Goal: Task Accomplishment & Management: Manage account settings

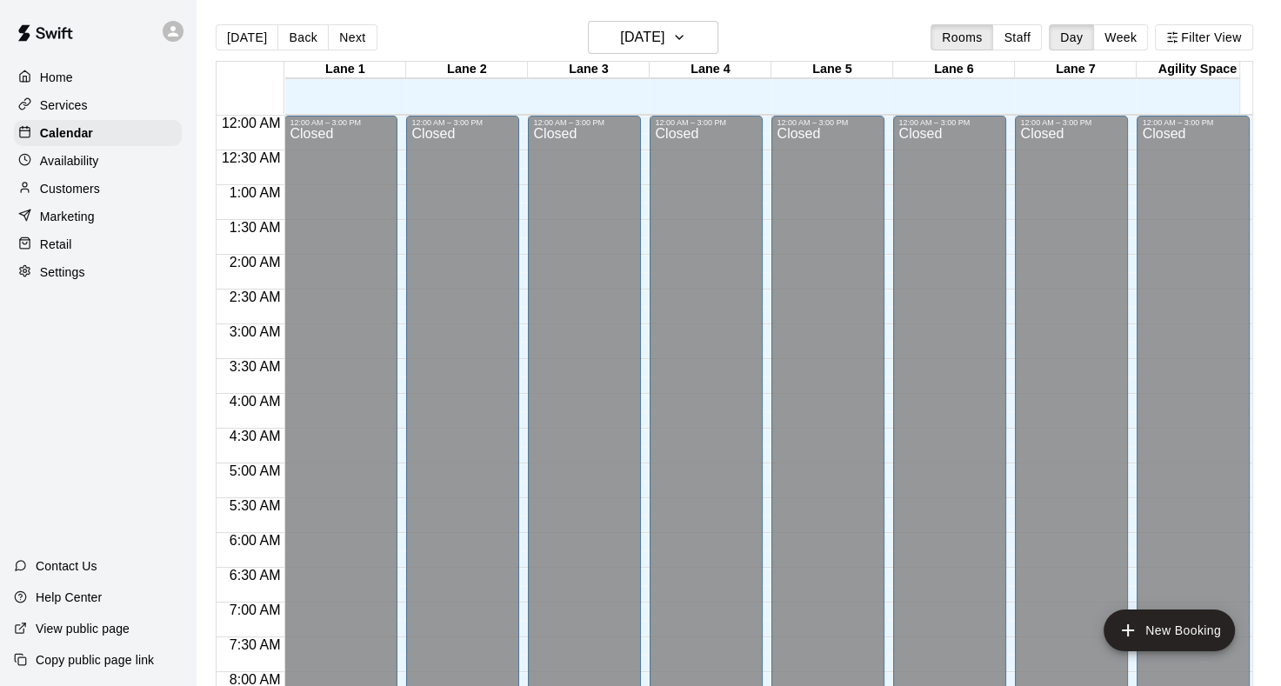
scroll to position [1012, 0]
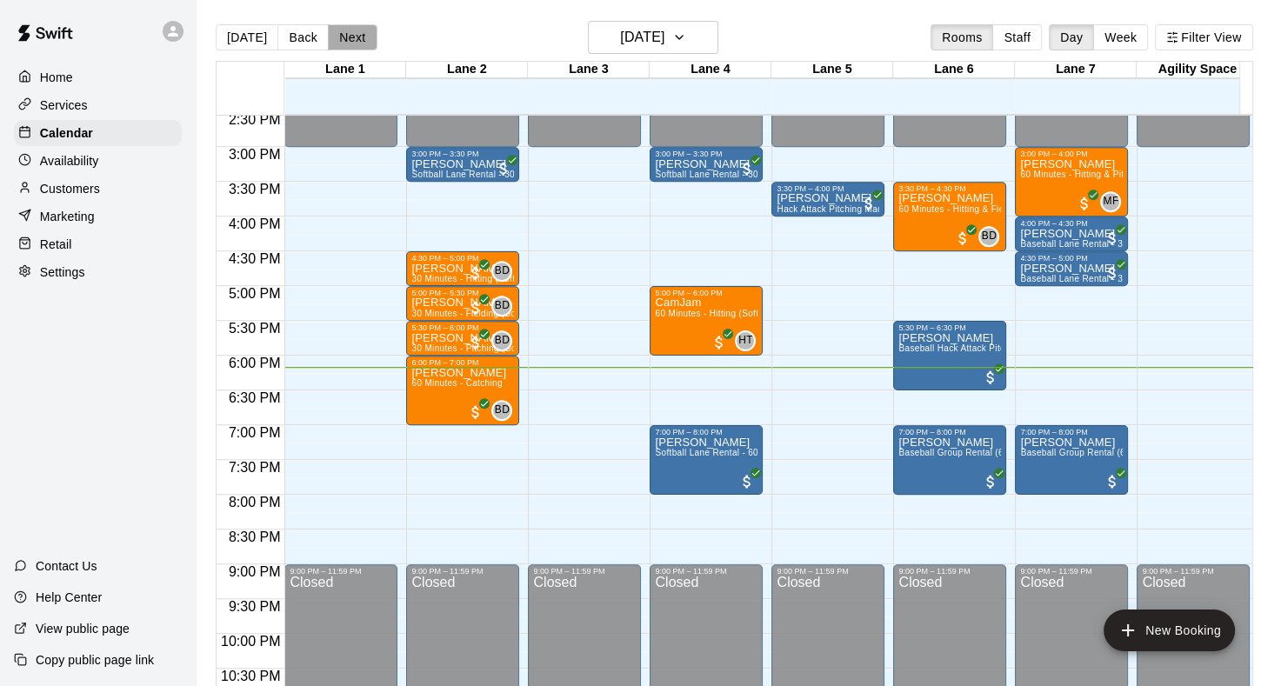
click at [359, 36] on button "Next" at bounding box center [352, 37] width 49 height 26
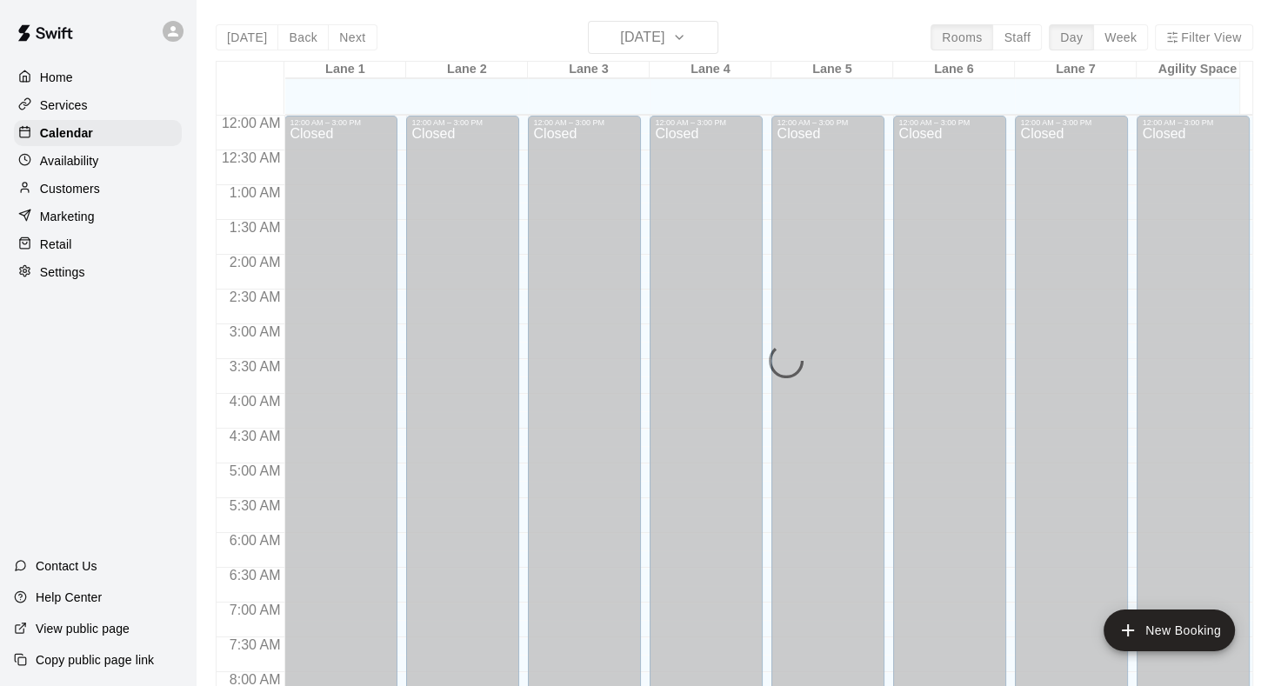
scroll to position [1012, 0]
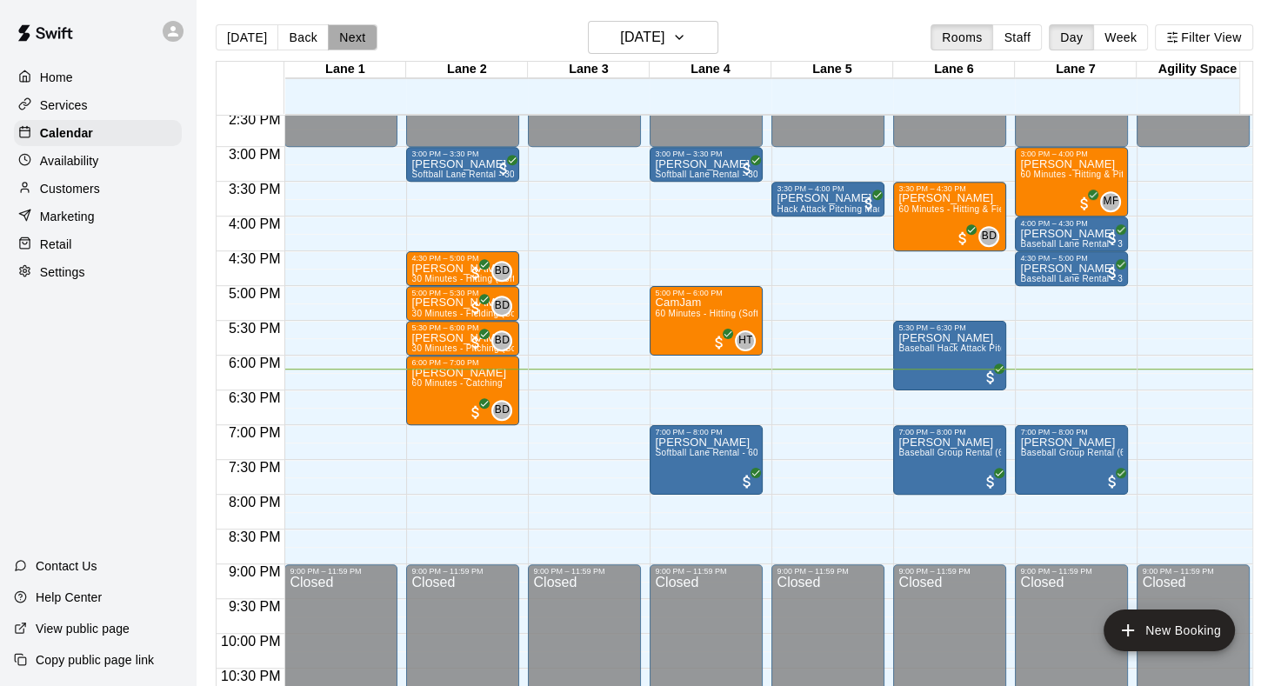
click at [344, 31] on button "Next" at bounding box center [352, 37] width 49 height 26
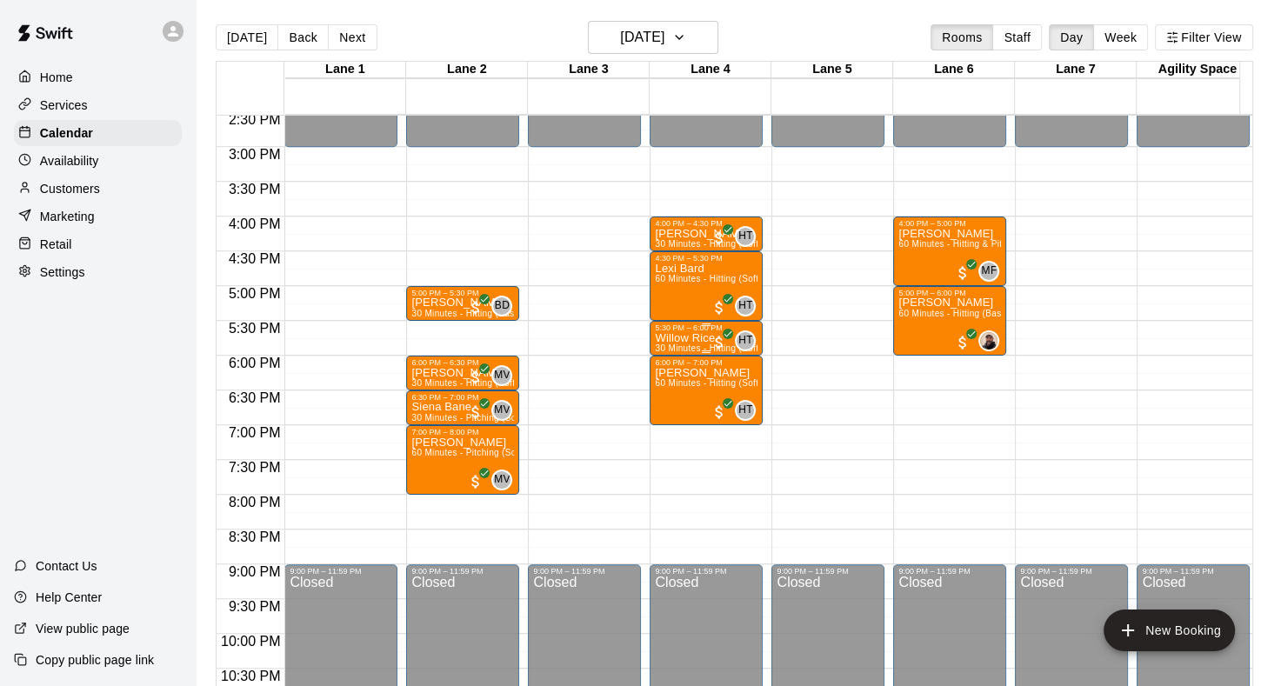
click at [677, 338] on p "Willow Rice" at bounding box center [706, 338] width 103 height 0
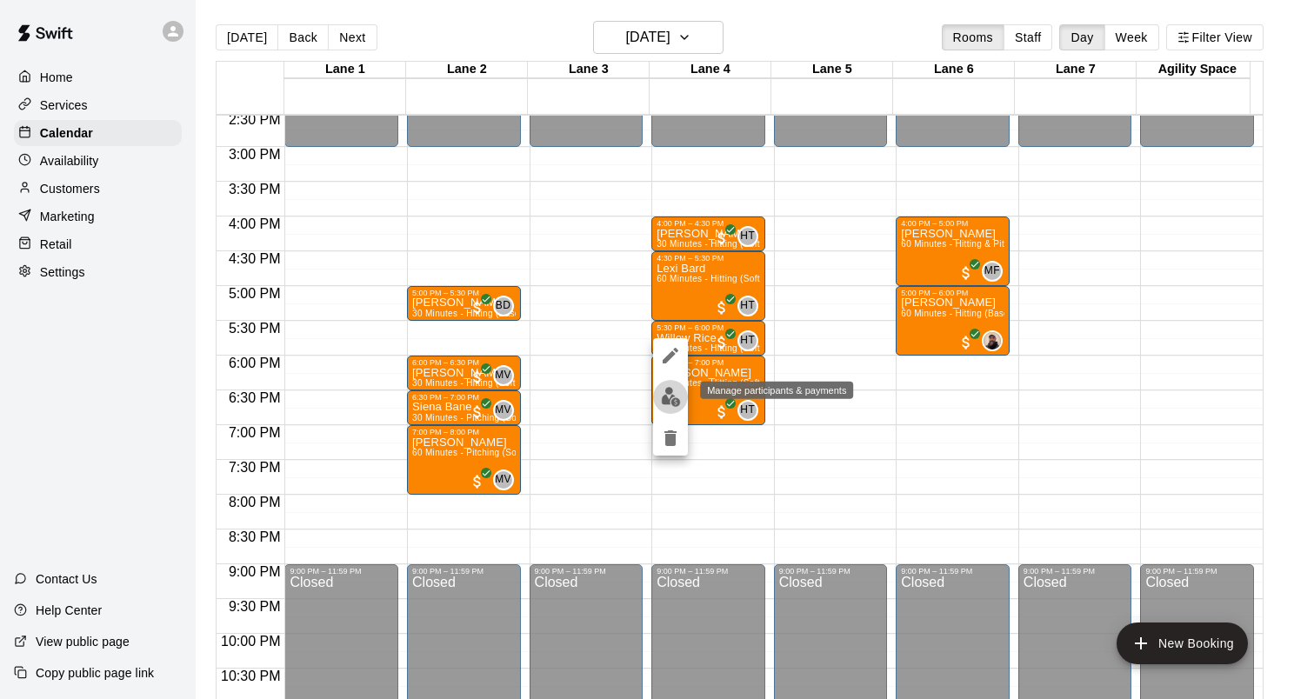
click at [674, 395] on img "edit" at bounding box center [671, 397] width 20 height 20
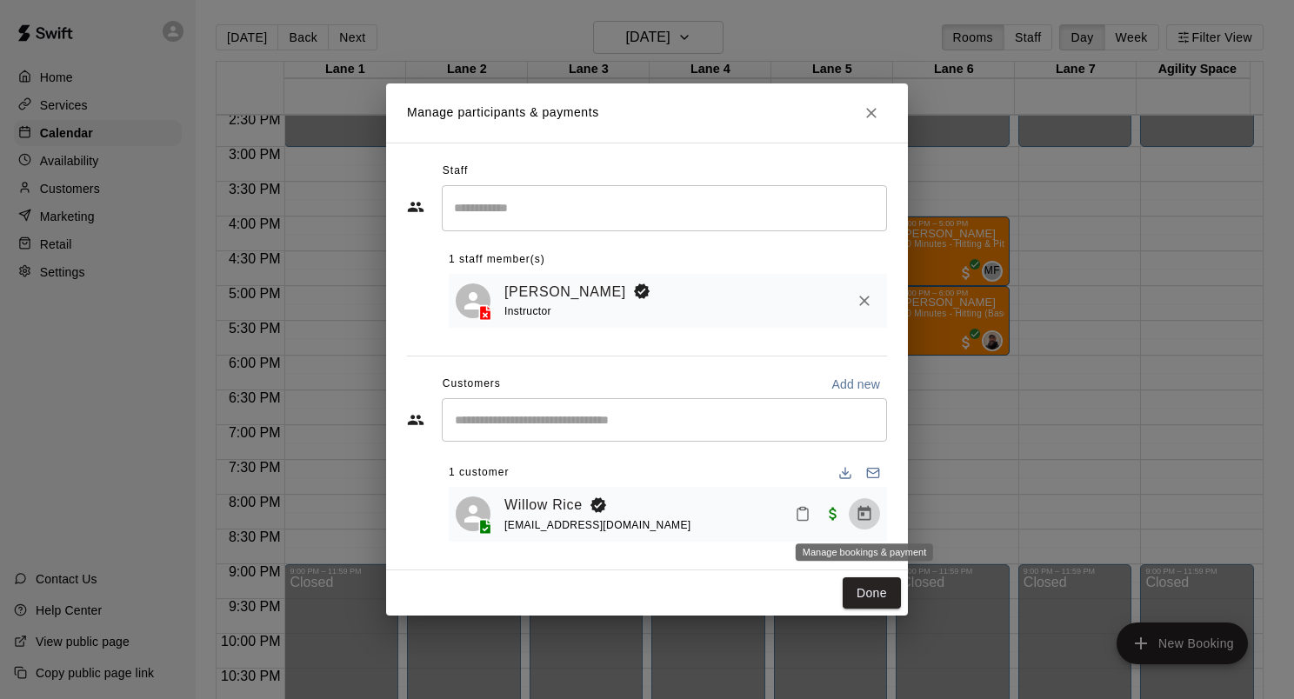
click at [857, 516] on icon "Manage bookings & payment" at bounding box center [864, 513] width 17 height 17
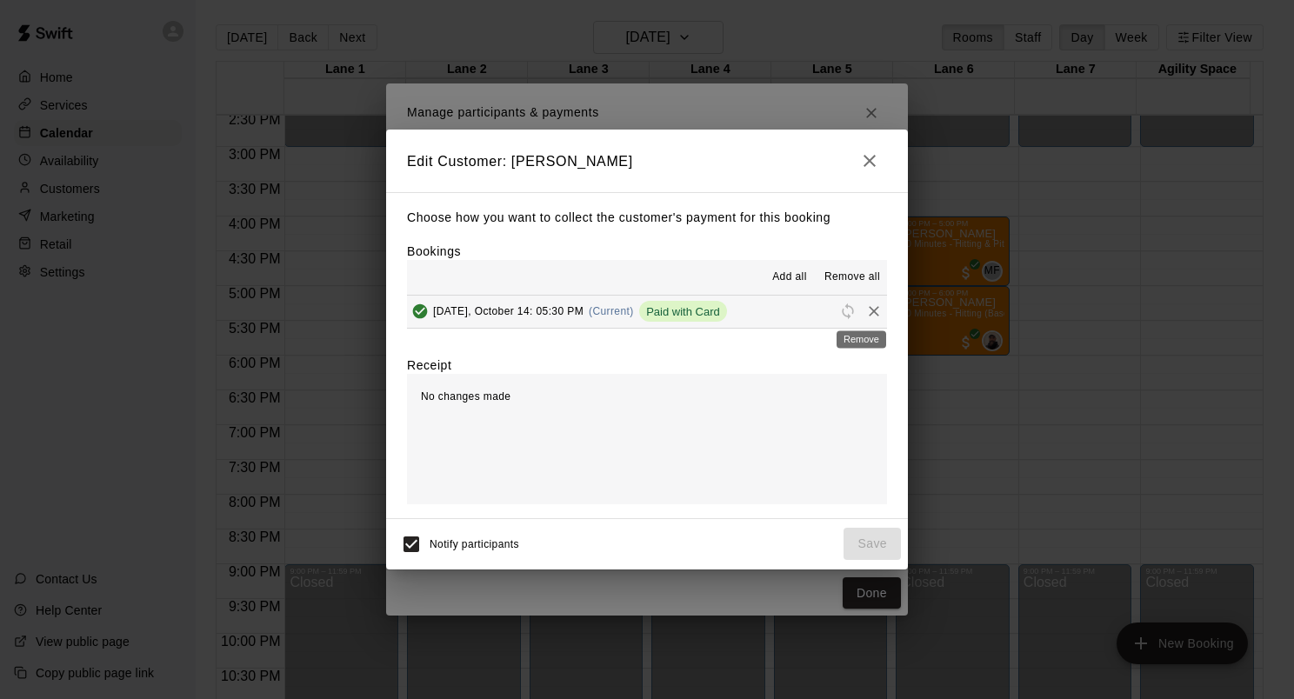
click at [865, 306] on icon "Remove" at bounding box center [873, 311] width 17 height 17
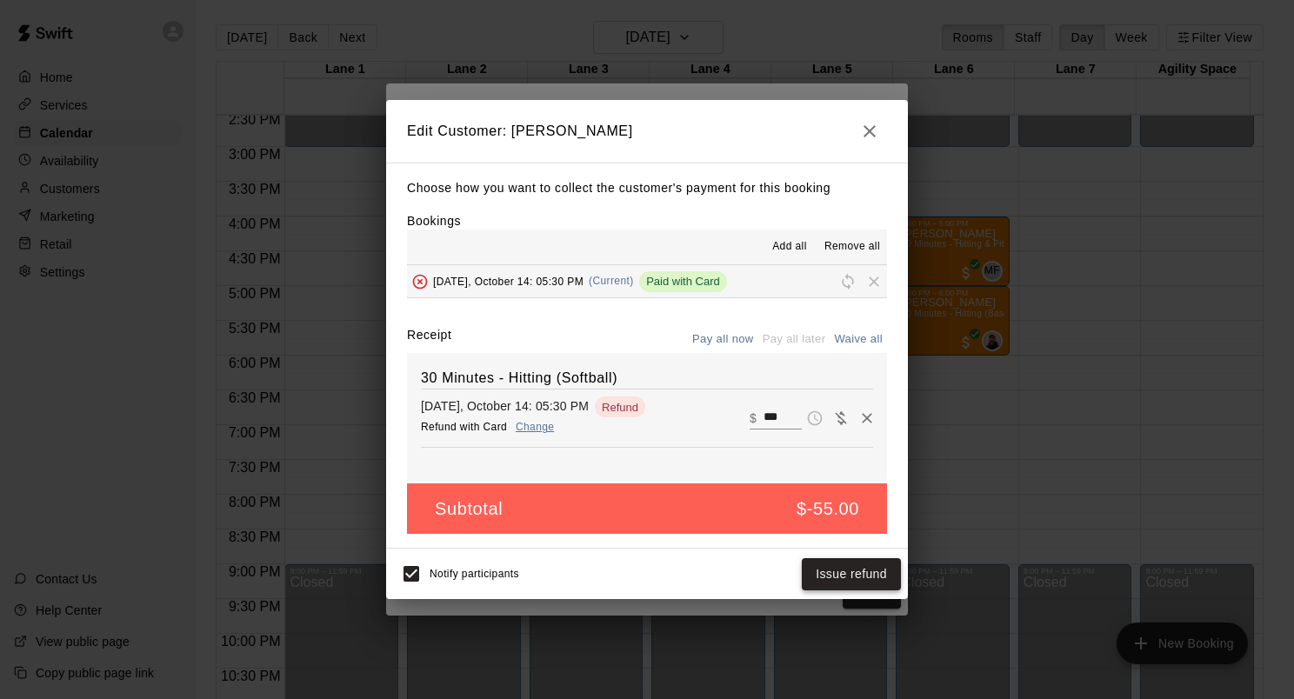
click at [865, 573] on button "Issue refund" at bounding box center [851, 574] width 99 height 32
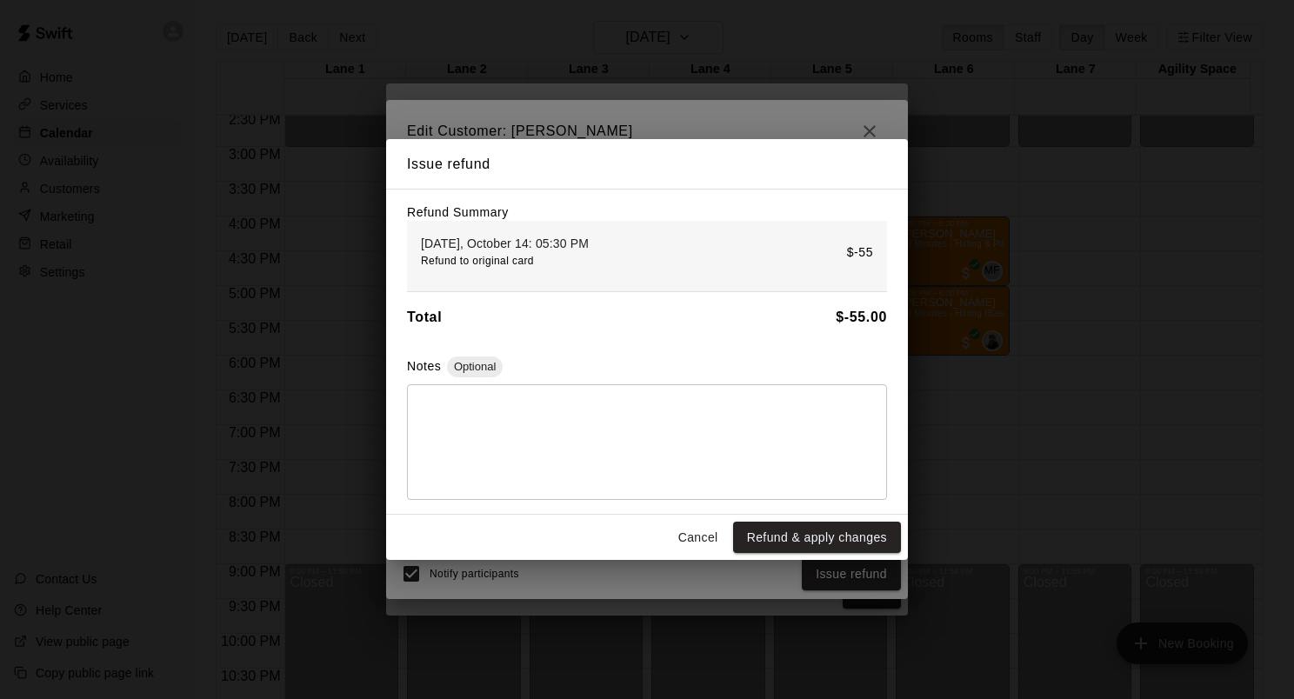
click at [643, 479] on textarea at bounding box center [647, 441] width 456 height 87
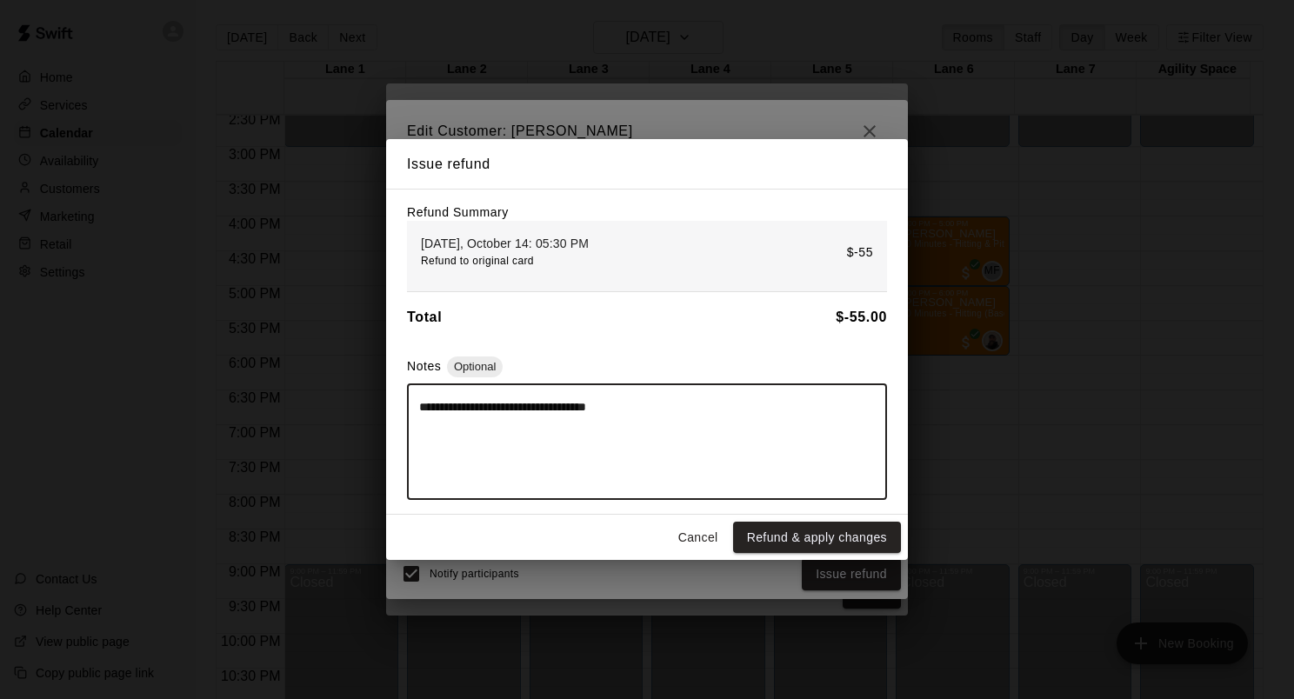
click at [420, 409] on textarea "**********" at bounding box center [647, 441] width 456 height 87
type textarea "**********"
click at [809, 536] on button "Refund & apply changes" at bounding box center [817, 538] width 168 height 32
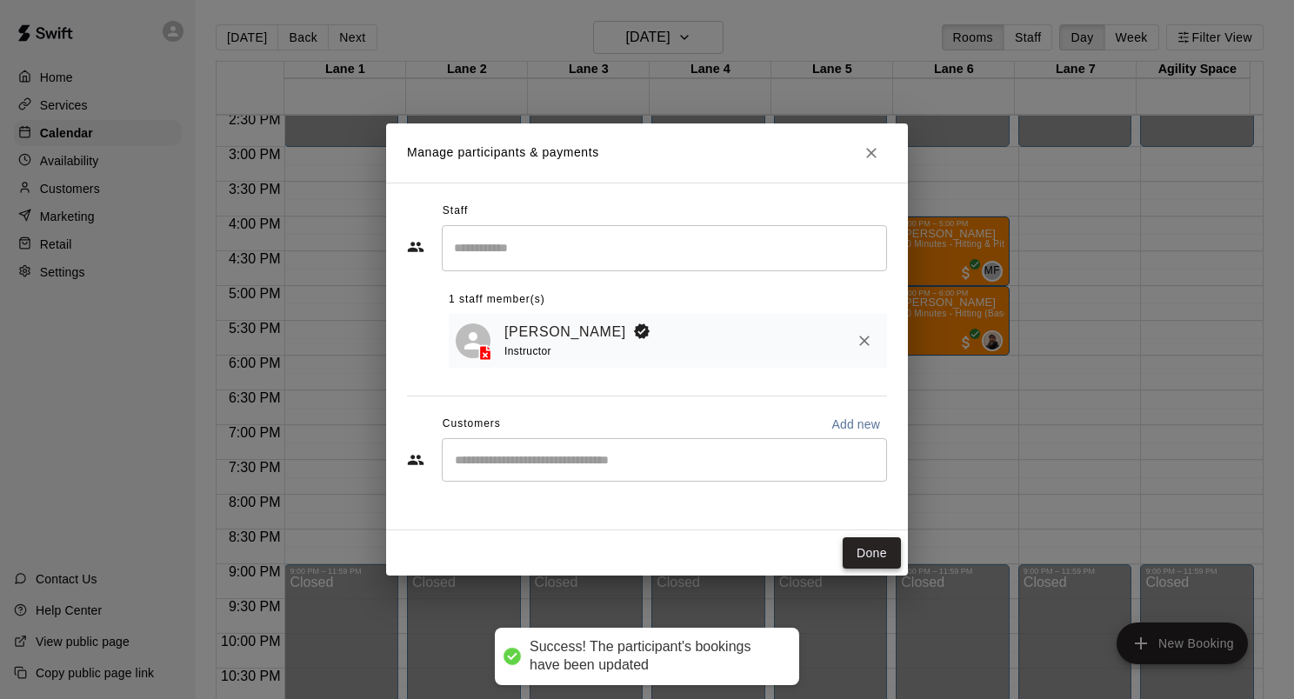
click at [879, 562] on button "Done" at bounding box center [872, 553] width 58 height 32
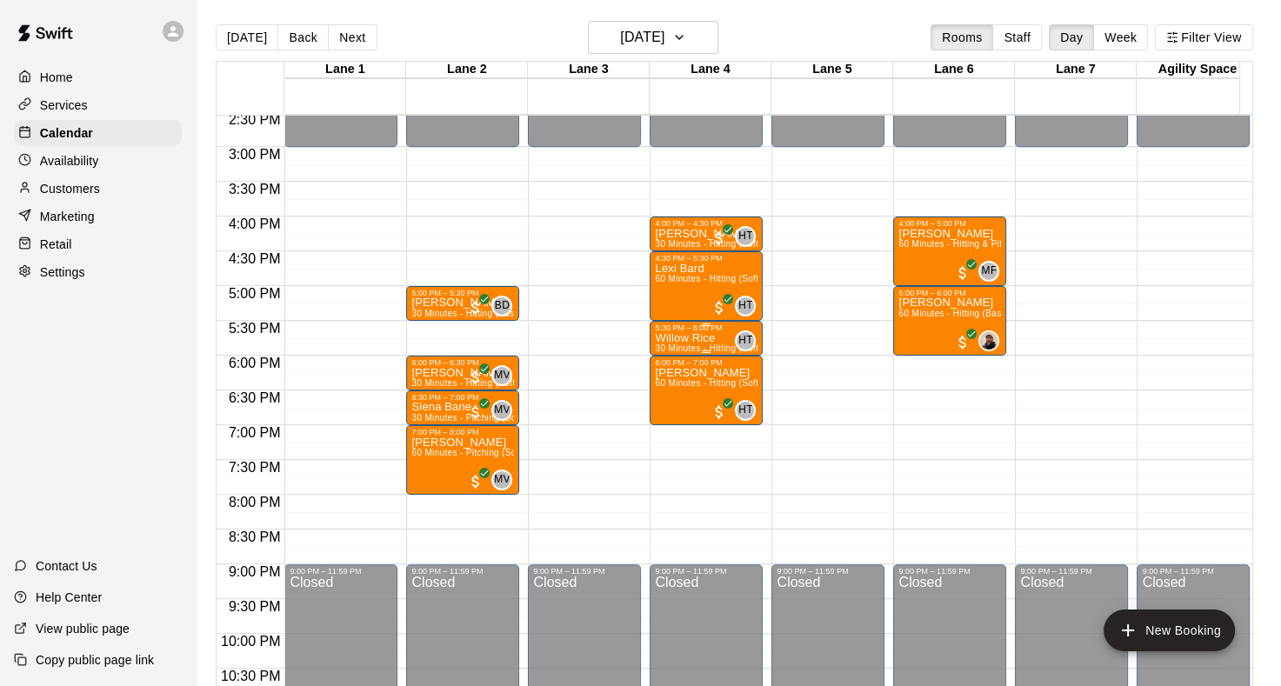
click at [692, 348] on span "30 Minutes - Hitting (Softball)" at bounding box center [715, 348] width 121 height 10
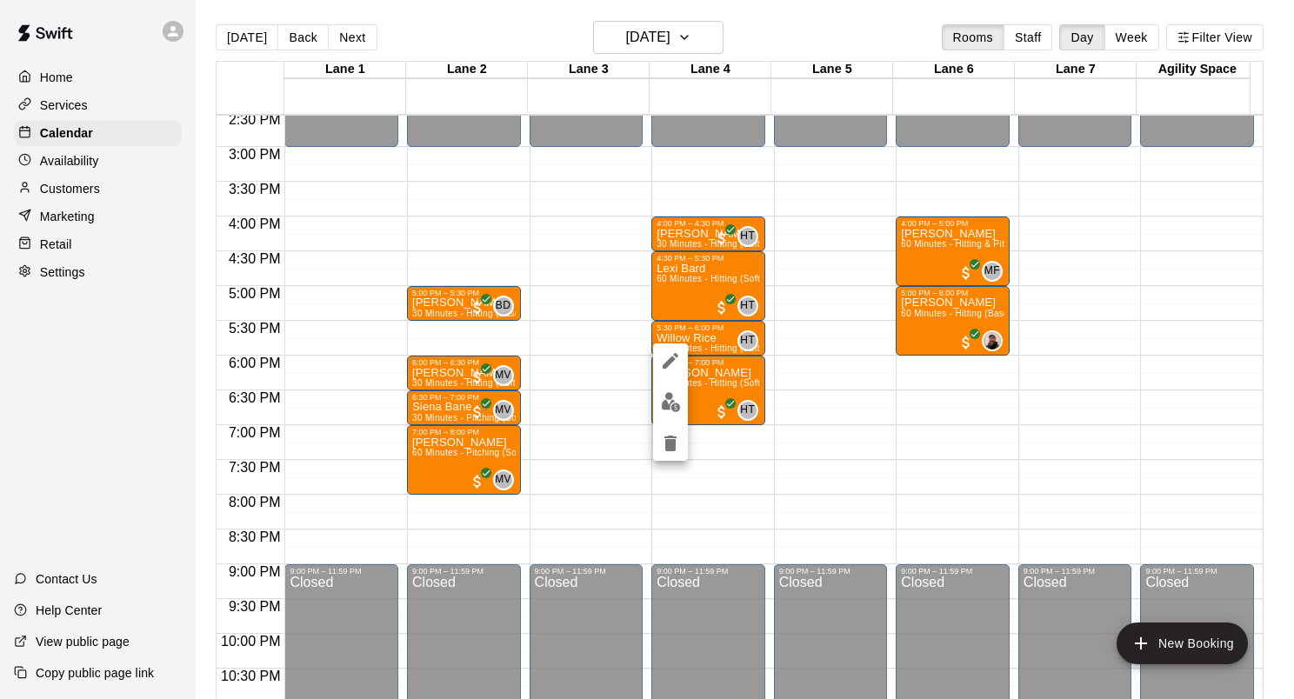
click at [673, 439] on icon "delete" at bounding box center [670, 444] width 12 height 16
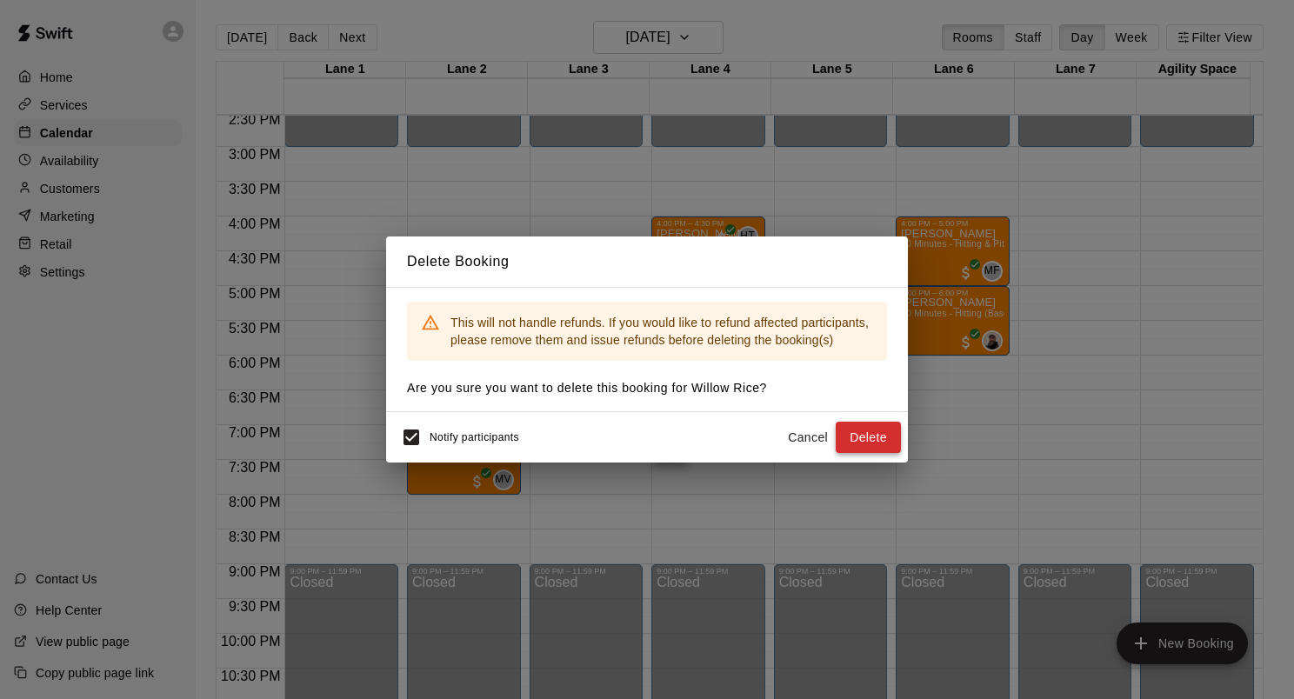
click at [853, 445] on button "Delete" at bounding box center [868, 438] width 65 height 32
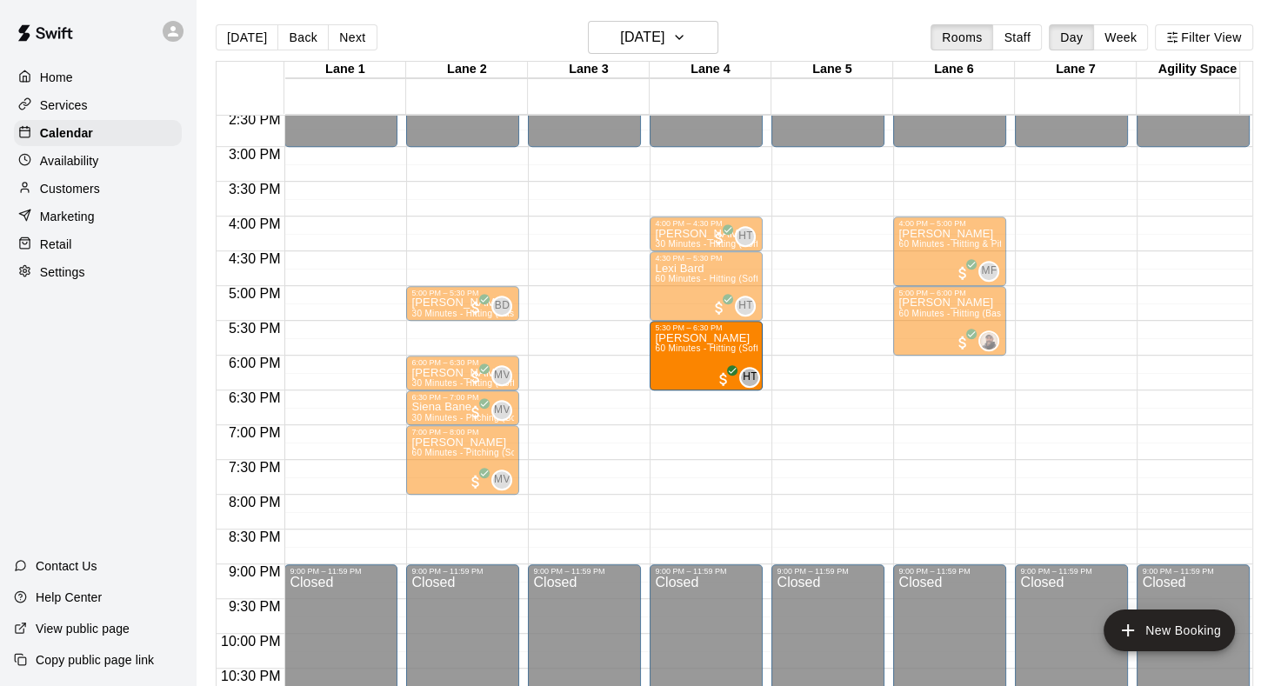
drag, startPoint x: 703, startPoint y: 386, endPoint x: 700, endPoint y: 357, distance: 28.9
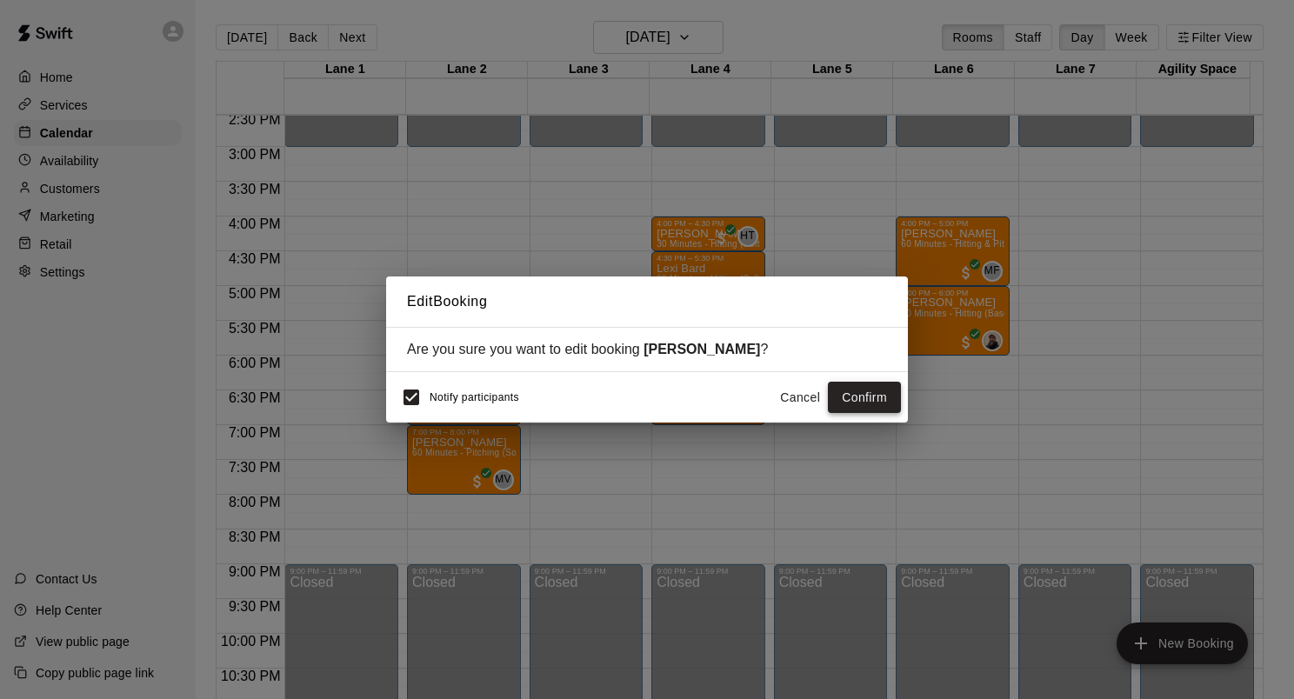
click at [880, 406] on button "Confirm" at bounding box center [864, 398] width 73 height 32
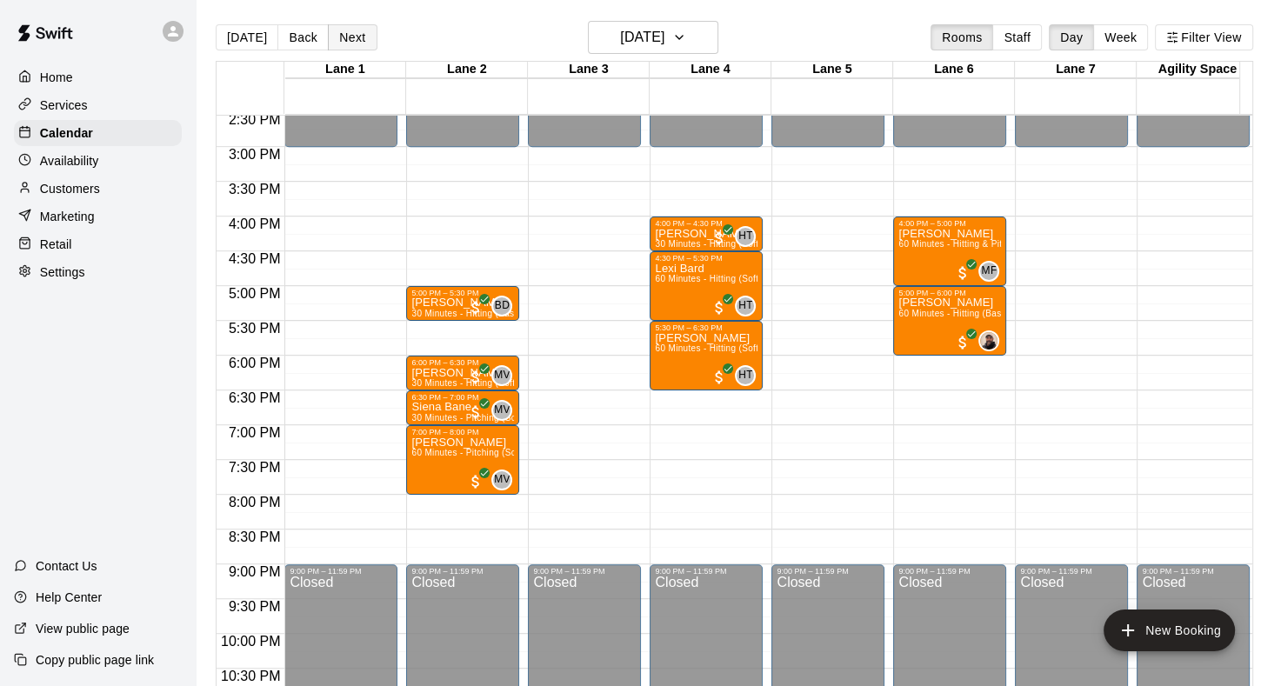
click at [340, 39] on button "Next" at bounding box center [352, 37] width 49 height 26
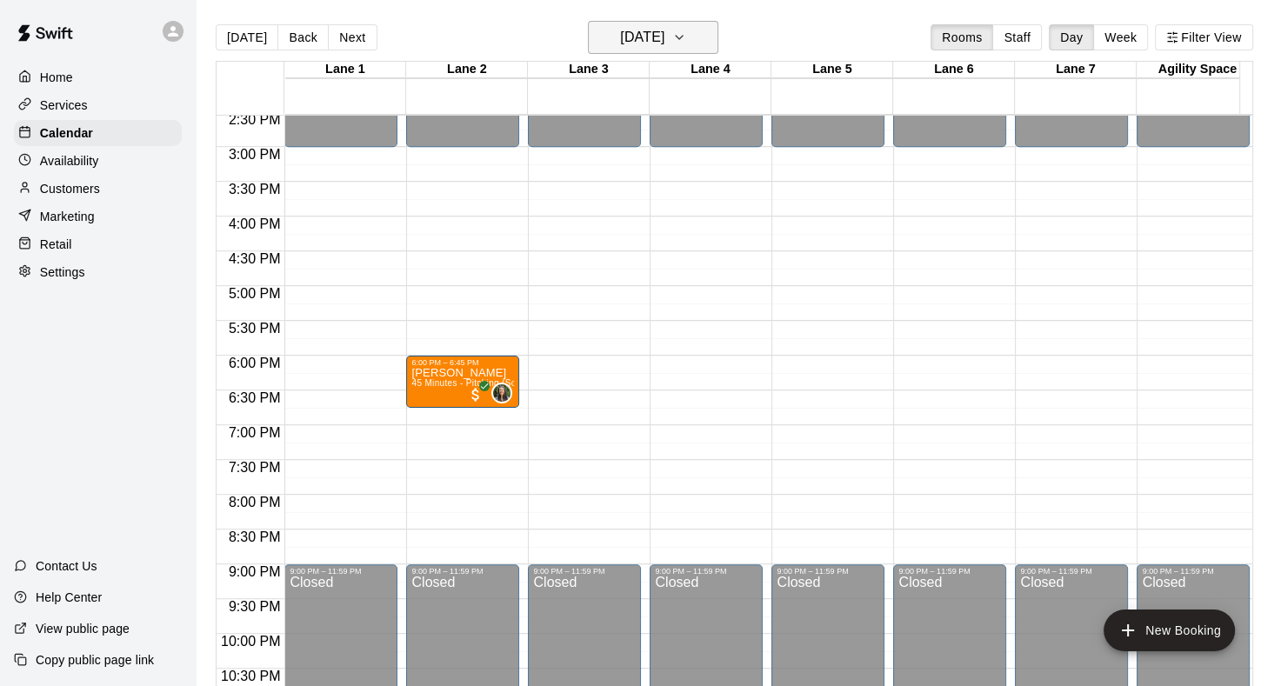
click at [664, 37] on h6 "Wednesday Oct 15" at bounding box center [642, 37] width 44 height 24
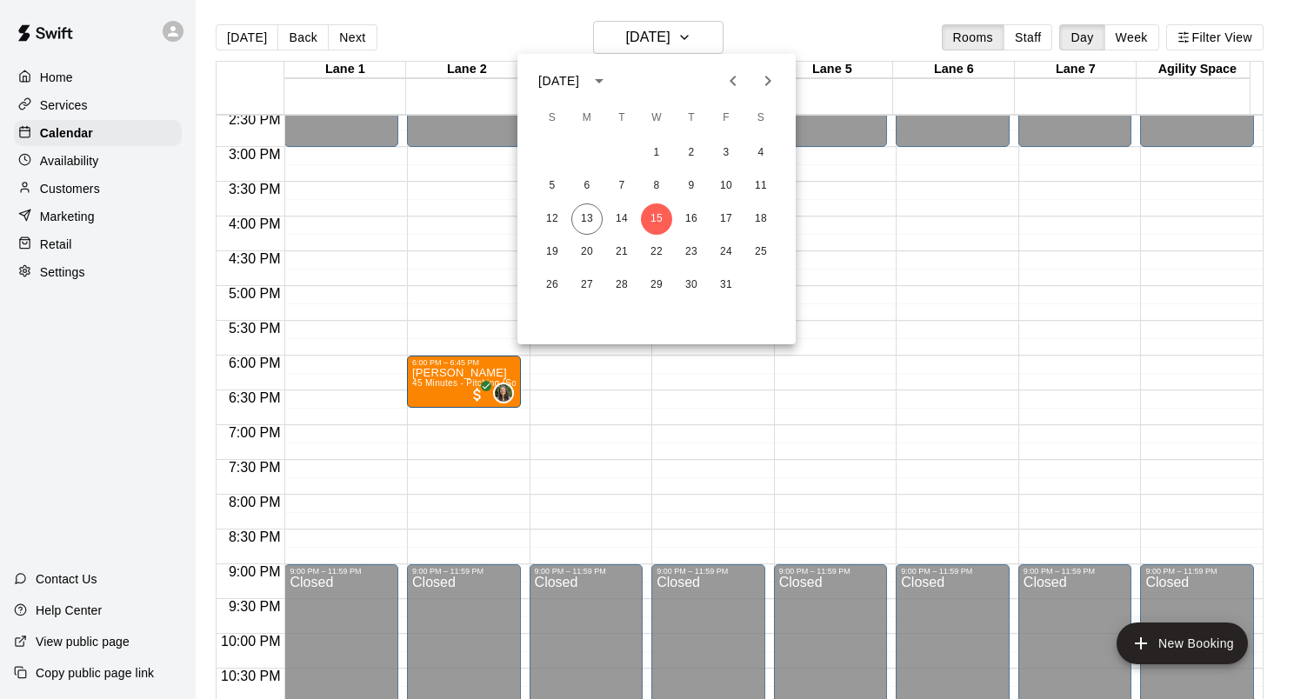
click at [762, 85] on icon "Next month" at bounding box center [767, 80] width 21 height 21
click at [553, 189] on button "8" at bounding box center [552, 185] width 31 height 31
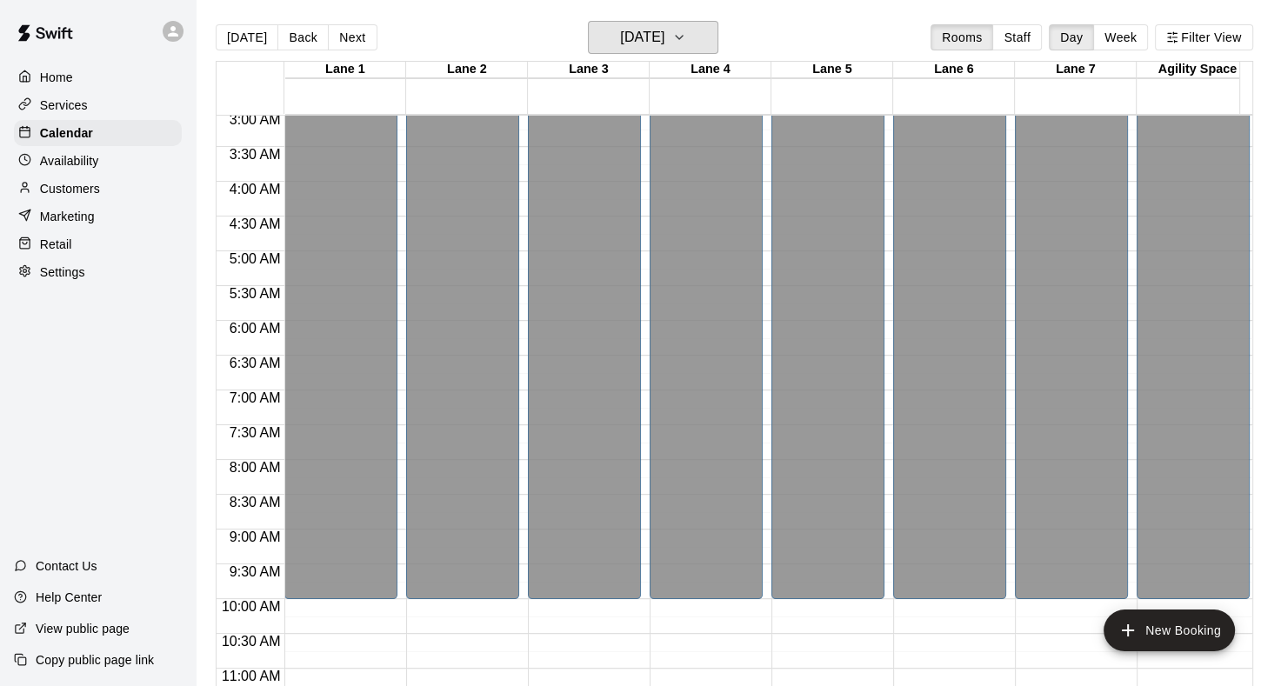
scroll to position [435, 0]
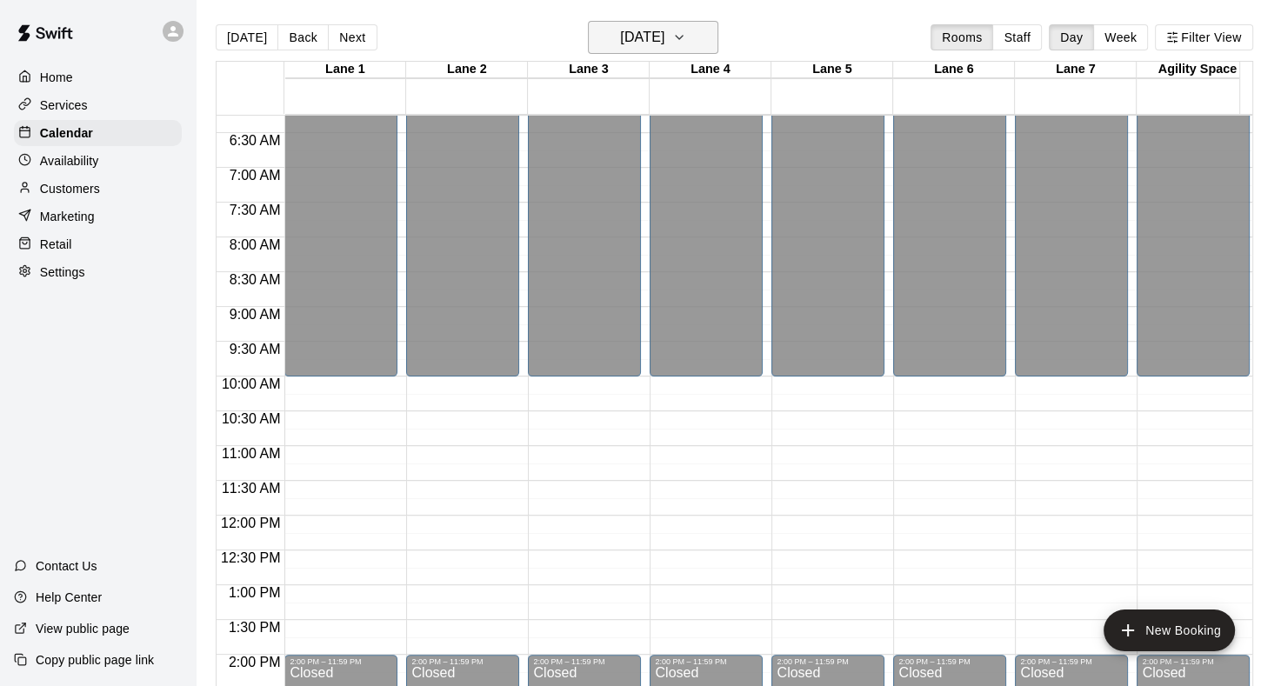
click at [686, 44] on icon "button" at bounding box center [679, 37] width 14 height 21
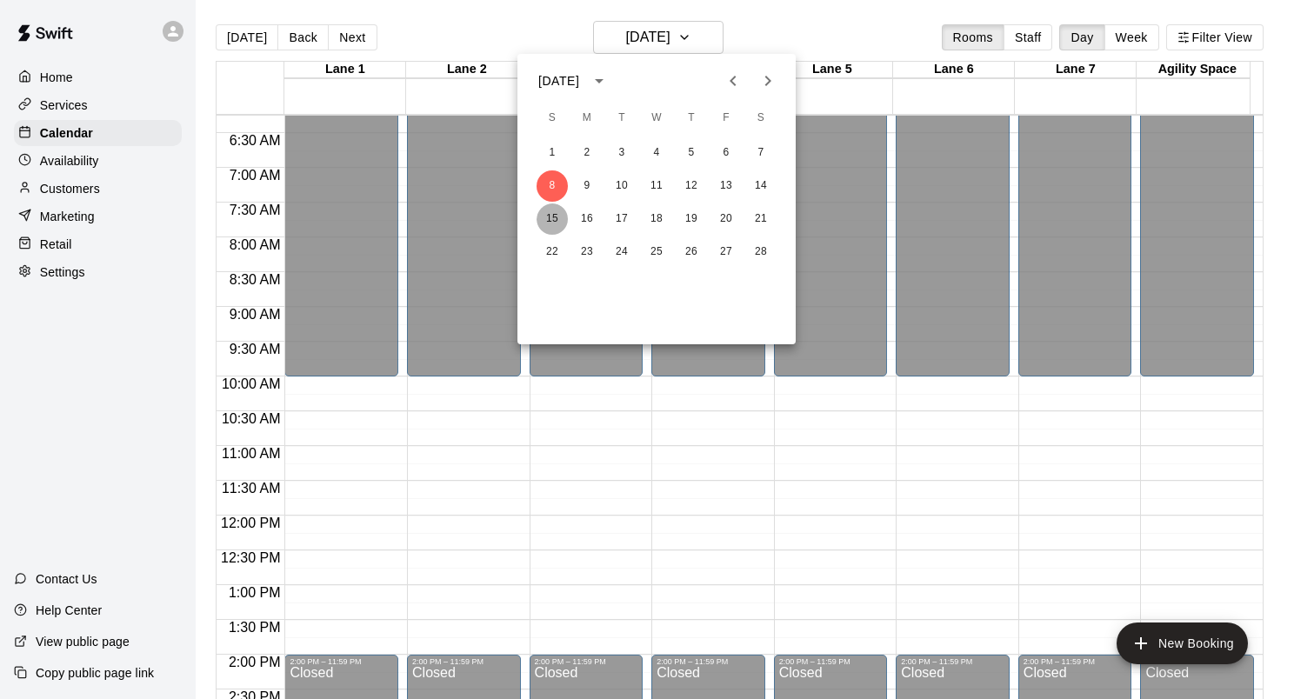
click at [558, 222] on button "15" at bounding box center [552, 218] width 31 height 31
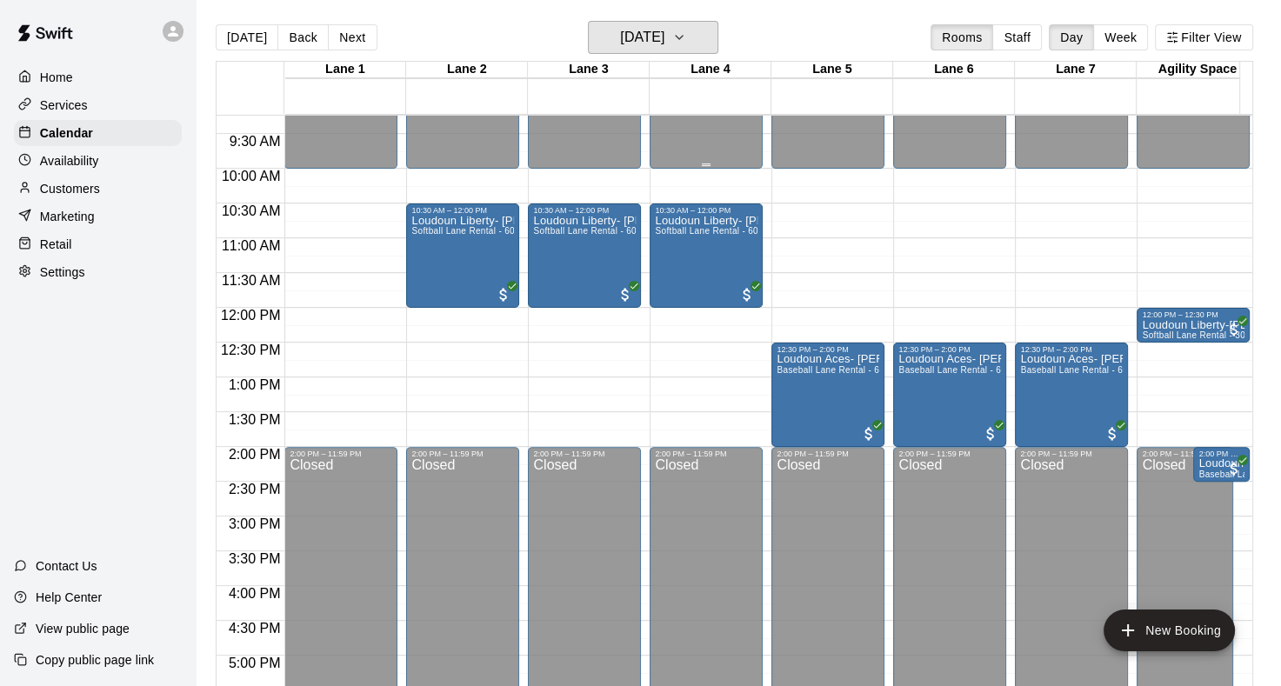
scroll to position [643, 0]
click at [686, 41] on icon "button" at bounding box center [679, 37] width 14 height 21
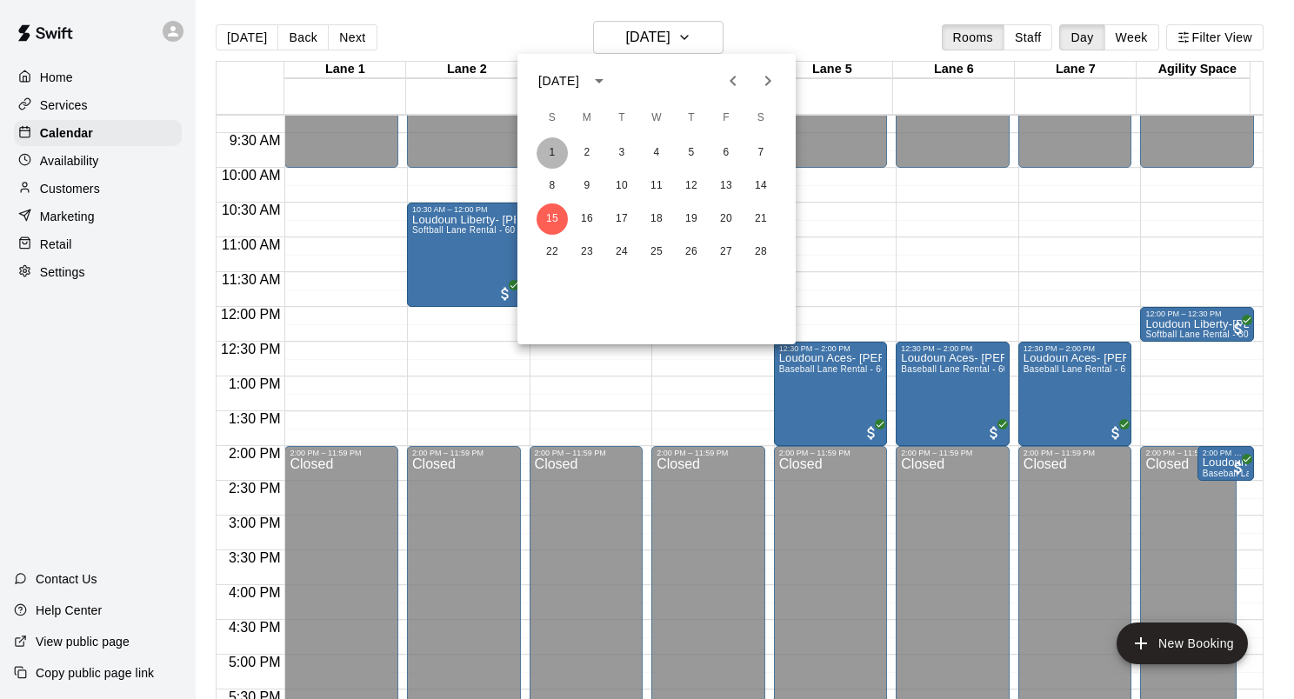
click at [556, 162] on button "1" at bounding box center [552, 152] width 31 height 31
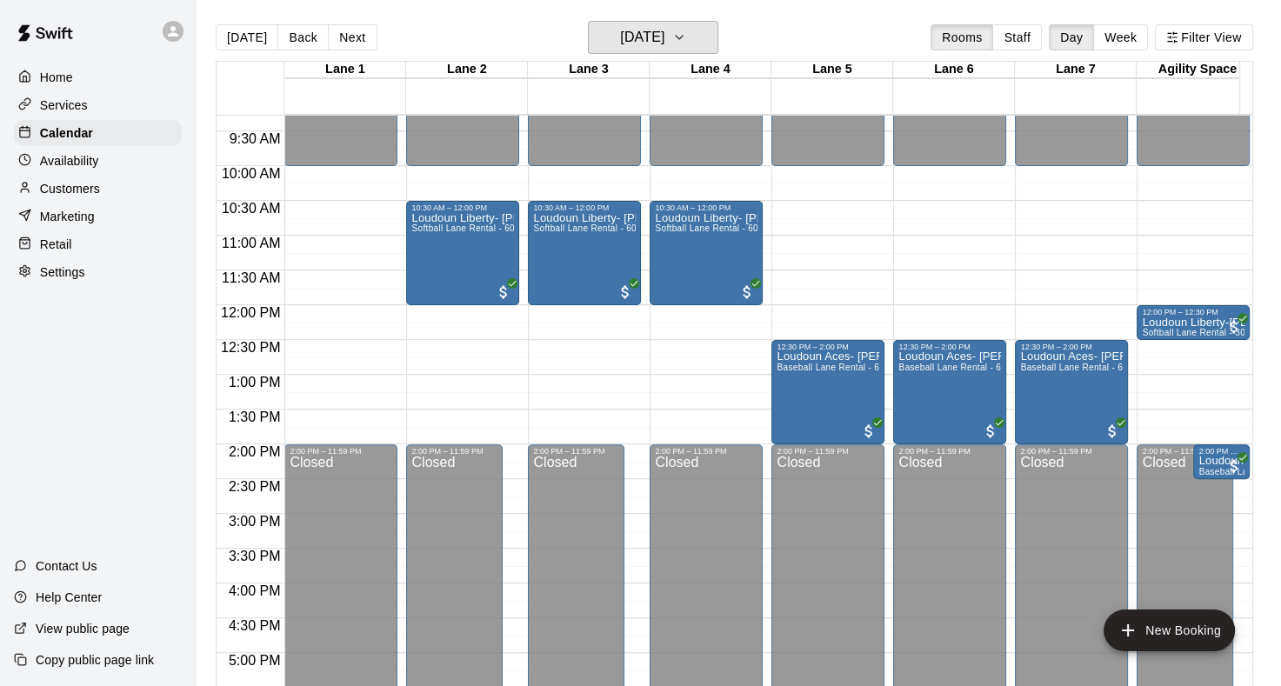
scroll to position [730, 0]
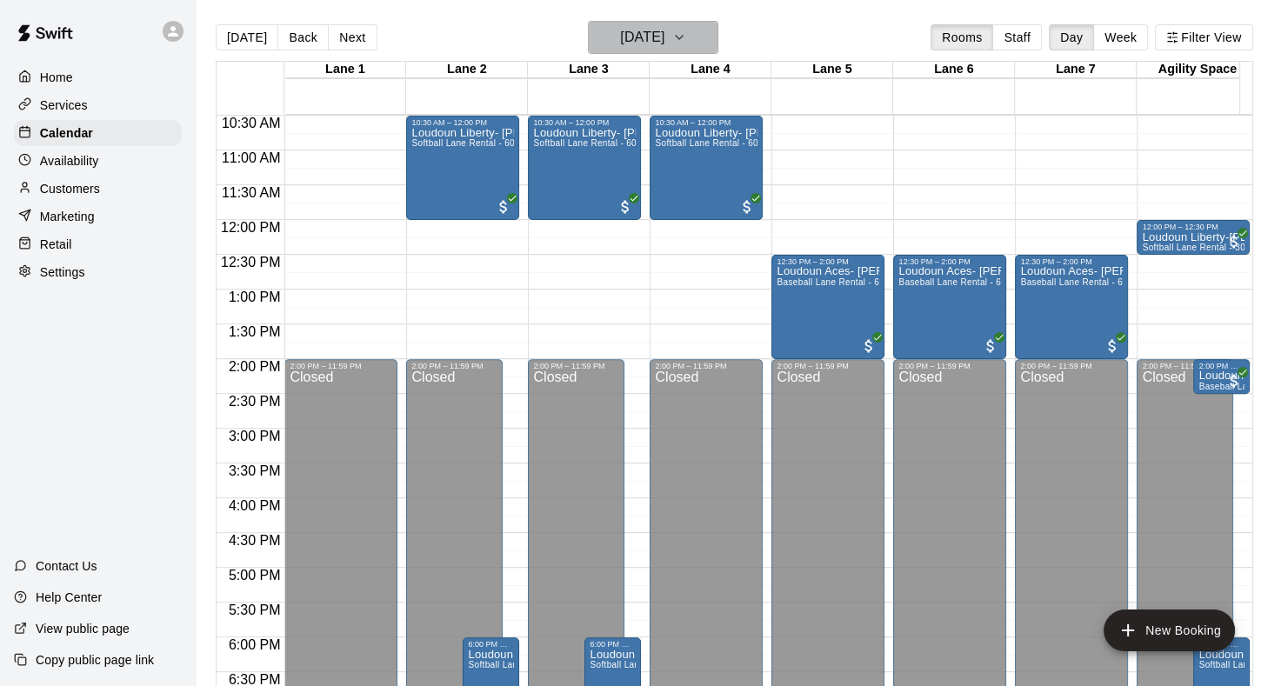
click at [686, 43] on icon "button" at bounding box center [679, 37] width 14 height 21
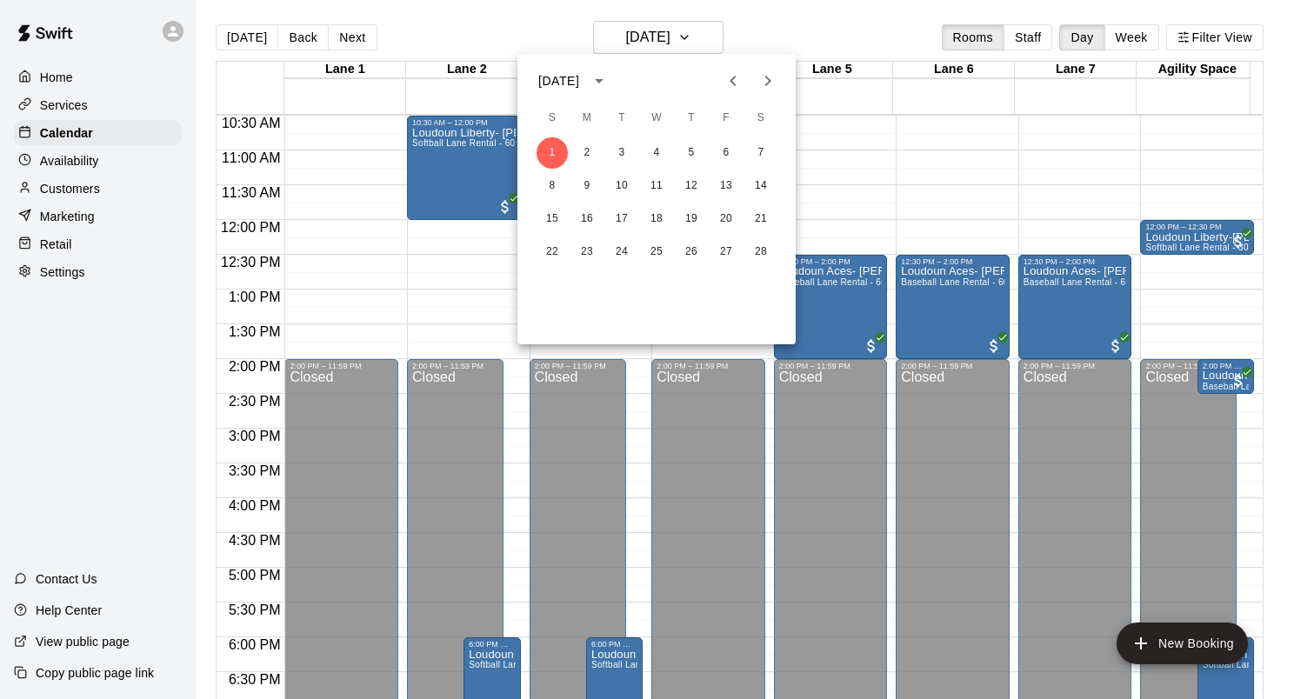
click at [727, 72] on icon "Previous month" at bounding box center [733, 80] width 21 height 21
click at [560, 250] on button "18" at bounding box center [552, 252] width 31 height 31
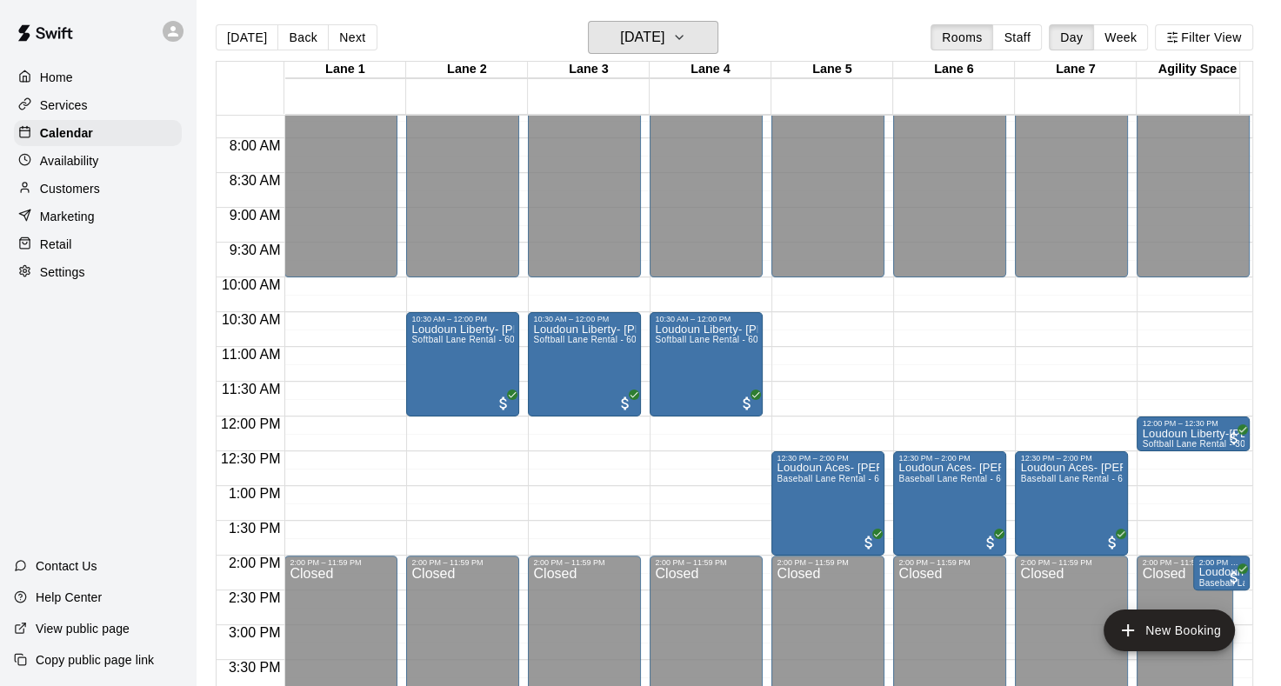
scroll to position [609, 0]
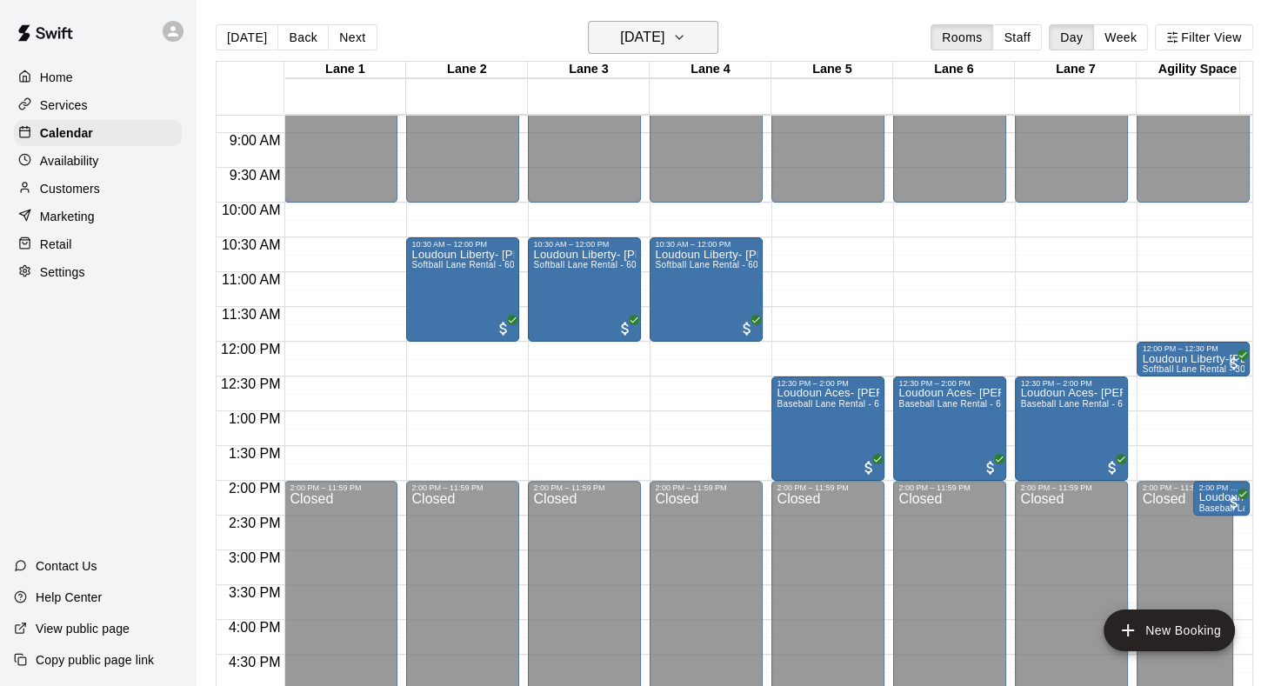
click at [686, 43] on icon "button" at bounding box center [679, 37] width 14 height 21
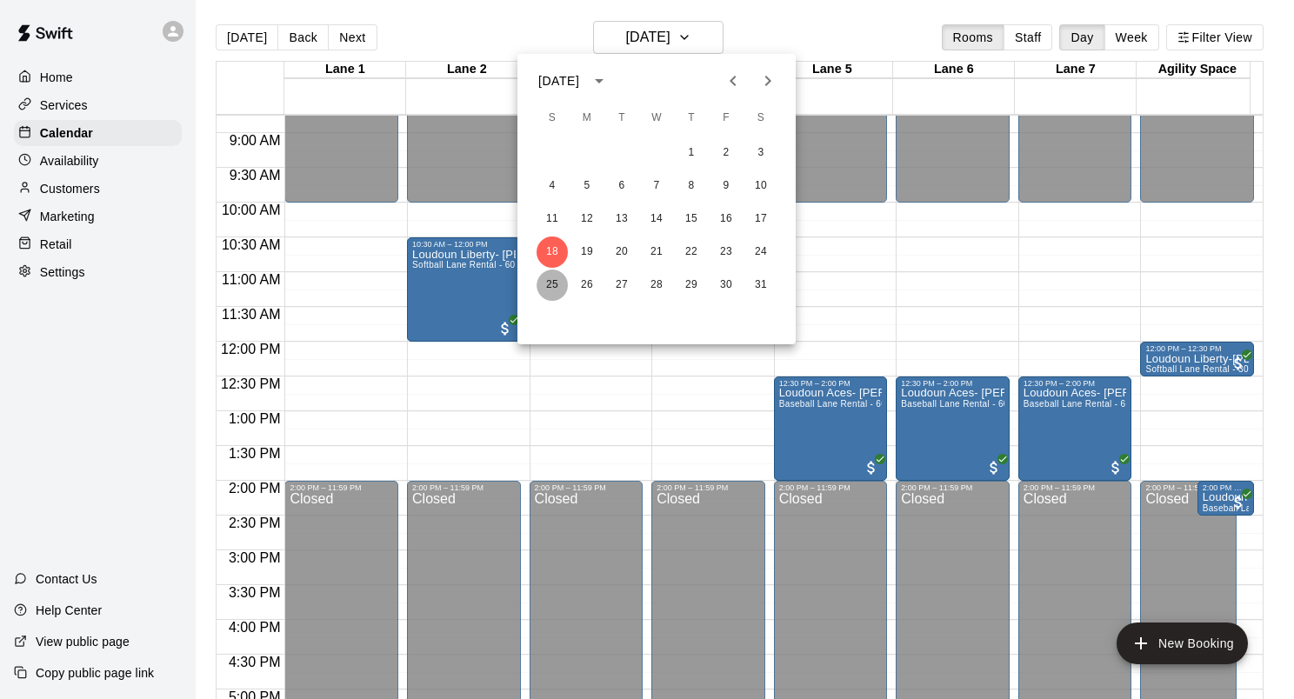
click at [549, 289] on button "25" at bounding box center [552, 285] width 31 height 31
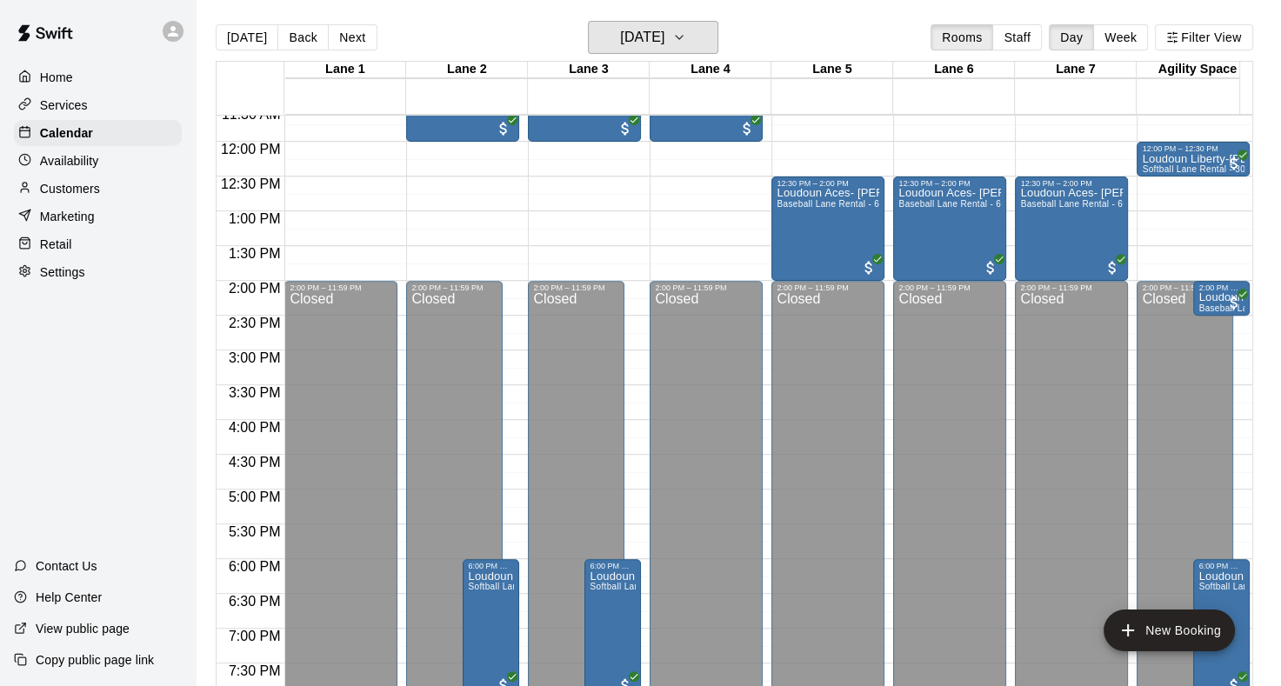
scroll to position [783, 0]
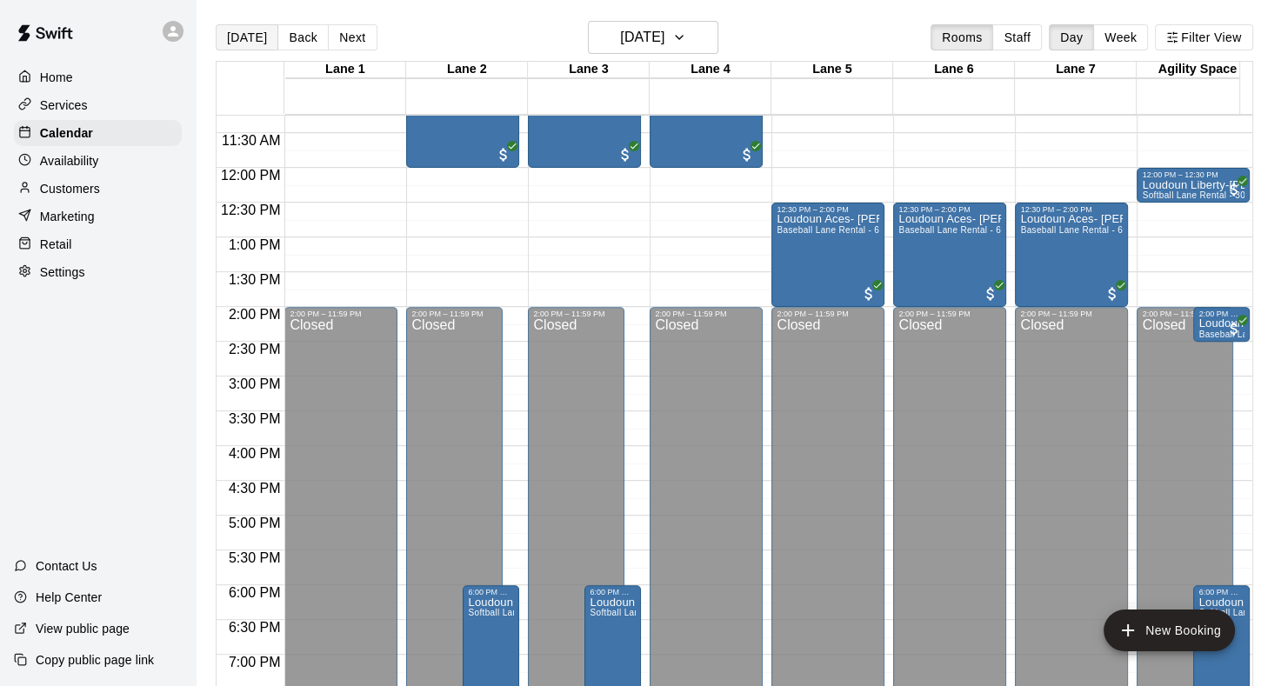
click at [254, 36] on button "[DATE]" at bounding box center [247, 37] width 63 height 26
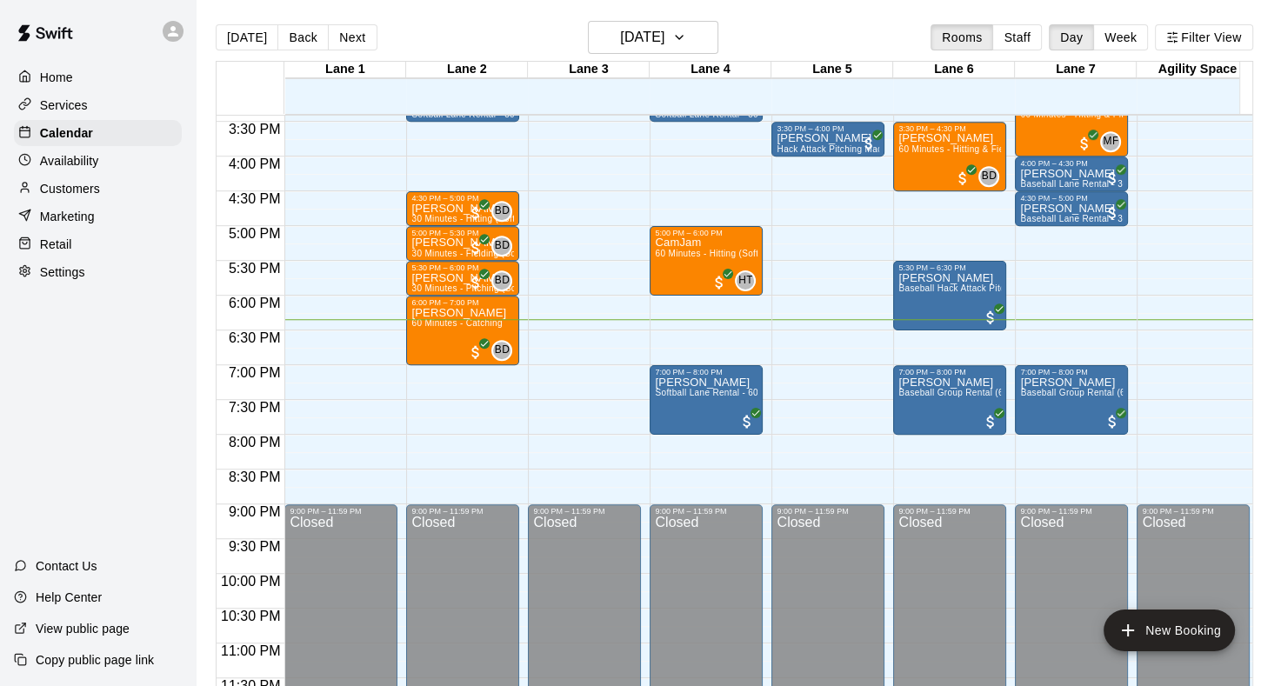
scroll to position [1078, 0]
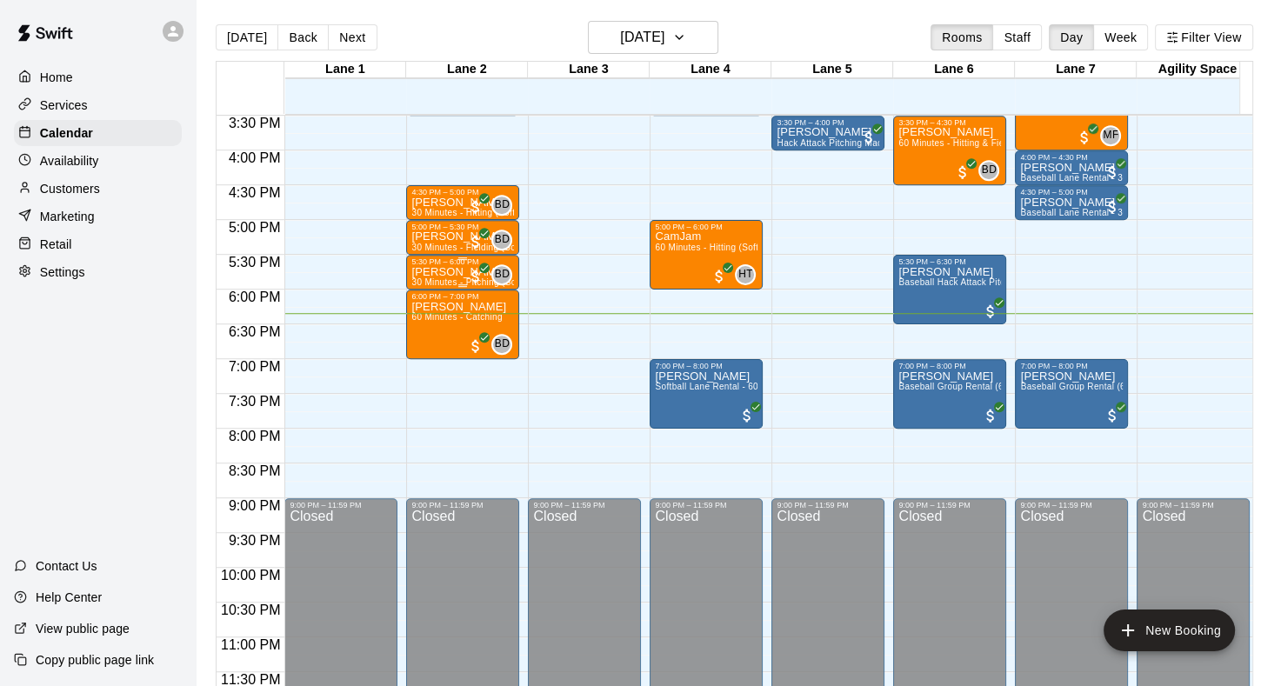
click at [444, 272] on p "[PERSON_NAME]" at bounding box center [462, 272] width 103 height 0
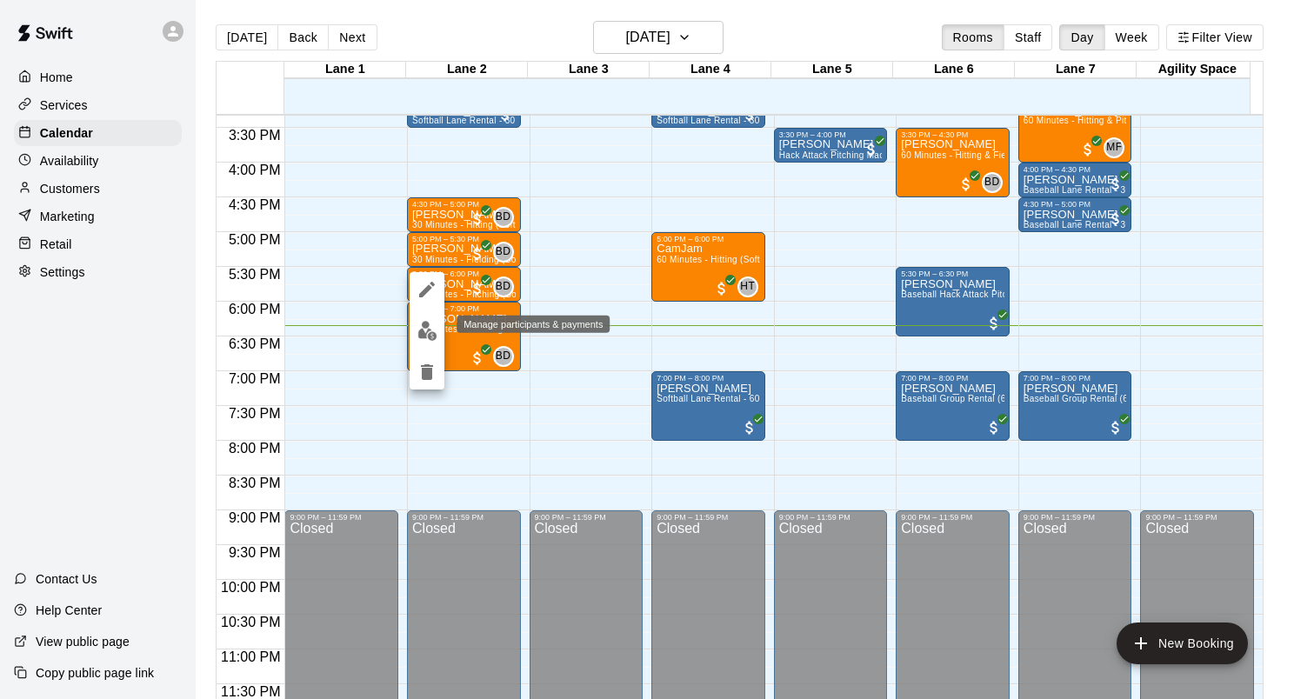
click at [425, 328] on img "edit" at bounding box center [427, 331] width 20 height 20
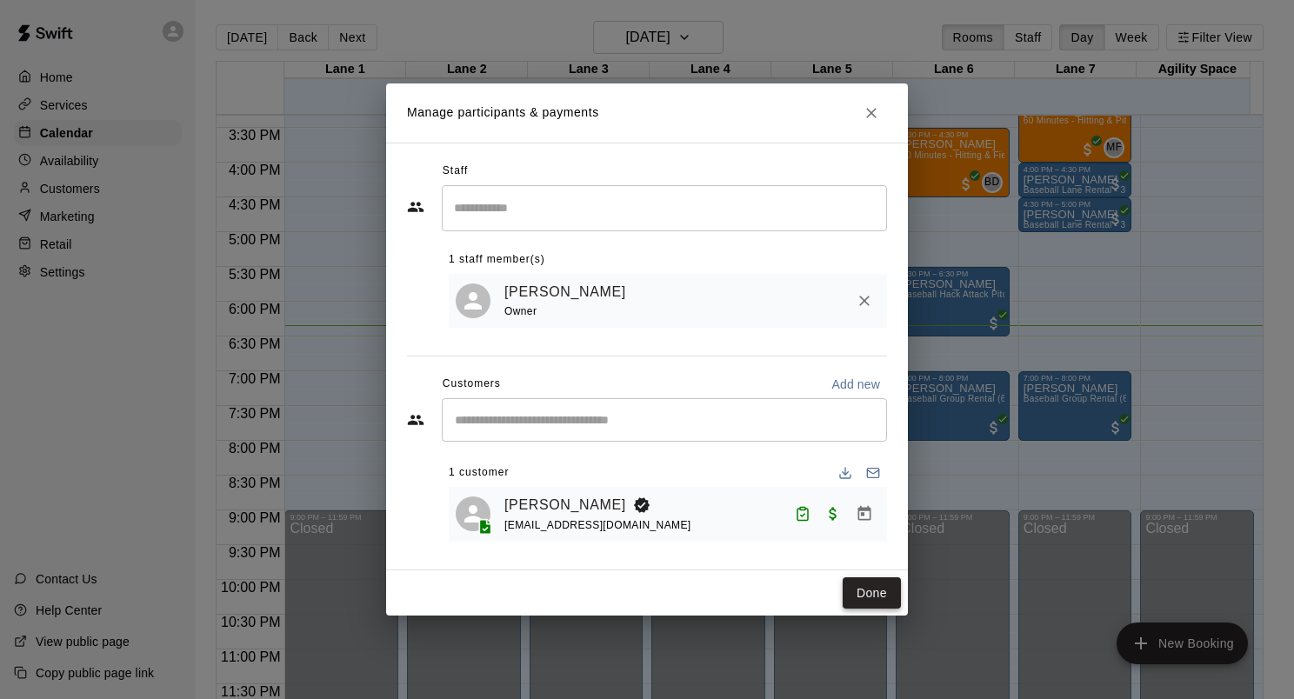
click at [861, 595] on button "Done" at bounding box center [872, 593] width 58 height 32
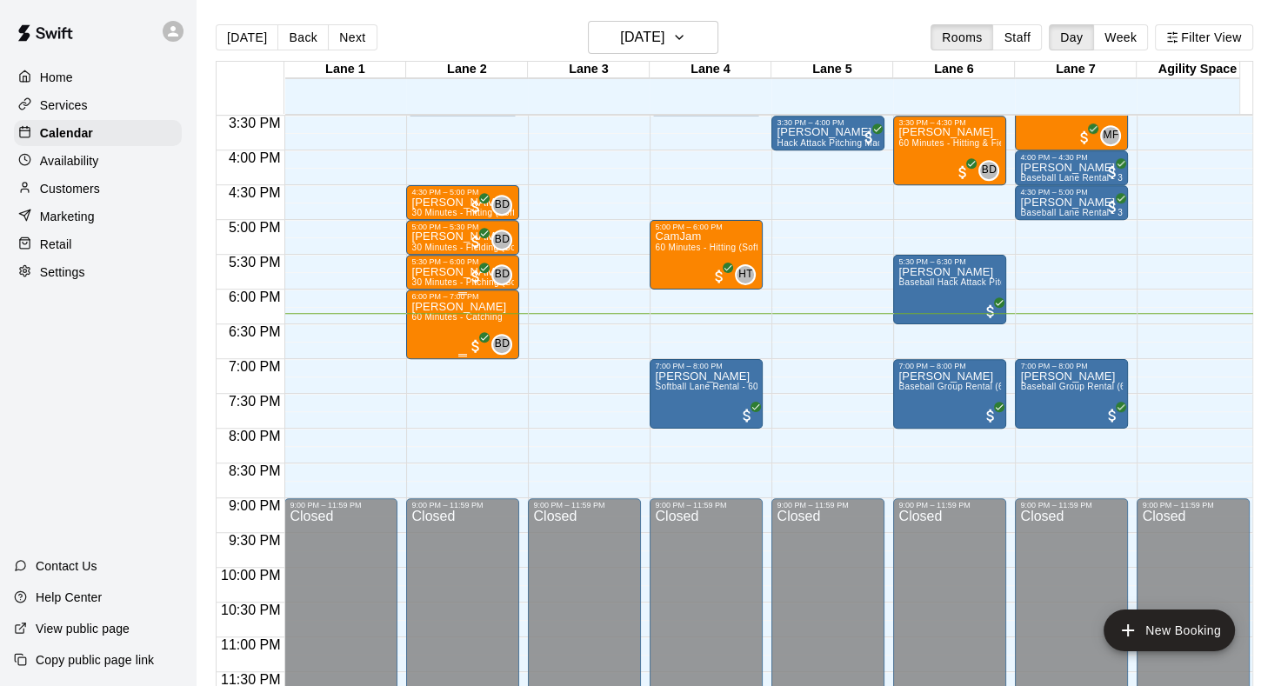
click at [420, 332] on div "Levi Virts 60 Minutes - Catching" at bounding box center [458, 644] width 95 height 686
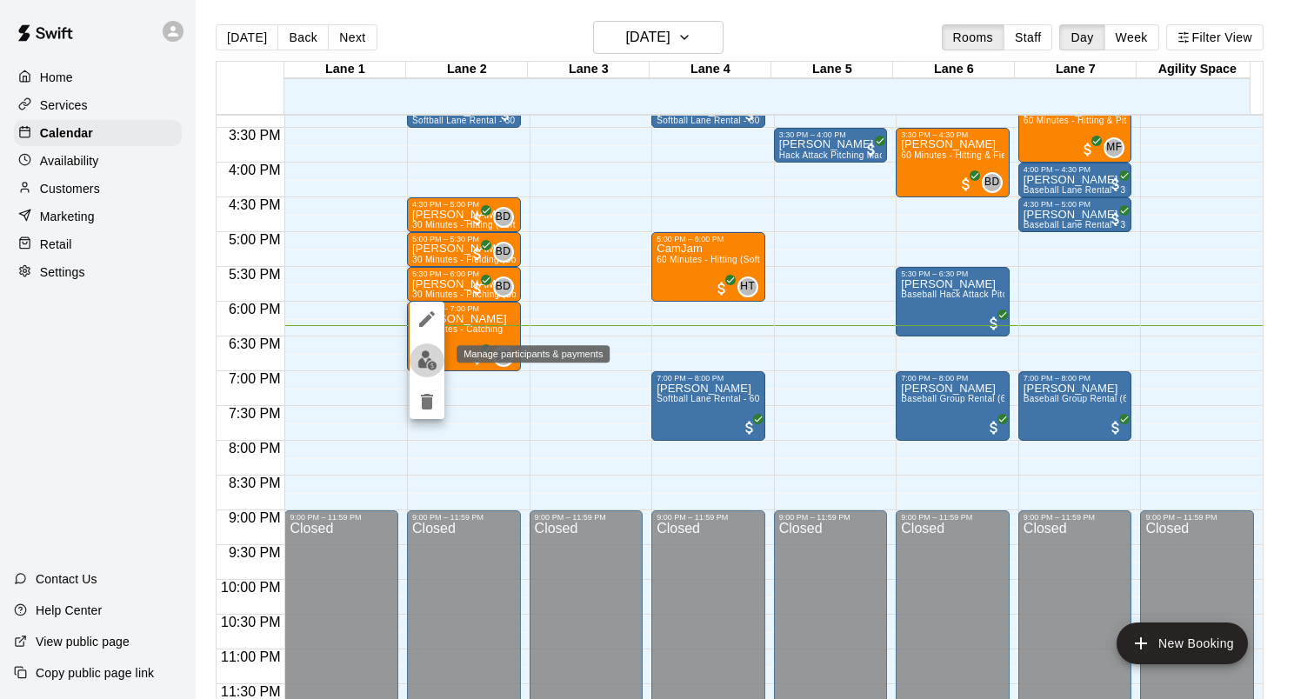
click at [430, 370] on button "edit" at bounding box center [427, 360] width 35 height 34
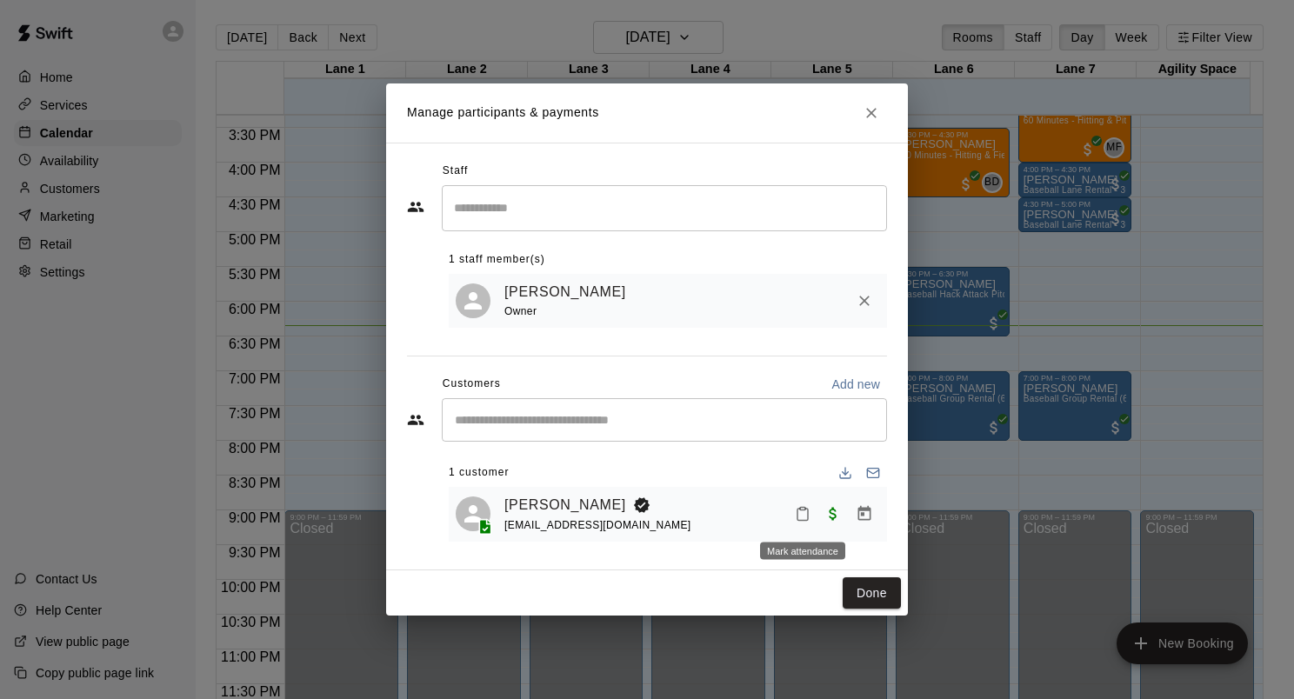
click at [813, 516] on button "Mark attendance" at bounding box center [803, 514] width 30 height 30
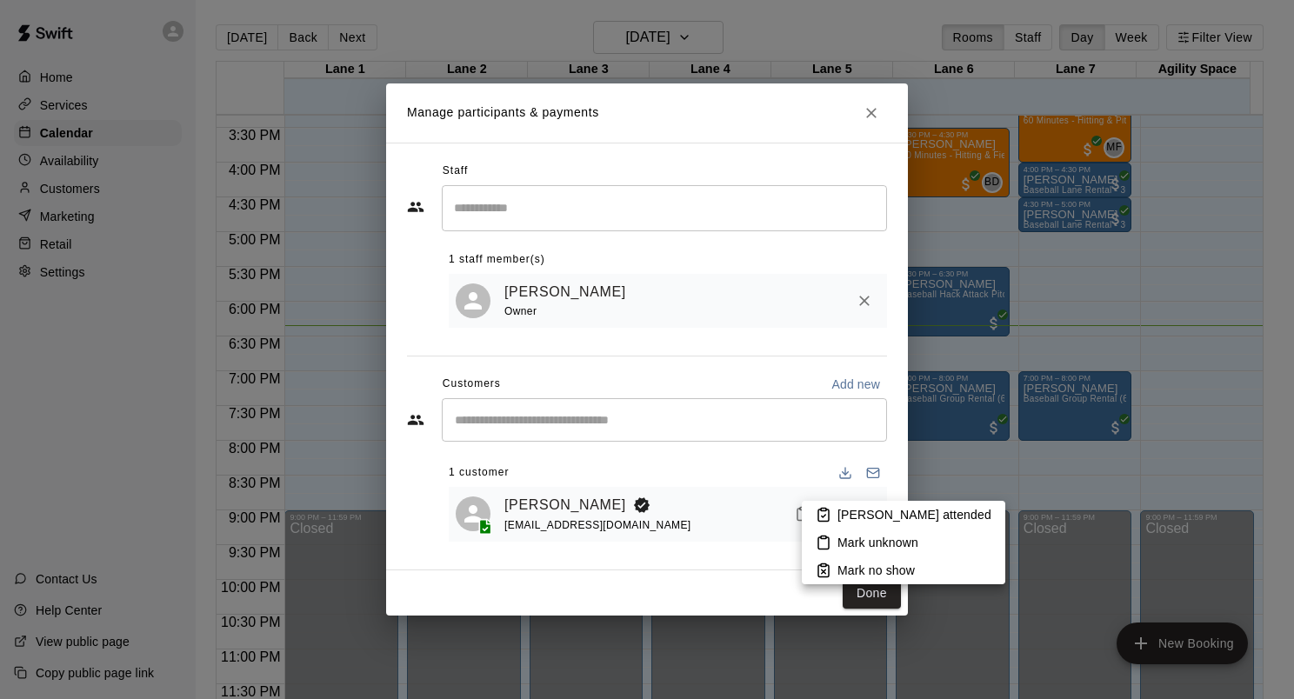
click at [838, 514] on p "Mark attended" at bounding box center [914, 514] width 154 height 17
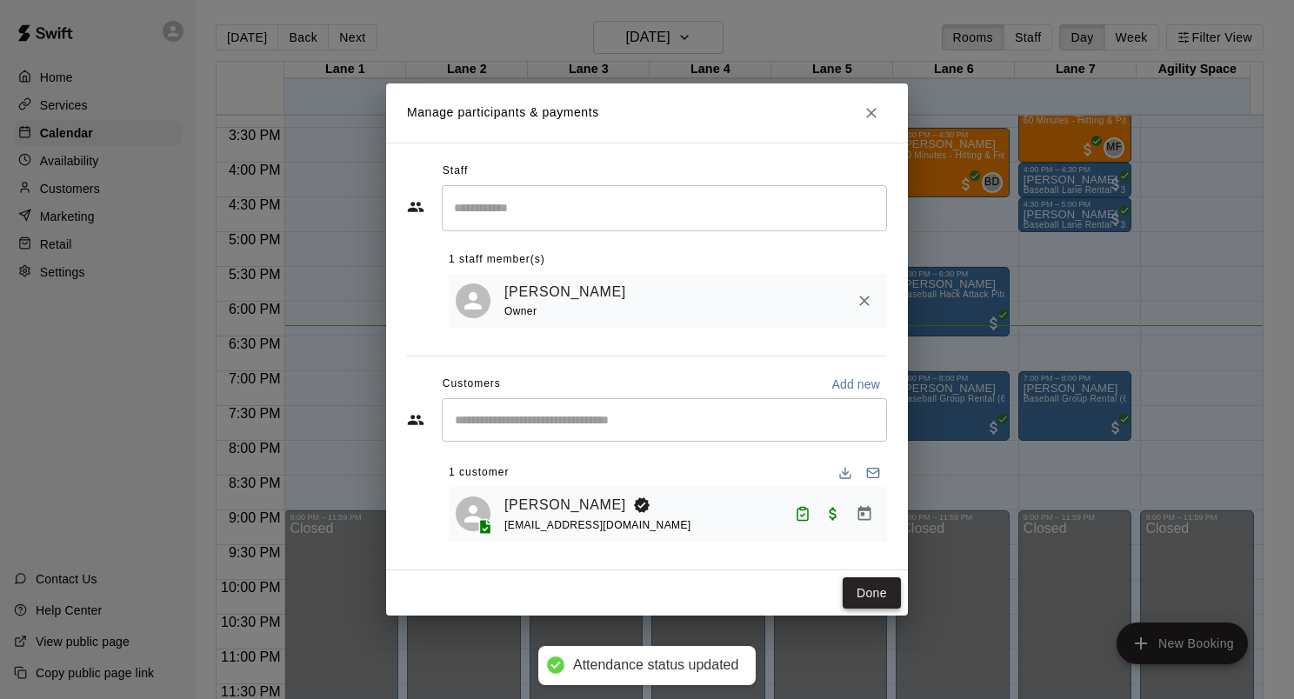
click at [876, 595] on button "Done" at bounding box center [872, 593] width 58 height 32
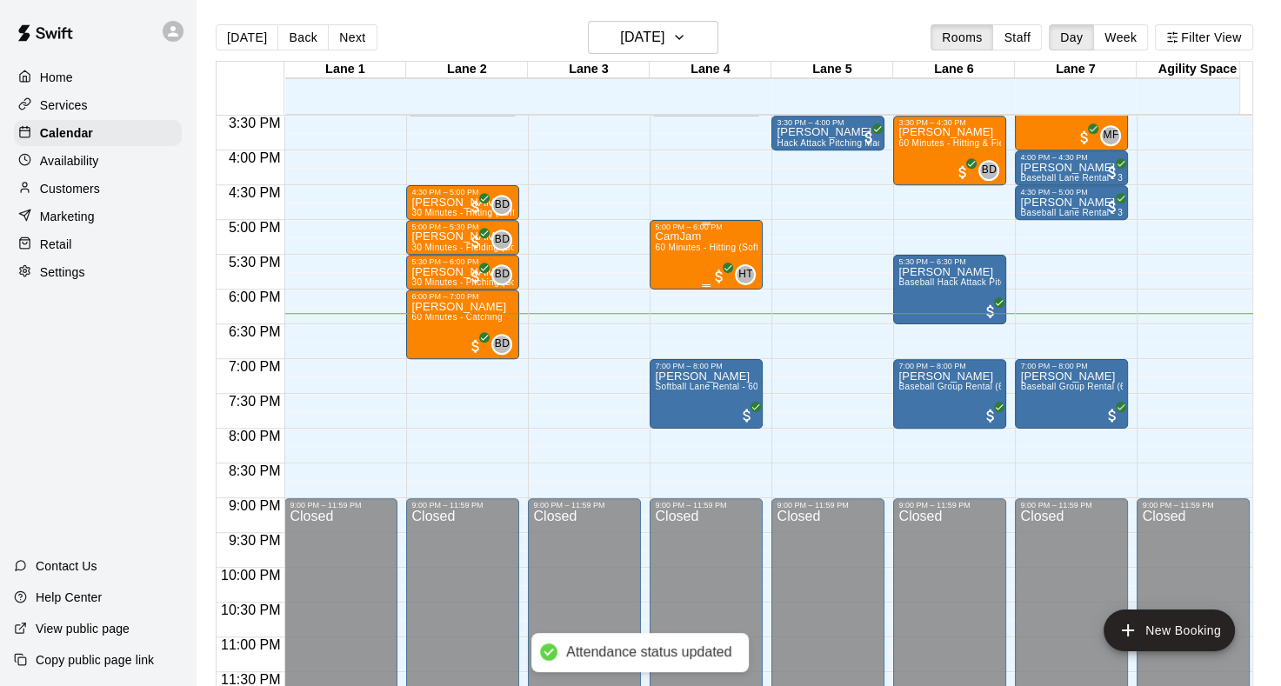
click at [687, 245] on span "60 Minutes - Hitting (Softball)" at bounding box center [715, 248] width 121 height 10
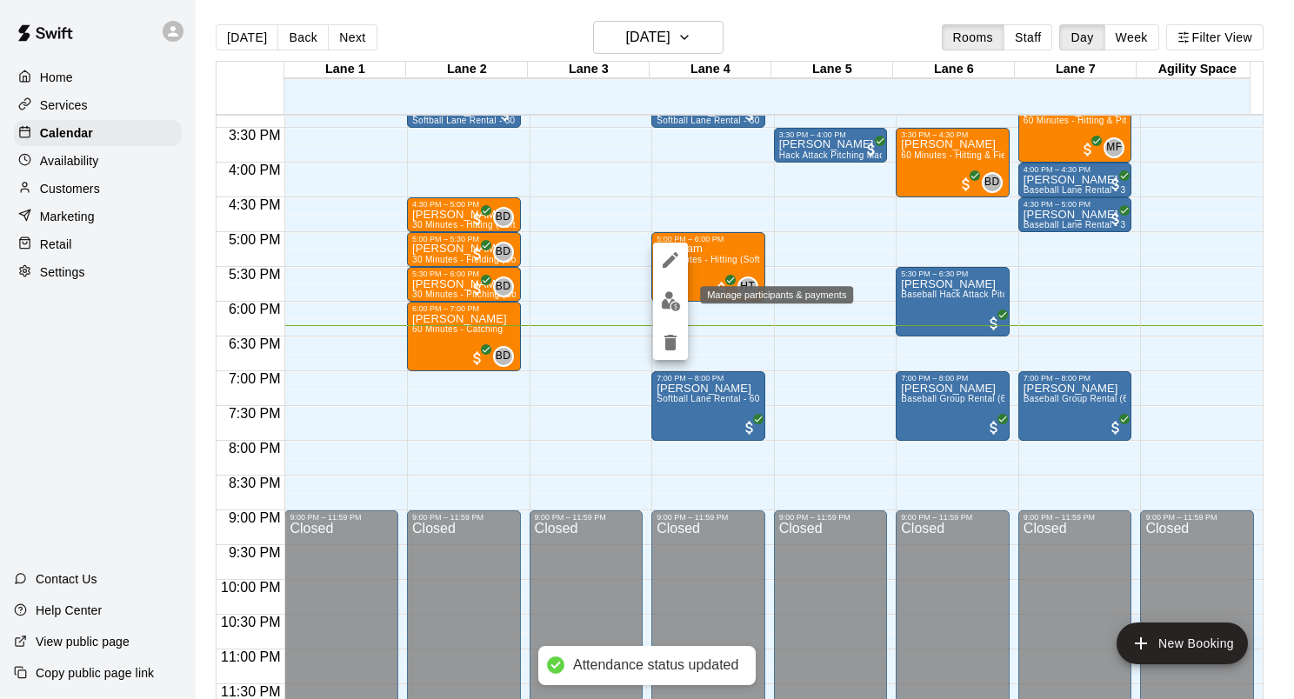
click at [678, 299] on img "edit" at bounding box center [671, 301] width 20 height 20
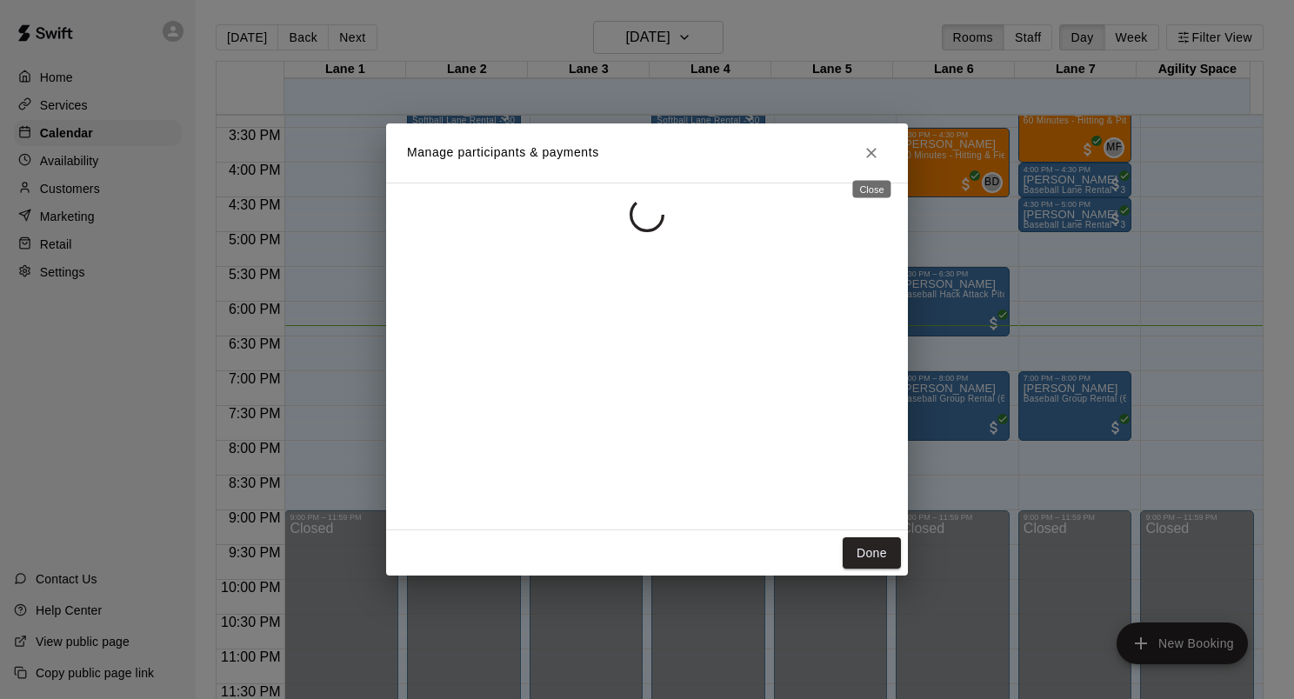
click at [877, 159] on icon "Close" at bounding box center [871, 152] width 17 height 17
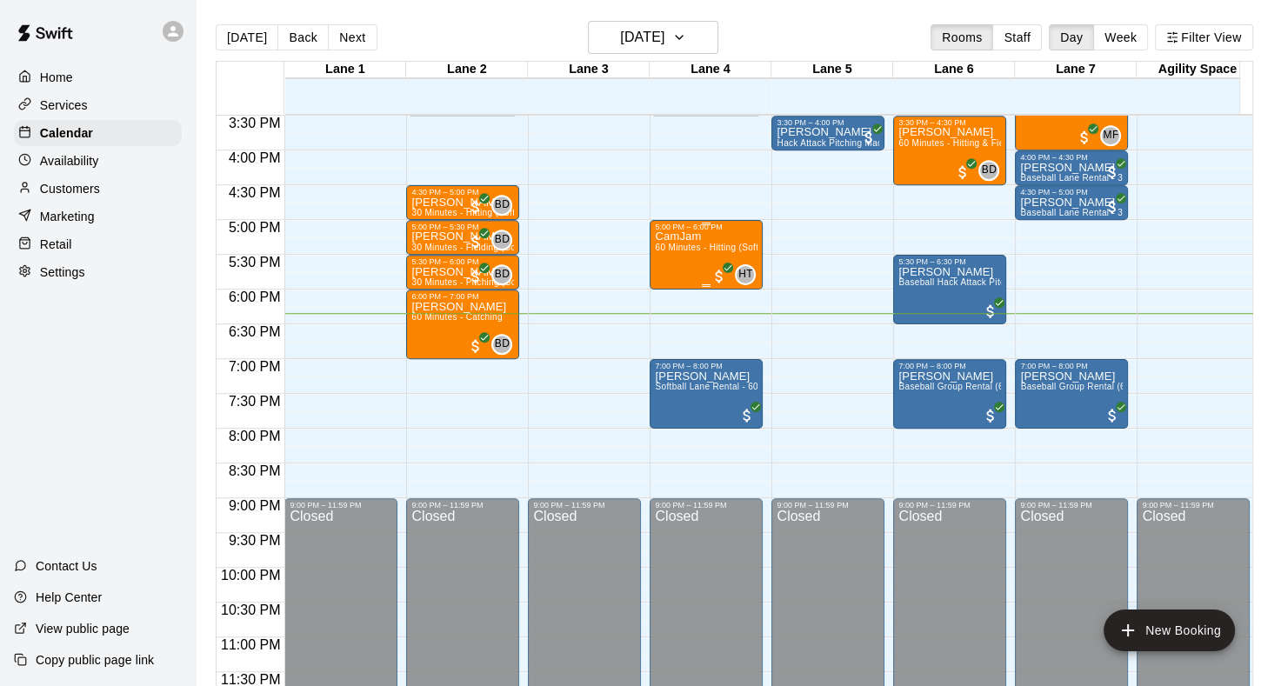
click at [705, 257] on div "CamJam 60 Minutes - Hitting (Softball)" at bounding box center [706, 574] width 103 height 686
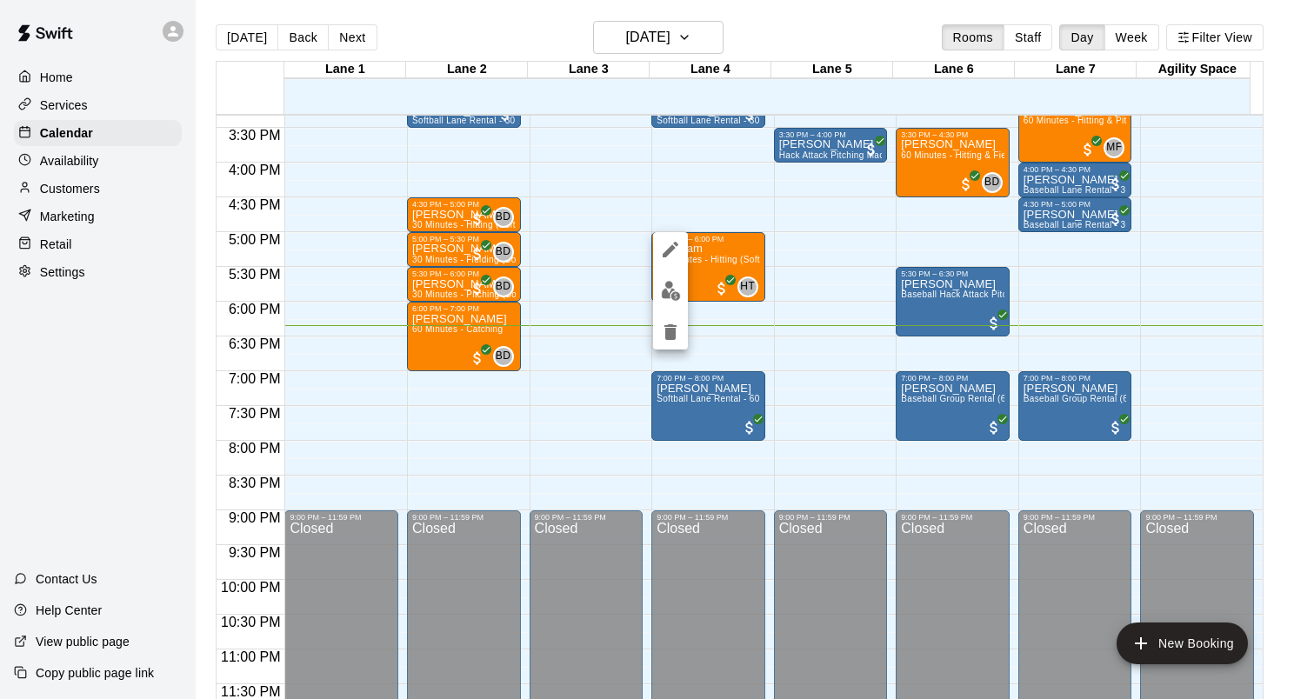
click at [675, 299] on img "edit" at bounding box center [671, 291] width 20 height 20
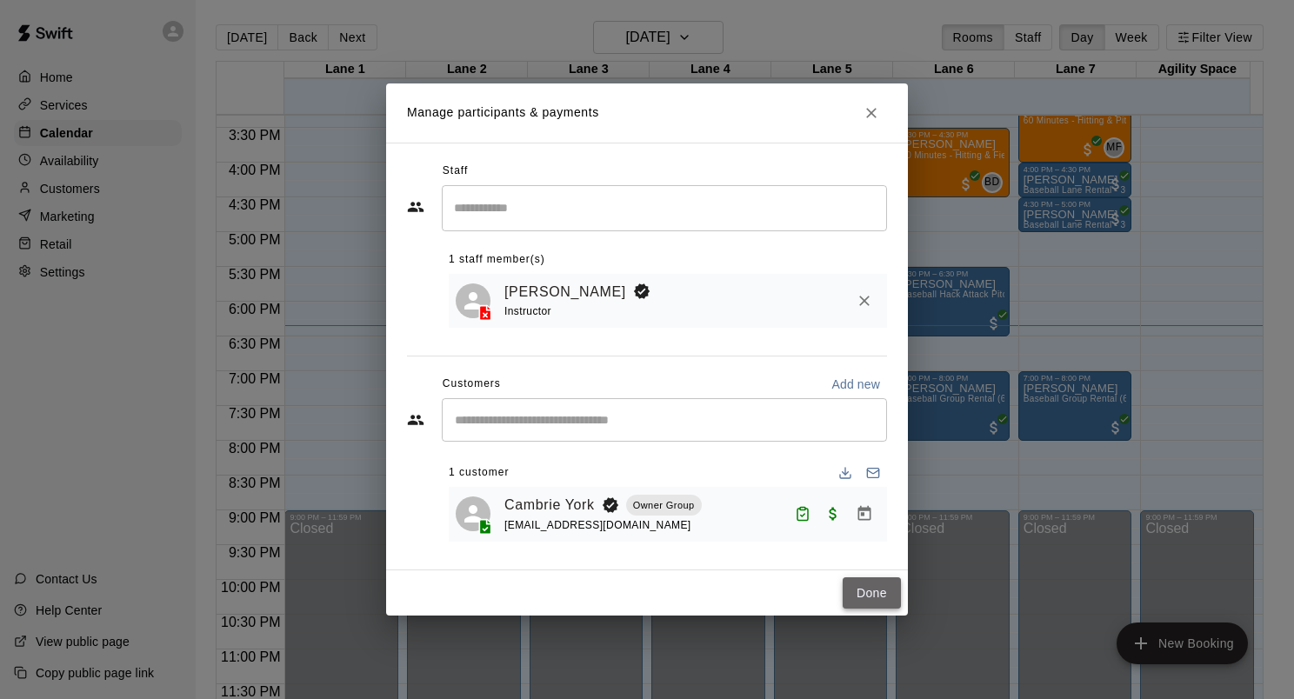
click at [852, 586] on button "Done" at bounding box center [872, 593] width 58 height 32
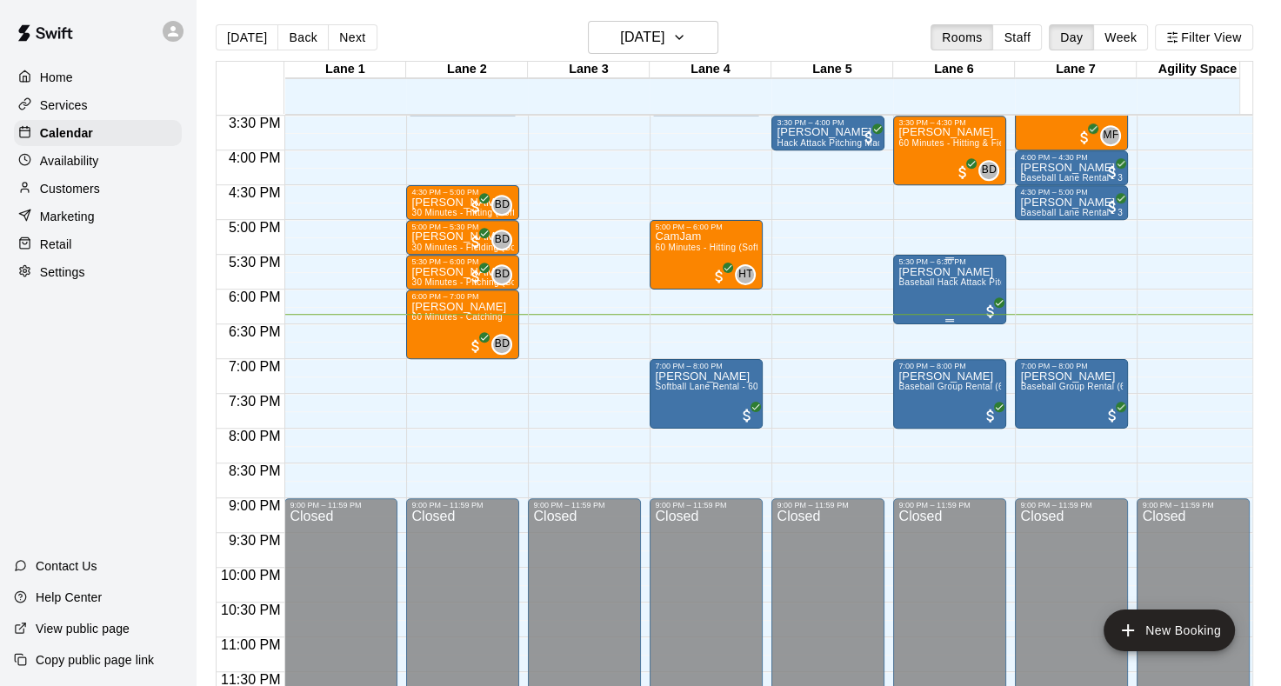
click at [922, 283] on span "Baseball Hack Attack Pitching Machine Group Rental" at bounding box center [1007, 282] width 219 height 10
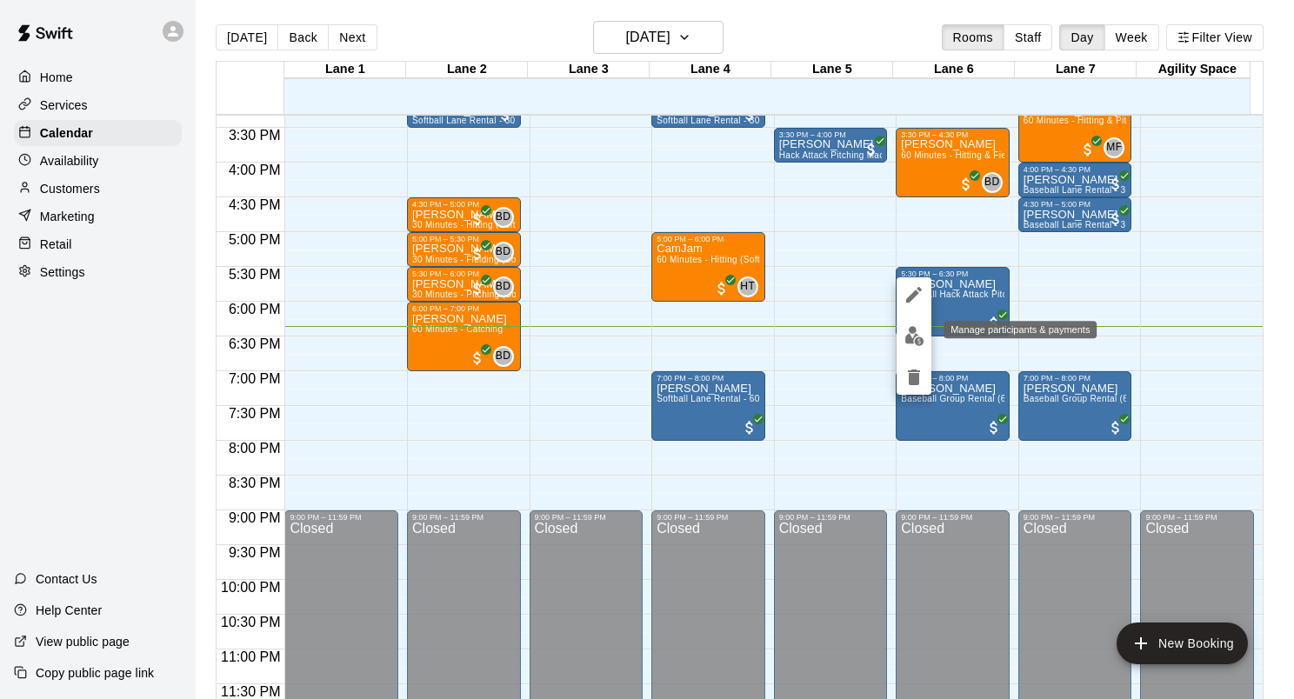
click at [920, 337] on img "edit" at bounding box center [914, 336] width 20 height 20
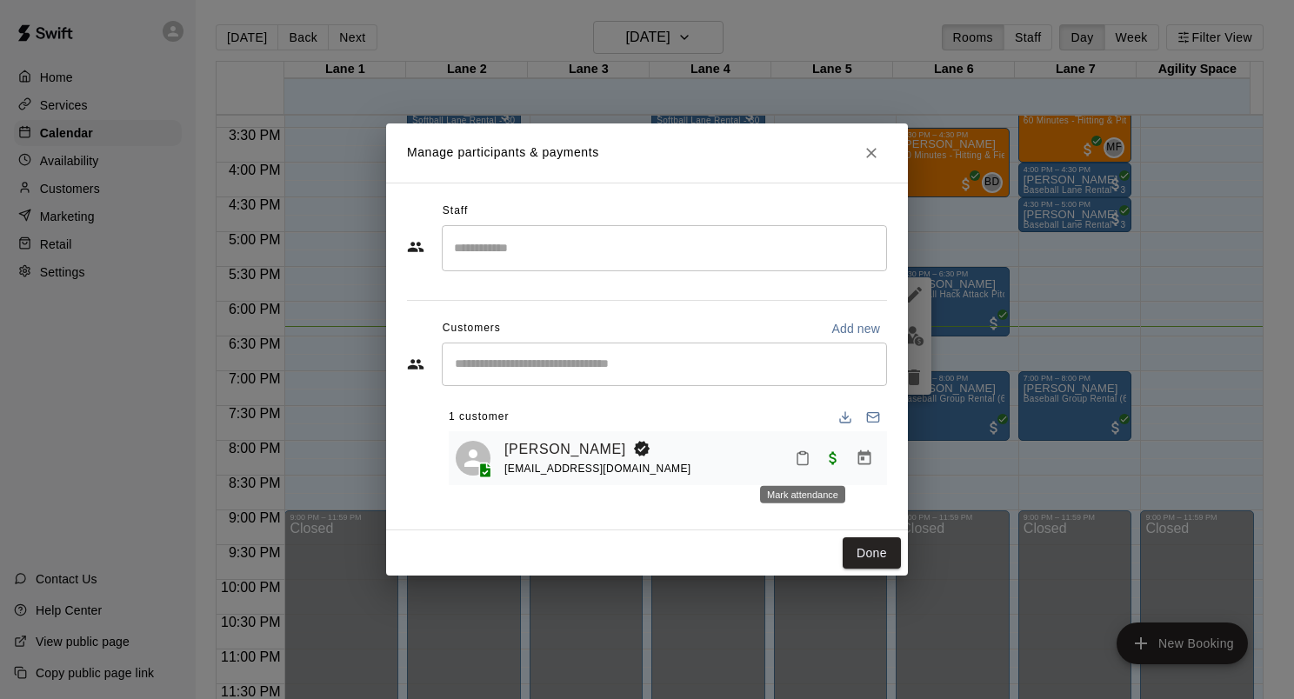
click at [796, 458] on icon "Mark attendance" at bounding box center [803, 458] width 16 height 16
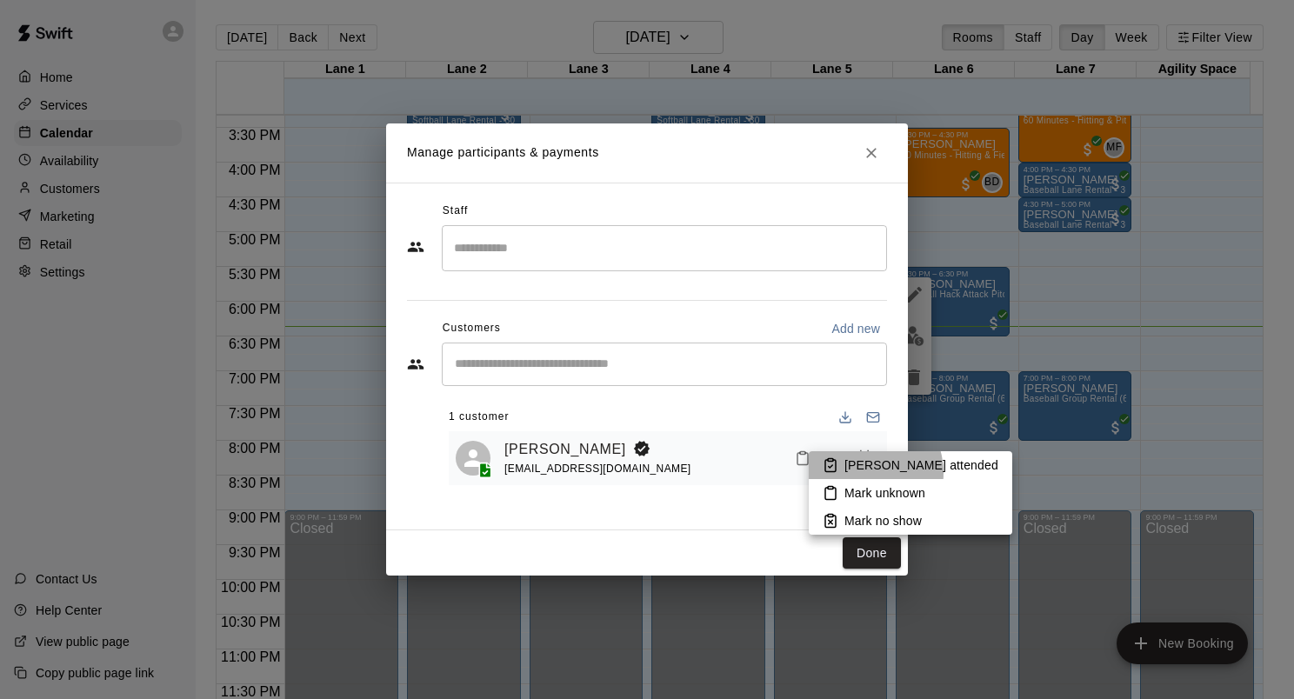
click at [862, 473] on p "Mark attended" at bounding box center [921, 465] width 154 height 17
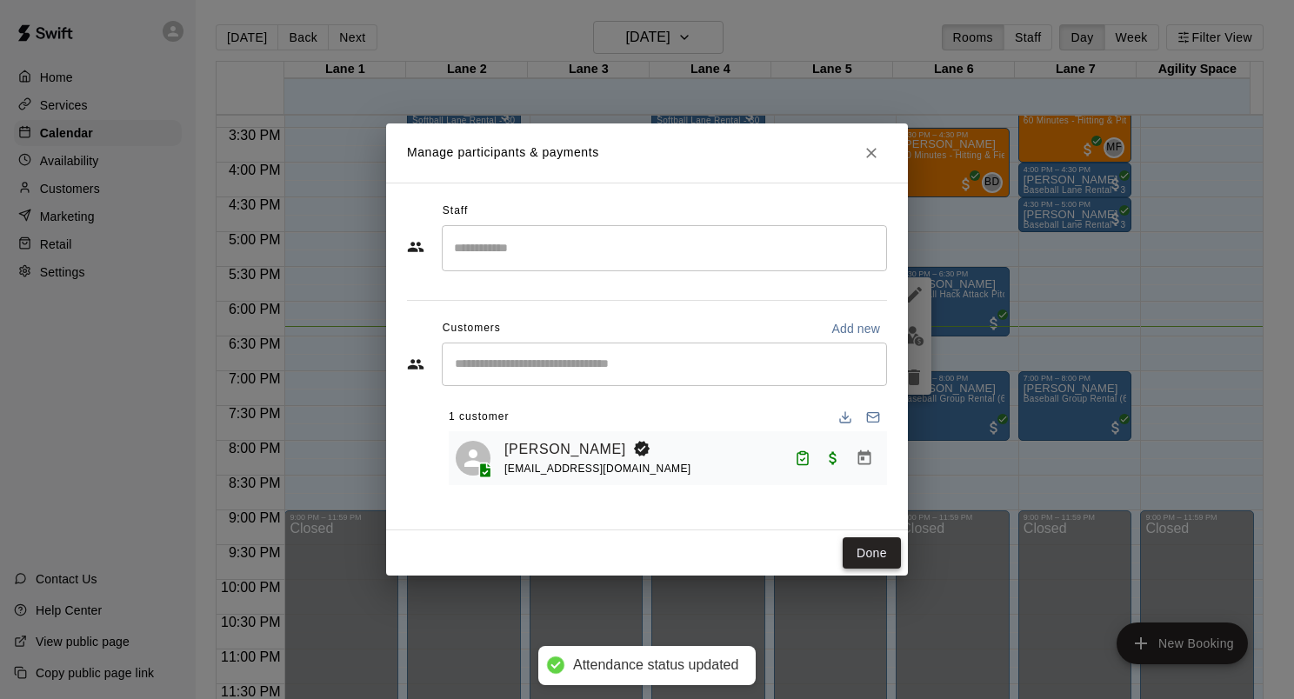
click at [878, 543] on button "Done" at bounding box center [872, 553] width 58 height 32
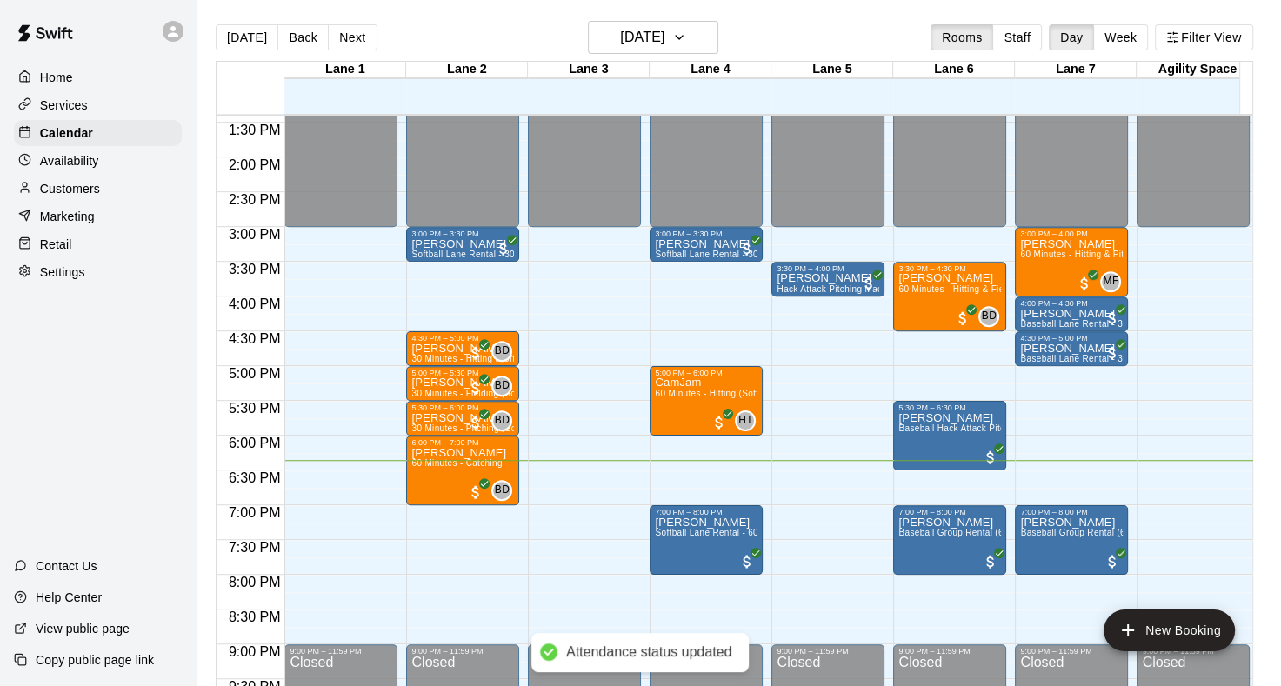
scroll to position [904, 0]
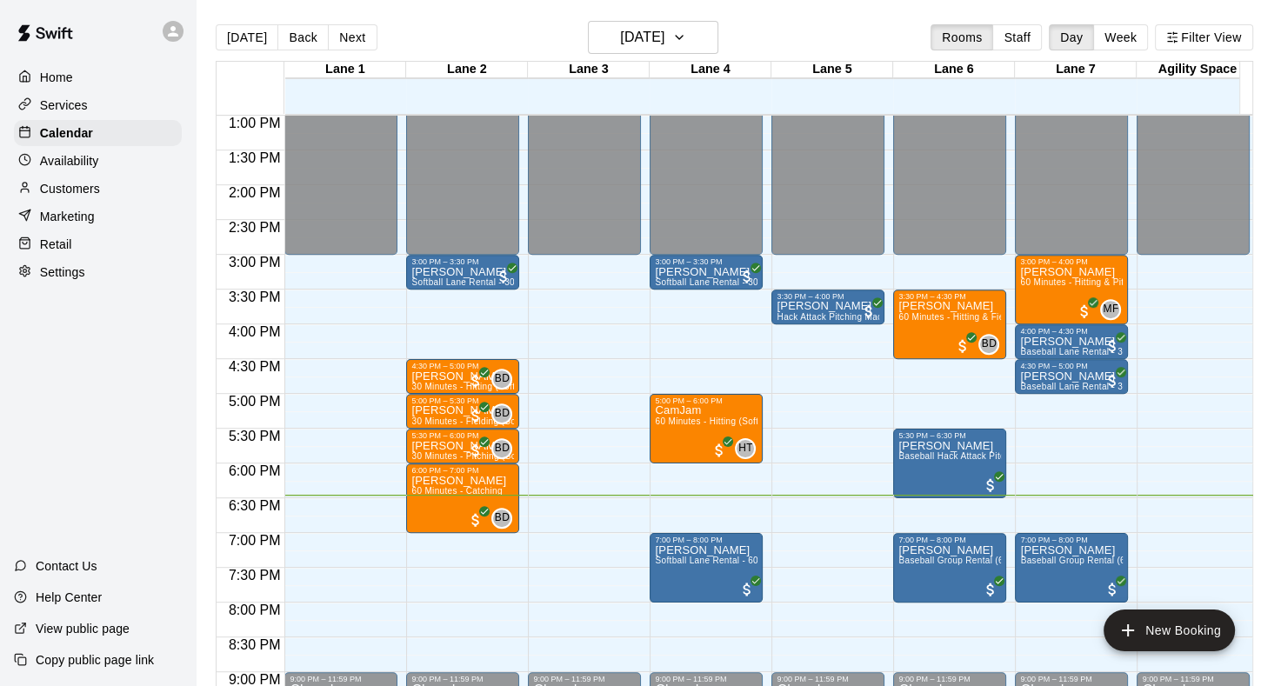
click at [80, 197] on p "Customers" at bounding box center [70, 188] width 60 height 17
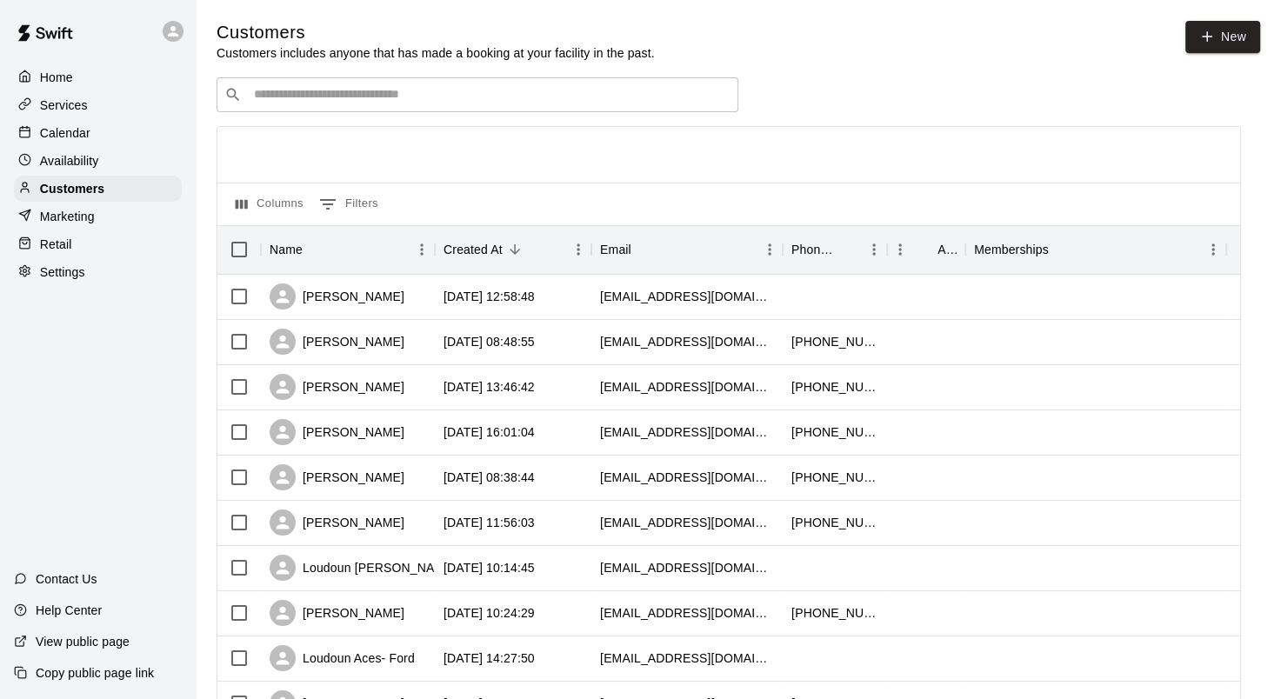
click at [337, 94] on input "Search customers by name or email" at bounding box center [490, 94] width 482 height 17
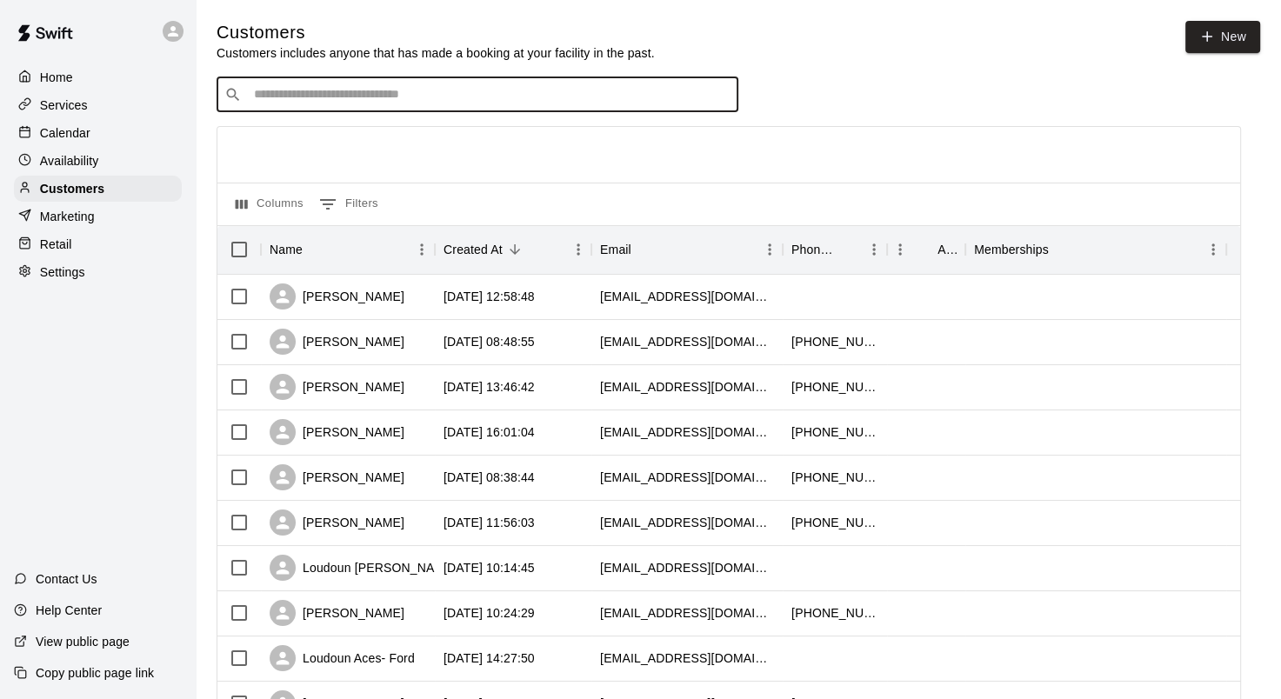
click at [77, 146] on div "Calendar" at bounding box center [98, 133] width 168 height 26
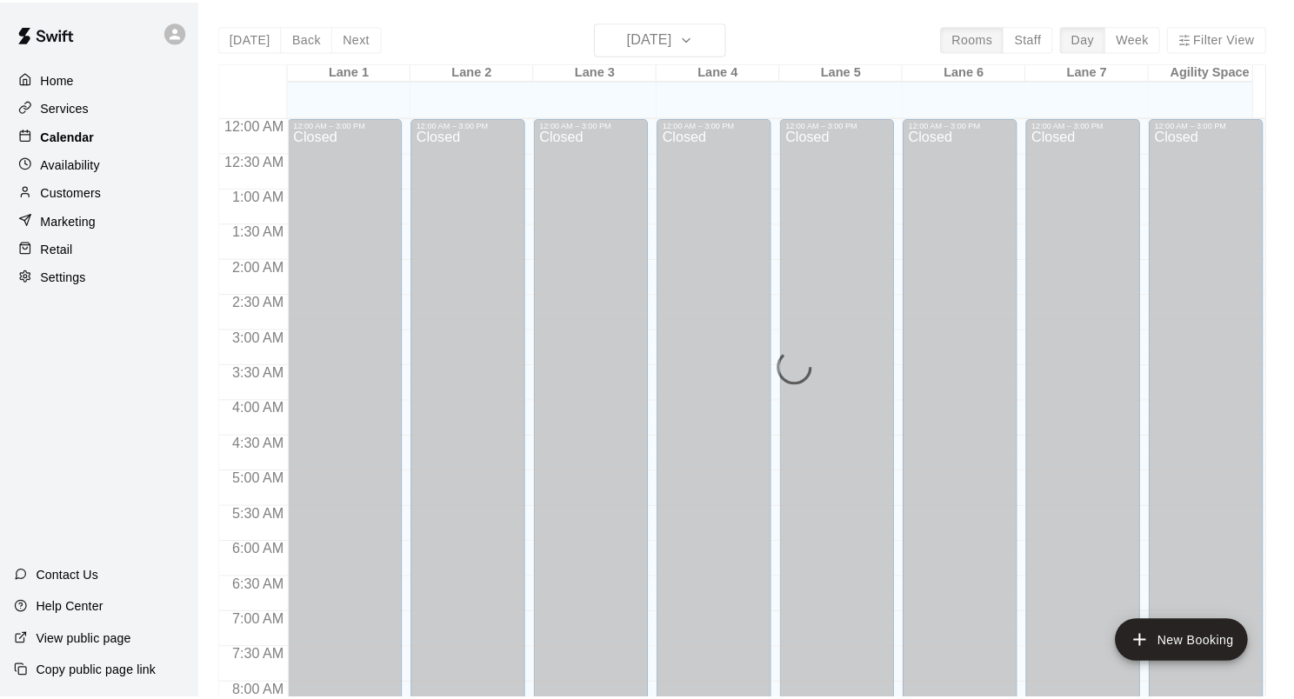
scroll to position [1012, 0]
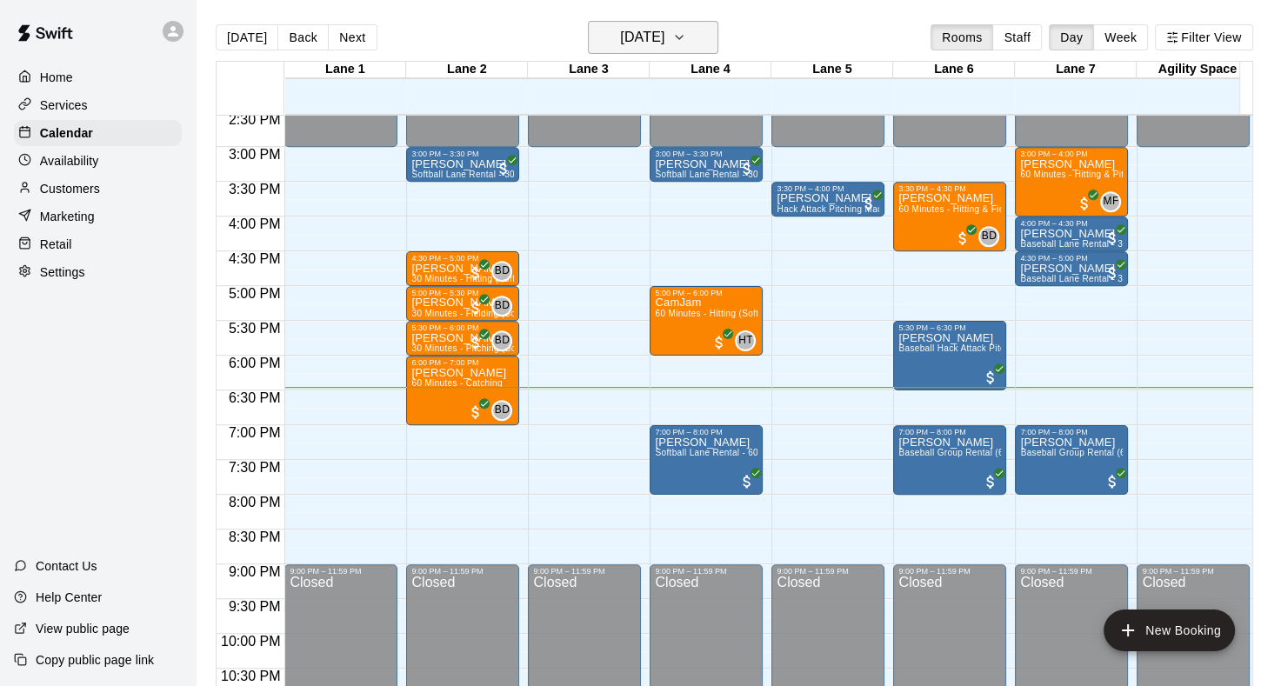
click at [642, 37] on h6 "[DATE]" at bounding box center [642, 37] width 44 height 24
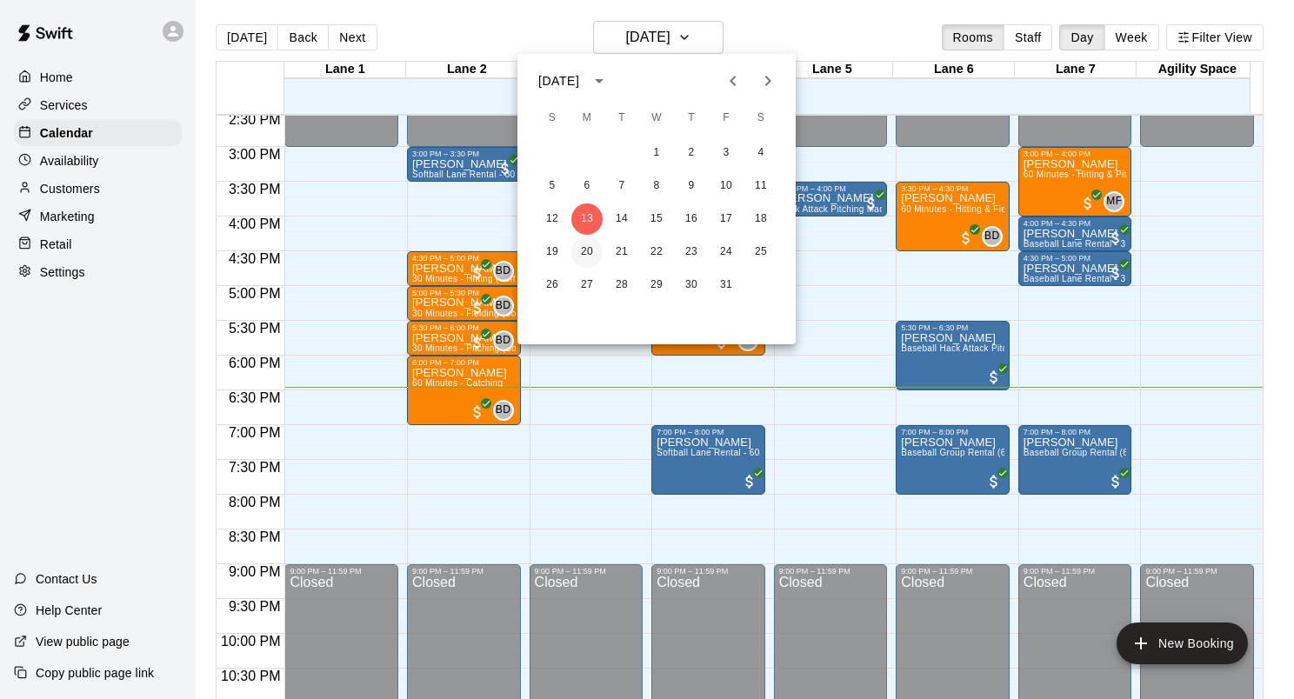
click at [589, 262] on button "20" at bounding box center [586, 252] width 31 height 31
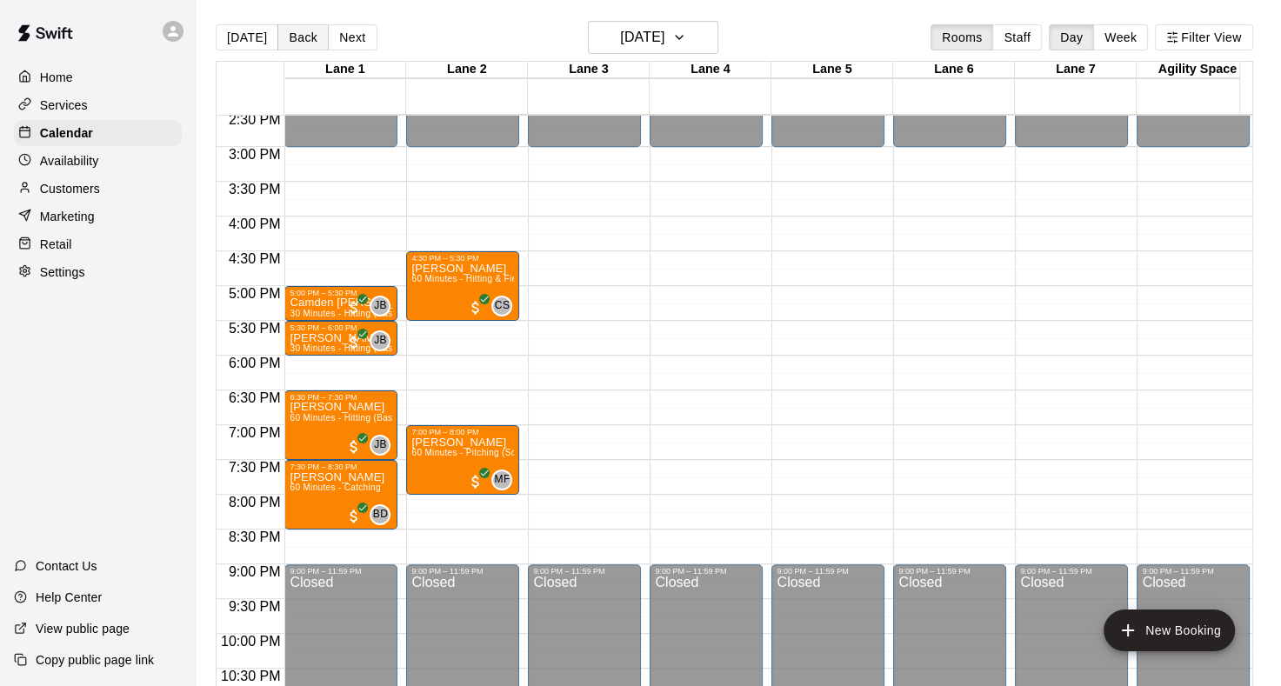
click at [292, 34] on button "Back" at bounding box center [302, 37] width 51 height 26
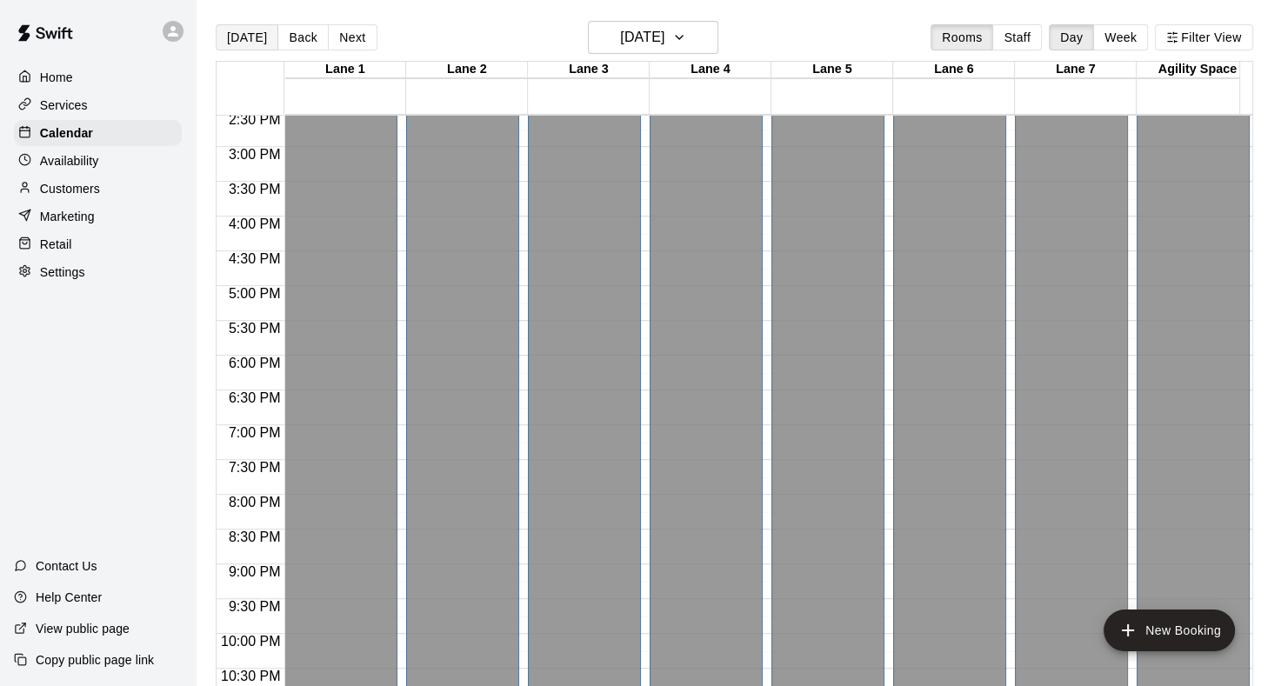
click at [250, 37] on button "[DATE]" at bounding box center [247, 37] width 63 height 26
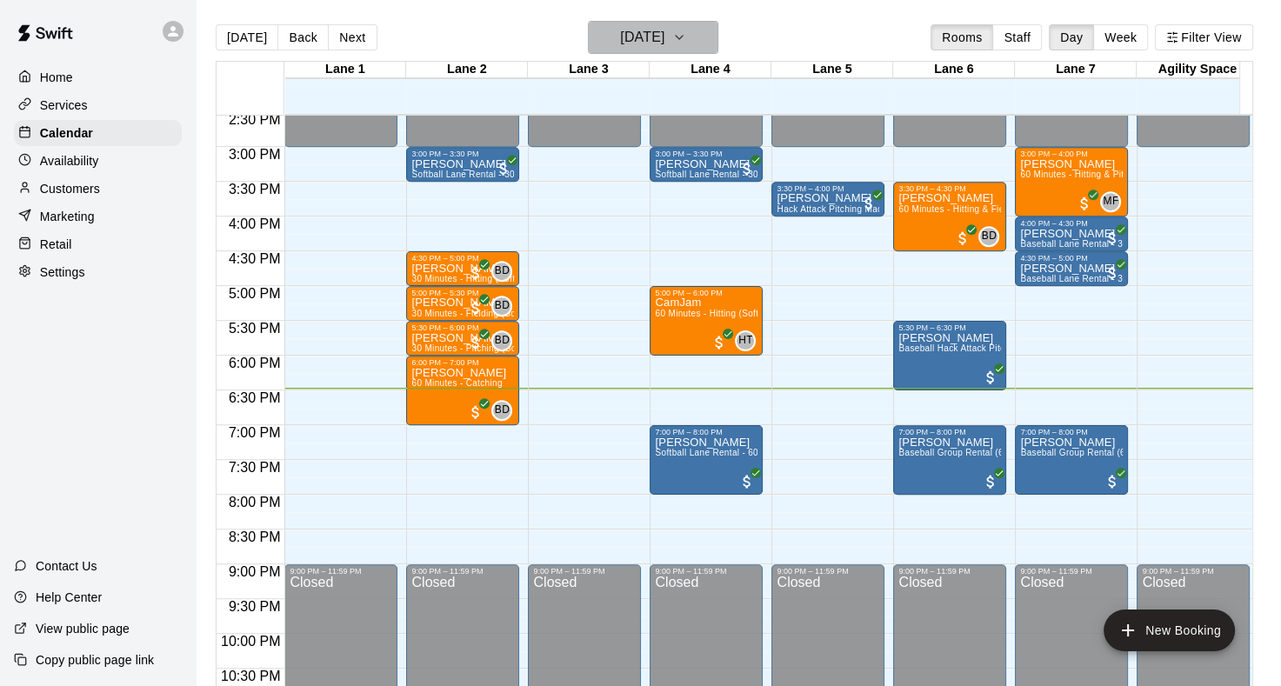
click at [699, 45] on button "[DATE]" at bounding box center [653, 37] width 130 height 33
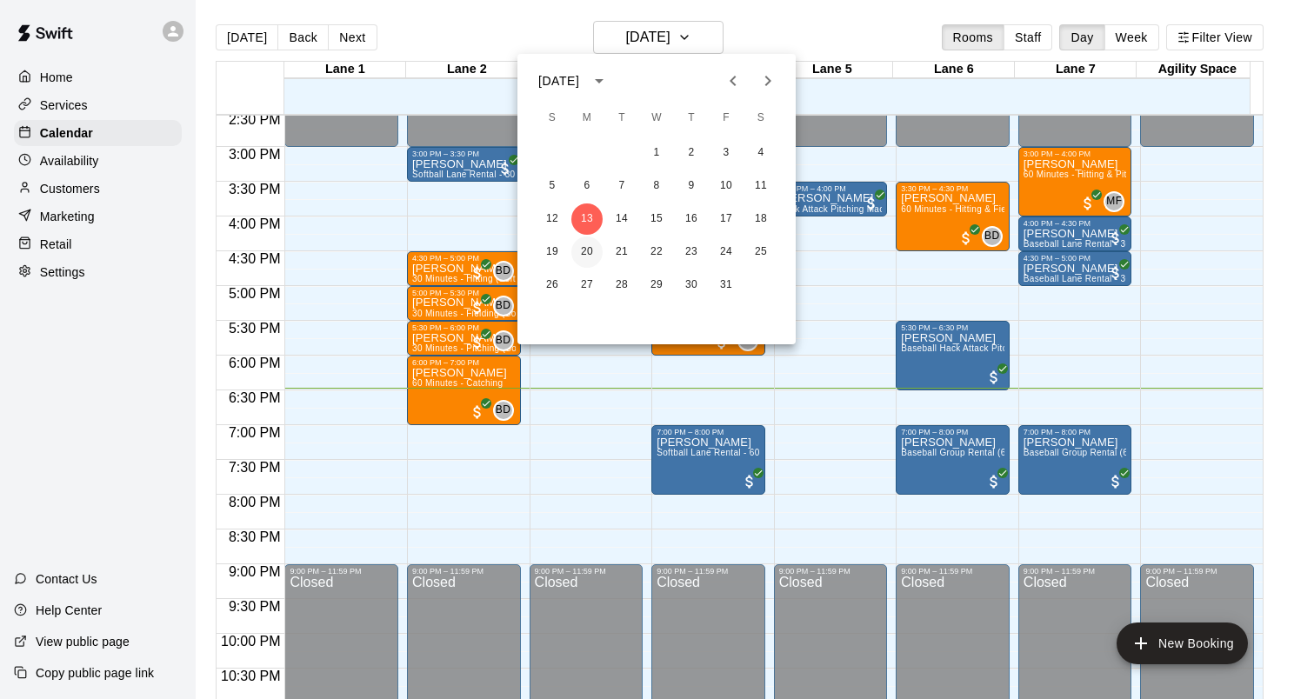
click at [589, 250] on button "20" at bounding box center [586, 252] width 31 height 31
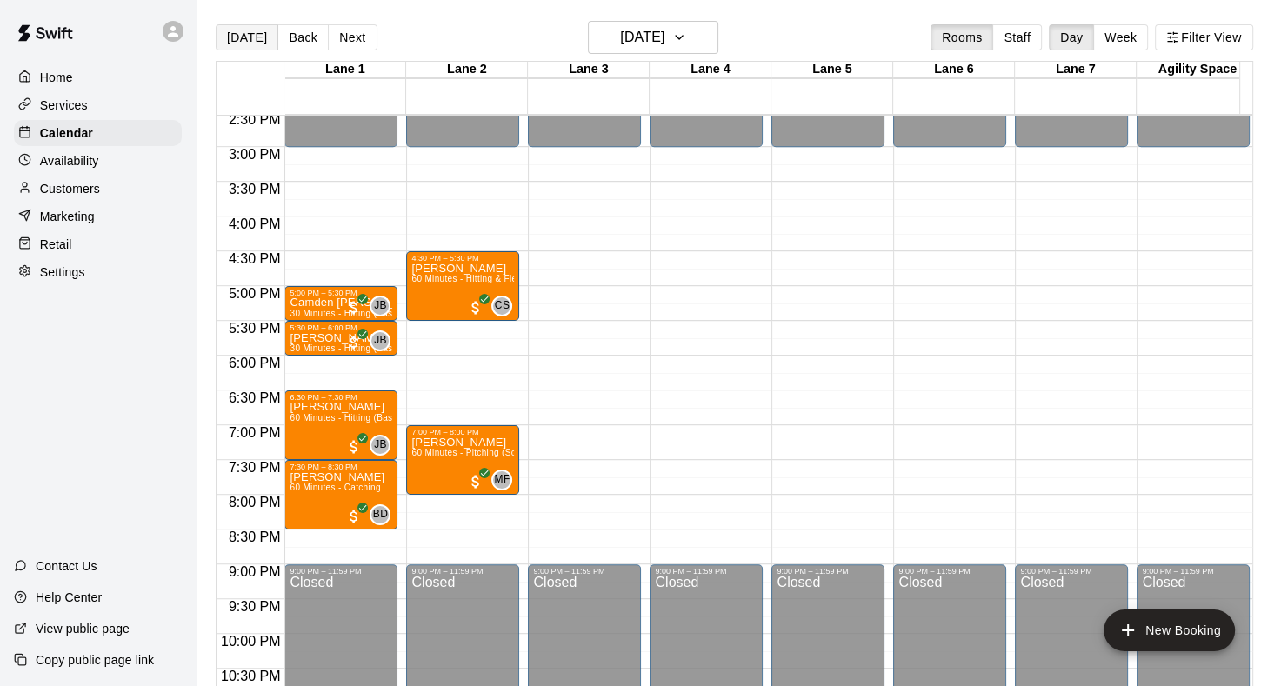
click at [266, 42] on button "[DATE]" at bounding box center [247, 37] width 63 height 26
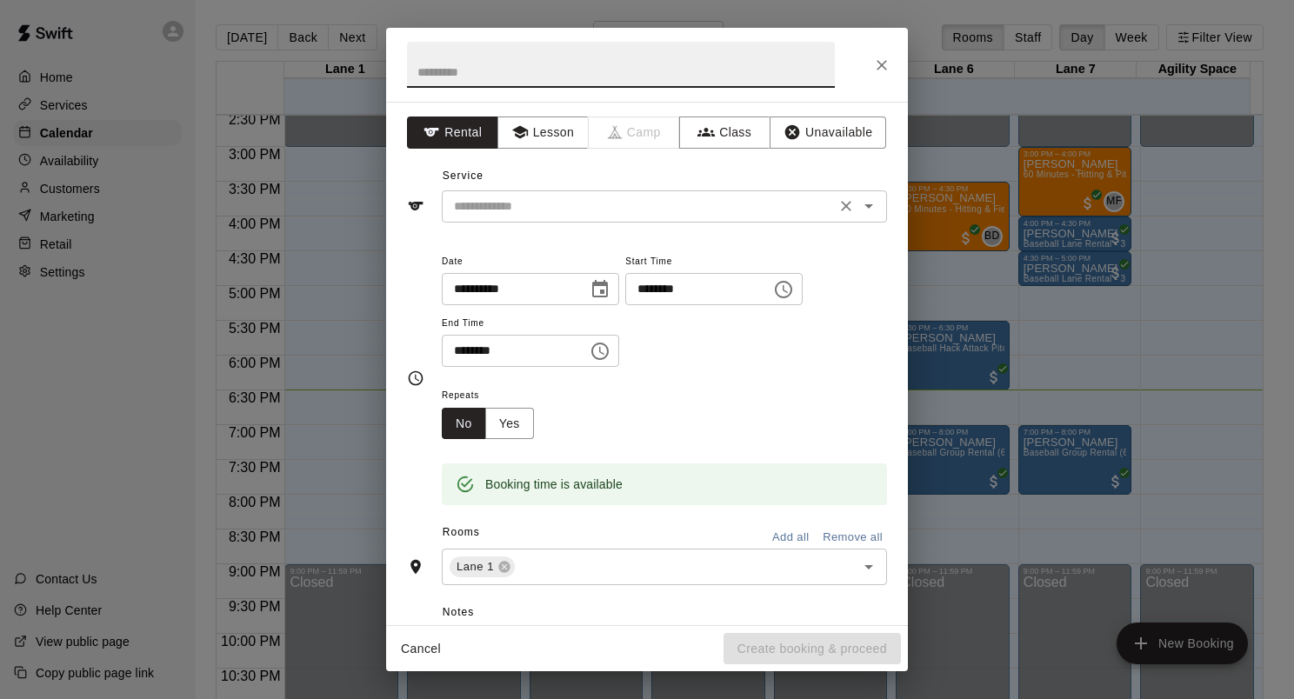
click at [864, 205] on icon "Open" at bounding box center [868, 206] width 9 height 4
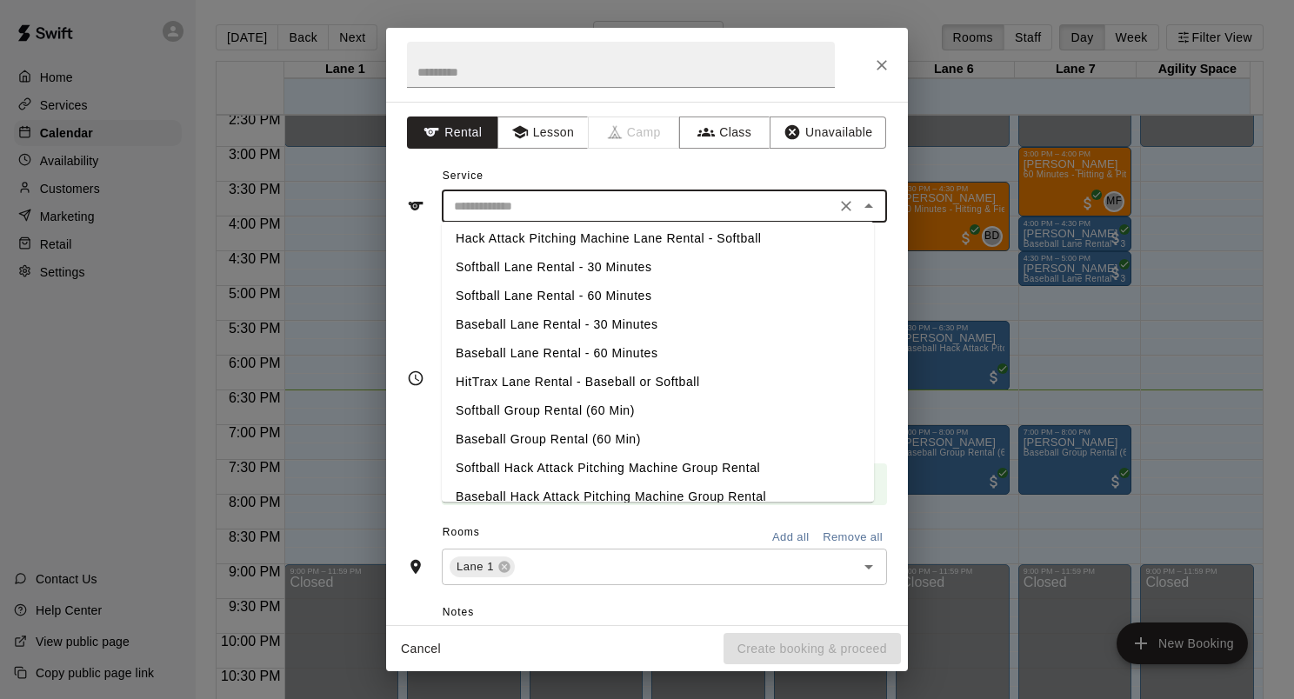
scroll to position [50, 0]
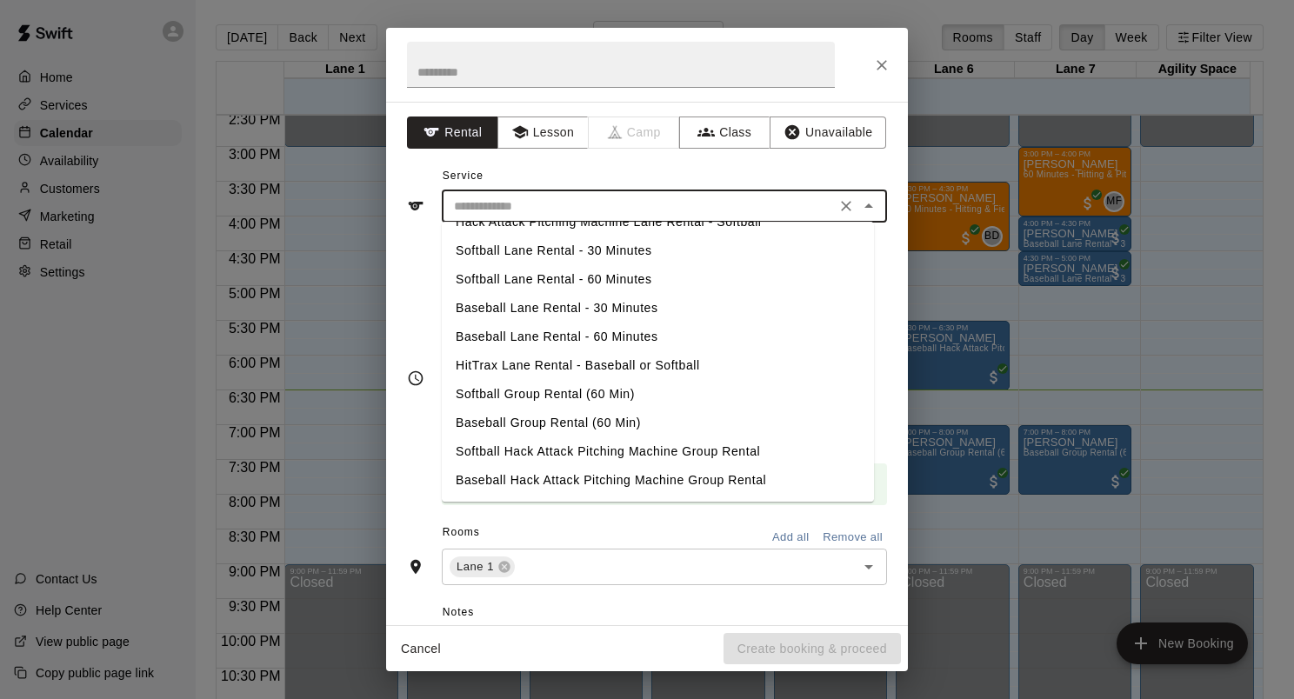
click at [656, 362] on li "HitTrax Lane Rental - Baseball or Softball" at bounding box center [658, 365] width 432 height 29
type input "**********"
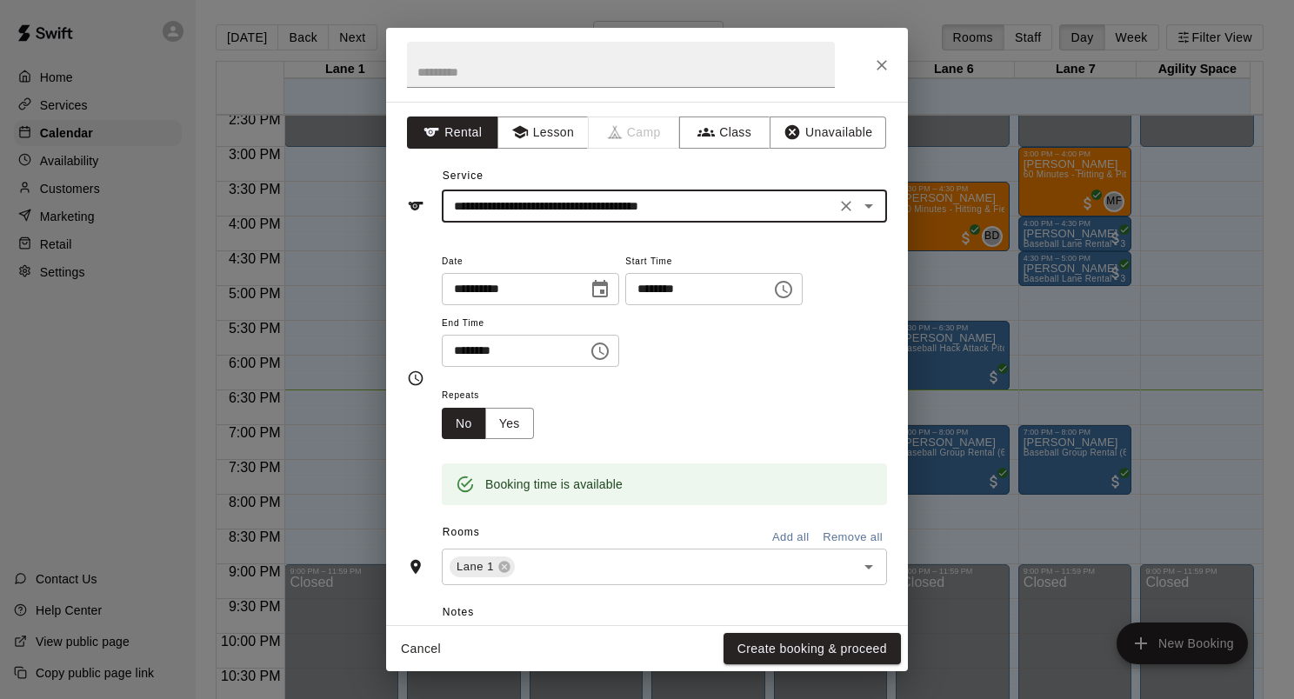
click at [794, 299] on icon "Choose time, selected time is 7:15 PM" at bounding box center [783, 289] width 21 height 21
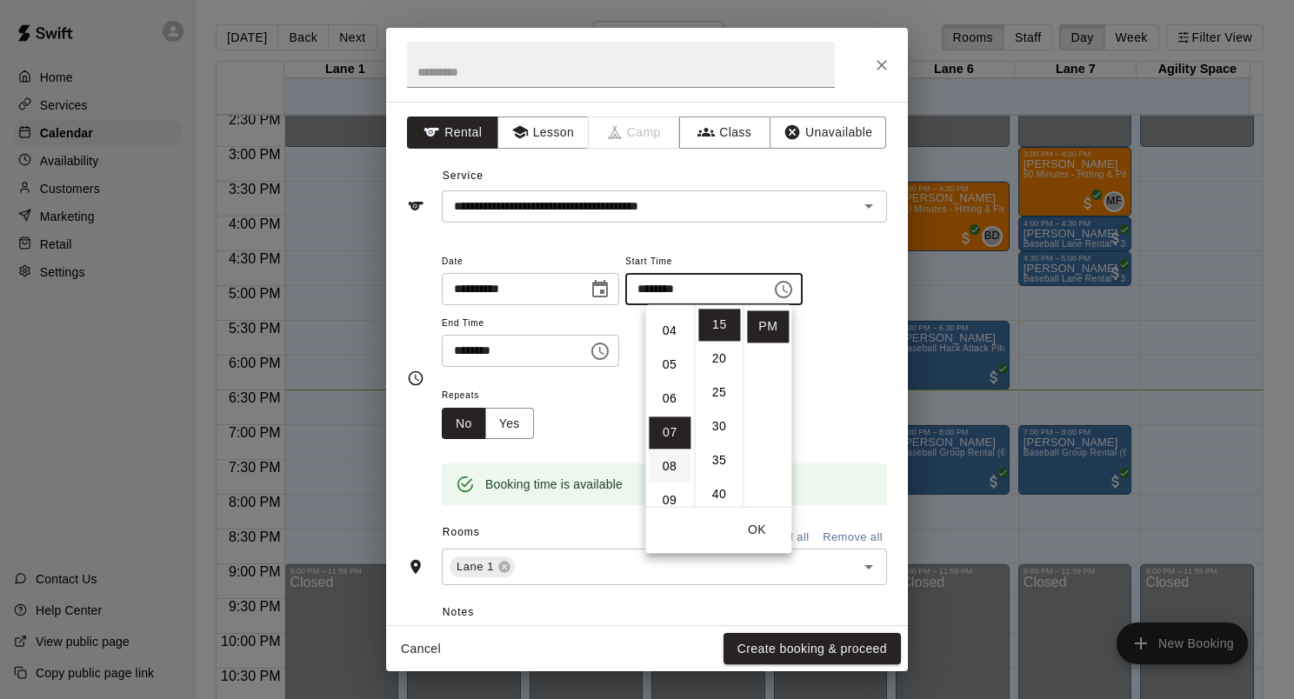
scroll to position [63, 0]
click at [669, 457] on li "06" at bounding box center [670, 465] width 42 height 32
click at [716, 430] on li "30" at bounding box center [719, 426] width 42 height 32
type input "********"
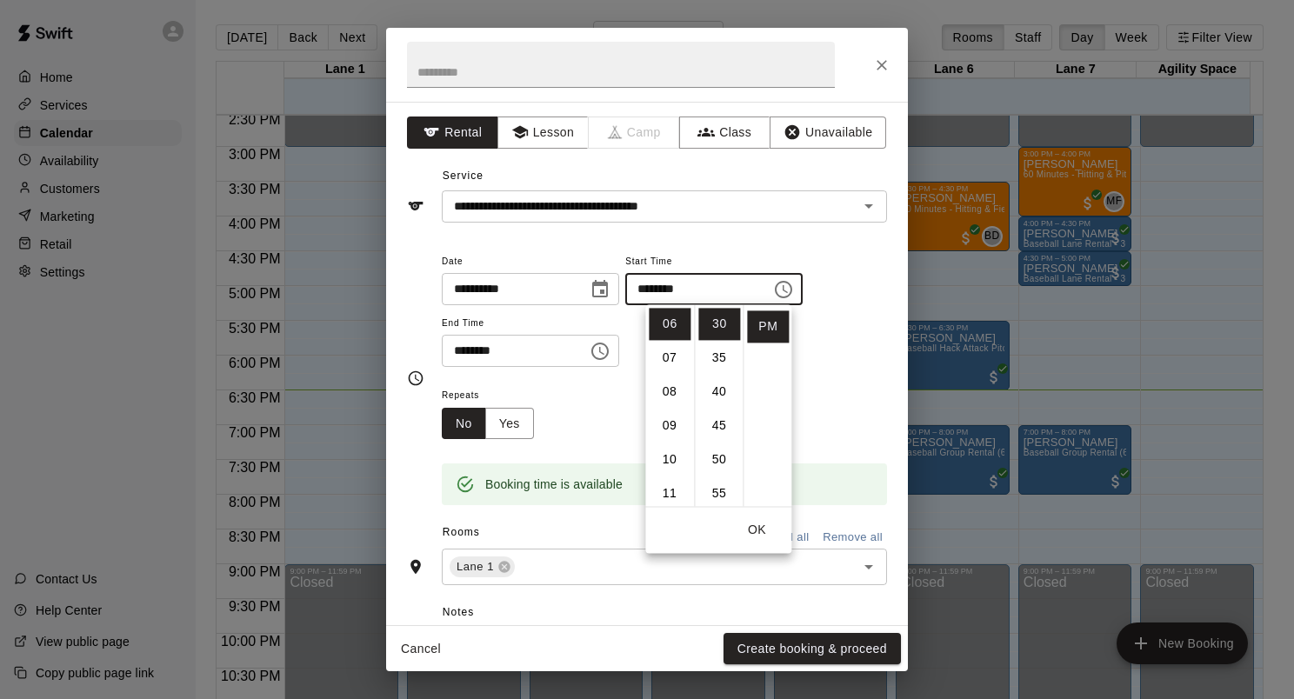
click at [487, 349] on input "********" at bounding box center [509, 351] width 134 height 32
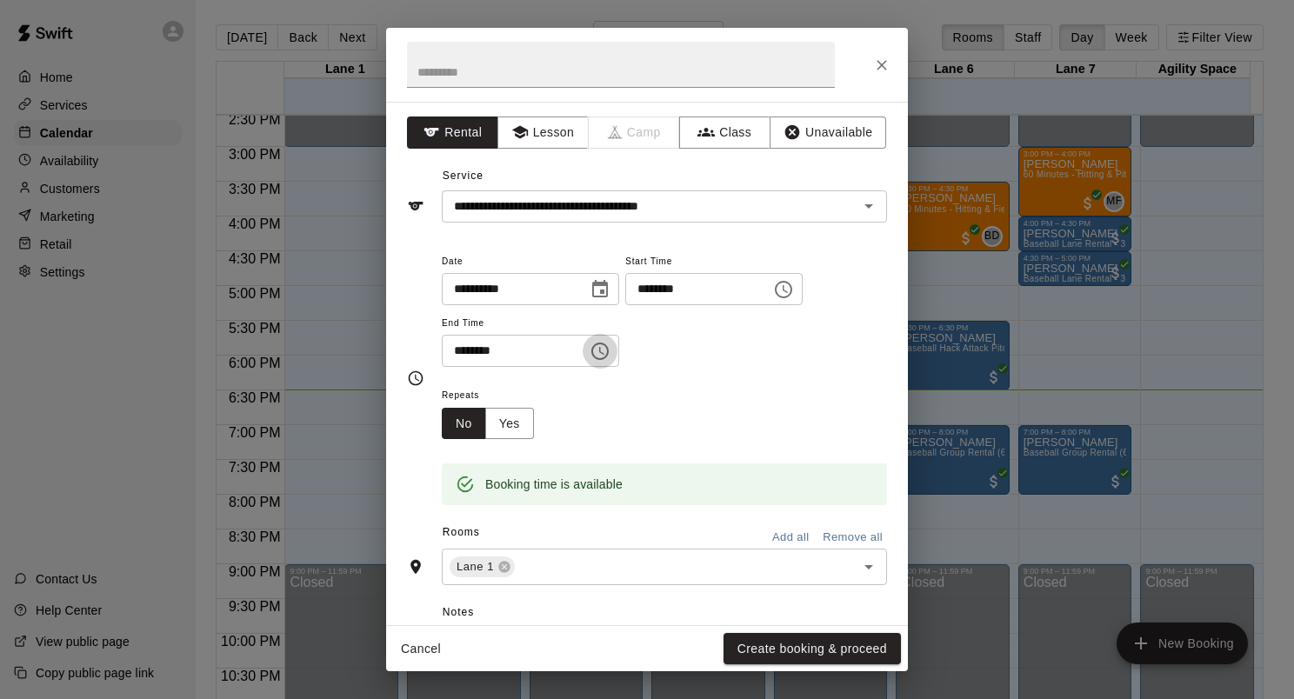
click at [610, 350] on icon "Choose time, selected time is 7:45 PM" at bounding box center [600, 351] width 21 height 21
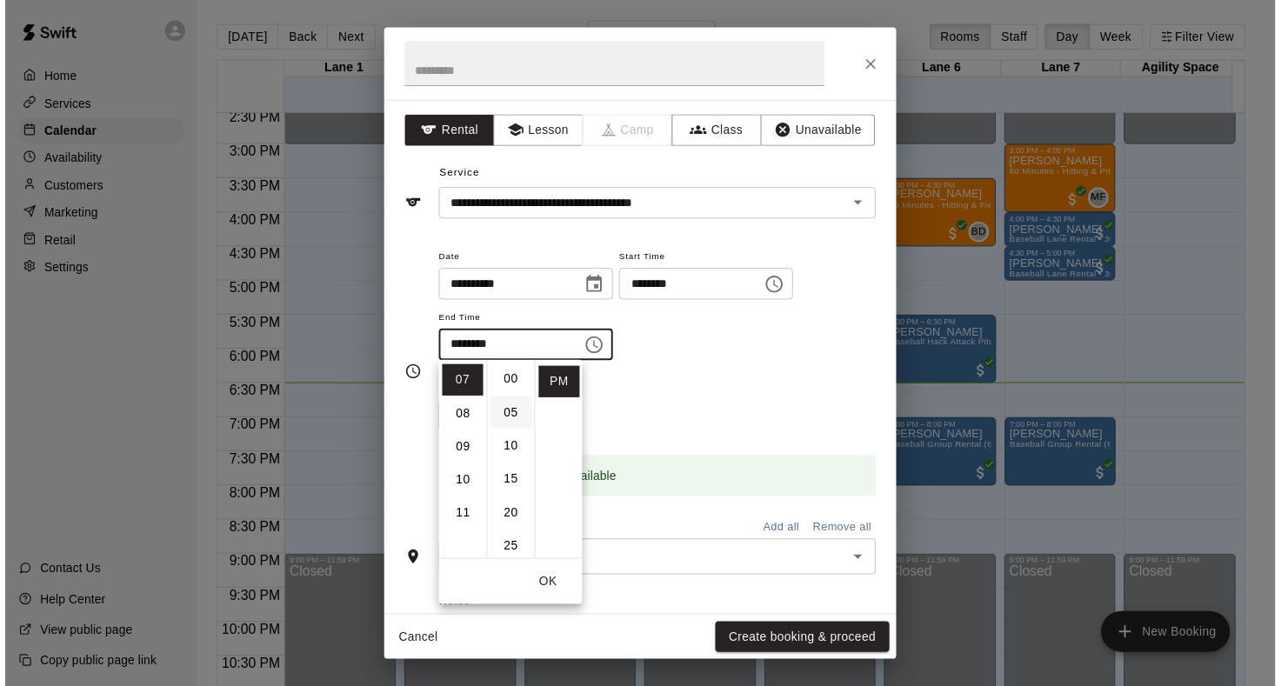
scroll to position [0, 0]
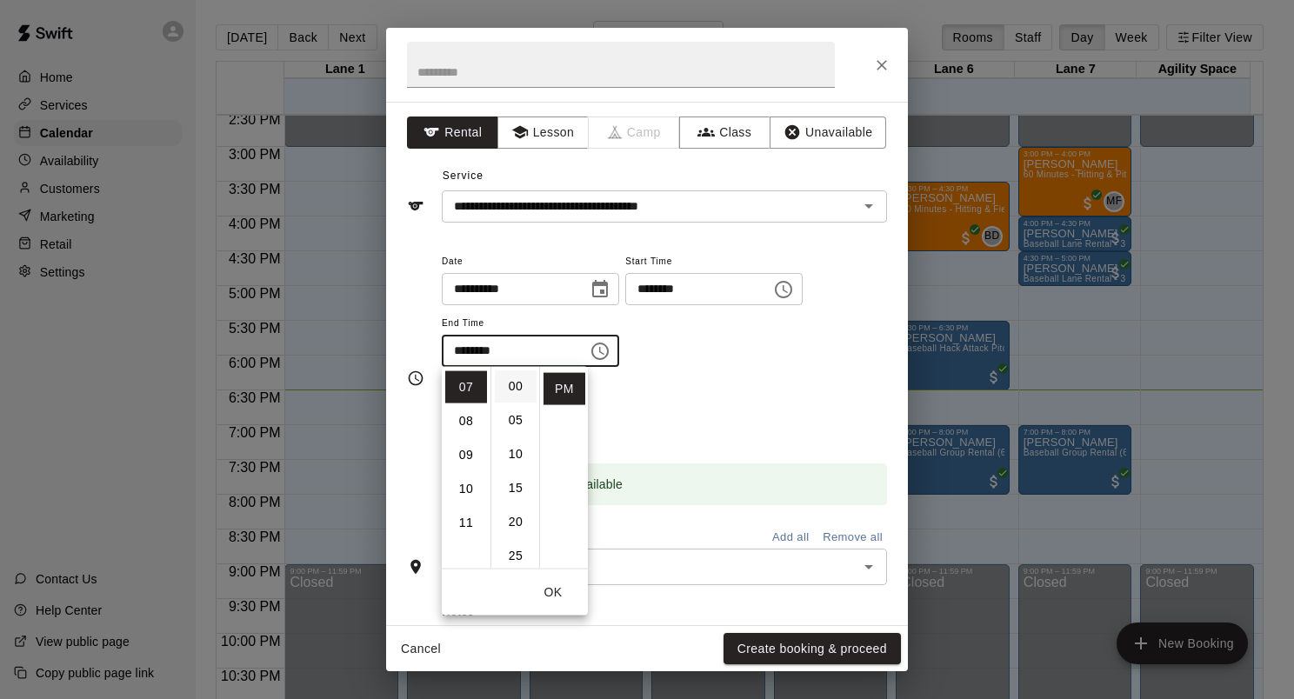
click at [510, 387] on li "00" at bounding box center [516, 386] width 42 height 32
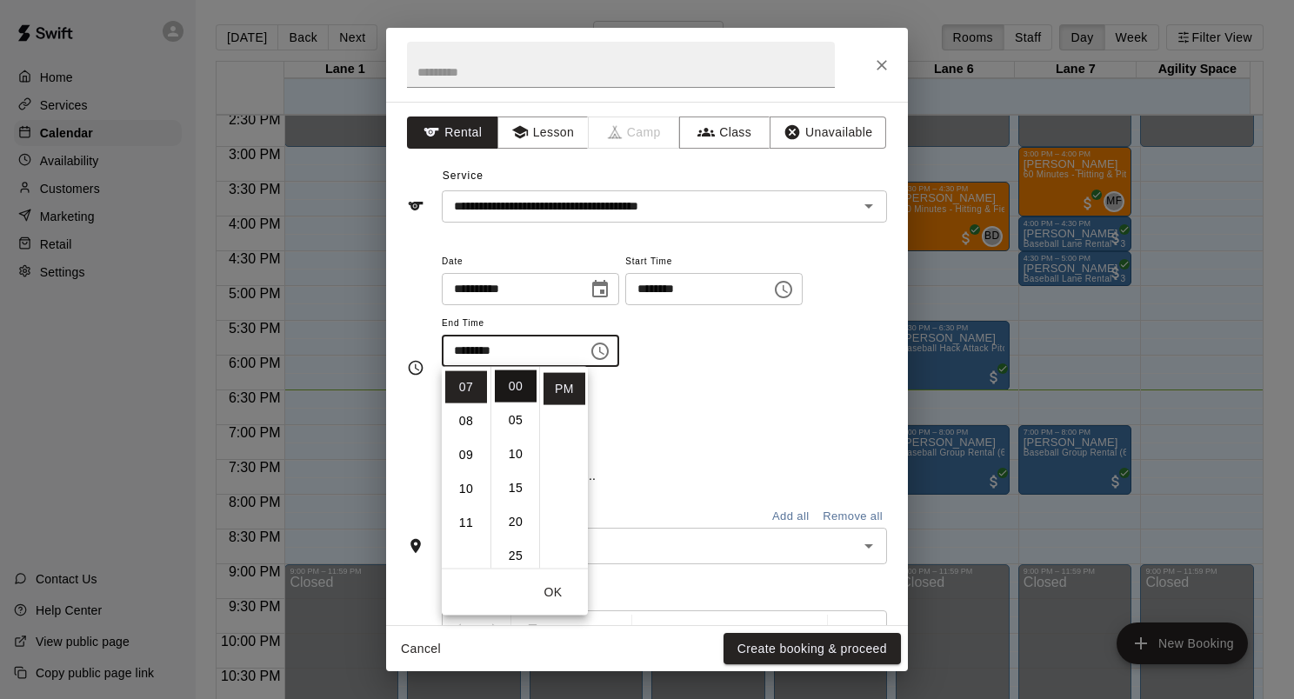
type input "********"
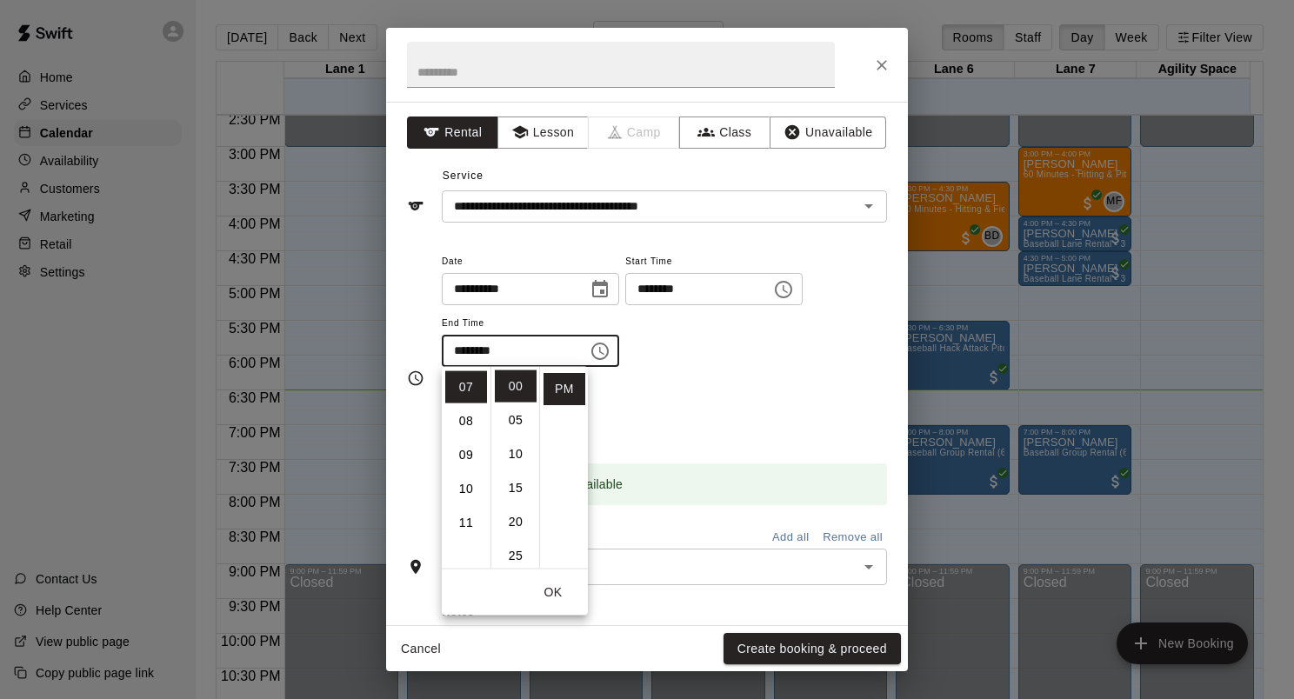
click at [758, 393] on div "Repeats No Yes" at bounding box center [664, 411] width 445 height 55
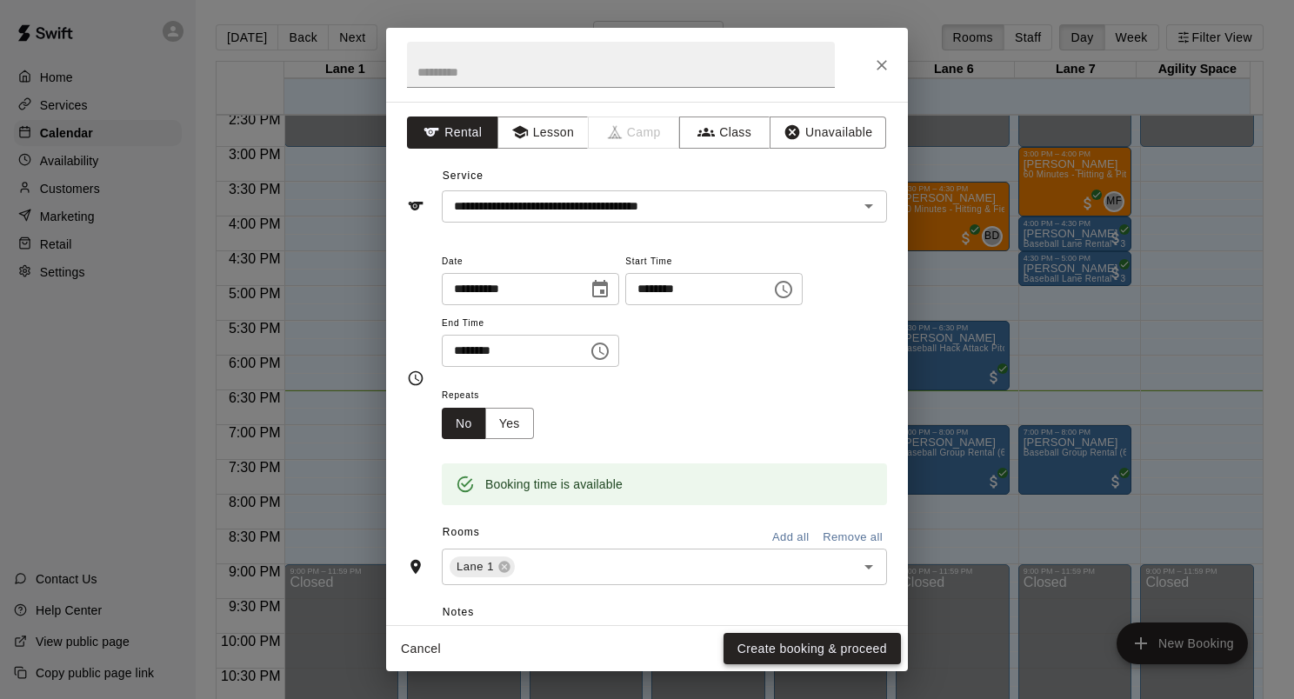
click at [819, 652] on button "Create booking & proceed" at bounding box center [811, 649] width 177 height 32
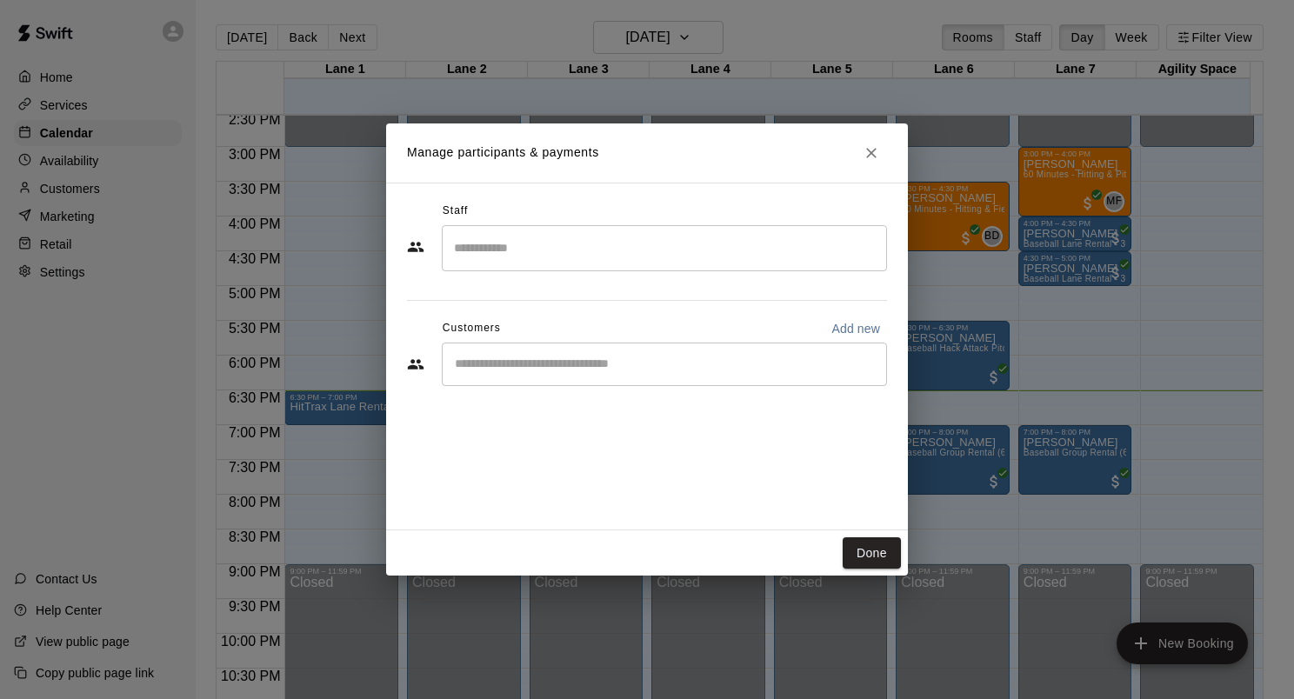
click at [595, 373] on div "​" at bounding box center [664, 364] width 445 height 43
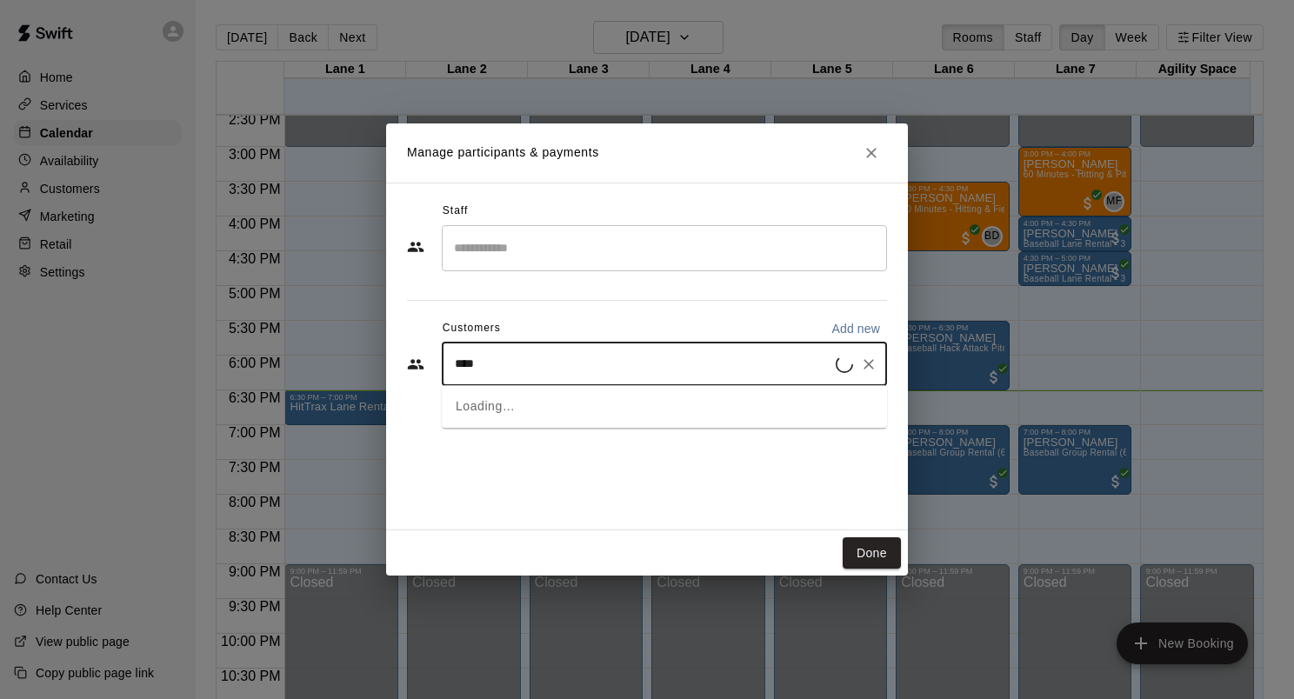
type input "*****"
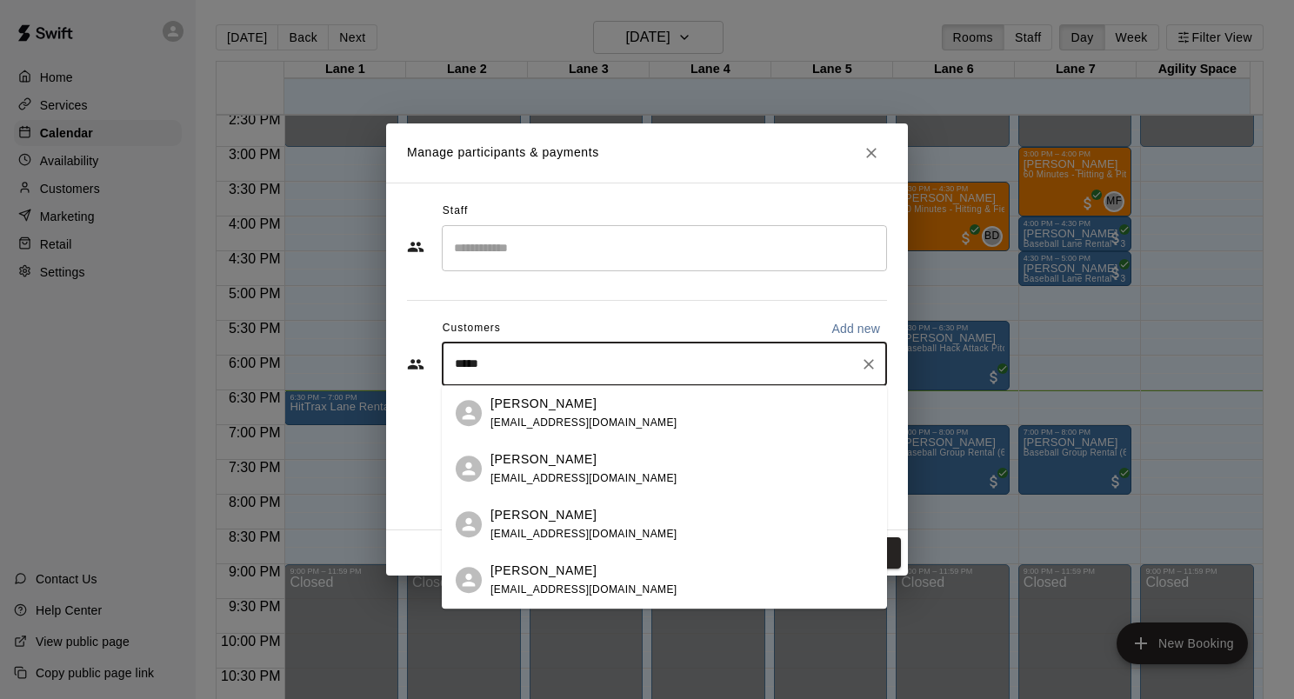
click at [571, 459] on div "[PERSON_NAME]" at bounding box center [583, 459] width 187 height 18
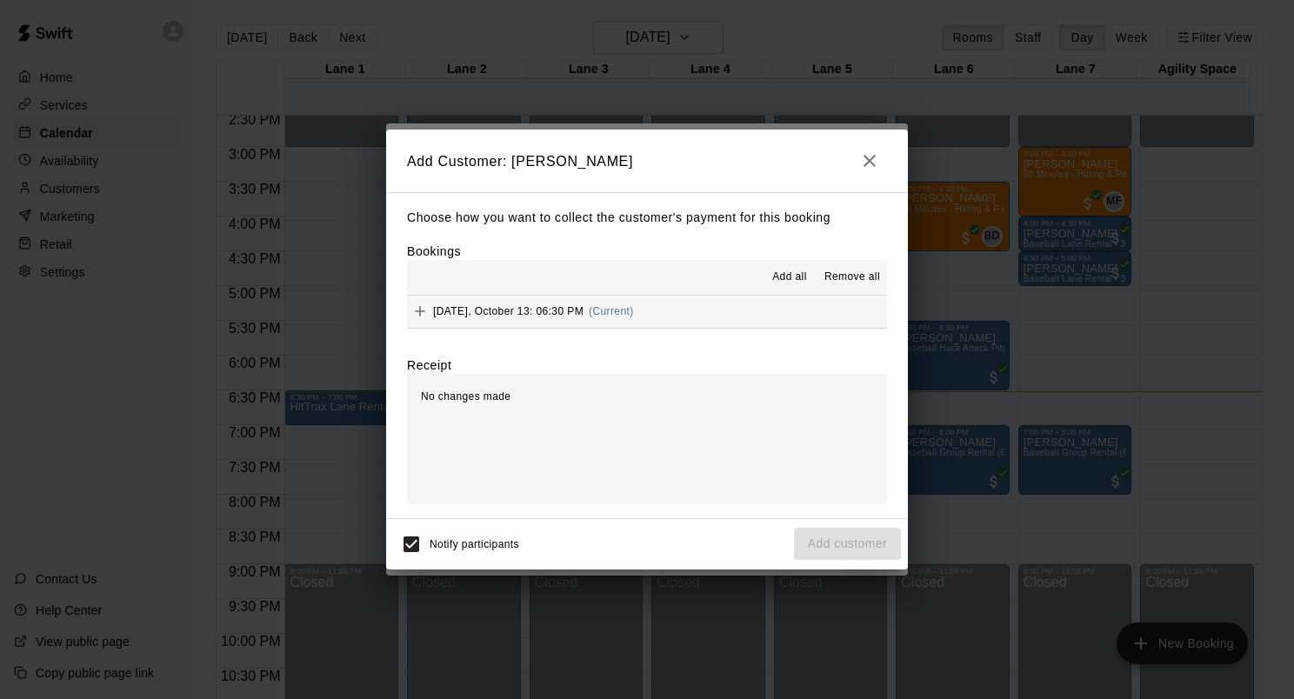
click at [504, 315] on span "Monday, October 13: 06:30 PM" at bounding box center [508, 311] width 150 height 12
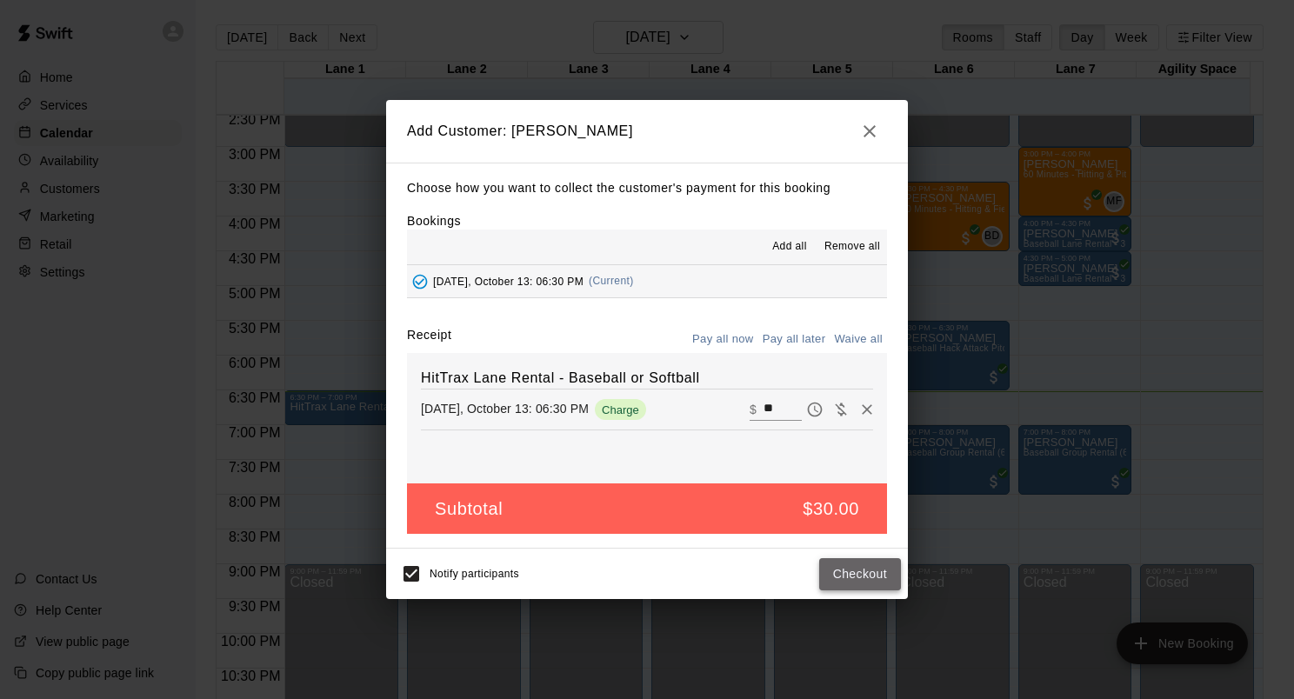
click at [856, 574] on button "Checkout" at bounding box center [860, 574] width 82 height 32
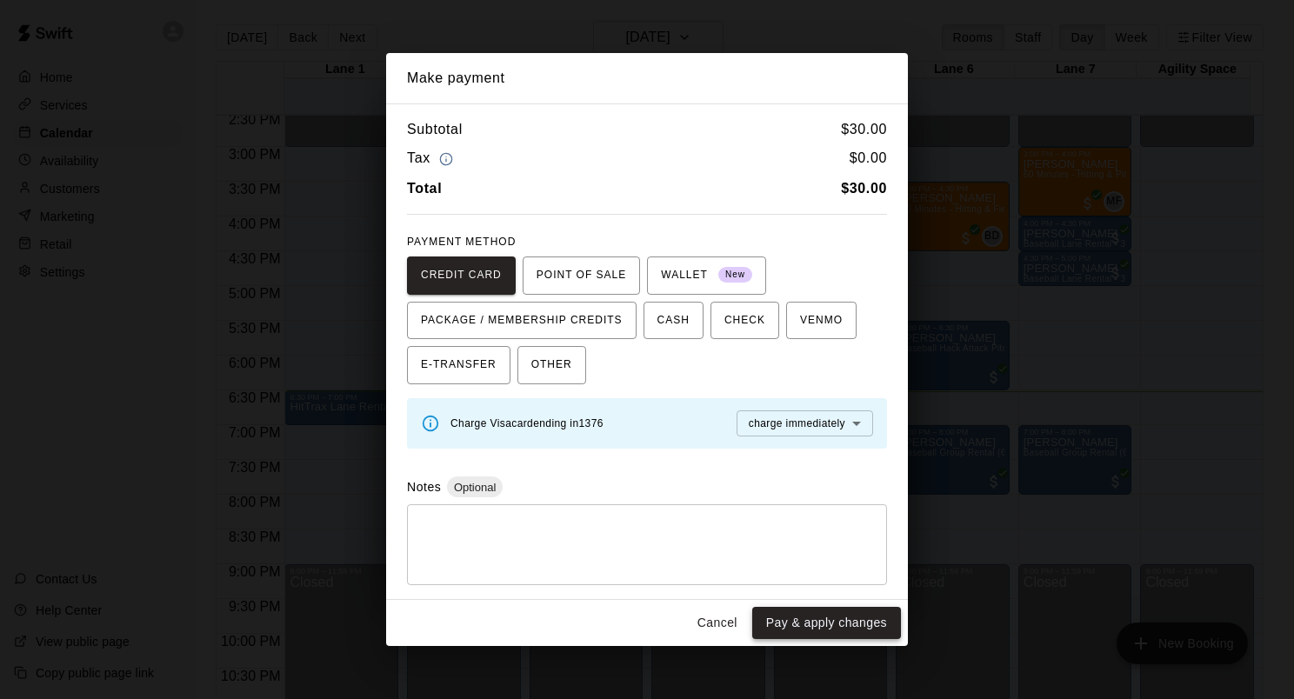
click at [836, 624] on button "Pay & apply changes" at bounding box center [826, 623] width 149 height 32
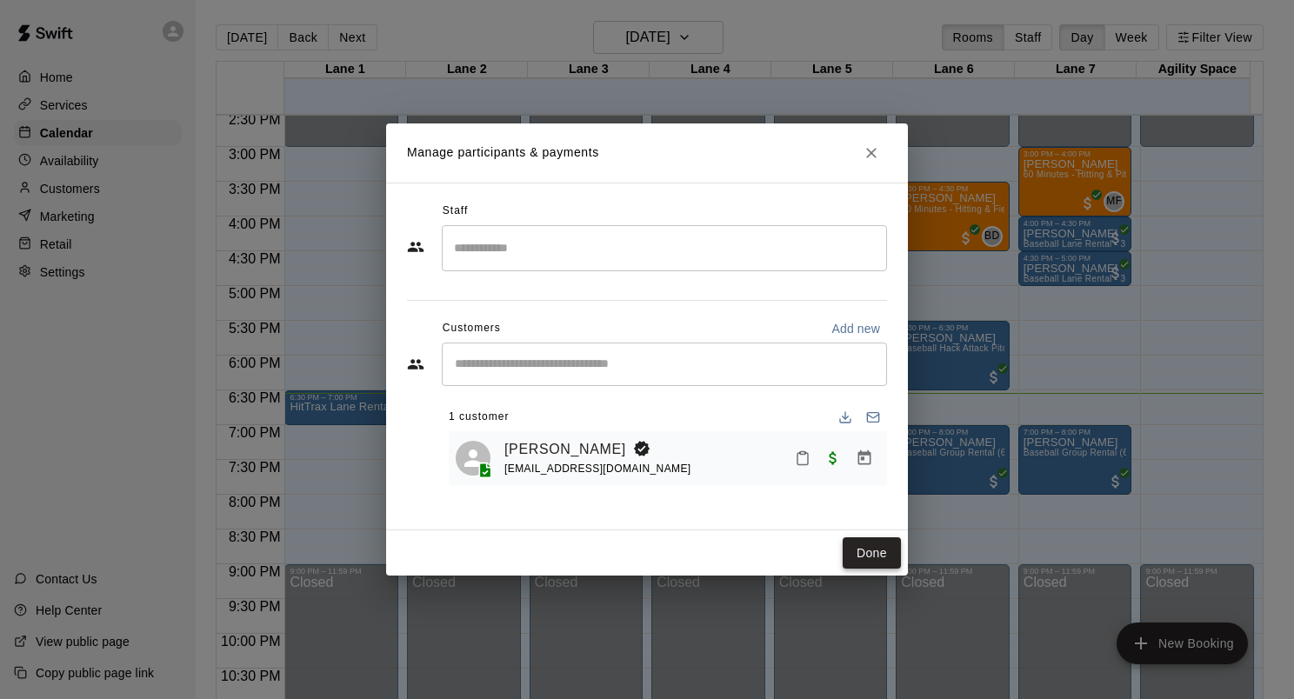
click at [869, 552] on button "Done" at bounding box center [872, 553] width 58 height 32
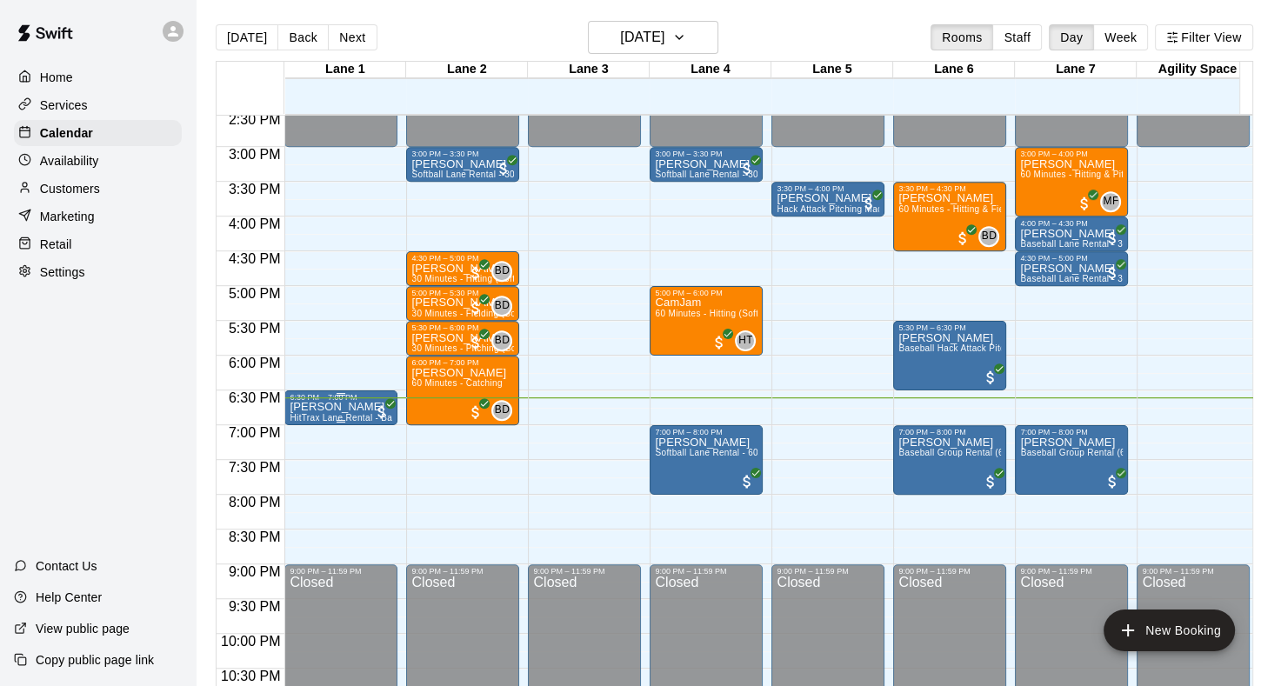
click at [319, 407] on p "[PERSON_NAME]" at bounding box center [341, 407] width 103 height 0
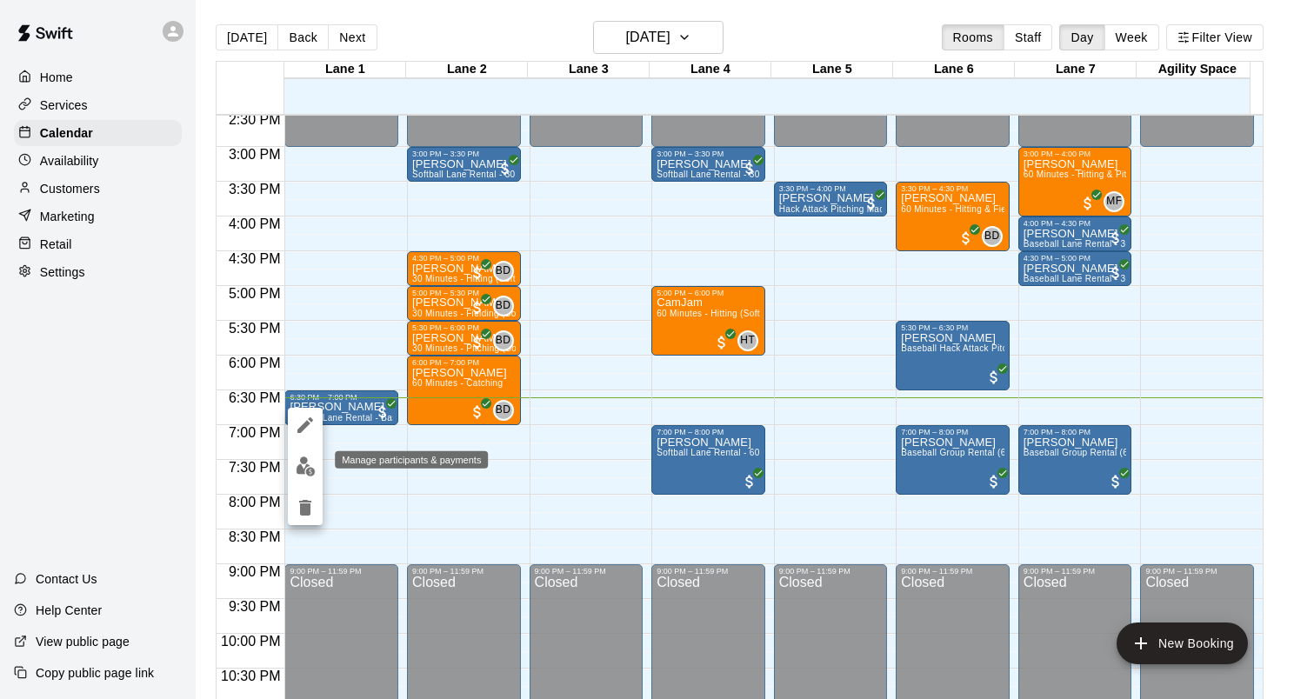
click at [303, 466] on img "edit" at bounding box center [306, 467] width 20 height 20
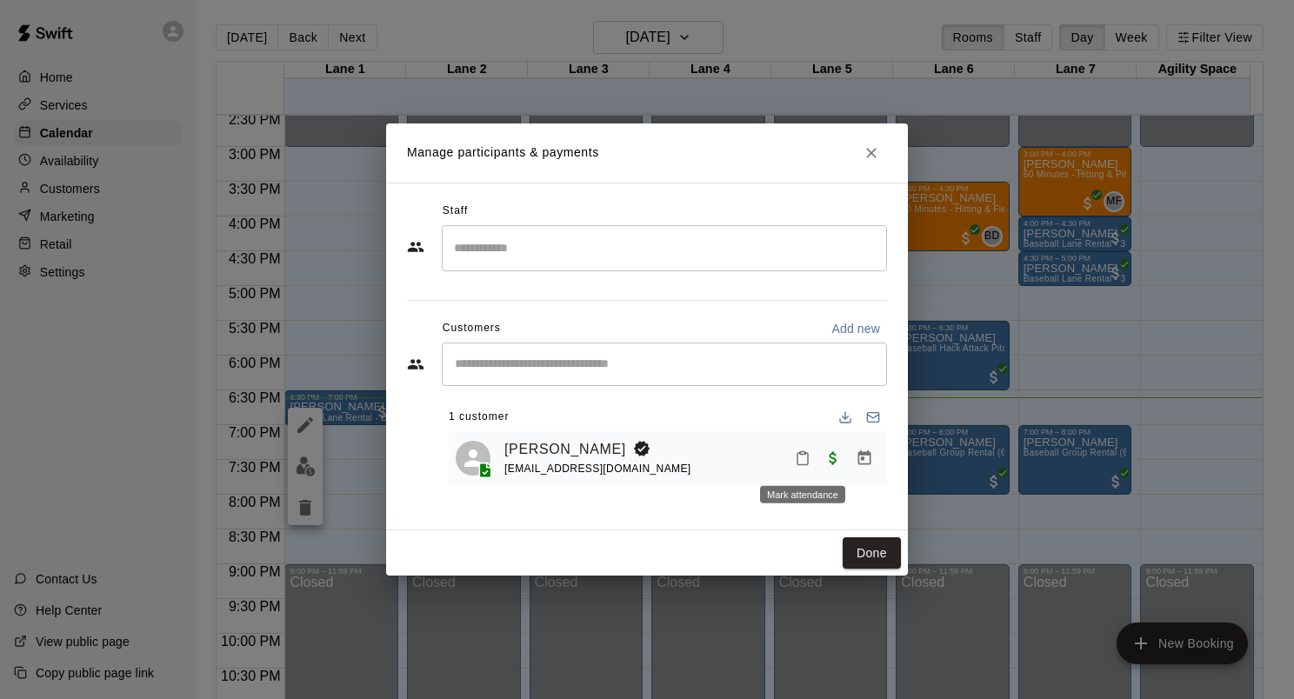
click at [803, 461] on icon "Mark attendance" at bounding box center [803, 458] width 16 height 16
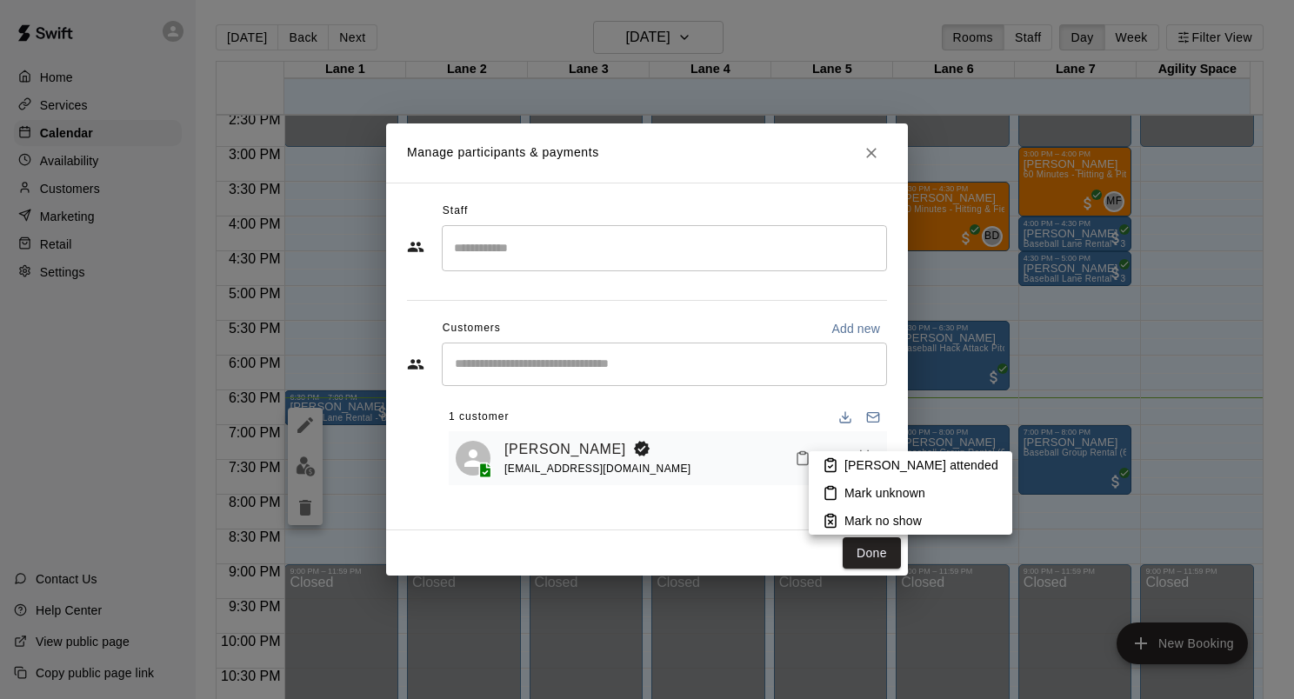
click at [876, 461] on p "Mark attended" at bounding box center [921, 465] width 154 height 17
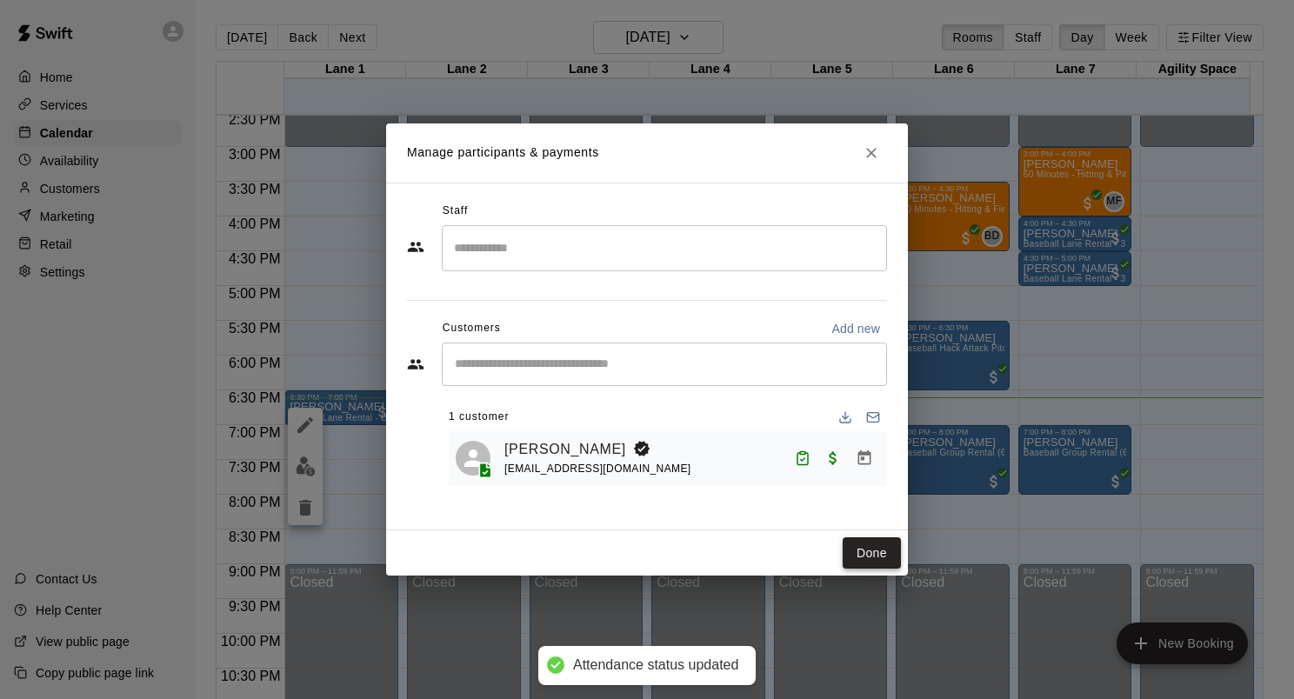
click at [876, 550] on button "Done" at bounding box center [872, 553] width 58 height 32
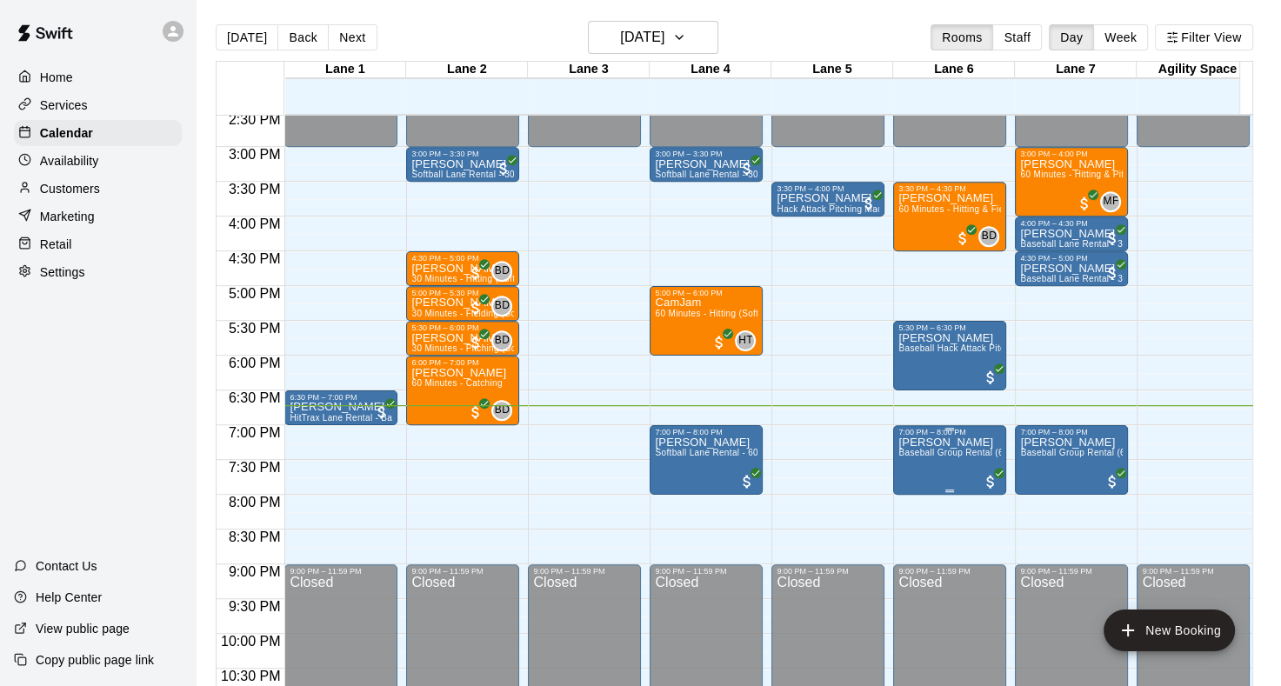
click at [937, 457] on span "Baseball Group Rental (60 Min)" at bounding box center [963, 453] width 130 height 10
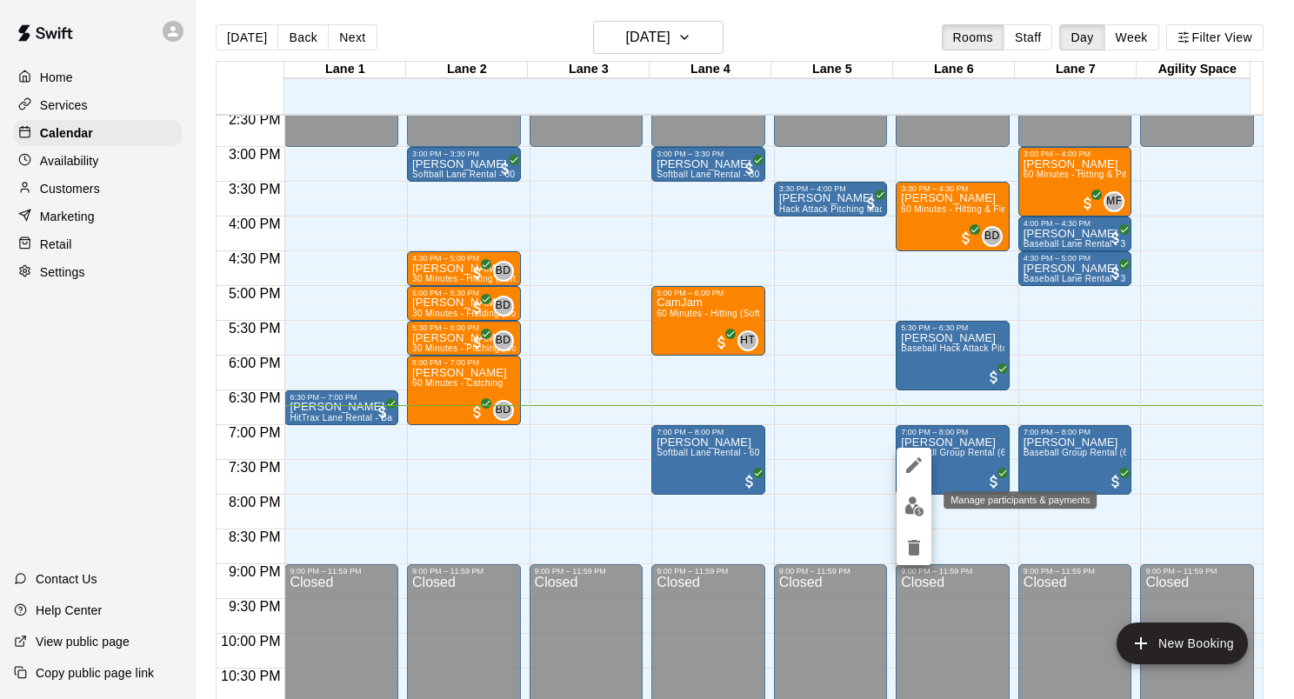
click at [910, 509] on img "edit" at bounding box center [914, 507] width 20 height 20
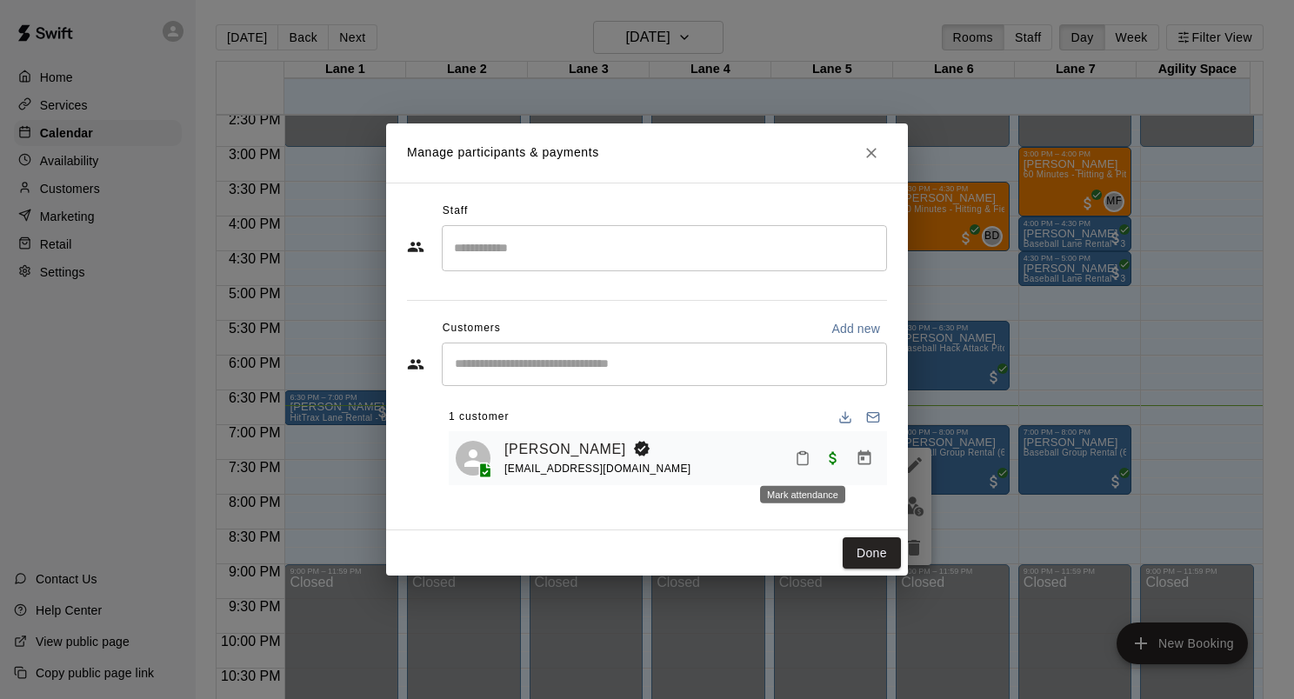
click at [807, 460] on icon "Mark attendance" at bounding box center [803, 458] width 16 height 16
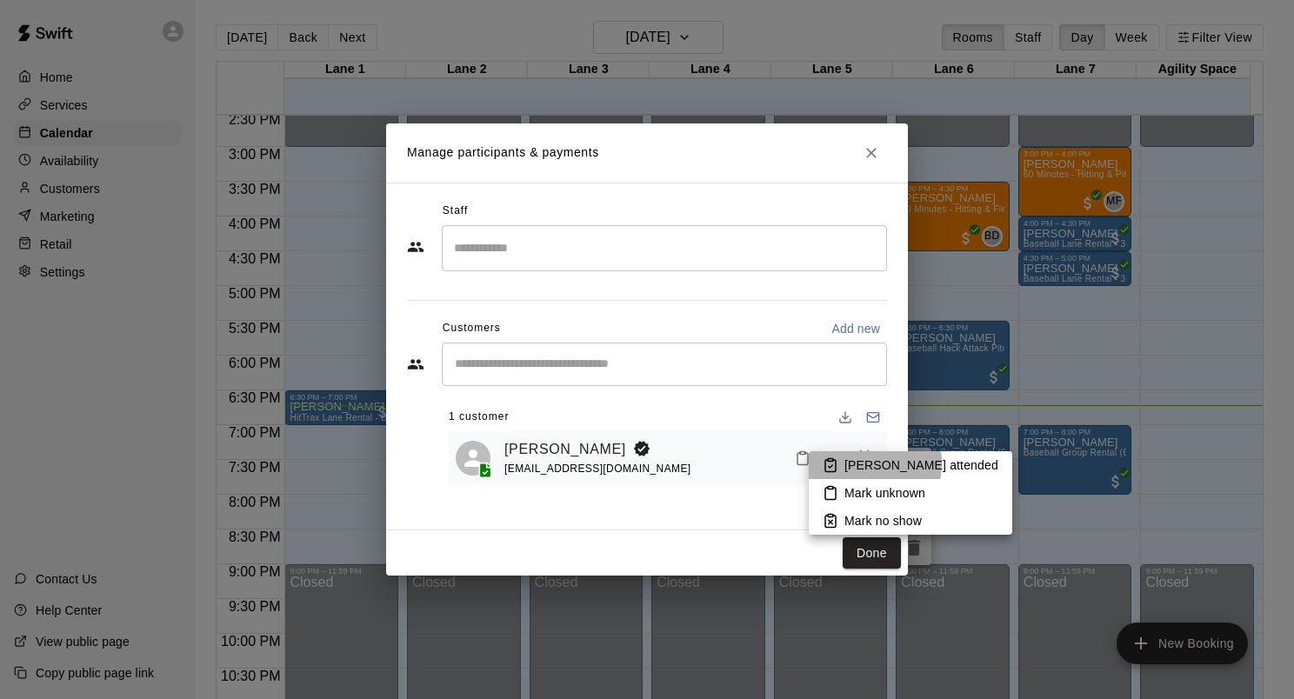
click at [848, 463] on p "Mark attended" at bounding box center [921, 465] width 154 height 17
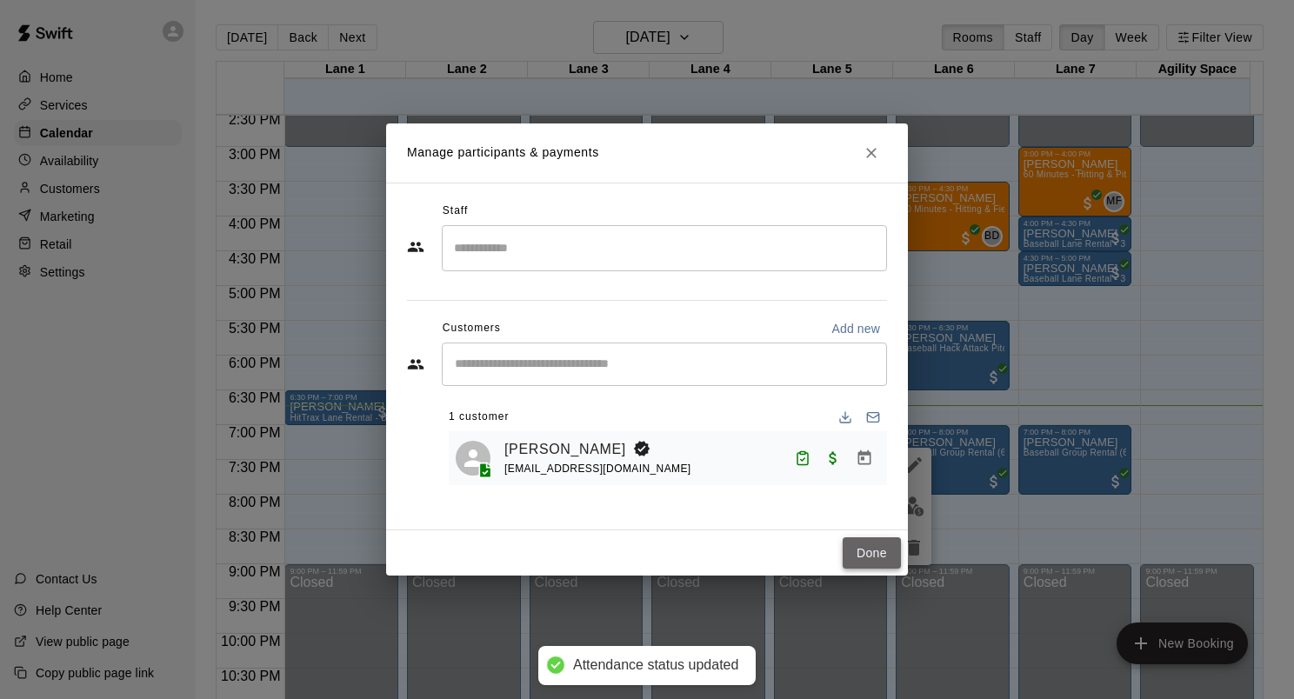
click at [869, 548] on button "Done" at bounding box center [872, 553] width 58 height 32
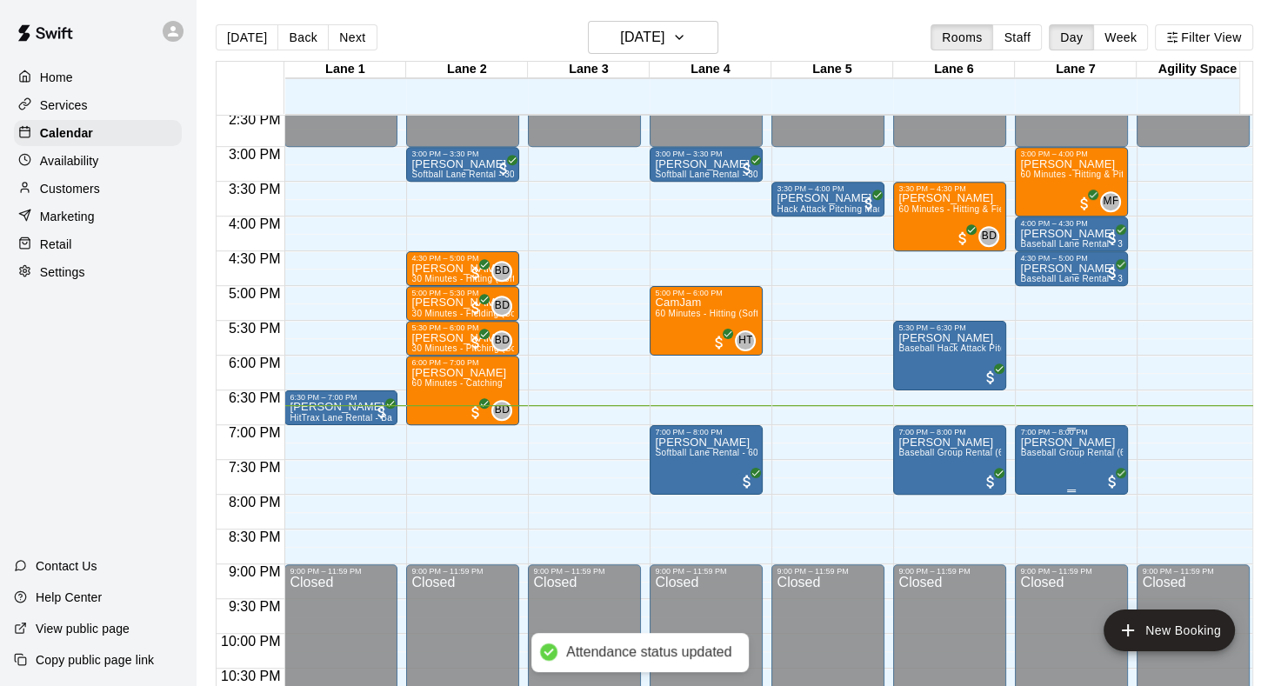
click at [1045, 443] on p "[PERSON_NAME]" at bounding box center [1071, 443] width 103 height 0
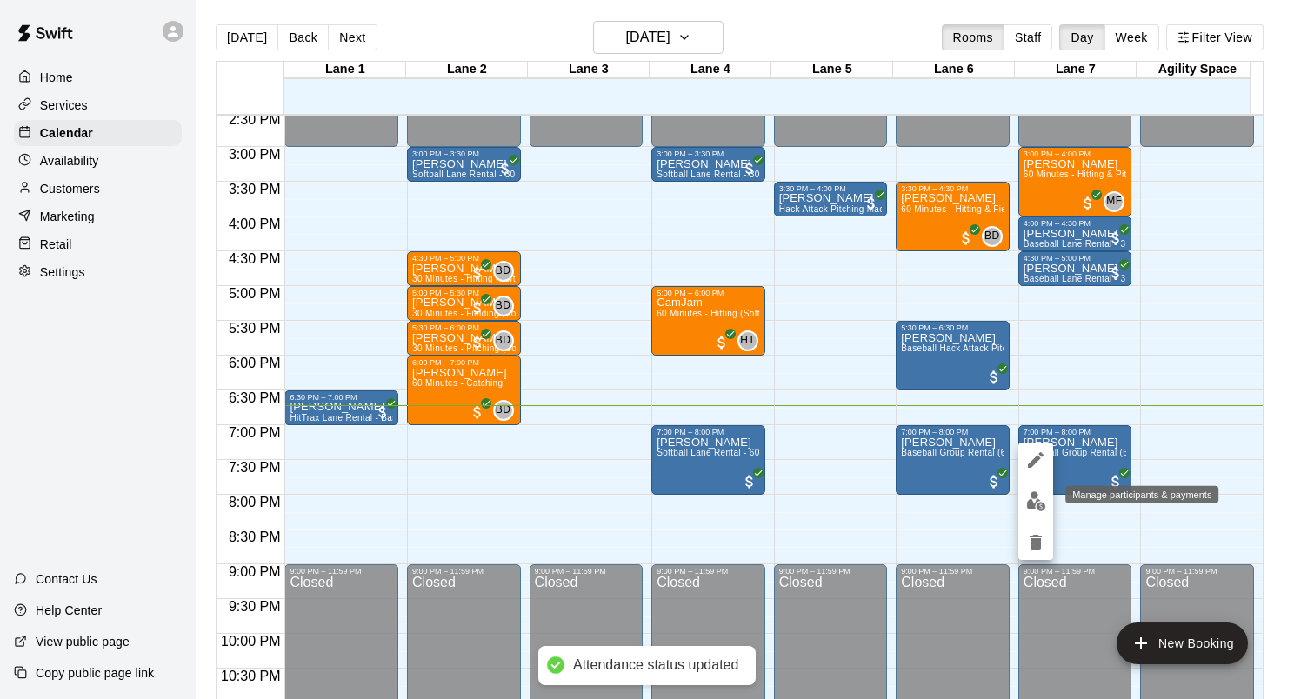
click at [1036, 500] on img "edit" at bounding box center [1036, 501] width 20 height 20
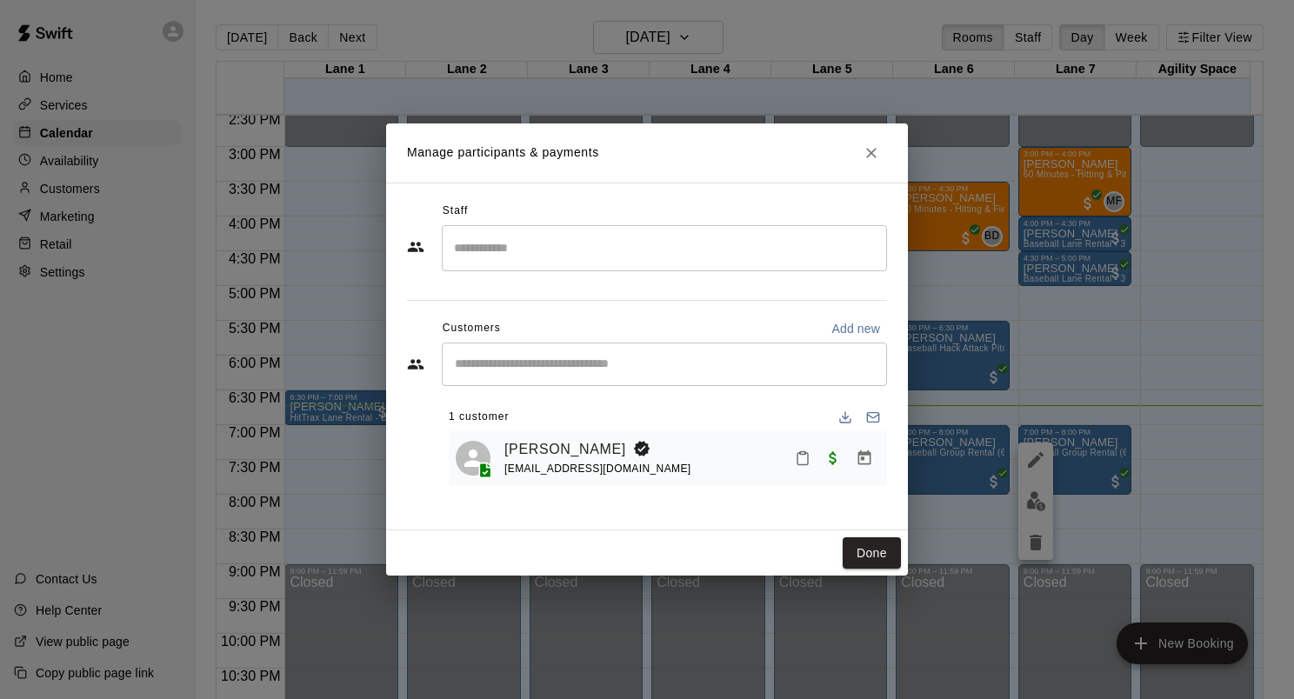
click at [788, 453] on div at bounding box center [834, 458] width 92 height 31
click at [803, 459] on icon "Mark attendance" at bounding box center [803, 458] width 16 height 16
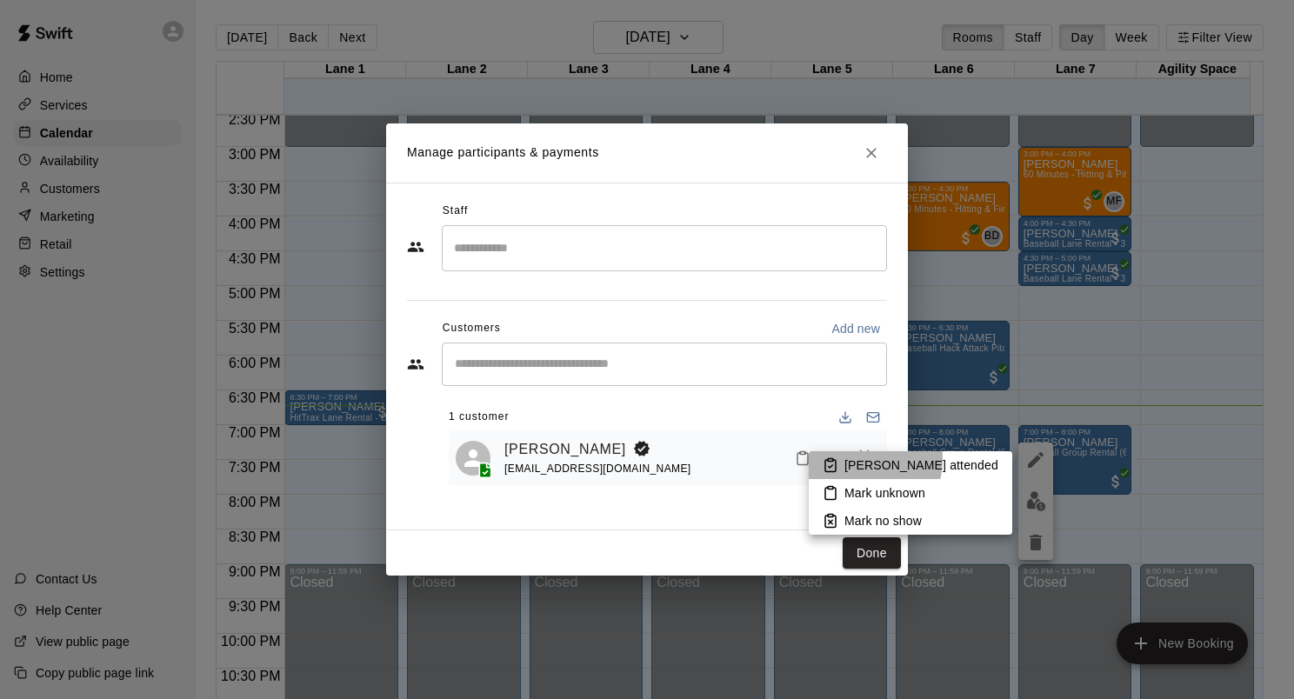
click at [855, 459] on p "Mark attended" at bounding box center [921, 465] width 154 height 17
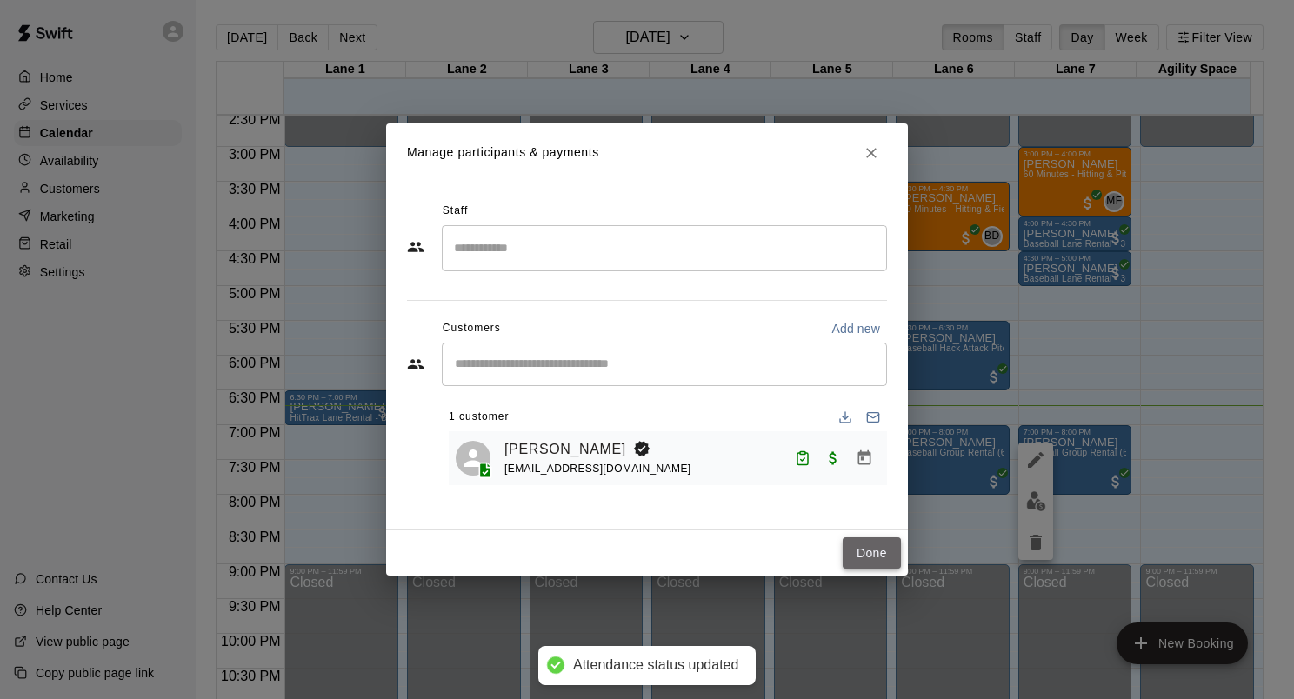
click at [890, 561] on button "Done" at bounding box center [872, 553] width 58 height 32
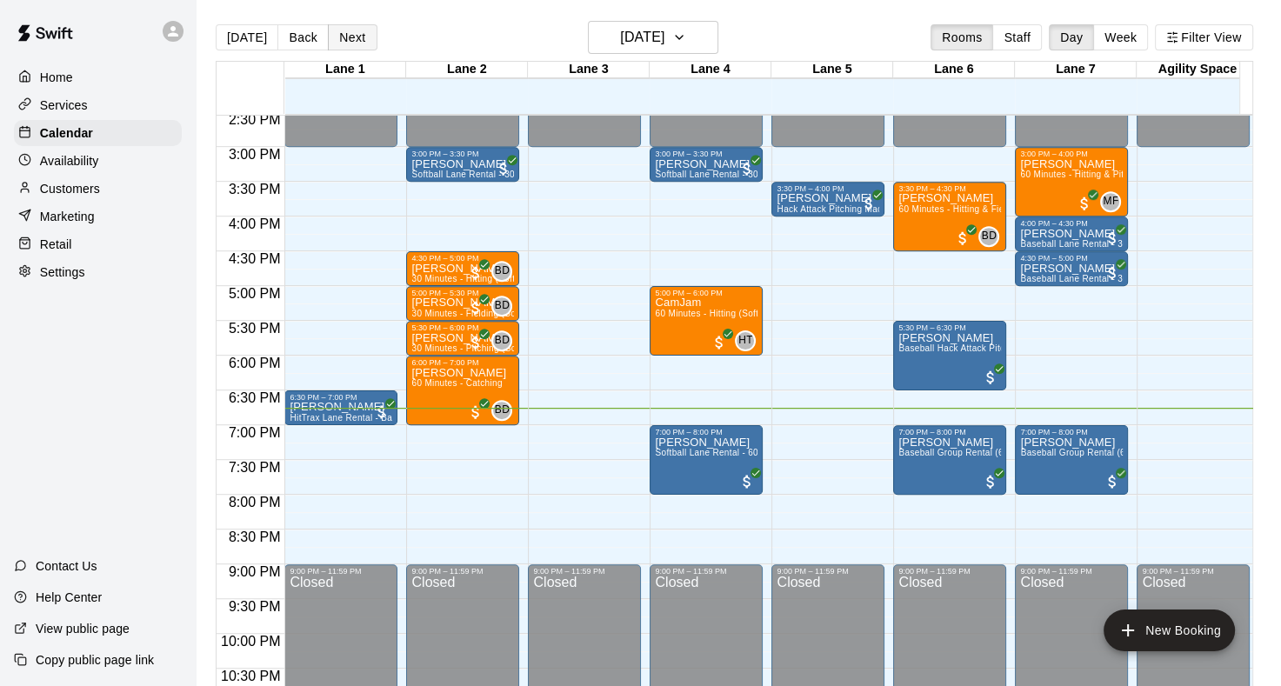
click at [342, 35] on button "Next" at bounding box center [352, 37] width 49 height 26
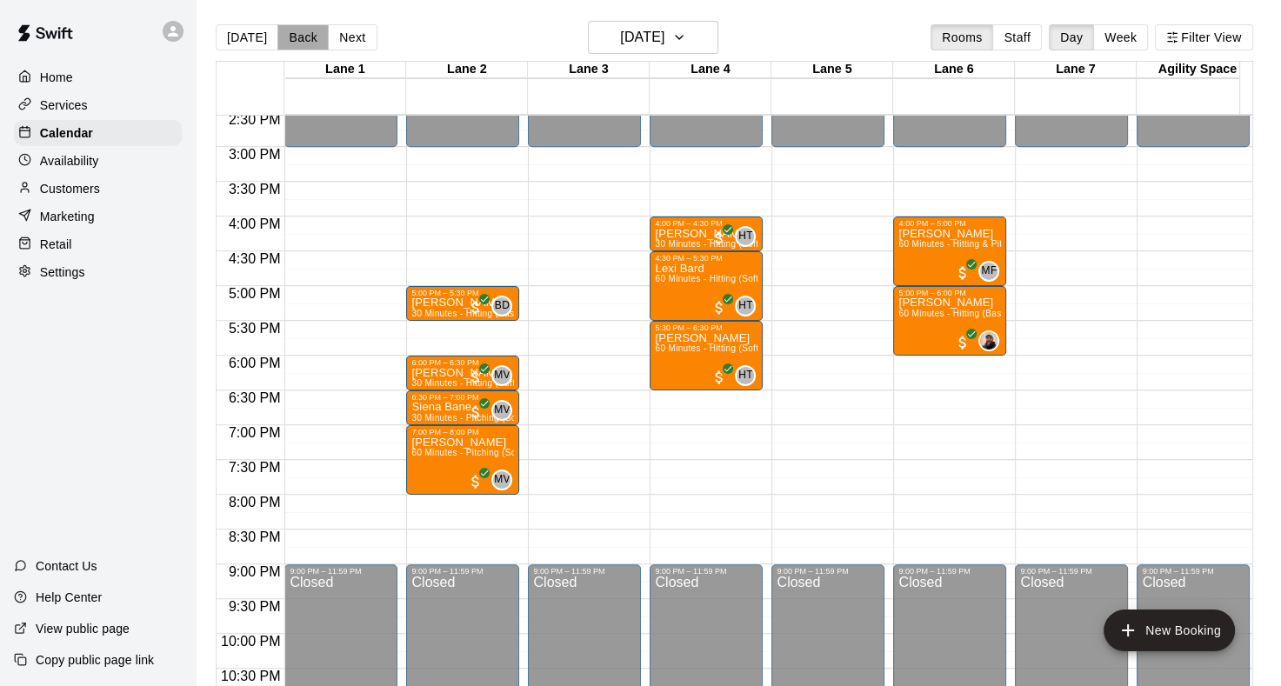
click at [293, 31] on button "Back" at bounding box center [302, 37] width 51 height 26
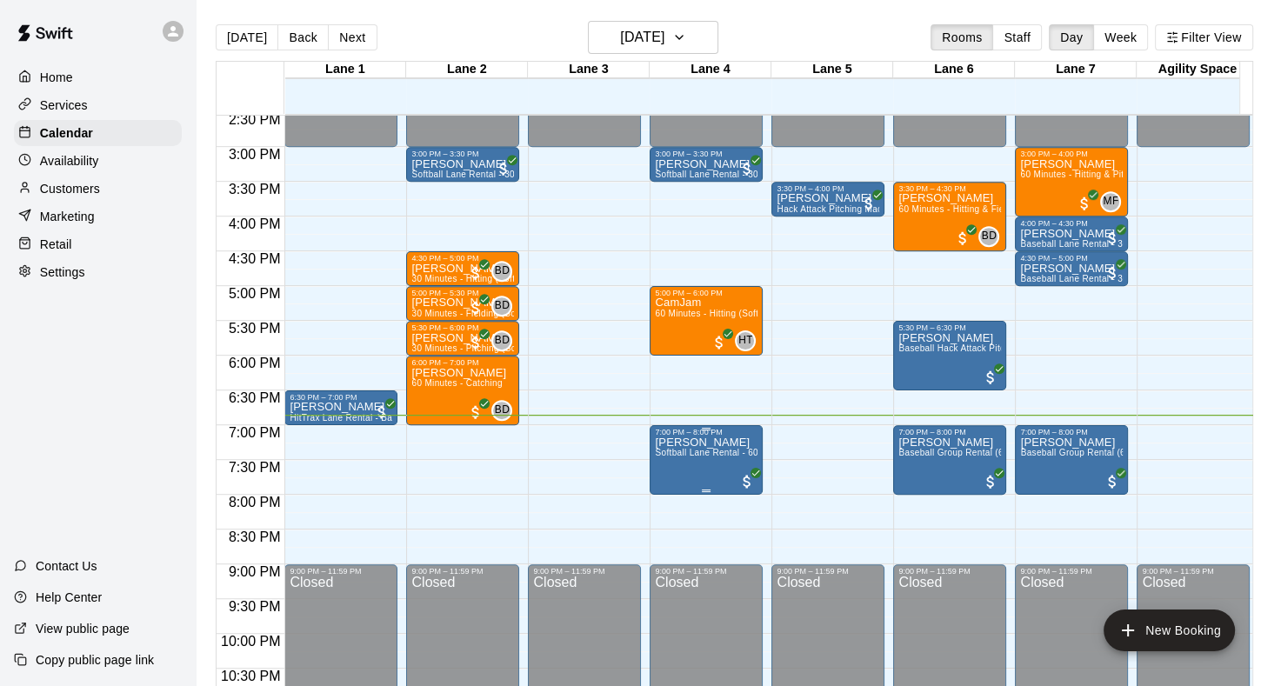
click at [673, 453] on span "Softball Lane Rental - 60 Minutes" at bounding box center [724, 453] width 138 height 10
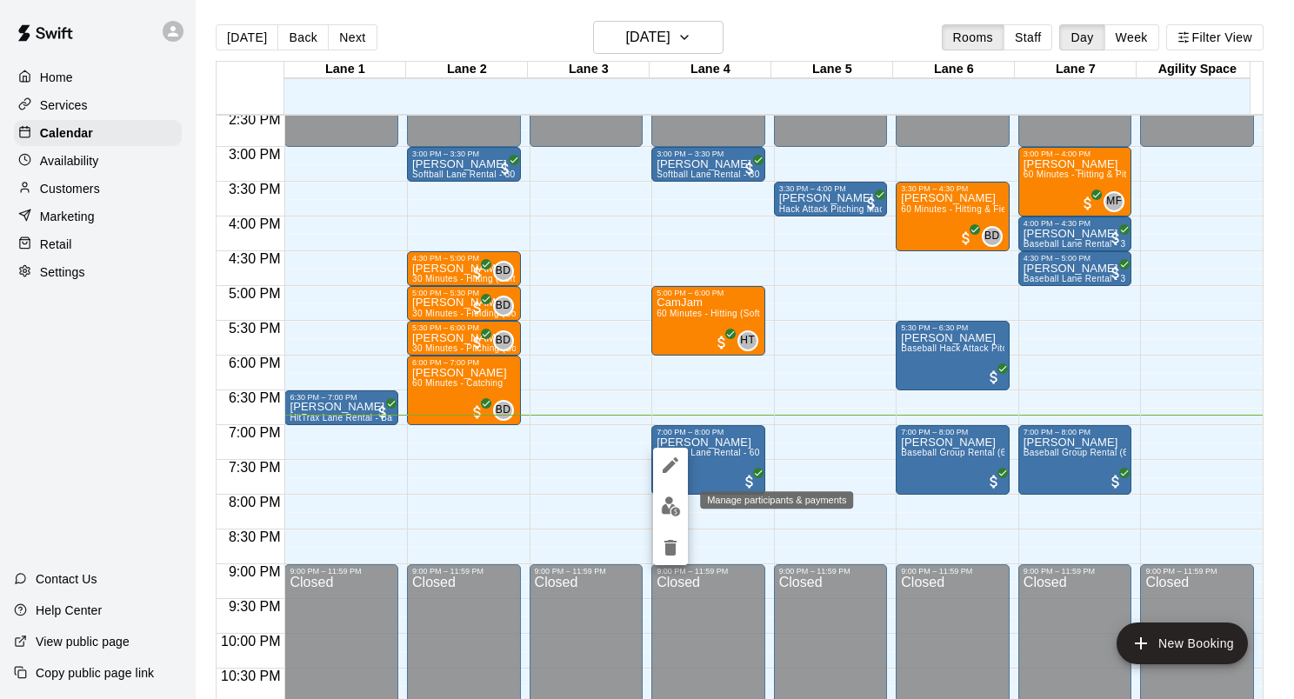
click at [671, 508] on img "edit" at bounding box center [671, 507] width 20 height 20
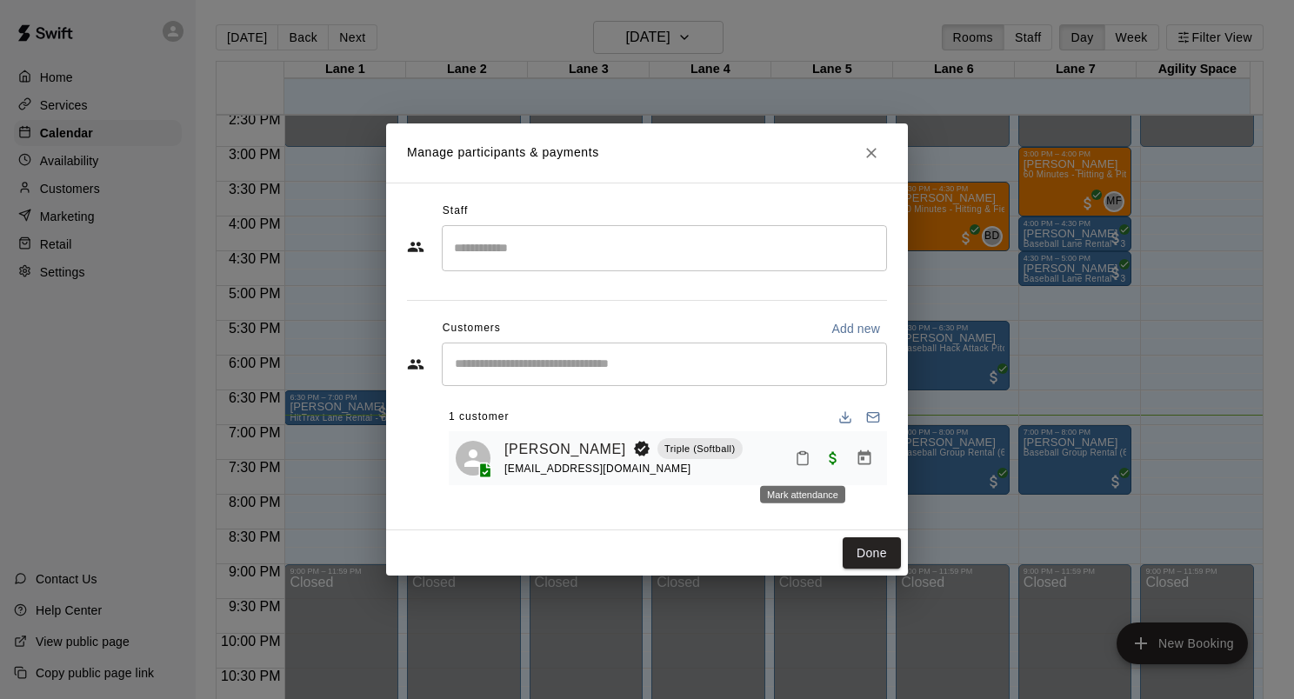
click at [796, 453] on icon "Mark attendance" at bounding box center [803, 458] width 16 height 16
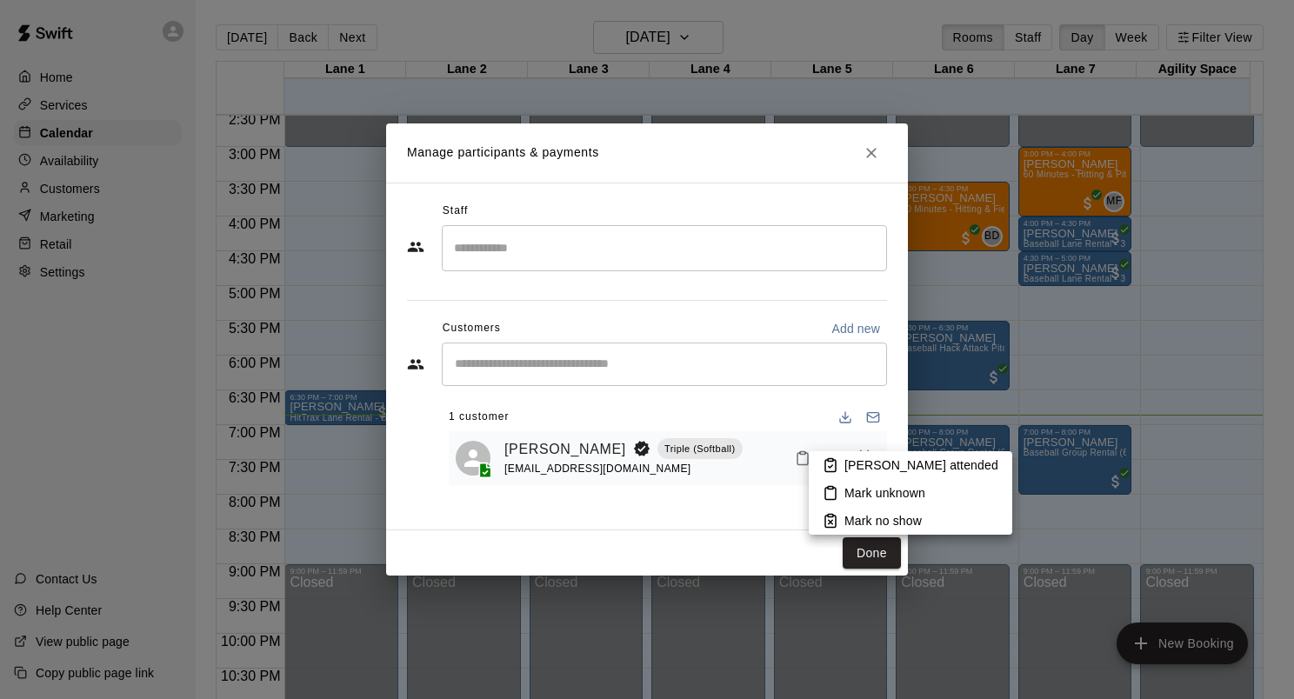
click at [850, 457] on p "Mark attended" at bounding box center [921, 465] width 154 height 17
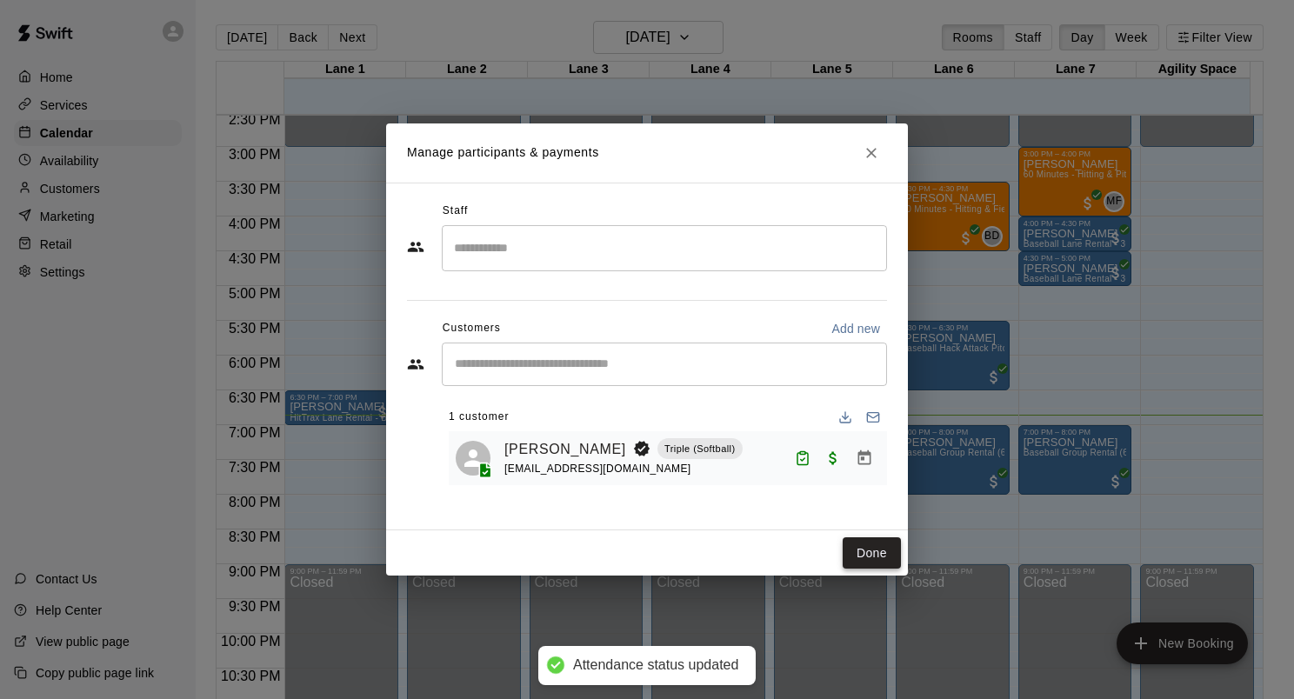
click at [867, 551] on button "Done" at bounding box center [872, 553] width 58 height 32
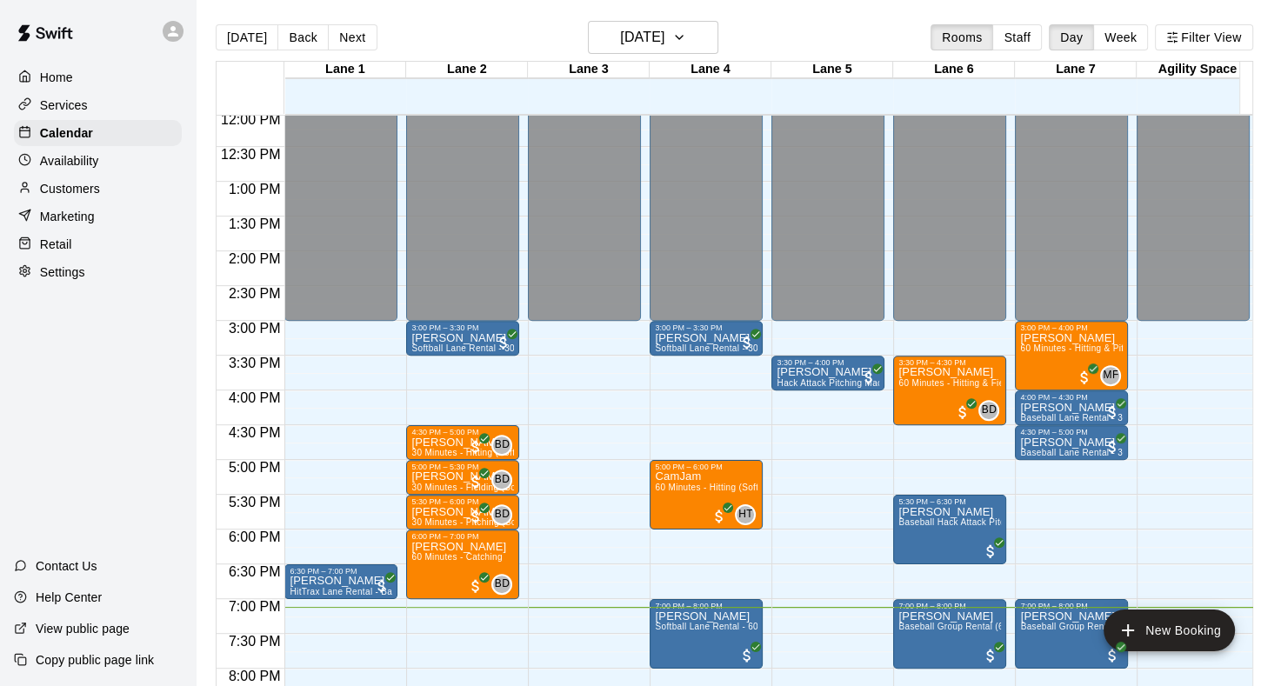
scroll to position [925, 0]
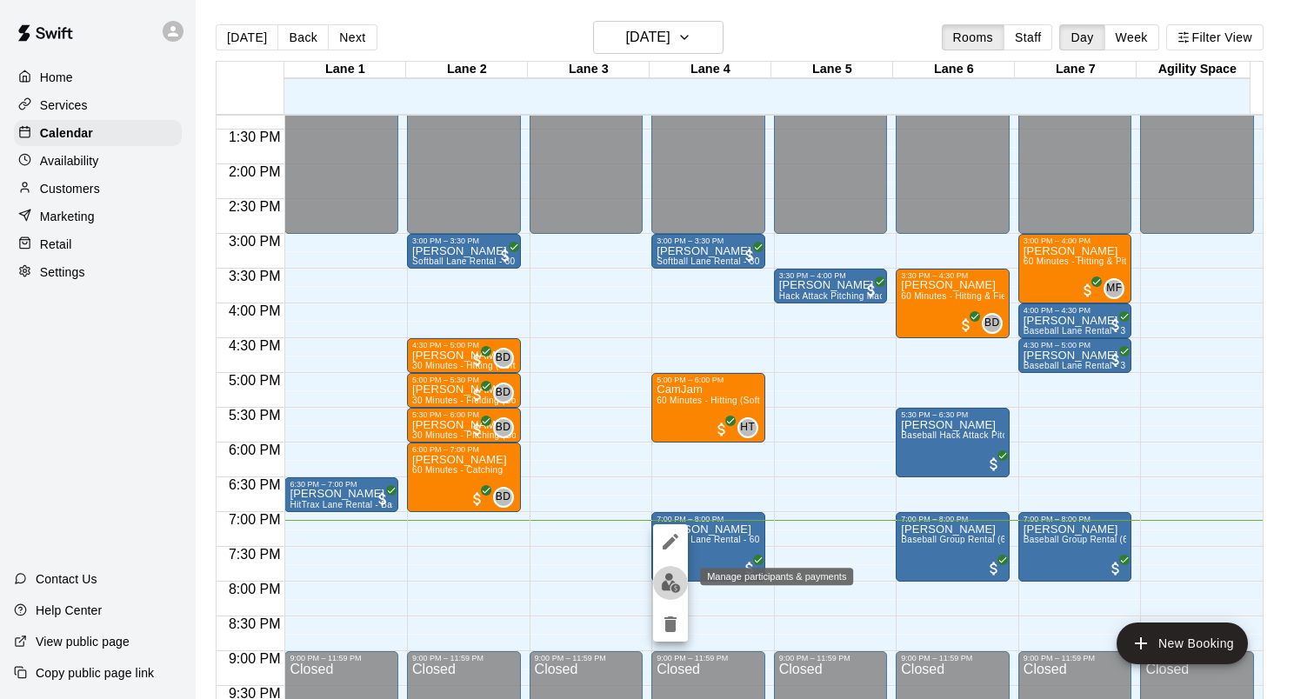
click at [676, 584] on img "edit" at bounding box center [671, 583] width 20 height 20
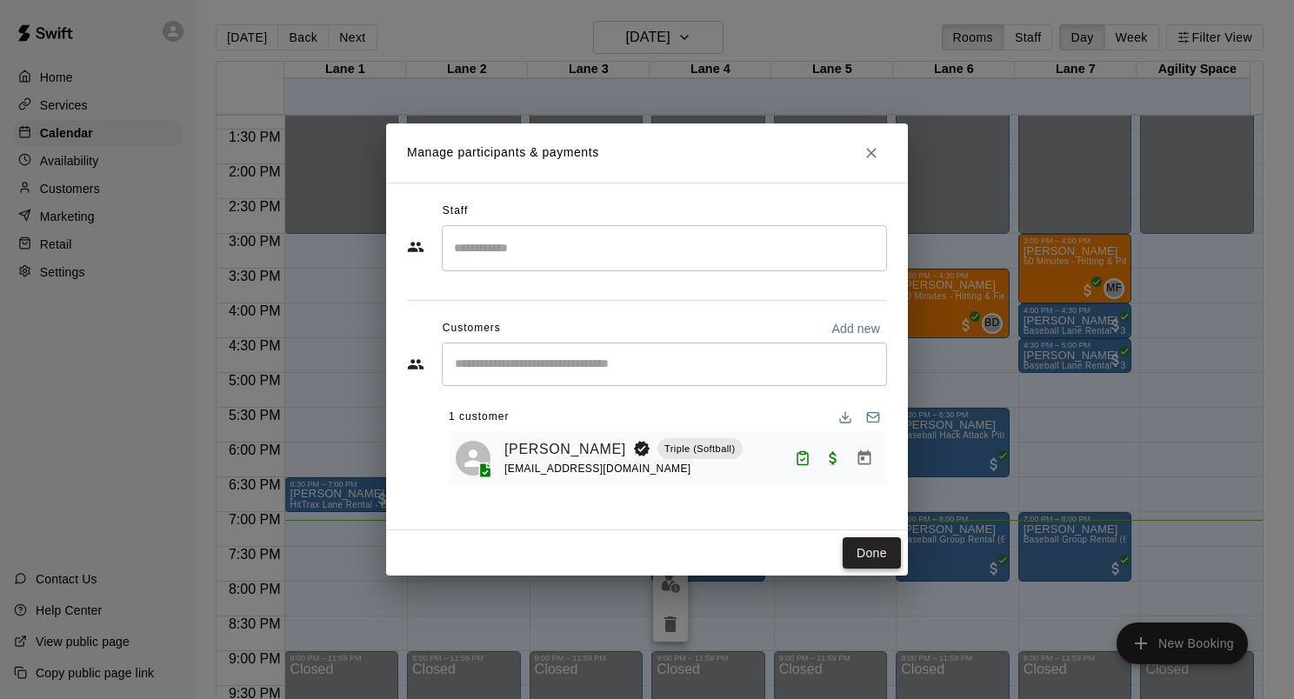
click at [878, 546] on button "Done" at bounding box center [872, 553] width 58 height 32
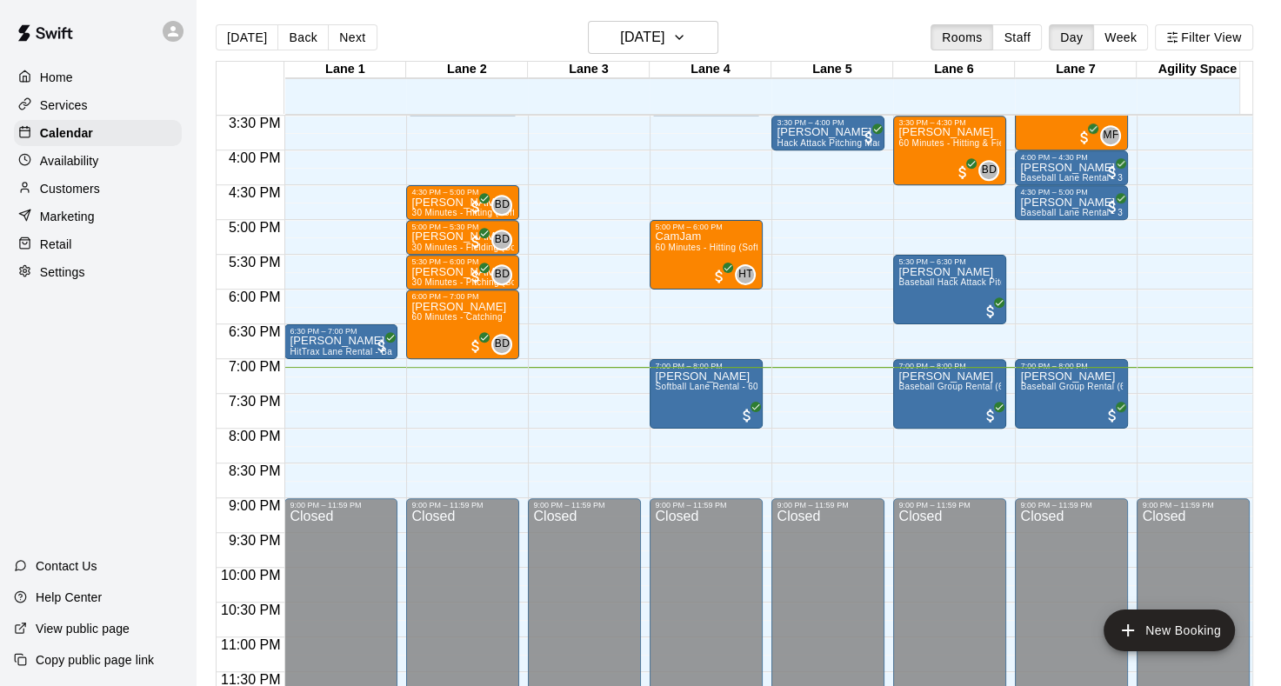
scroll to position [730, 0]
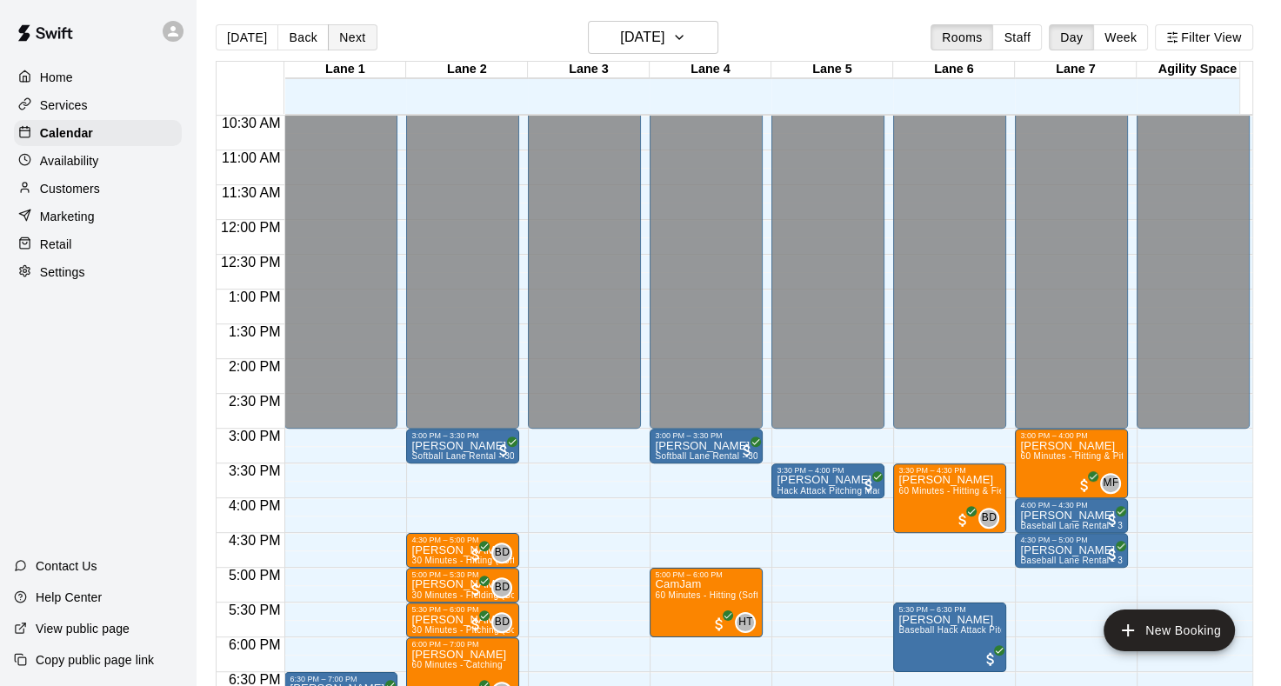
click at [350, 36] on button "Next" at bounding box center [352, 37] width 49 height 26
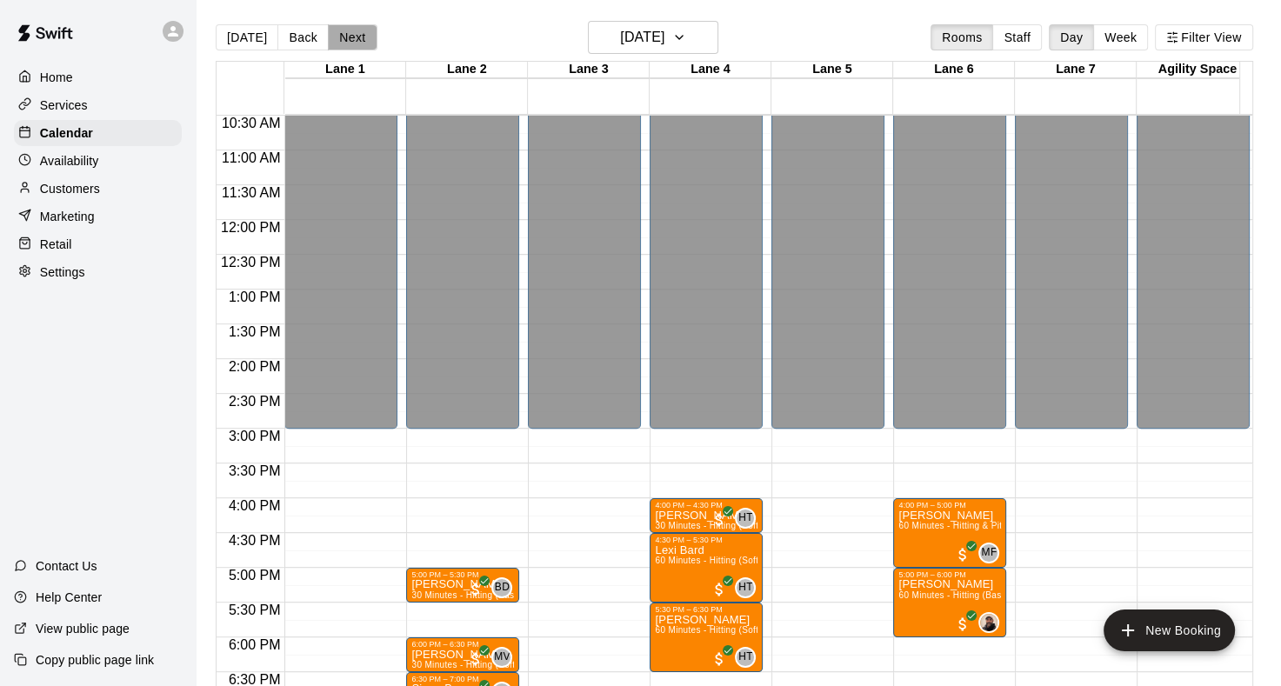
click at [350, 36] on button "Next" at bounding box center [352, 37] width 49 height 26
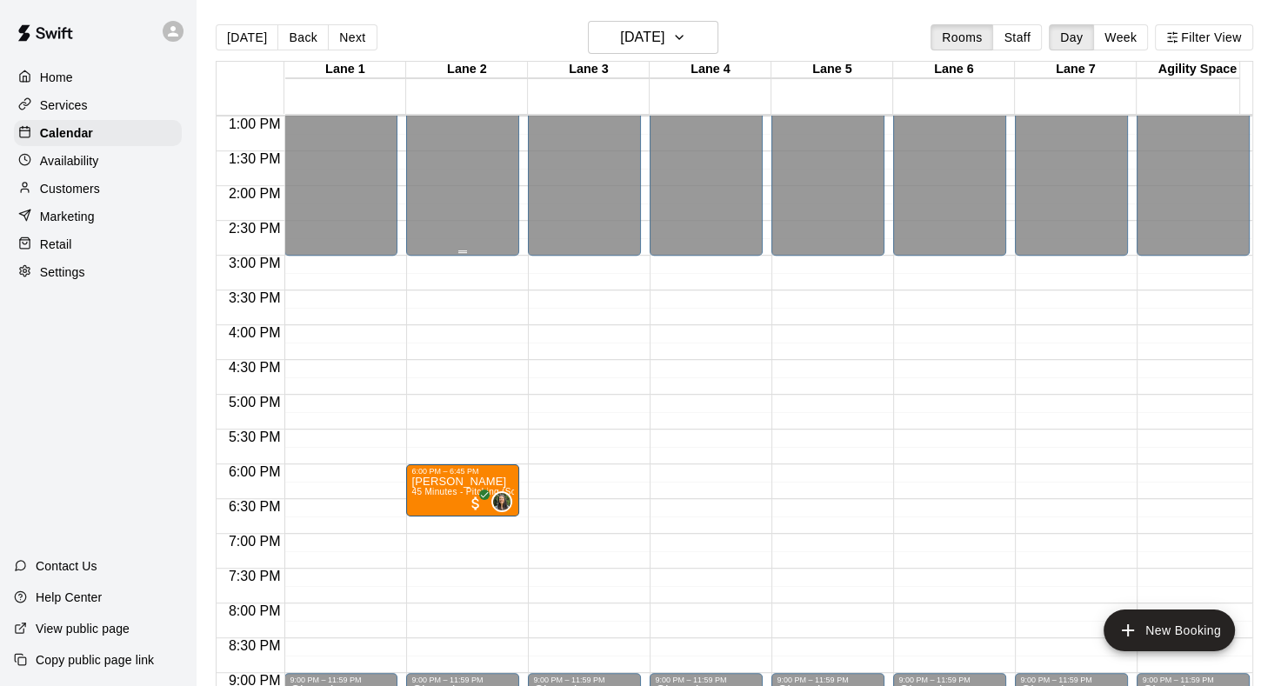
scroll to position [643, 0]
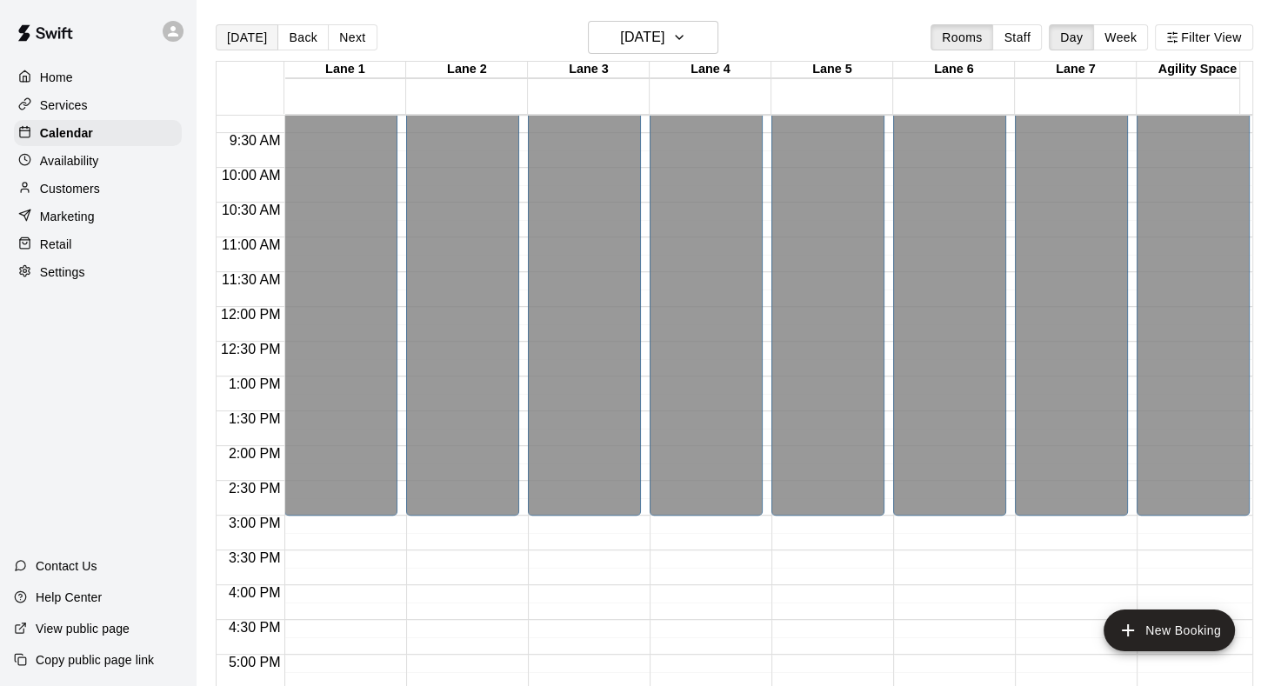
click at [245, 39] on button "[DATE]" at bounding box center [247, 37] width 63 height 26
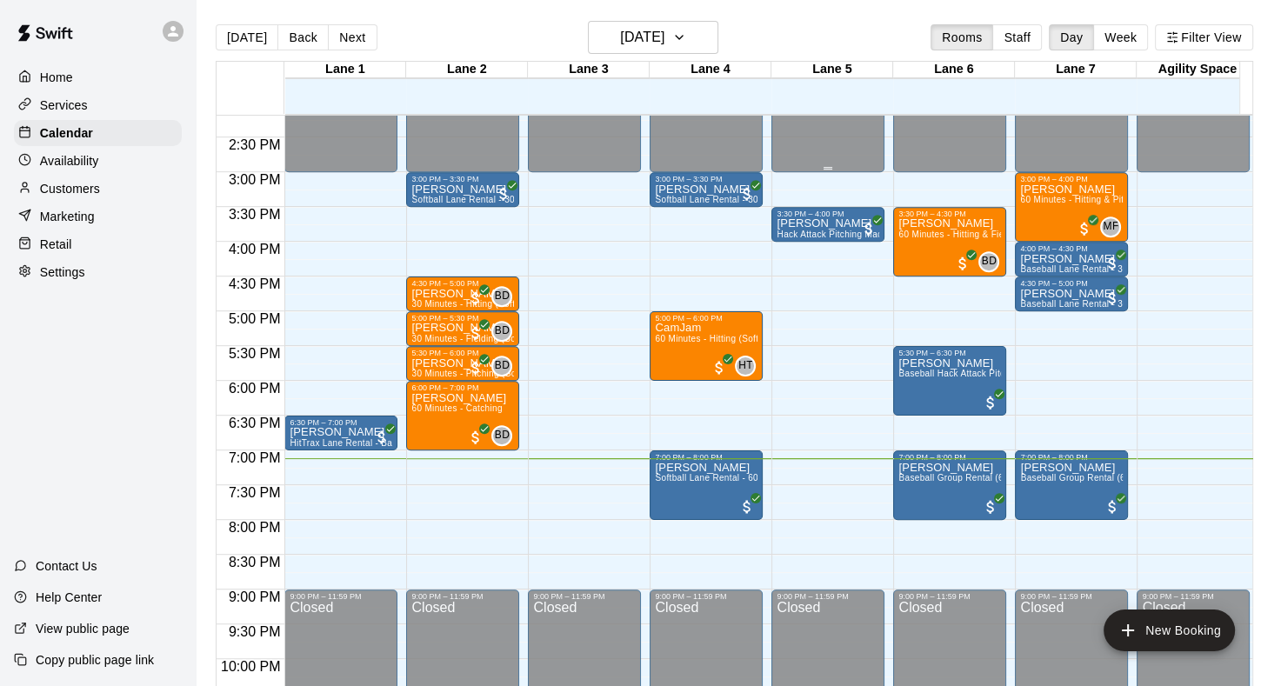
scroll to position [991, 0]
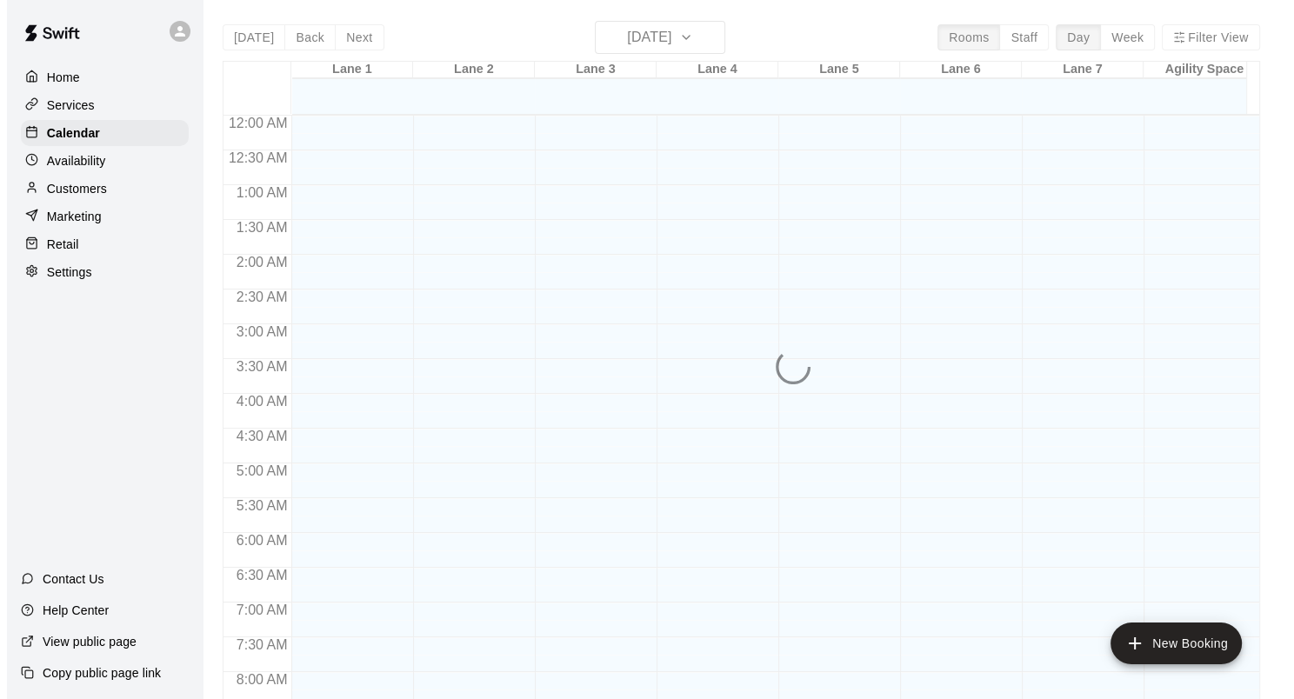
scroll to position [1012, 0]
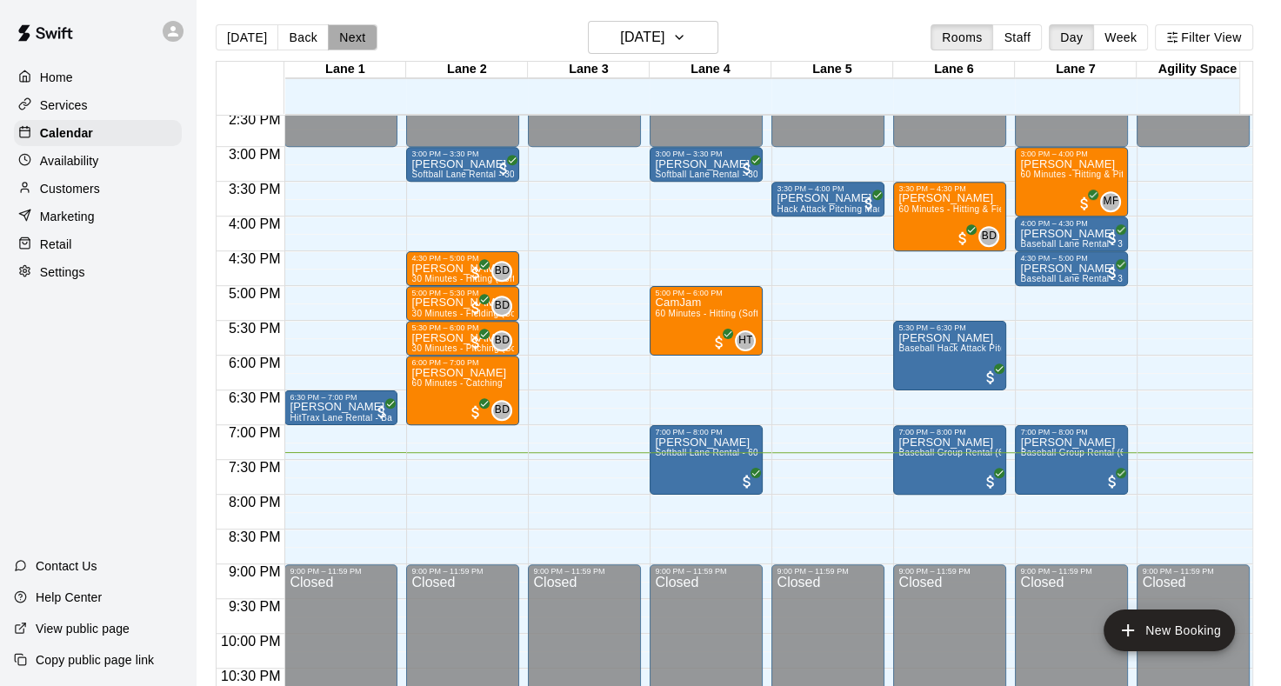
click at [345, 47] on button "Next" at bounding box center [352, 37] width 49 height 26
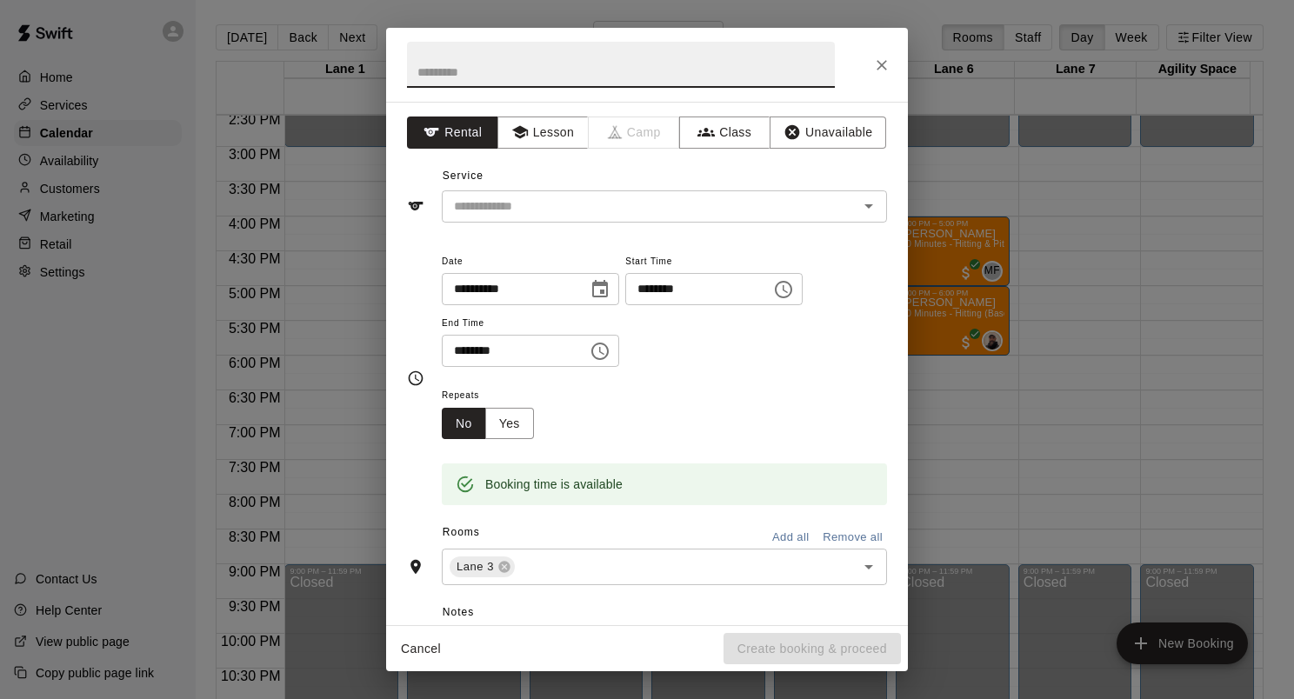
click at [794, 289] on icon "Choose time, selected time is 6:15 PM" at bounding box center [783, 289] width 21 height 21
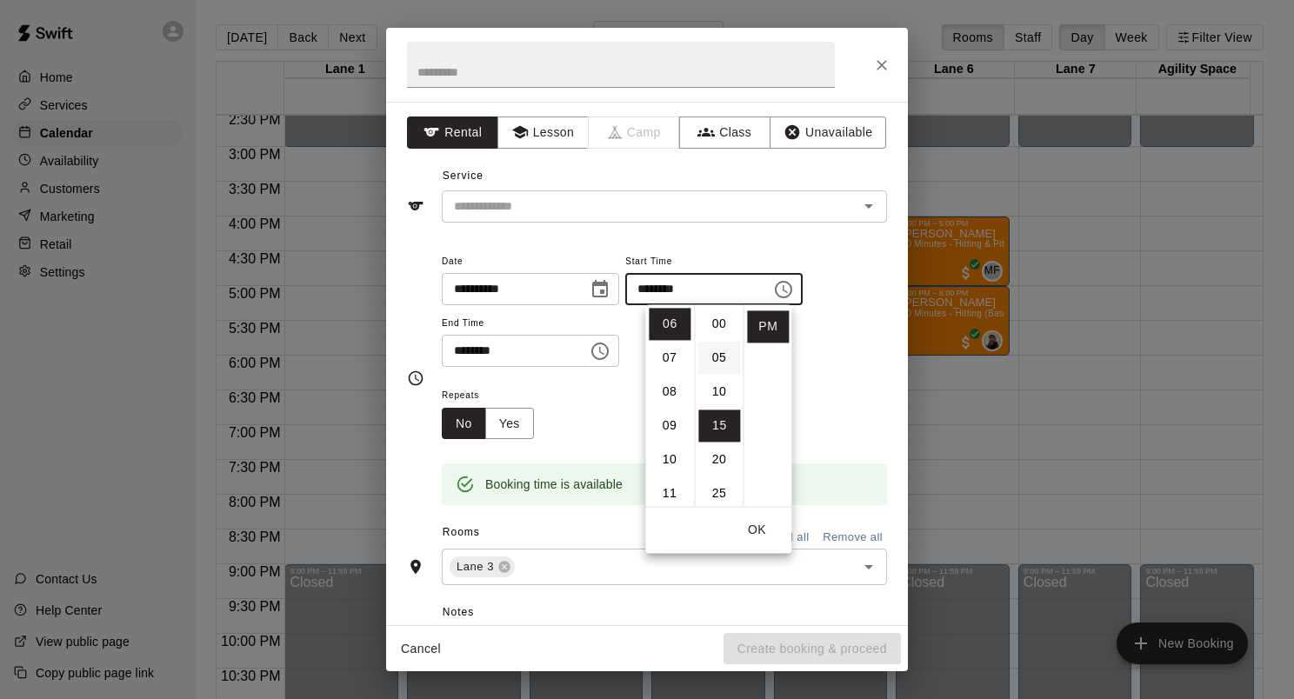
scroll to position [0, 0]
click at [716, 330] on li "00" at bounding box center [719, 324] width 42 height 32
type input "********"
click at [604, 349] on icon "Choose time, selected time is 6:45 PM" at bounding box center [601, 351] width 5 height 8
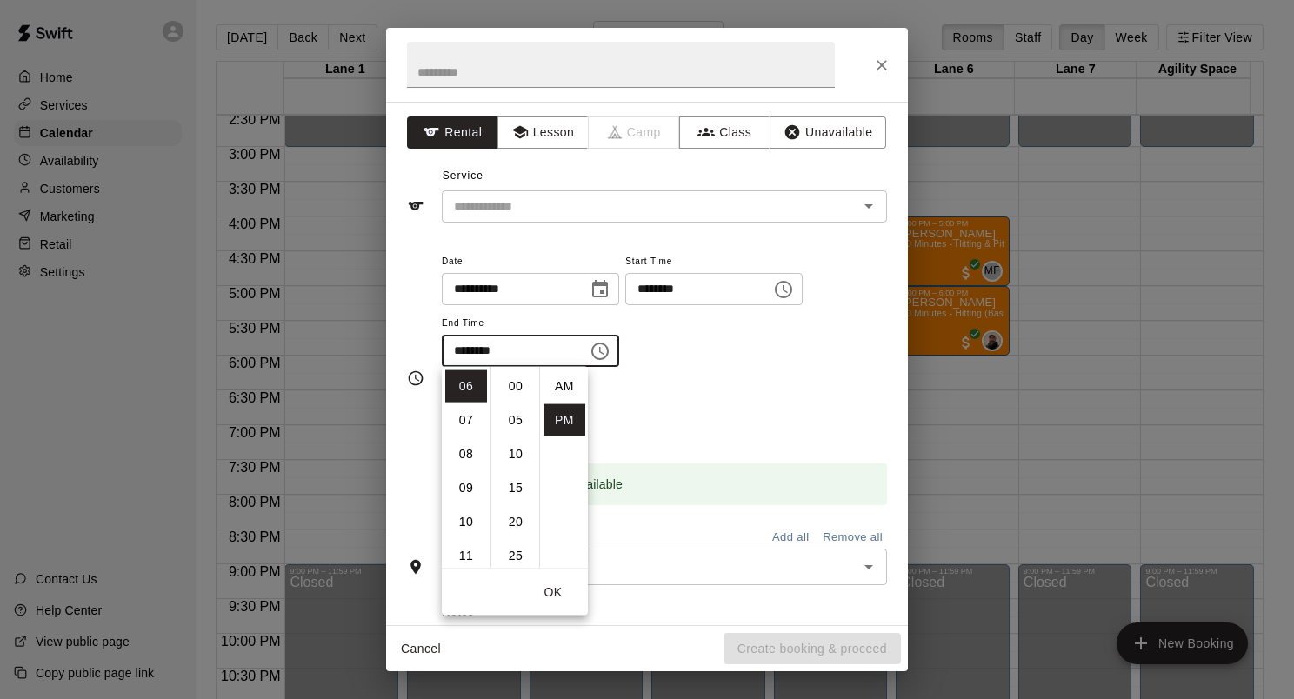
scroll to position [31, 0]
click at [463, 421] on li "07" at bounding box center [466, 420] width 42 height 32
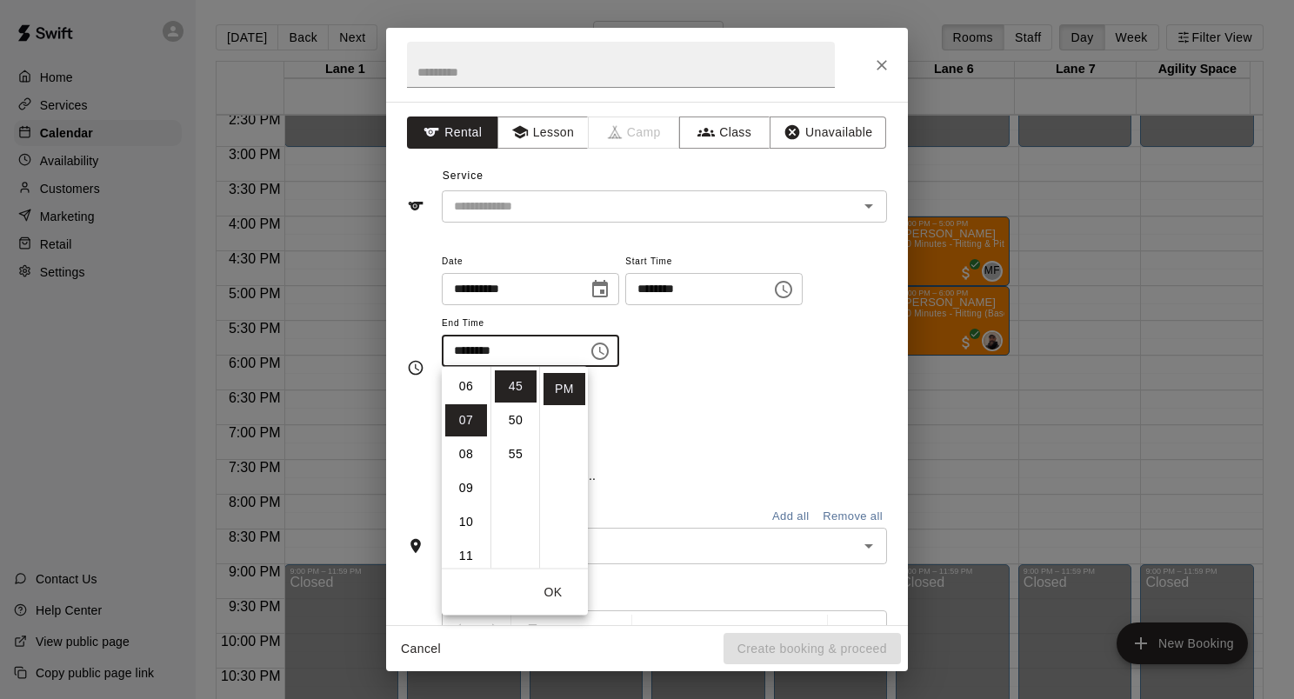
scroll to position [237, 0]
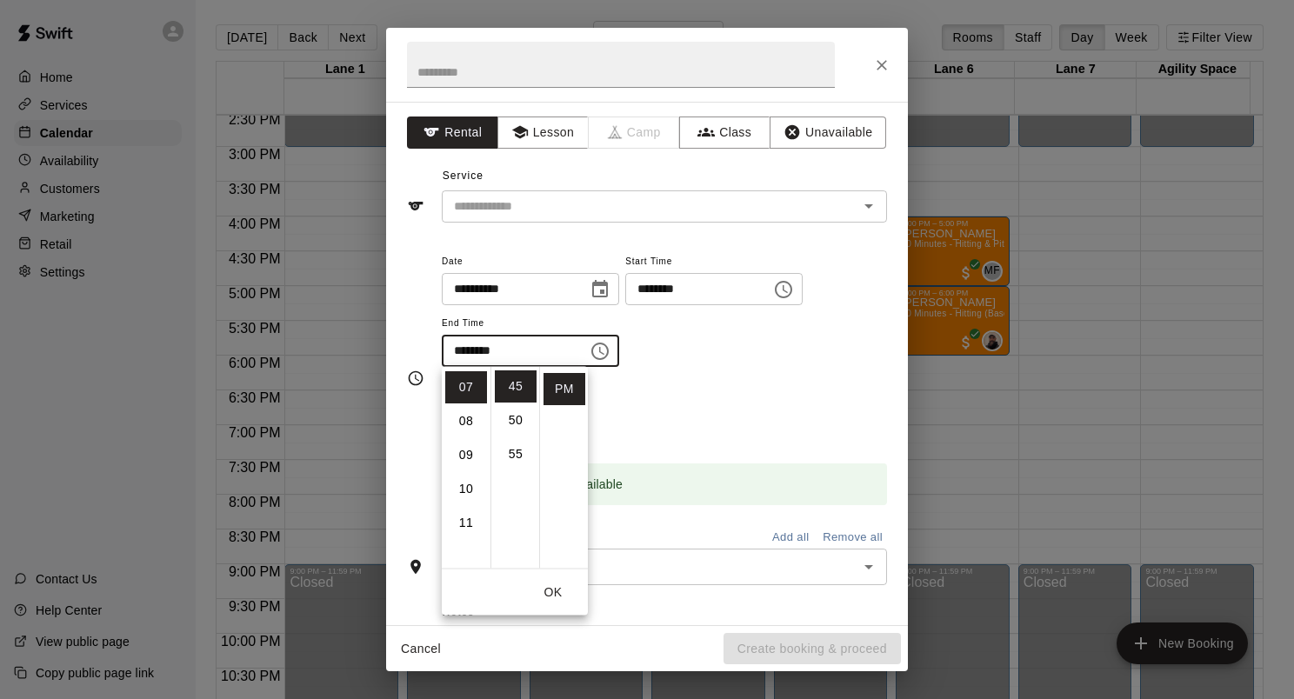
click at [610, 346] on icon "Choose time, selected time is 7:45 PM" at bounding box center [600, 351] width 21 height 21
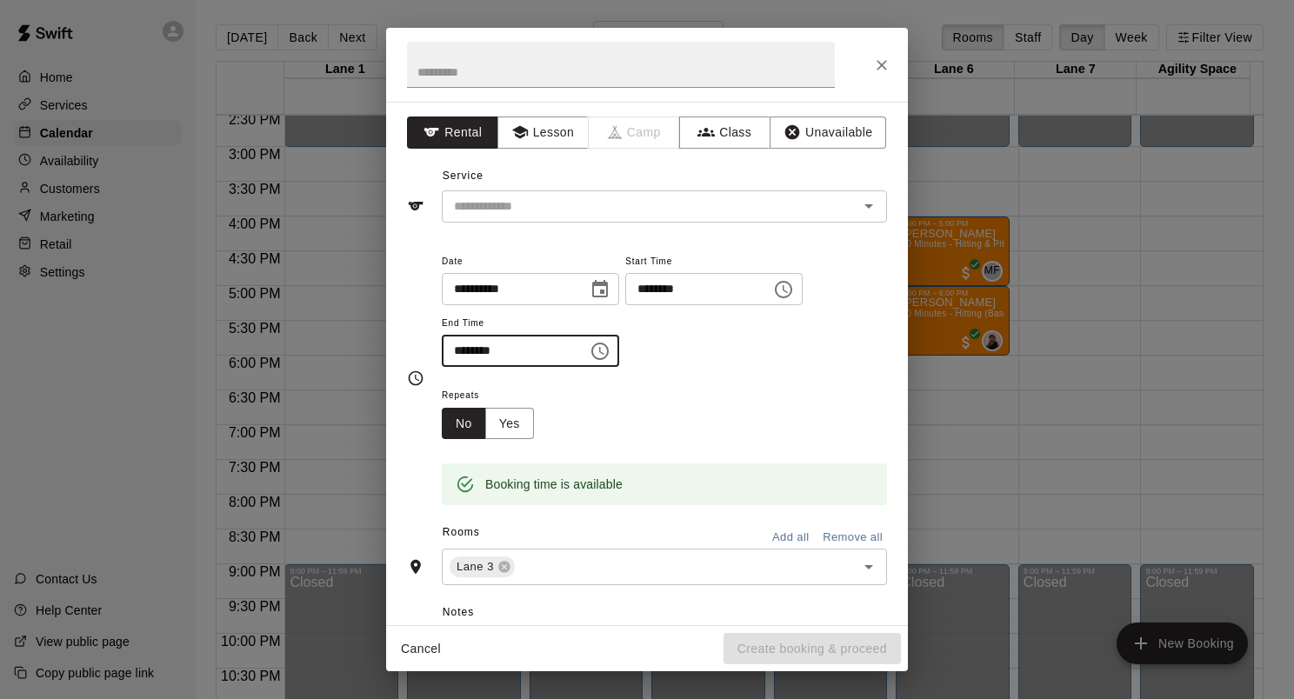
drag, startPoint x: 489, startPoint y: 350, endPoint x: 469, endPoint y: 355, distance: 20.5
click at [469, 355] on input "********" at bounding box center [509, 351] width 134 height 32
click at [610, 357] on icon "Choose time, selected time is 7:45 PM" at bounding box center [600, 351] width 21 height 21
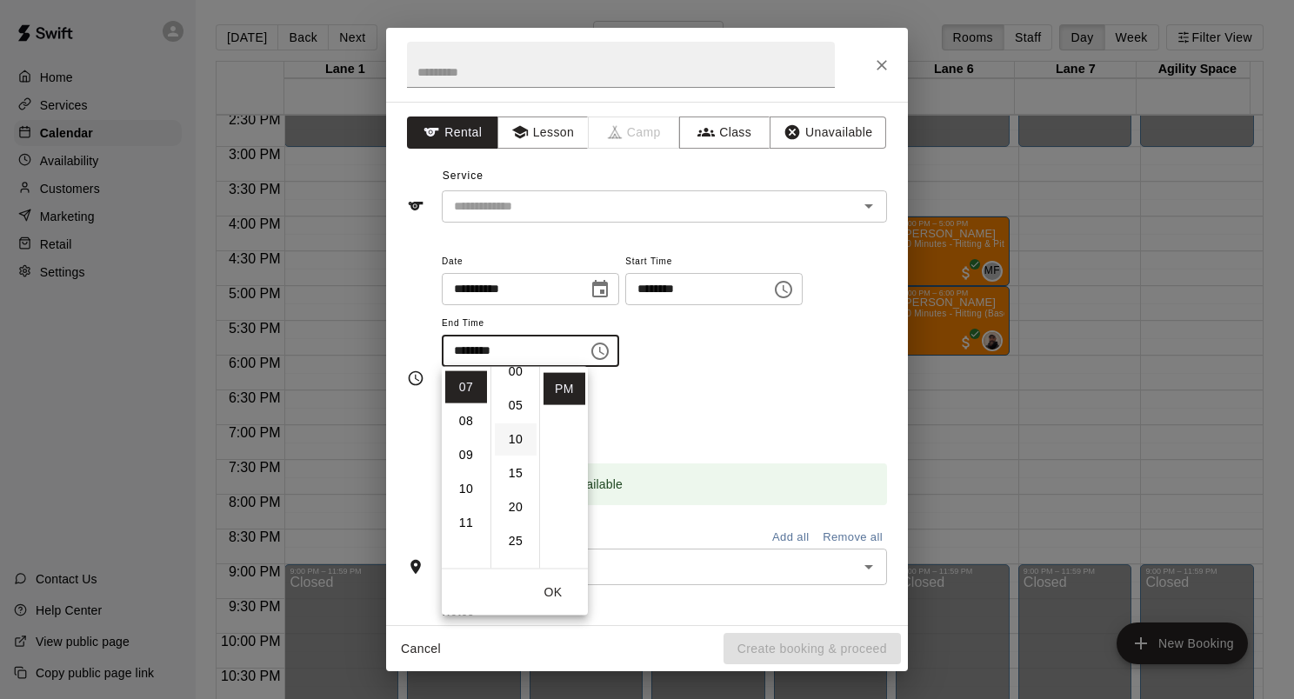
scroll to position [0, 0]
click at [513, 388] on li "00" at bounding box center [516, 386] width 42 height 32
type input "********"
click at [678, 339] on div "**********" at bounding box center [664, 308] width 445 height 117
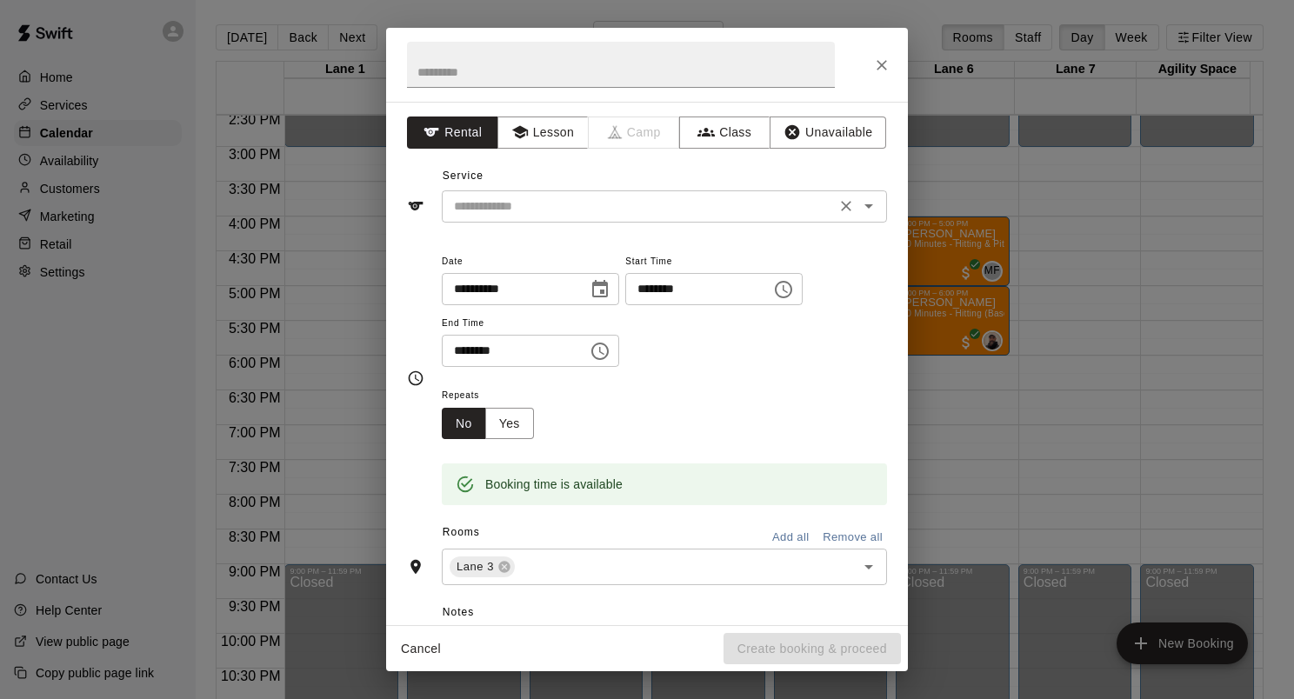
click at [859, 205] on icon "Open" at bounding box center [868, 206] width 21 height 21
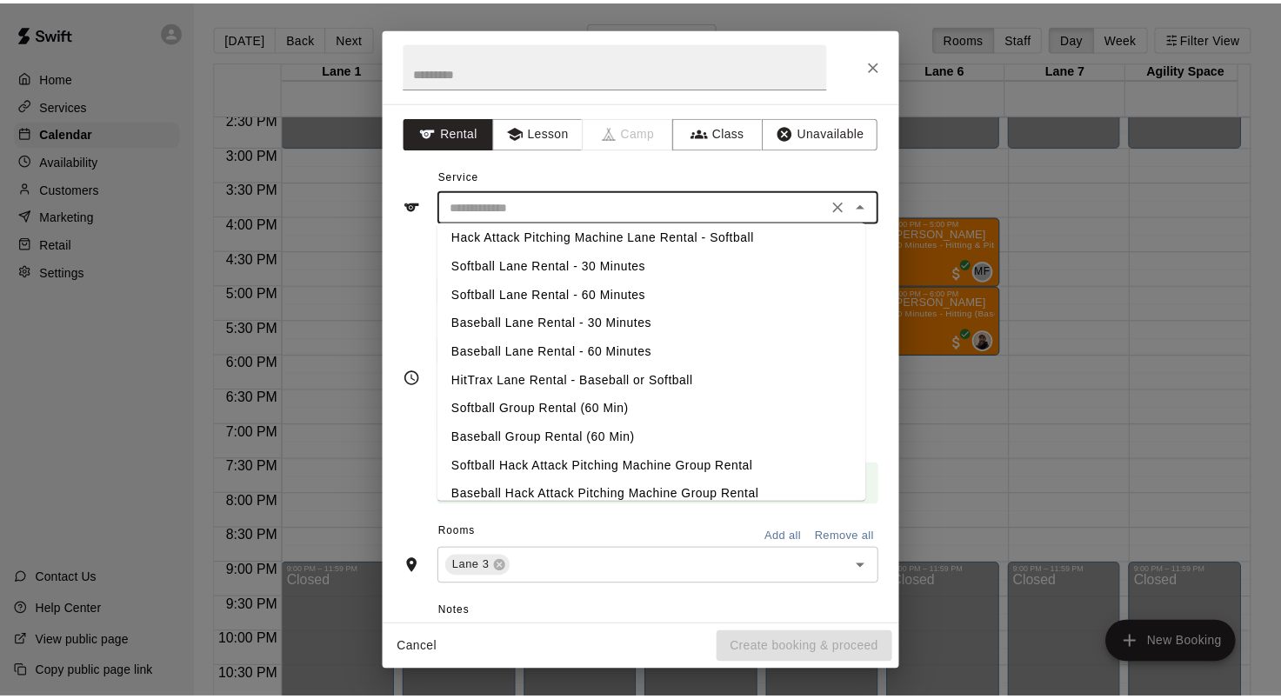
scroll to position [50, 0]
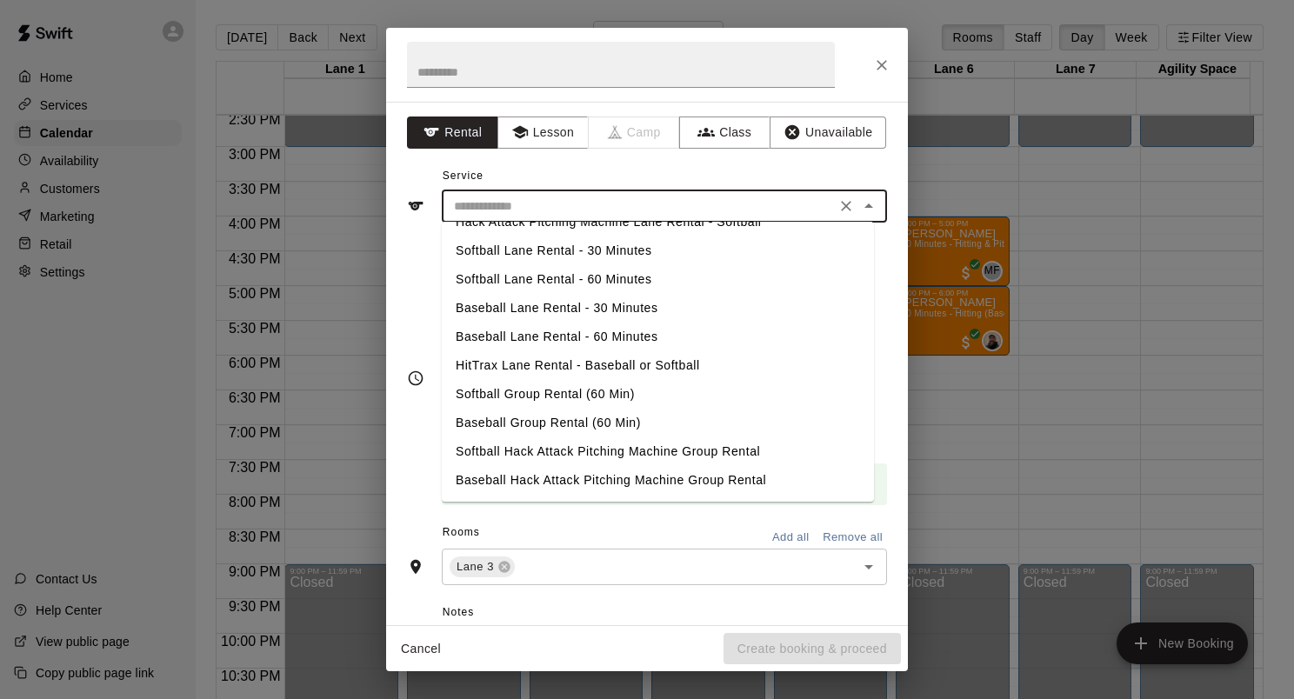
click at [570, 394] on li "Softball Group Rental (60 Min)" at bounding box center [658, 394] width 432 height 29
type input "**********"
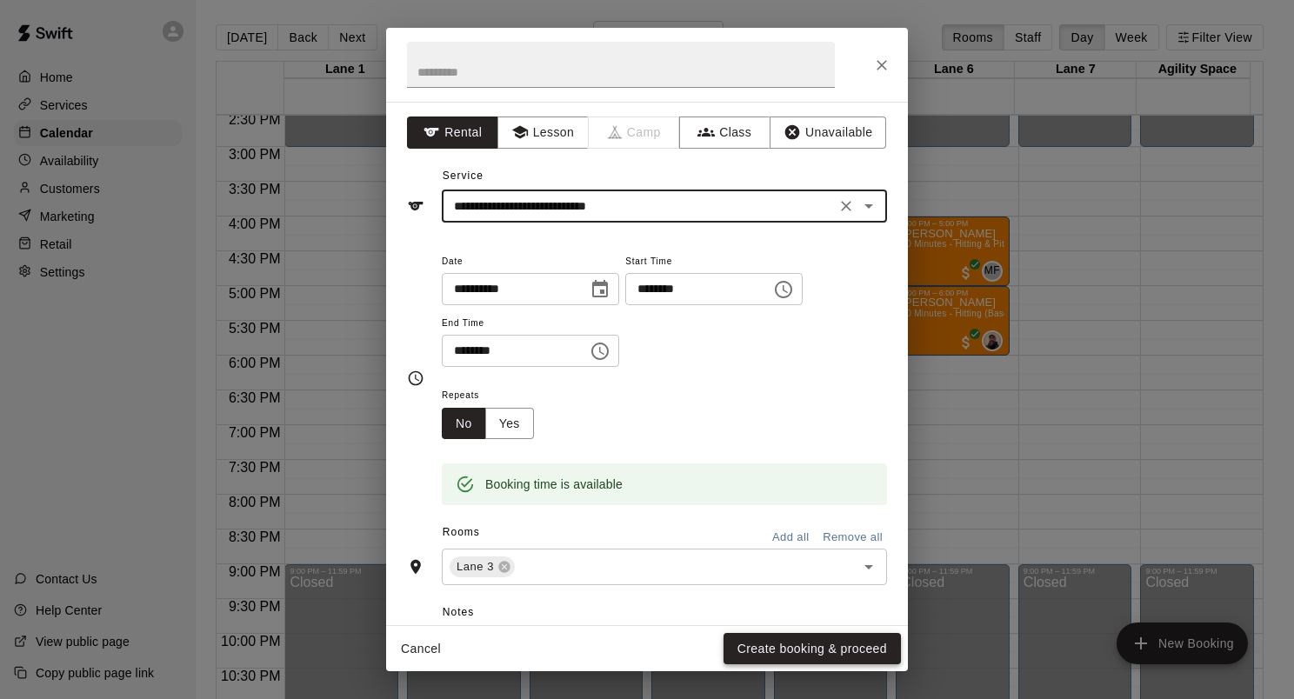
click at [803, 652] on button "Create booking & proceed" at bounding box center [811, 649] width 177 height 32
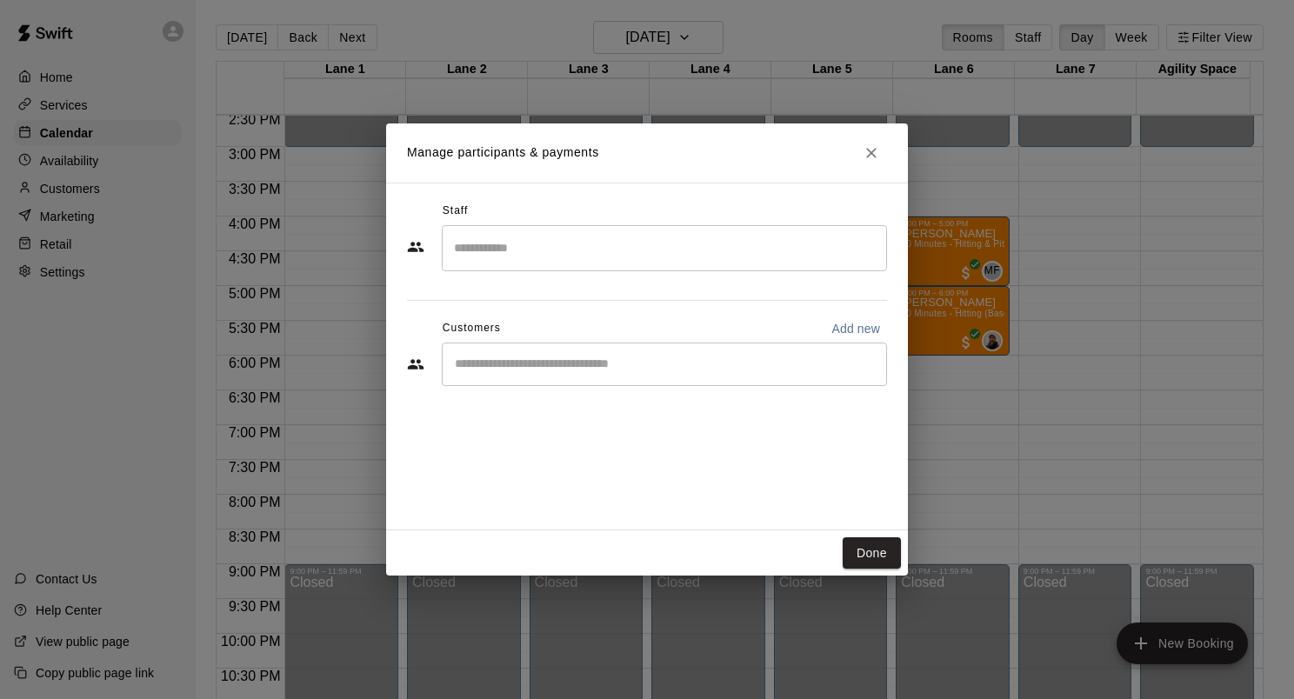
click at [543, 372] on input "Start typing to search customers..." at bounding box center [665, 364] width 430 height 17
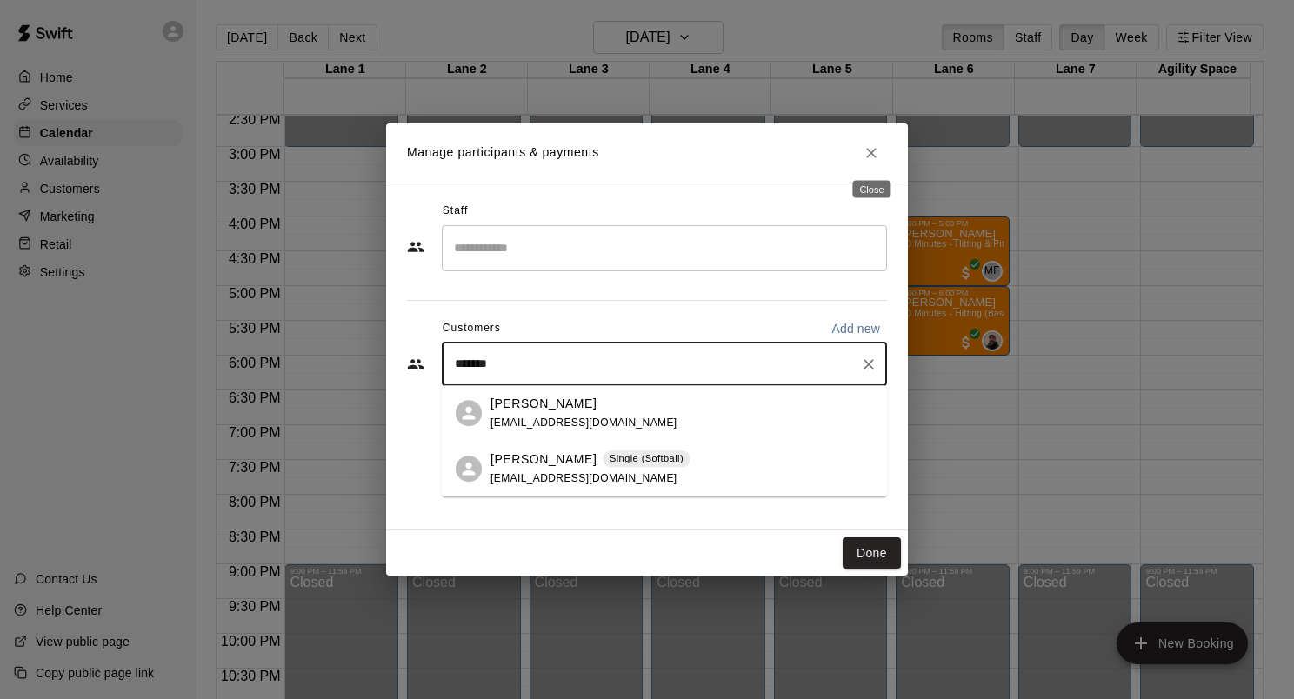
type input "*******"
click at [874, 157] on icon "Close" at bounding box center [871, 152] width 17 height 17
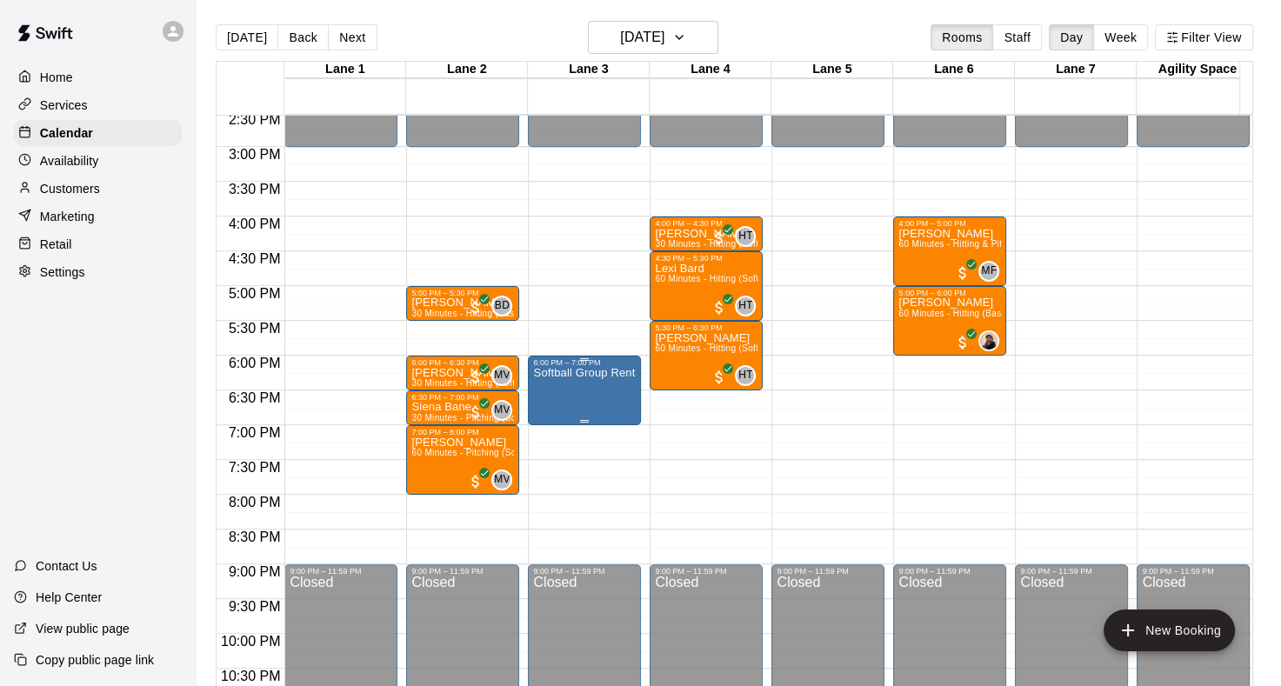
click at [590, 373] on p "Softball Group Rental (60 Min)" at bounding box center [584, 373] width 103 height 0
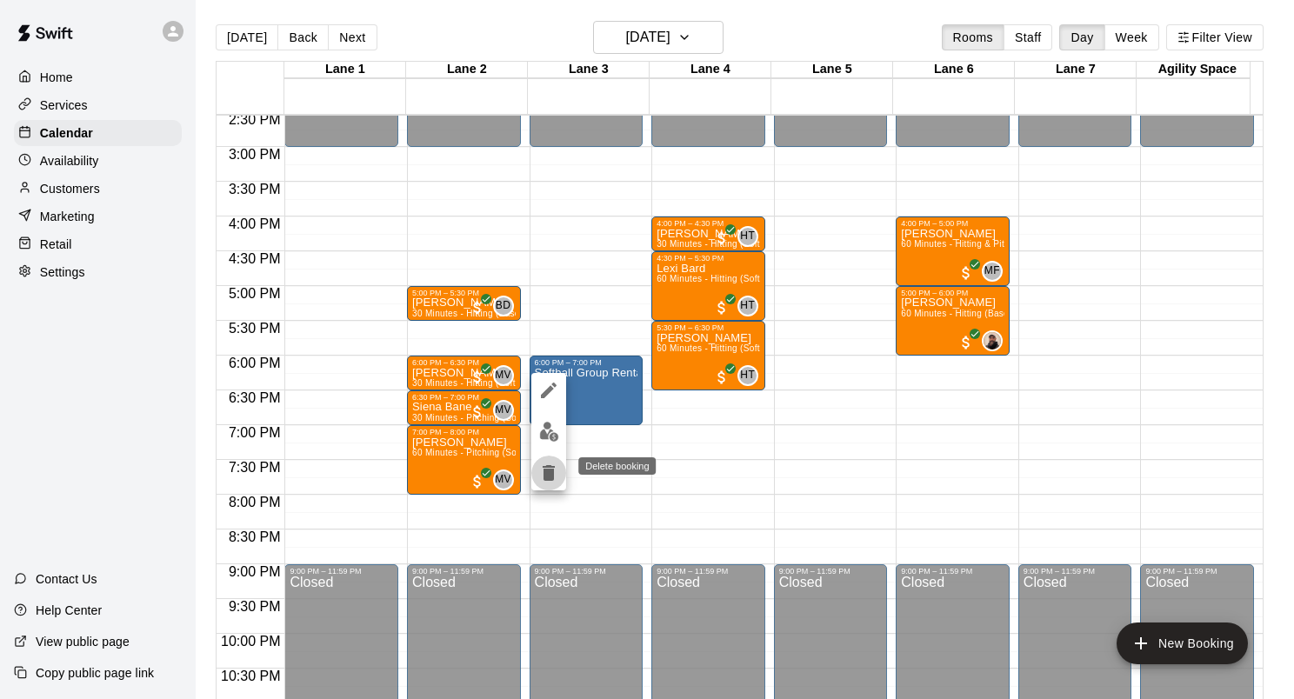
click at [553, 470] on icon "delete" at bounding box center [549, 473] width 12 height 16
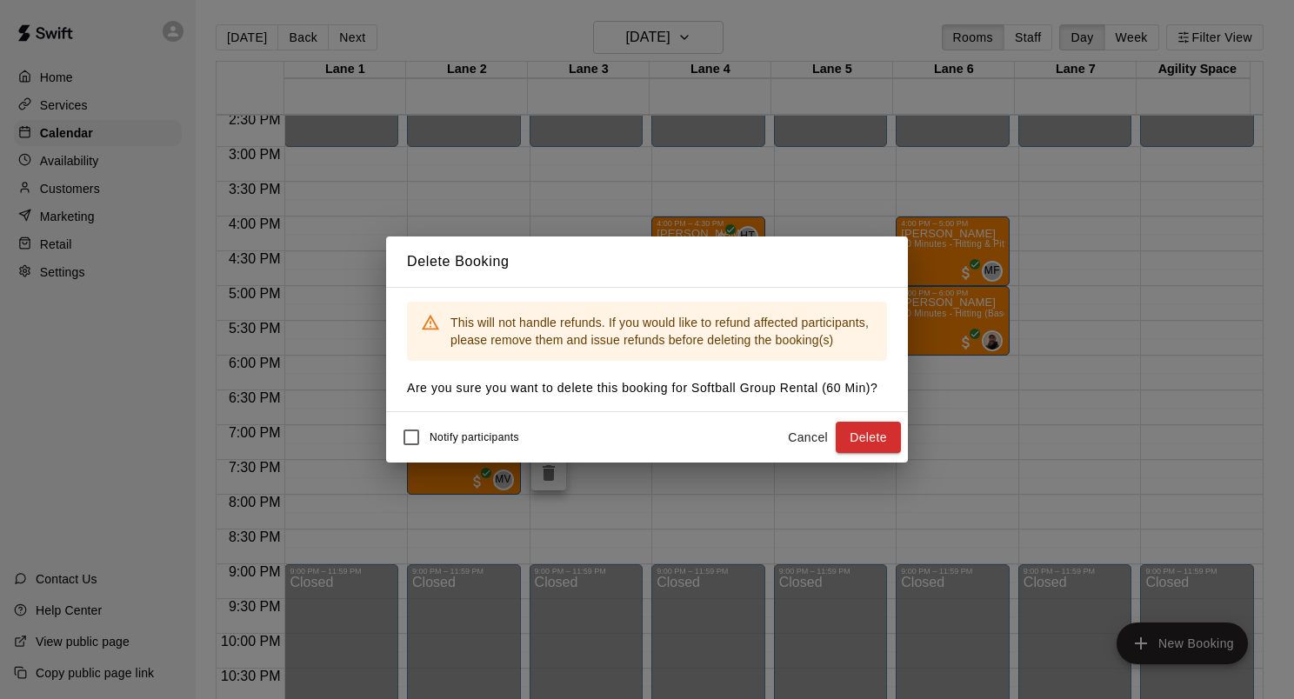
click at [866, 431] on button "Delete" at bounding box center [868, 438] width 65 height 32
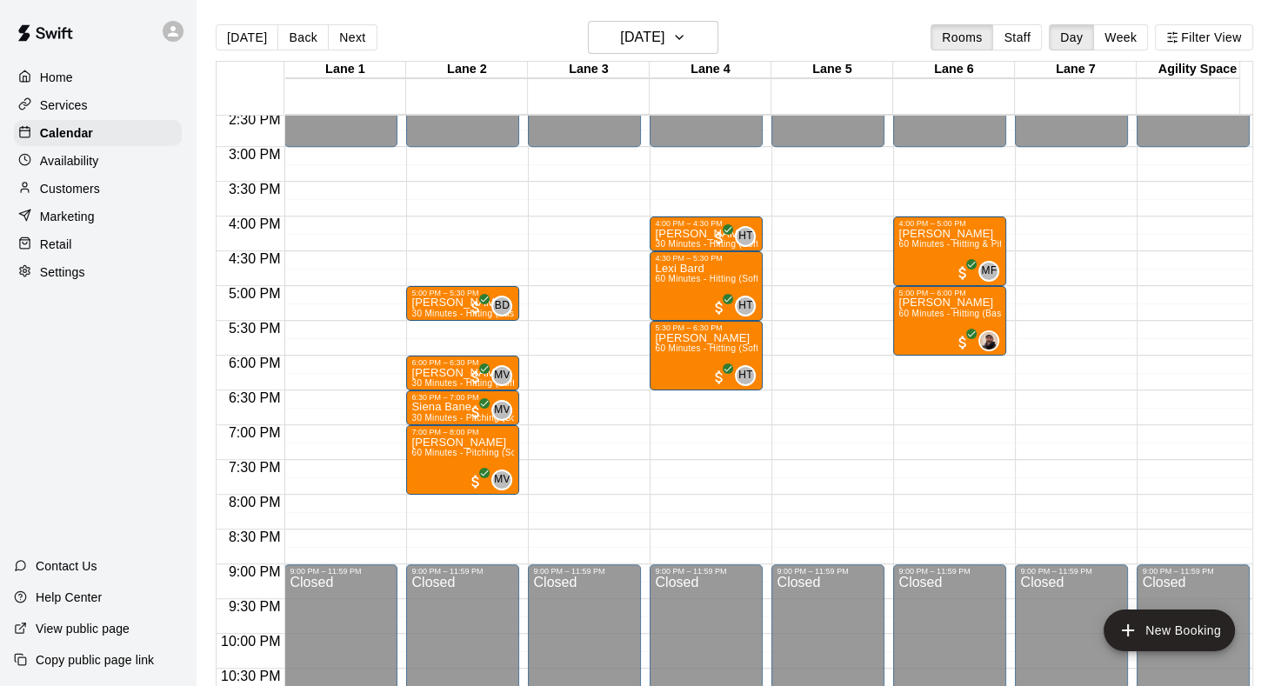
click at [52, 196] on p "Customers" at bounding box center [70, 188] width 60 height 17
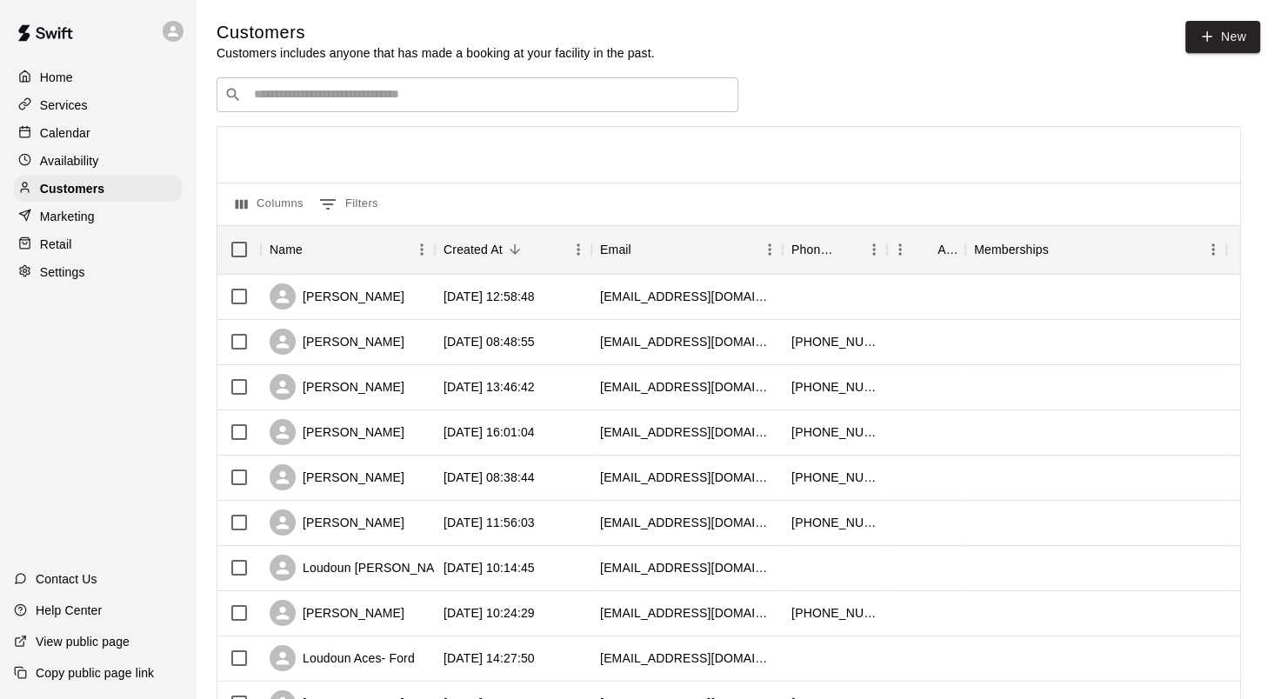
click at [480, 94] on input "Search customers by name or email" at bounding box center [490, 94] width 482 height 17
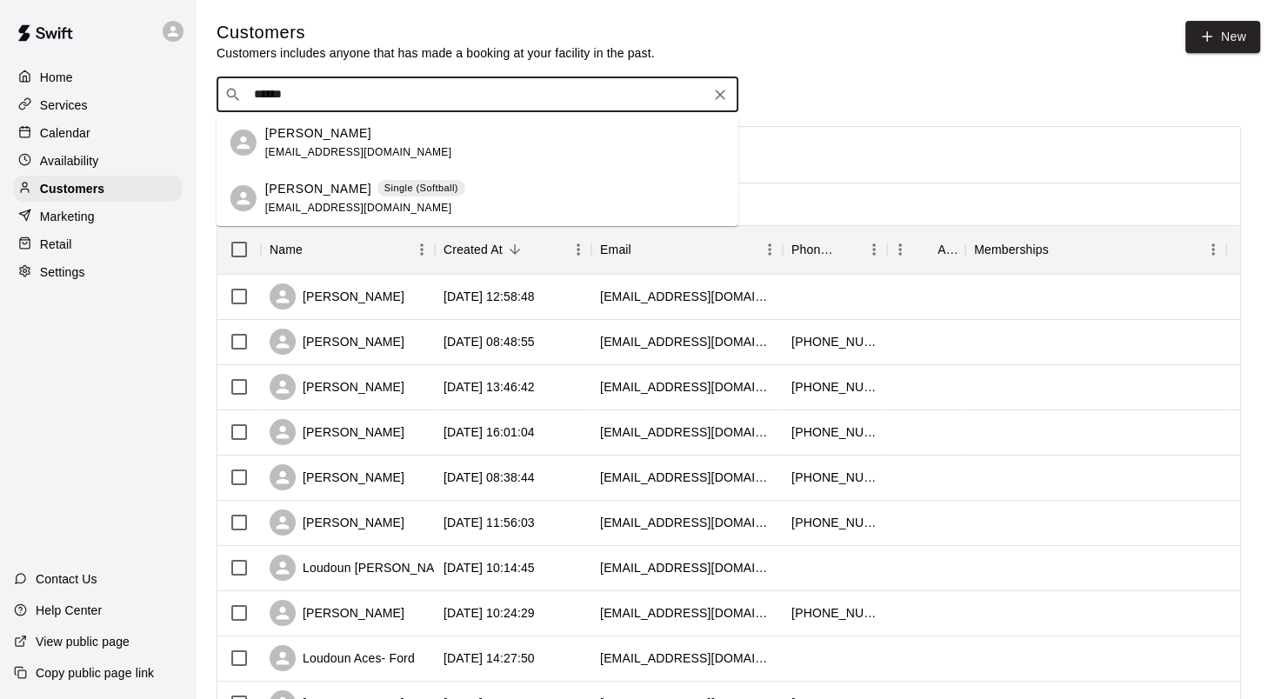
type input "*******"
click at [344, 193] on p "Nicole Johnson" at bounding box center [318, 189] width 106 height 18
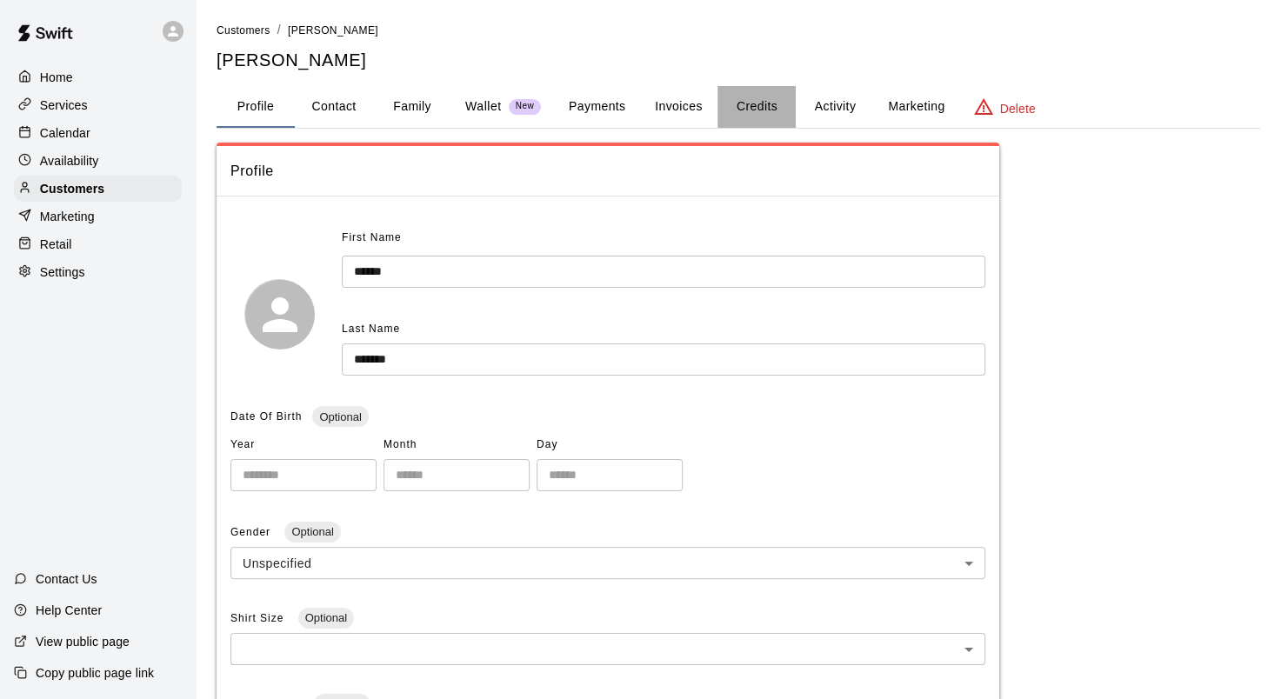
drag, startPoint x: 751, startPoint y: 108, endPoint x: 736, endPoint y: 110, distance: 15.9
click at [752, 106] on button "Credits" at bounding box center [756, 107] width 78 height 42
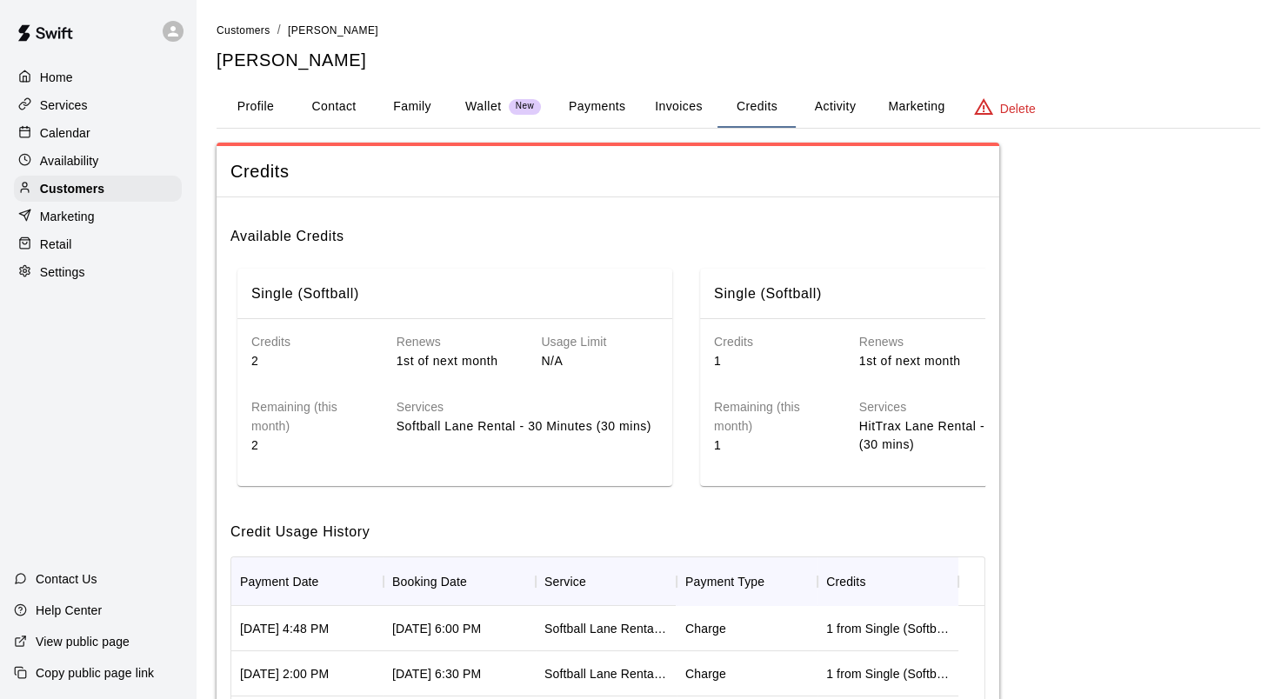
click at [75, 136] on p "Calendar" at bounding box center [65, 132] width 50 height 17
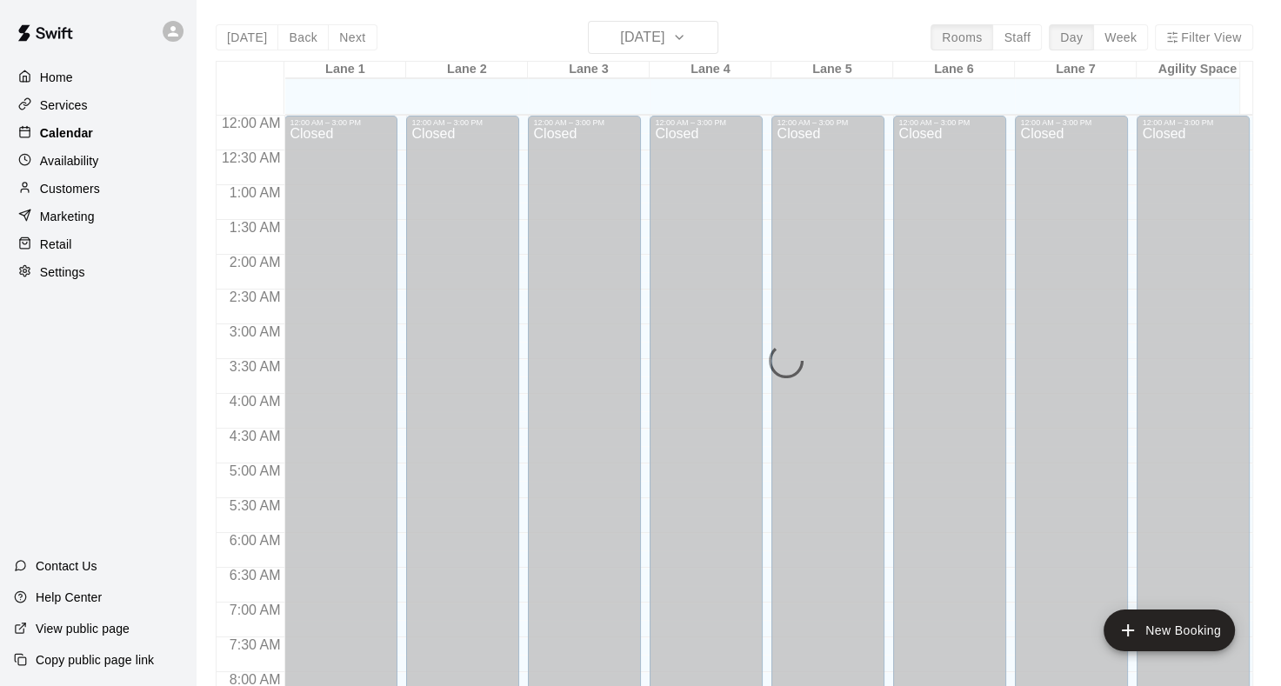
scroll to position [1012, 0]
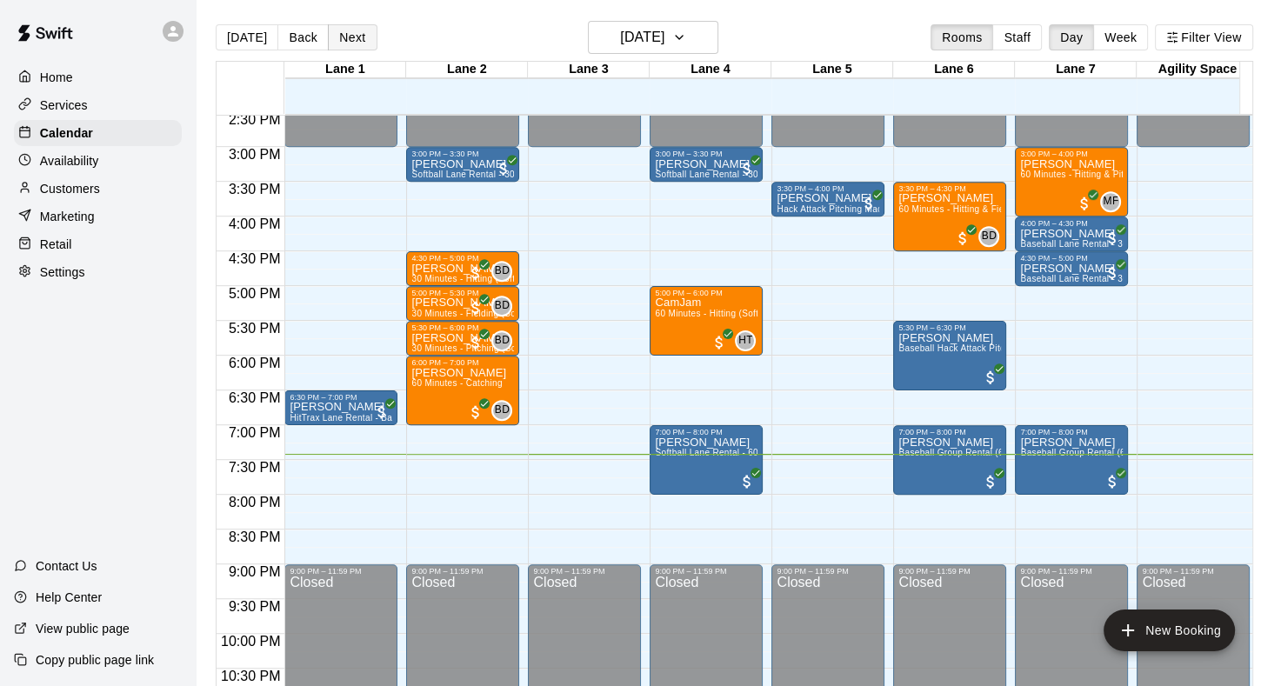
click at [357, 37] on button "Next" at bounding box center [352, 37] width 49 height 26
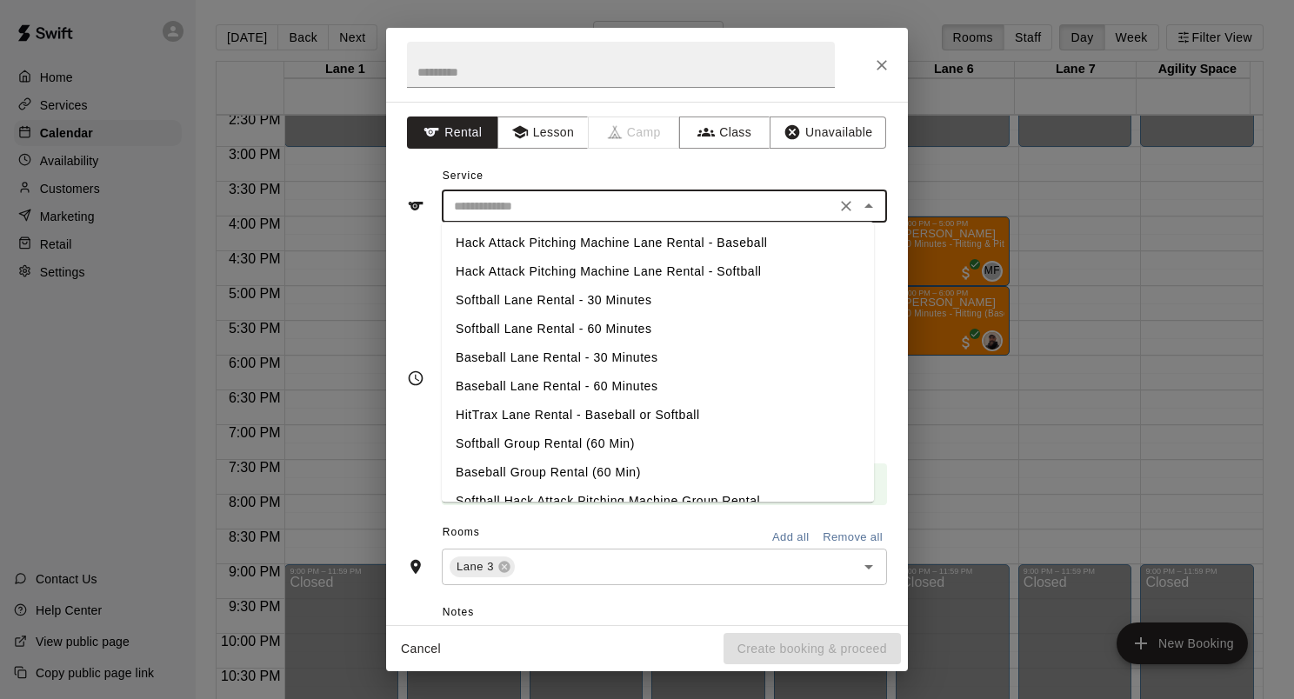
click at [550, 211] on input "text" at bounding box center [638, 207] width 383 height 22
click at [570, 303] on li "Softball Lane Rental - 30 Minutes" at bounding box center [658, 300] width 432 height 29
type input "**********"
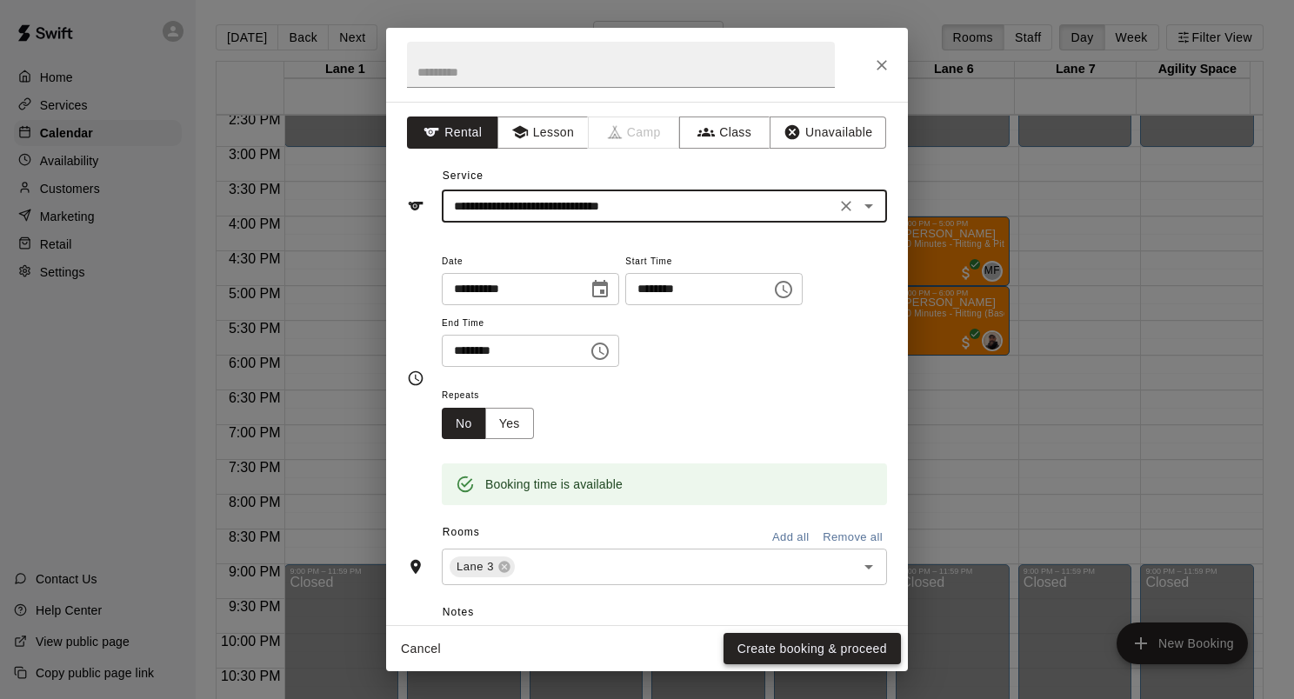
click at [797, 643] on button "Create booking & proceed" at bounding box center [811, 649] width 177 height 32
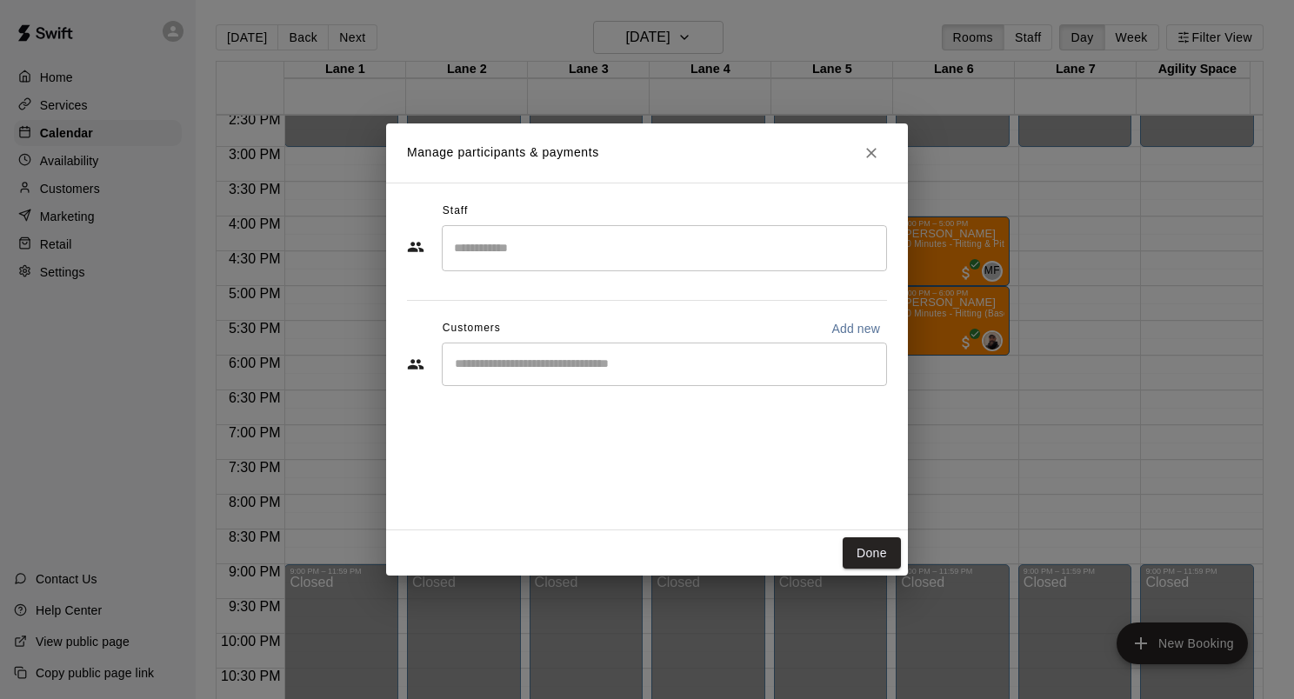
click at [543, 361] on input "Start typing to search customers..." at bounding box center [665, 364] width 430 height 17
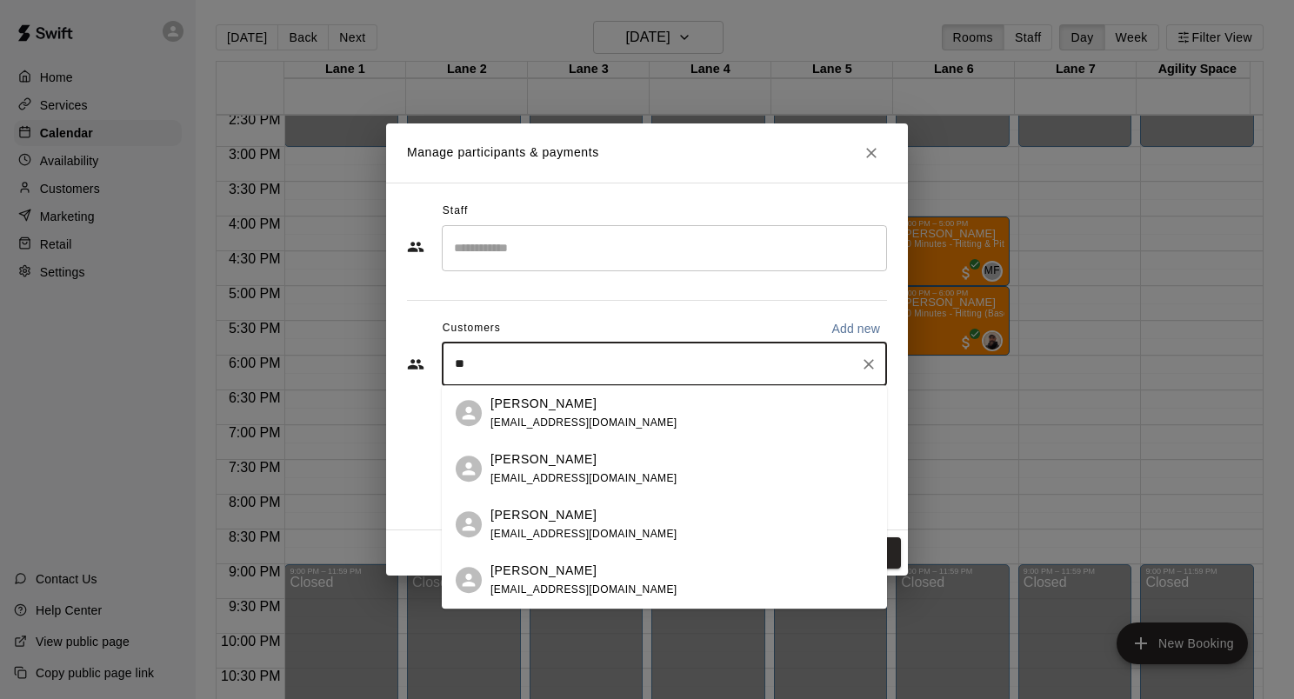
type input "*"
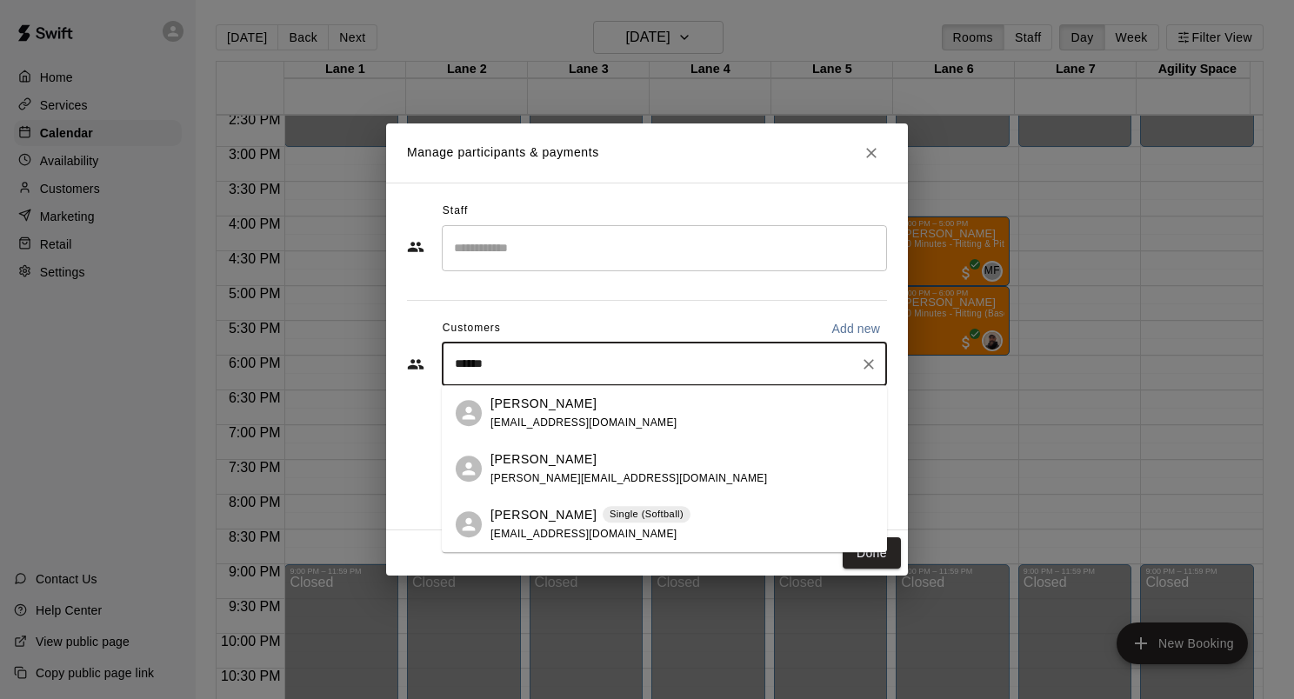
type input "*******"
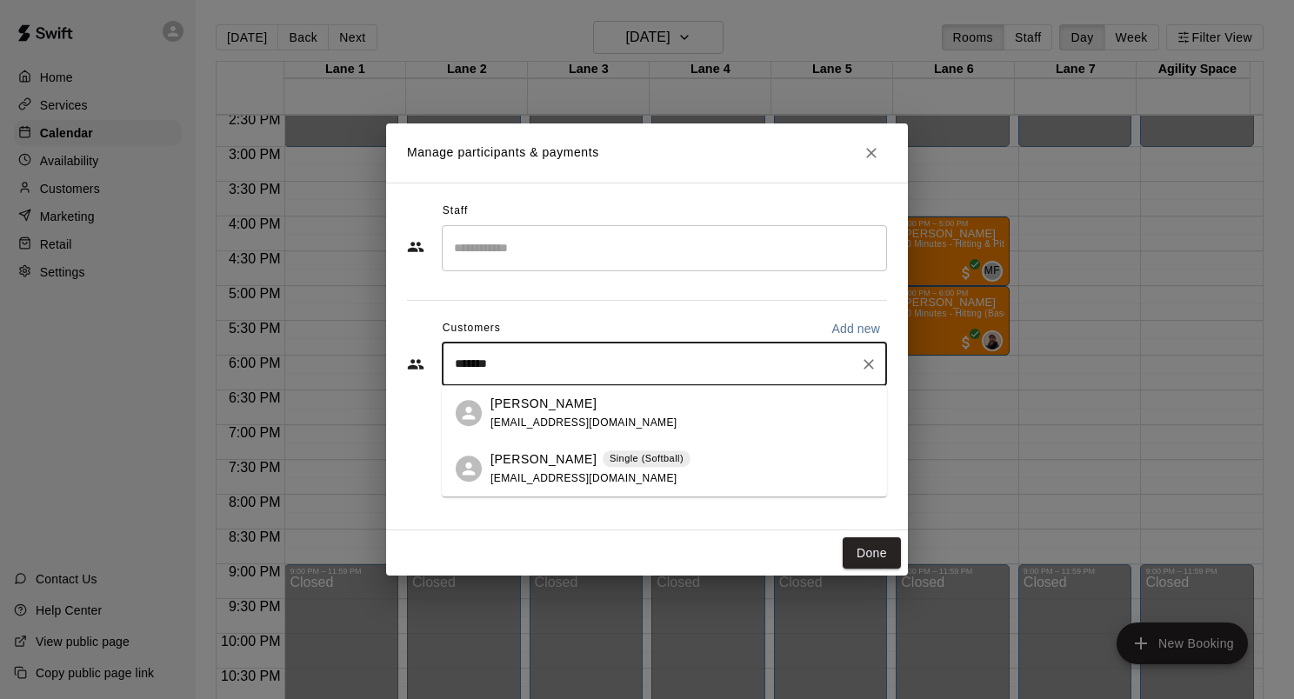
click at [524, 452] on p "Nicole Johnson" at bounding box center [543, 459] width 106 height 18
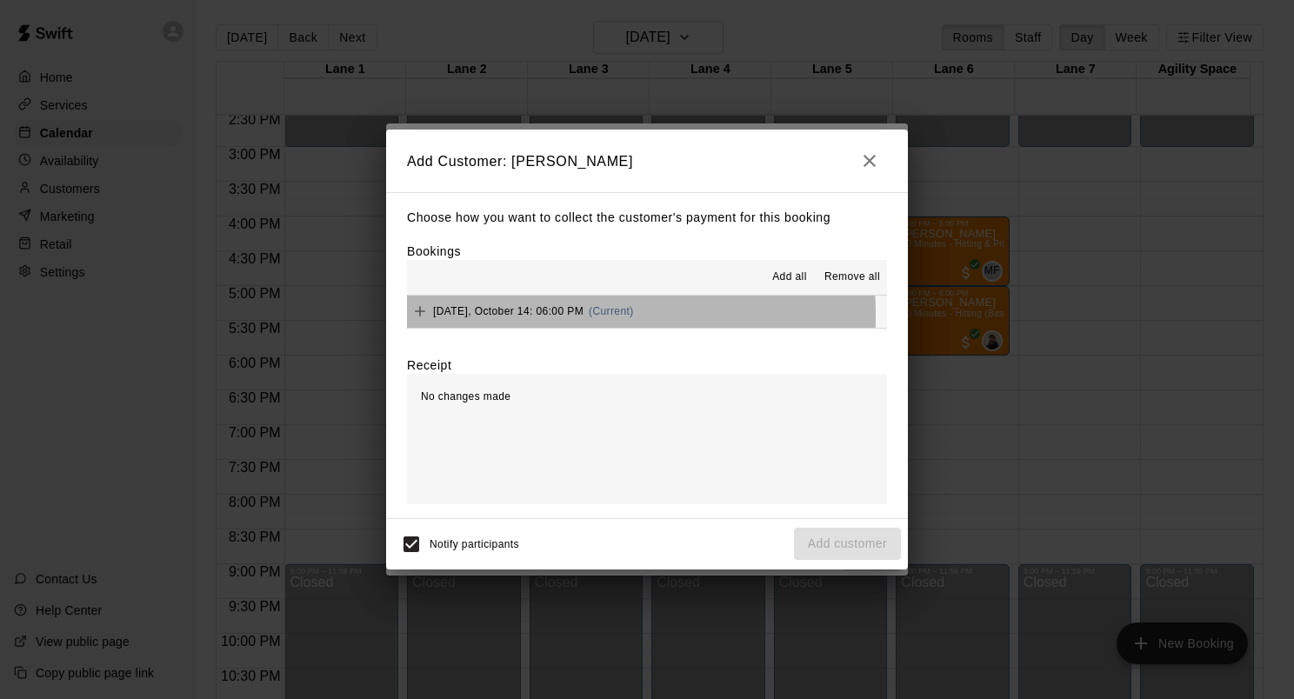
click at [494, 316] on span "Tuesday, October 14: 06:00 PM" at bounding box center [508, 311] width 150 height 12
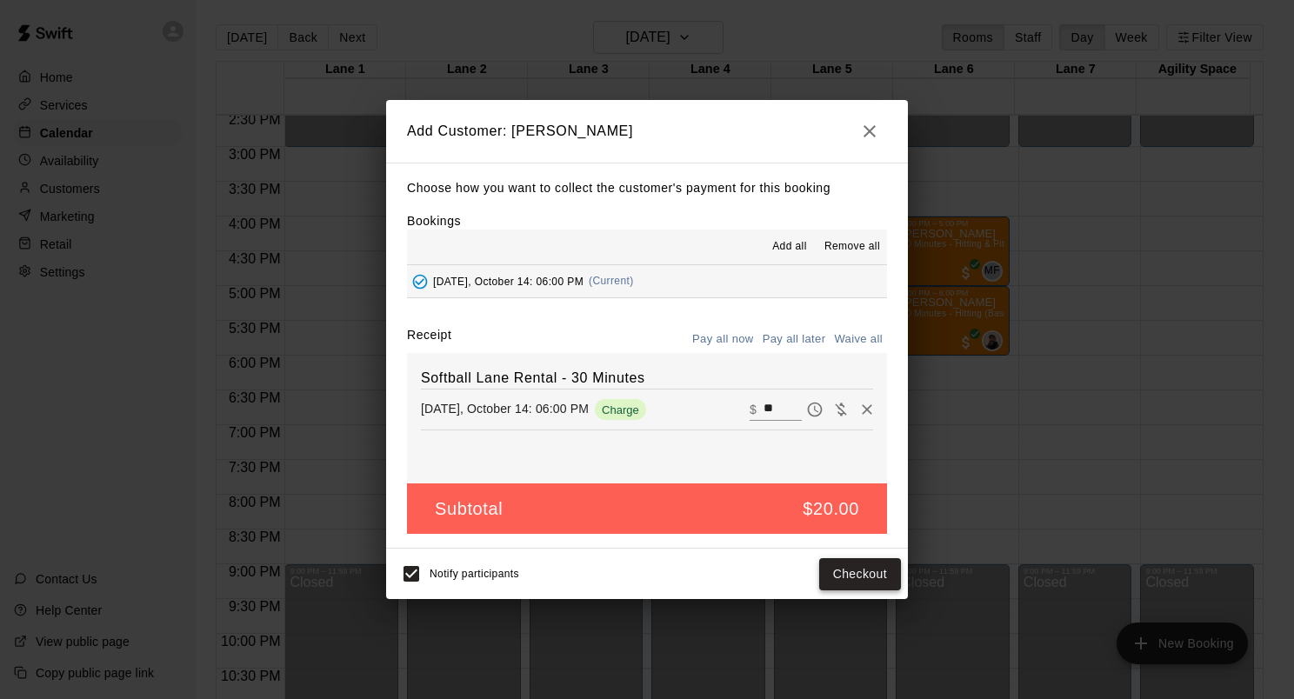
click at [862, 581] on button "Checkout" at bounding box center [860, 574] width 82 height 32
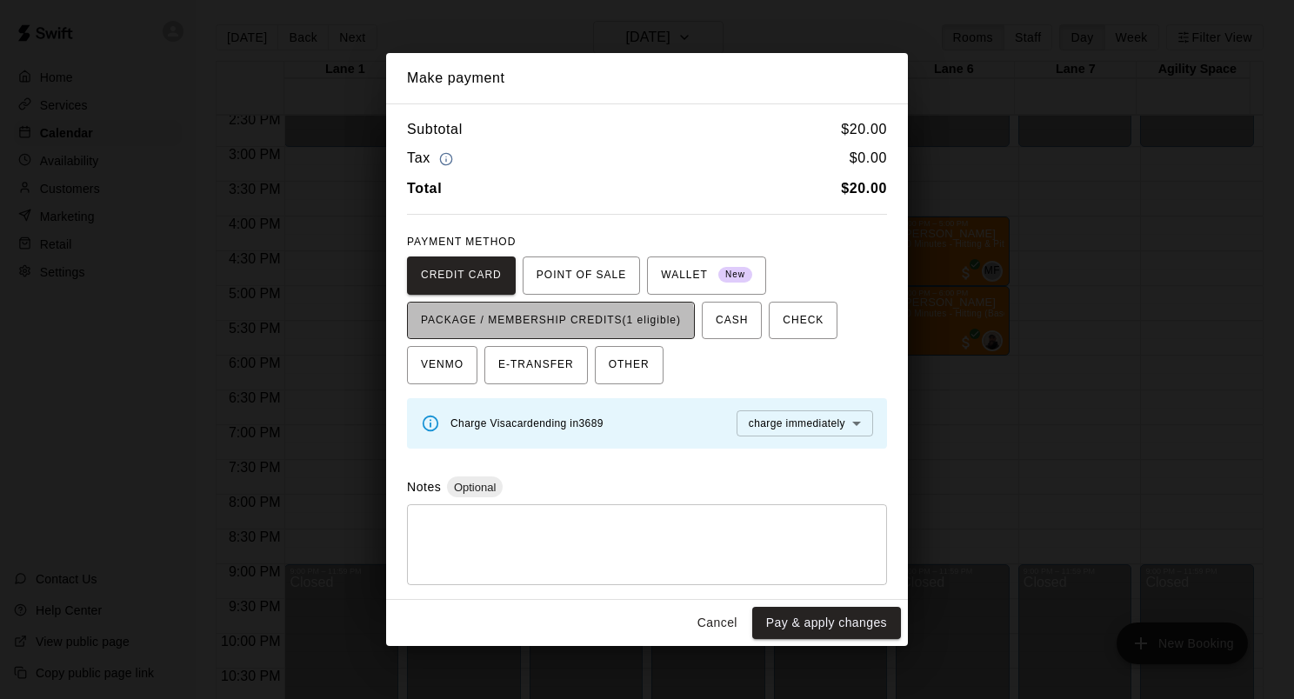
click at [550, 326] on span "PACKAGE / MEMBERSHIP CREDITS (1 eligible)" at bounding box center [551, 321] width 260 height 28
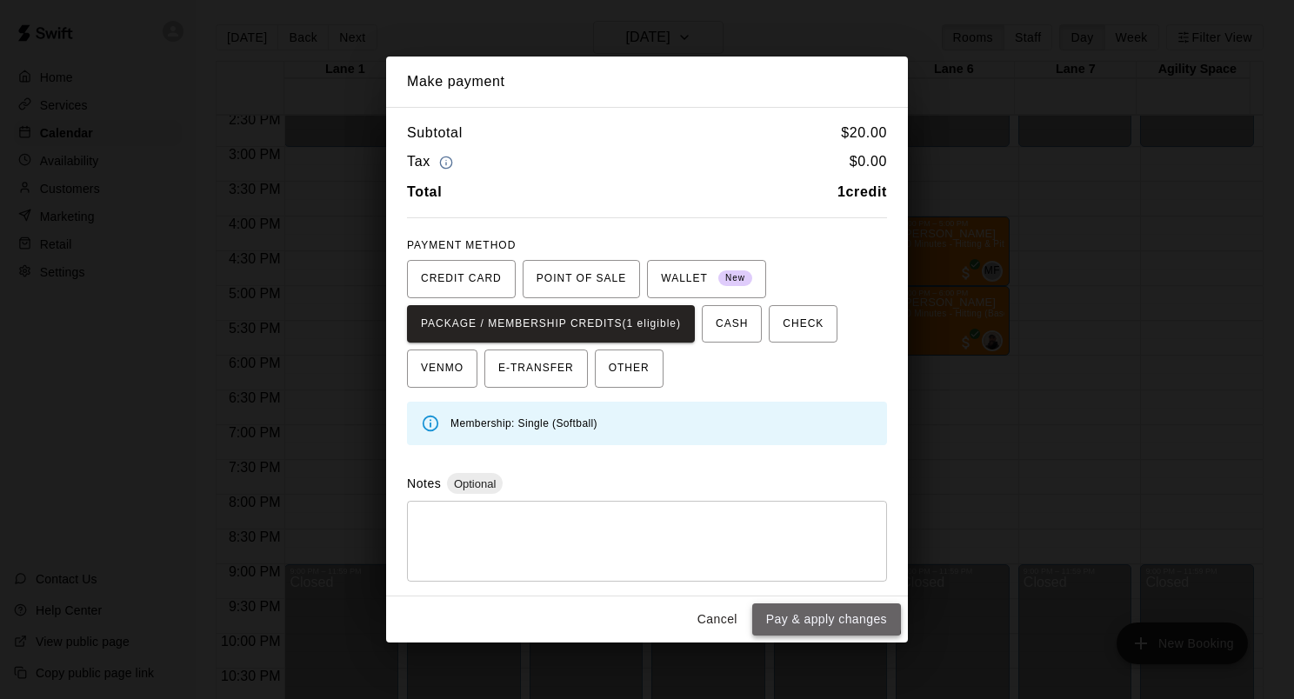
click at [816, 617] on button "Pay & apply changes" at bounding box center [826, 619] width 149 height 32
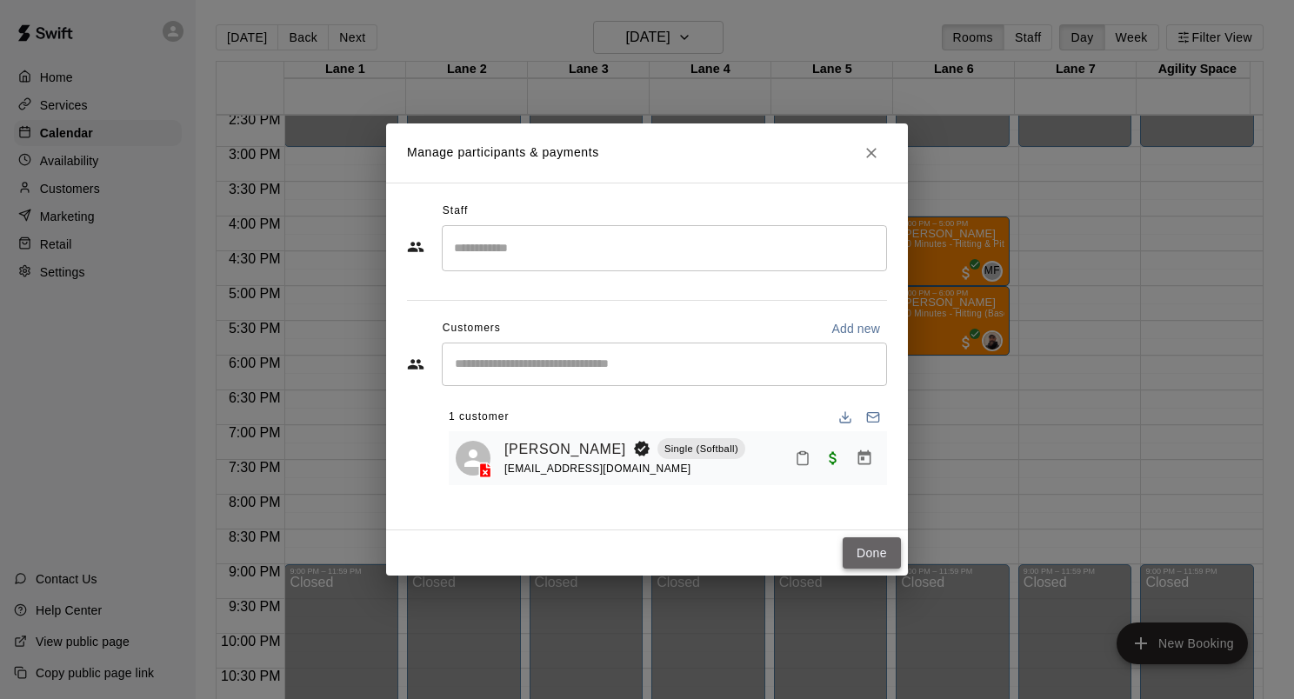
click at [858, 549] on button "Done" at bounding box center [872, 553] width 58 height 32
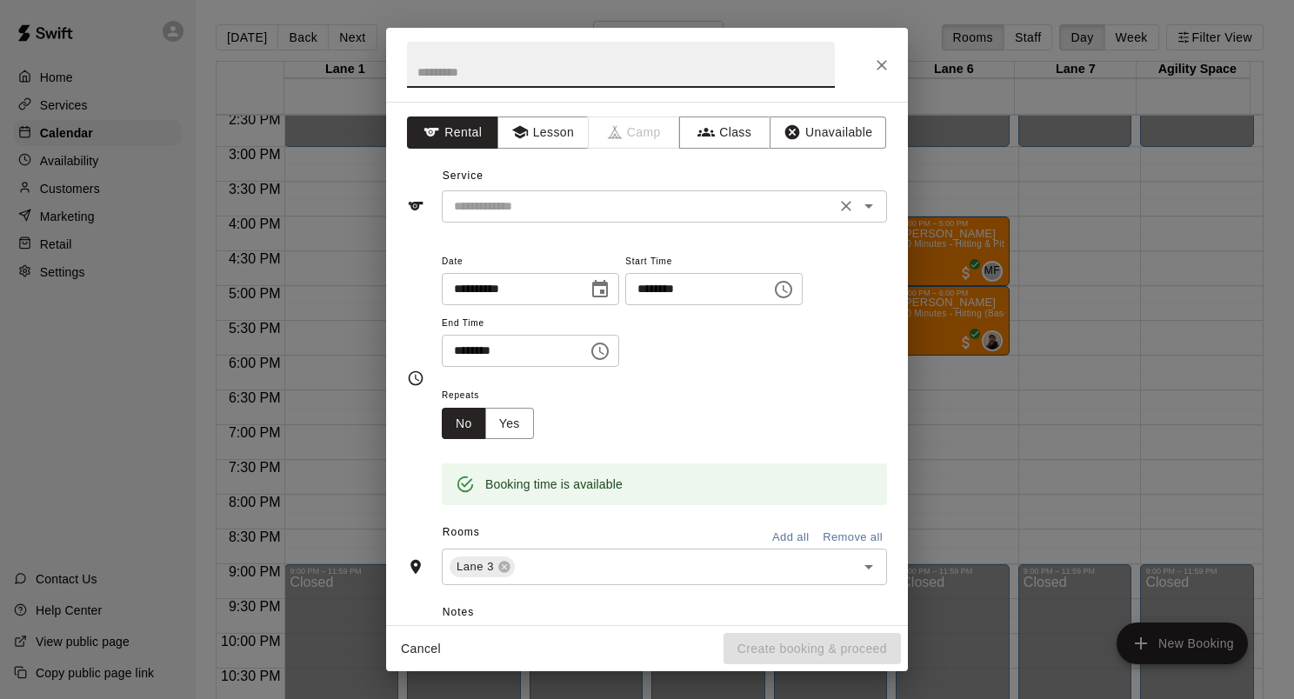
click at [565, 211] on input "text" at bounding box center [638, 207] width 383 height 22
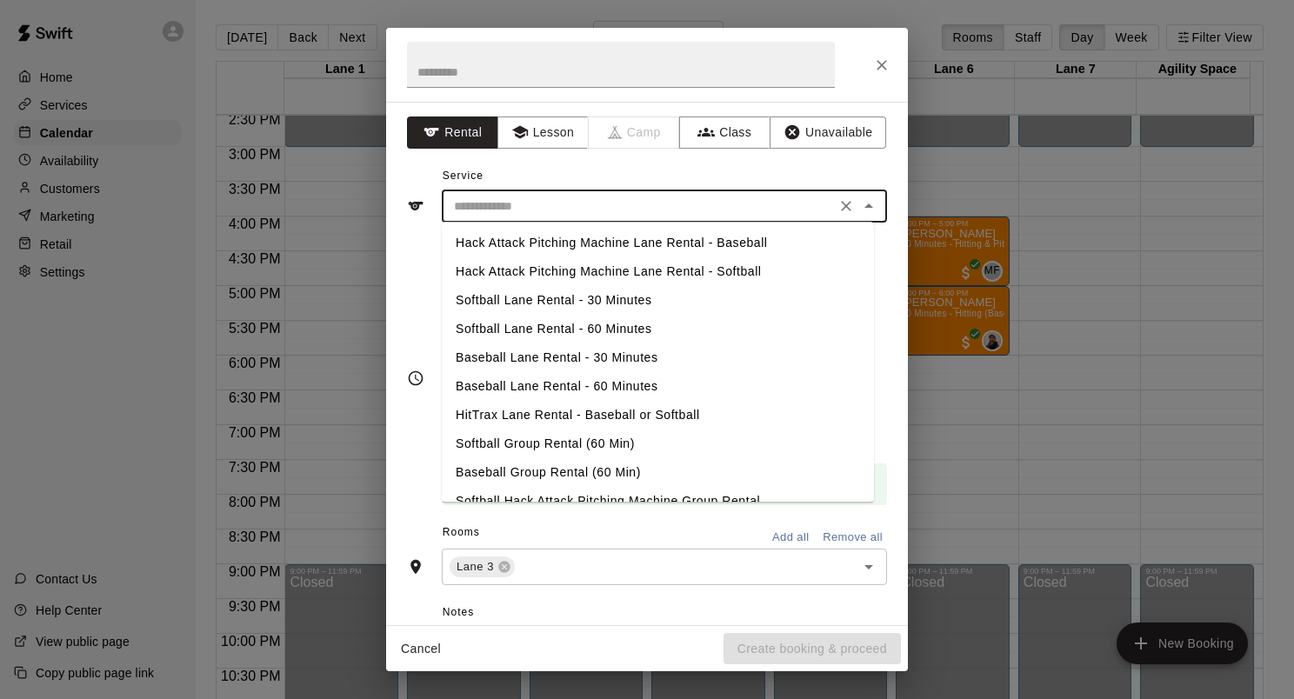
click at [563, 307] on li "Softball Lane Rental - 30 Minutes" at bounding box center [658, 300] width 432 height 29
type input "**********"
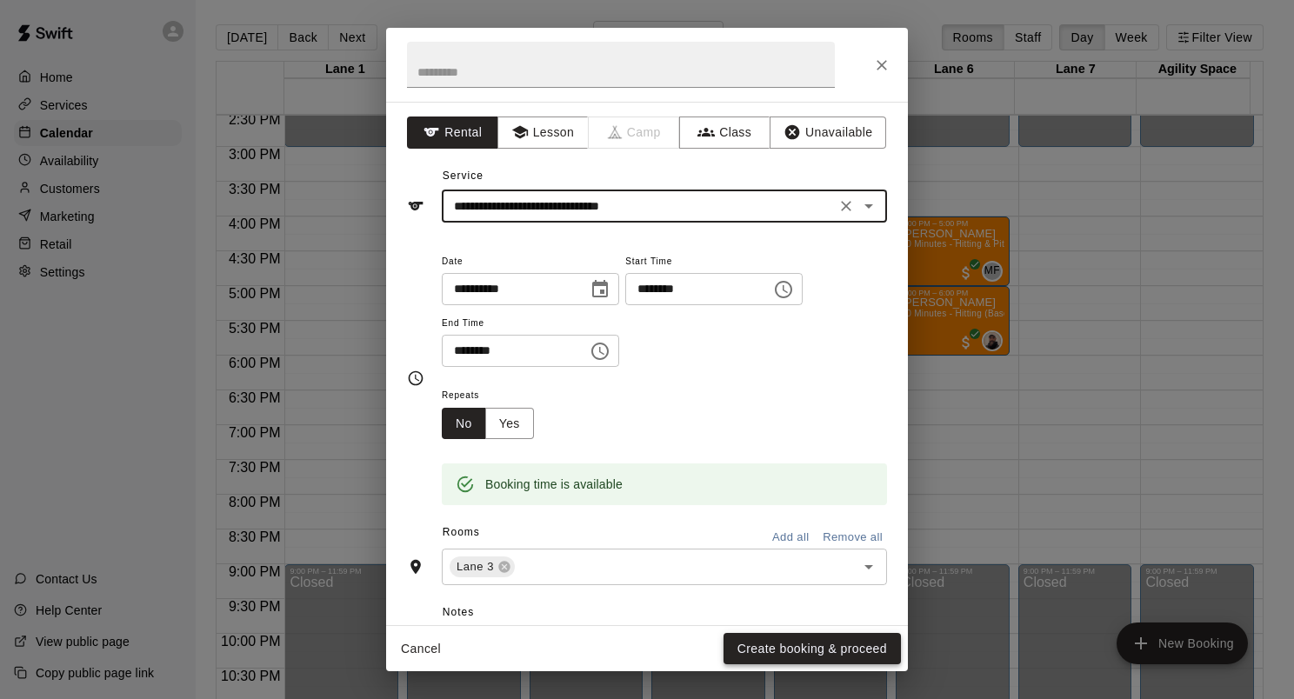
click at [782, 652] on button "Create booking & proceed" at bounding box center [811, 649] width 177 height 32
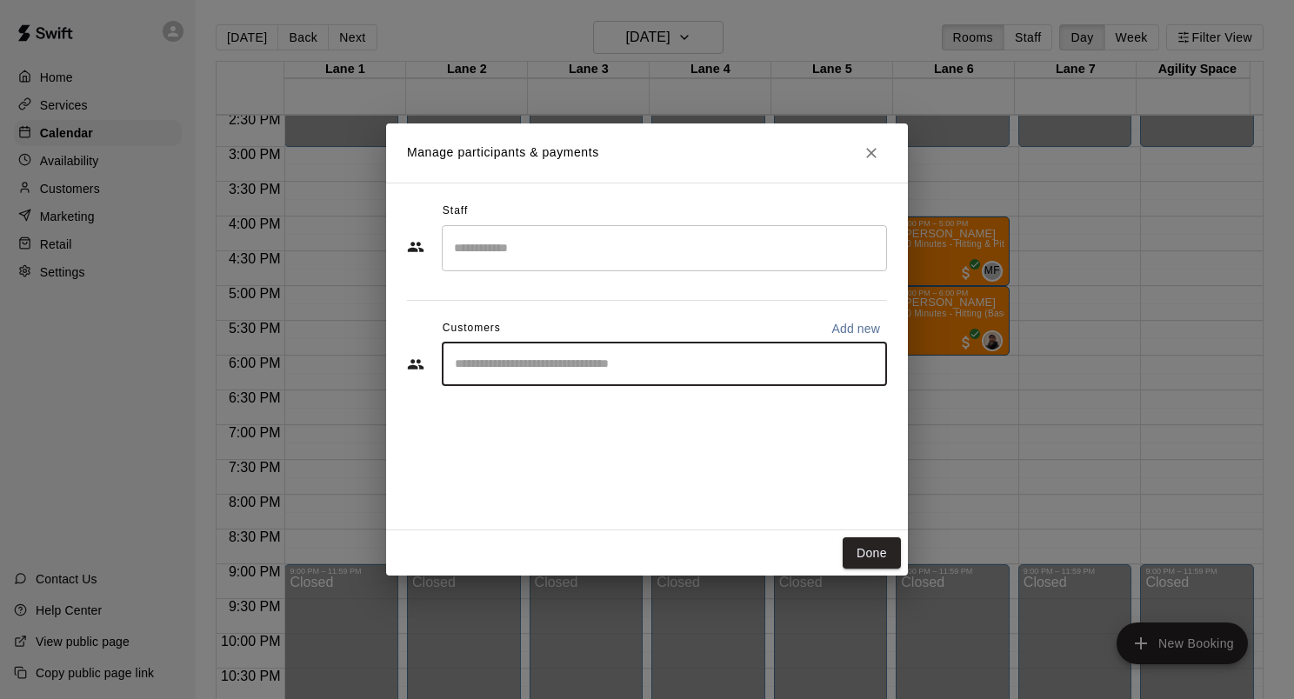
click at [567, 360] on input "Start typing to search customers..." at bounding box center [665, 364] width 430 height 17
type input "*****"
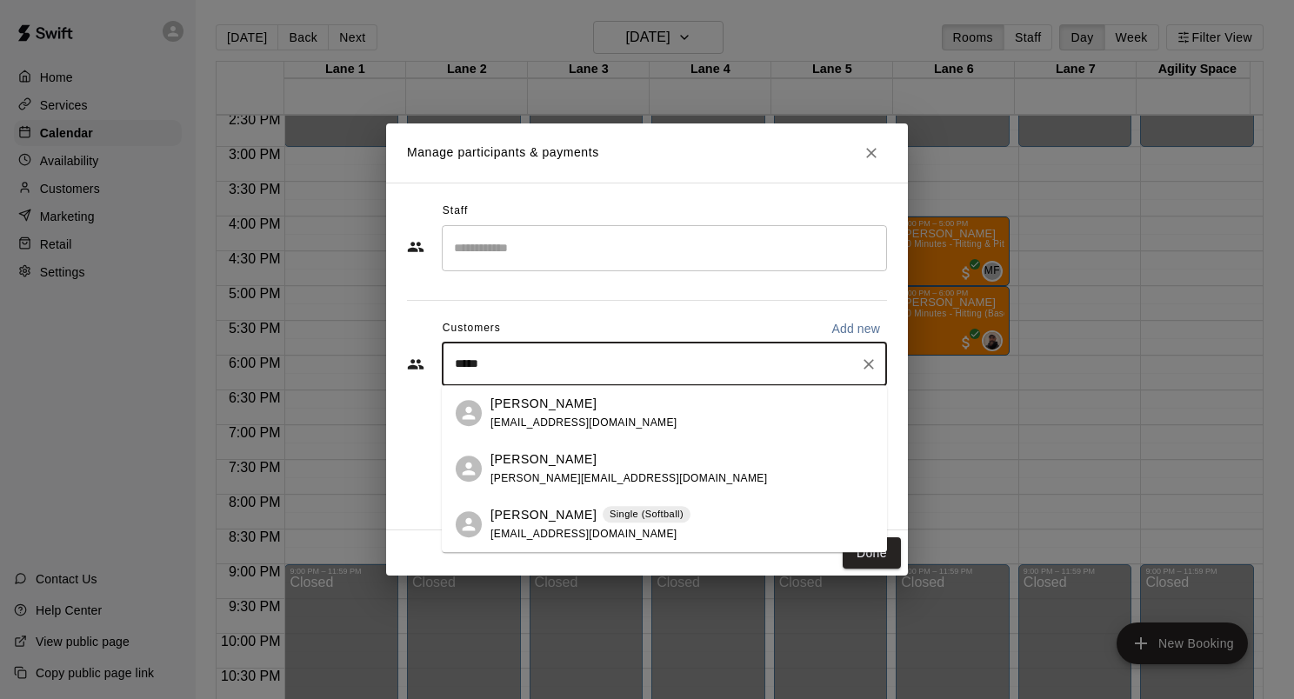
click at [544, 518] on p "Nicole Johnson" at bounding box center [543, 515] width 106 height 18
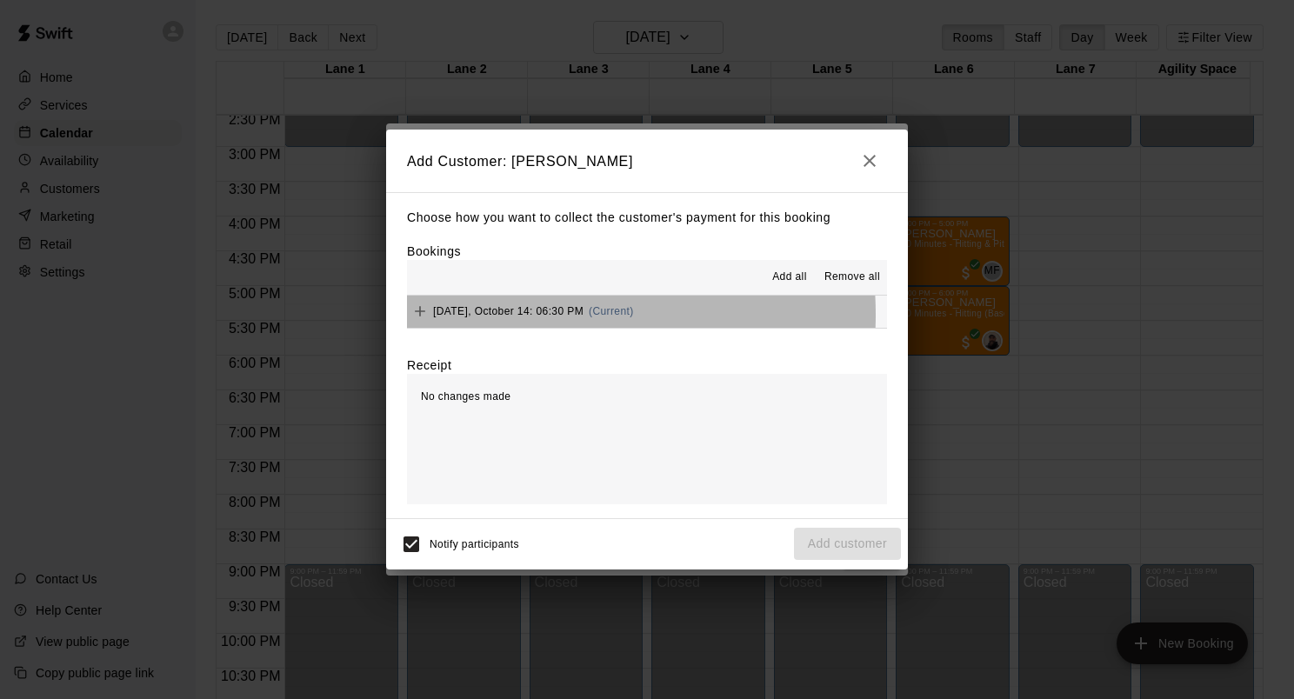
click at [518, 316] on span "Tuesday, October 14: 06:30 PM" at bounding box center [508, 311] width 150 height 12
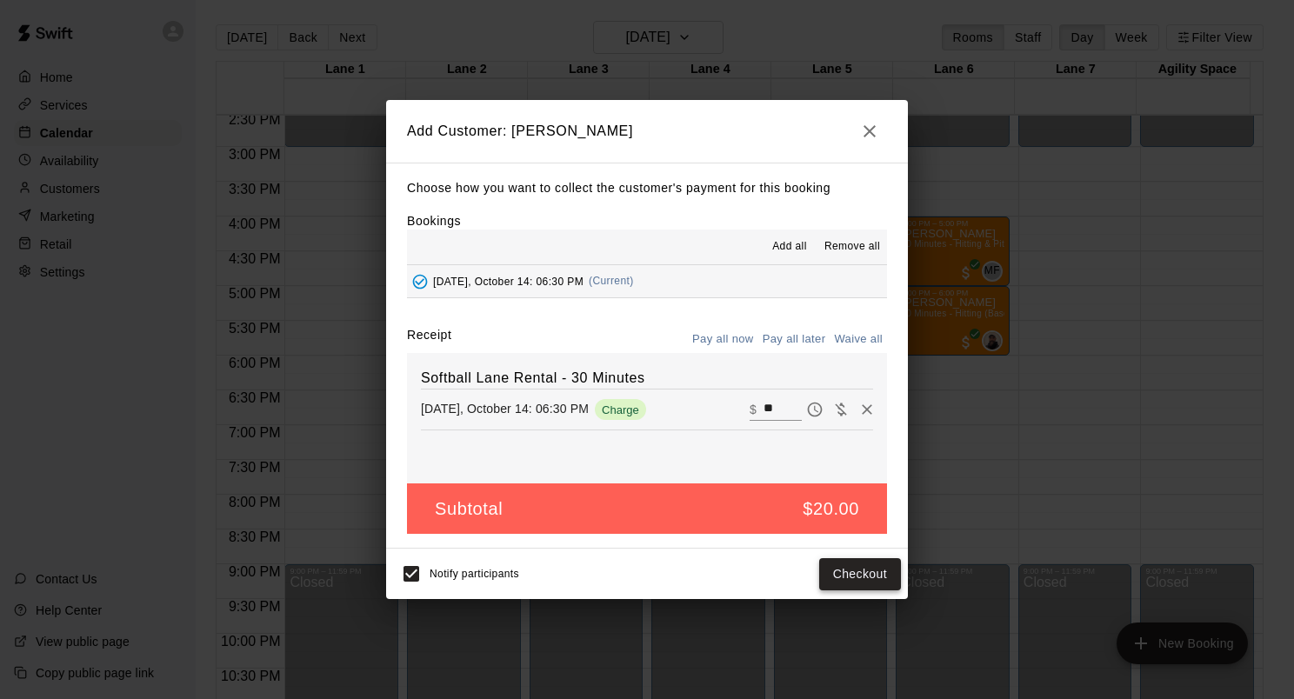
click at [846, 573] on button "Checkout" at bounding box center [860, 574] width 82 height 32
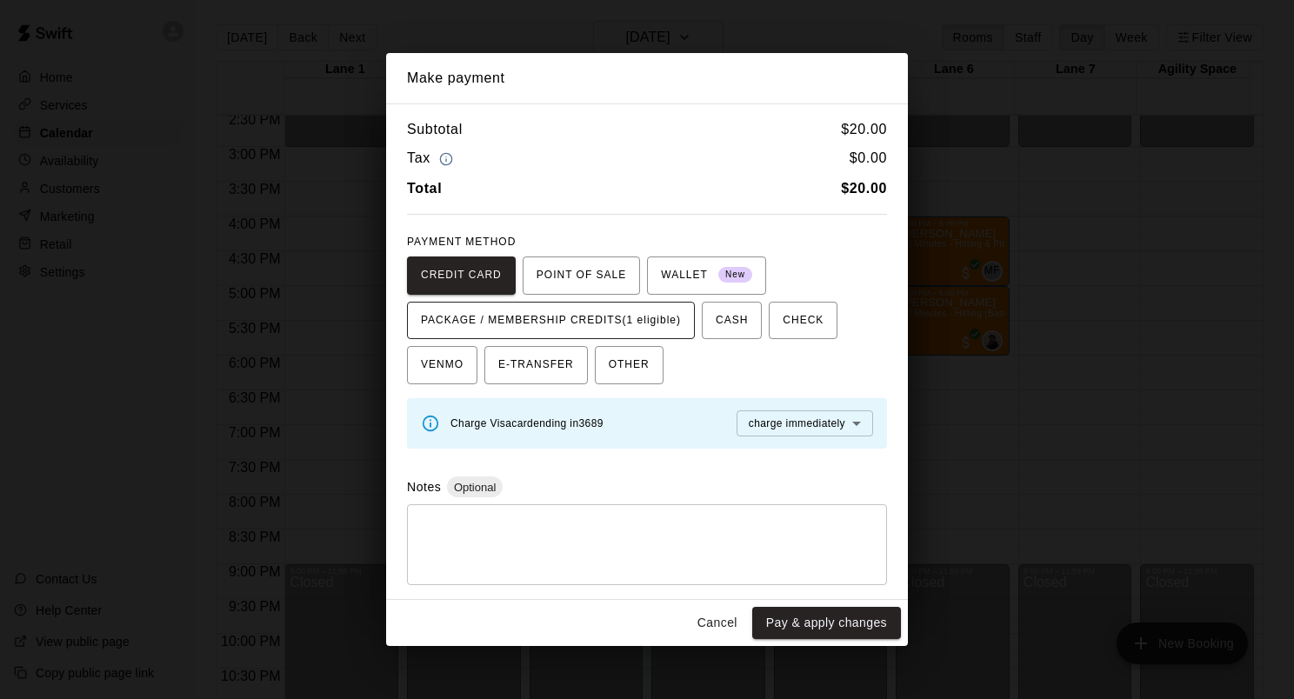
click at [627, 322] on span "PACKAGE / MEMBERSHIP CREDITS (1 eligible)" at bounding box center [551, 321] width 260 height 28
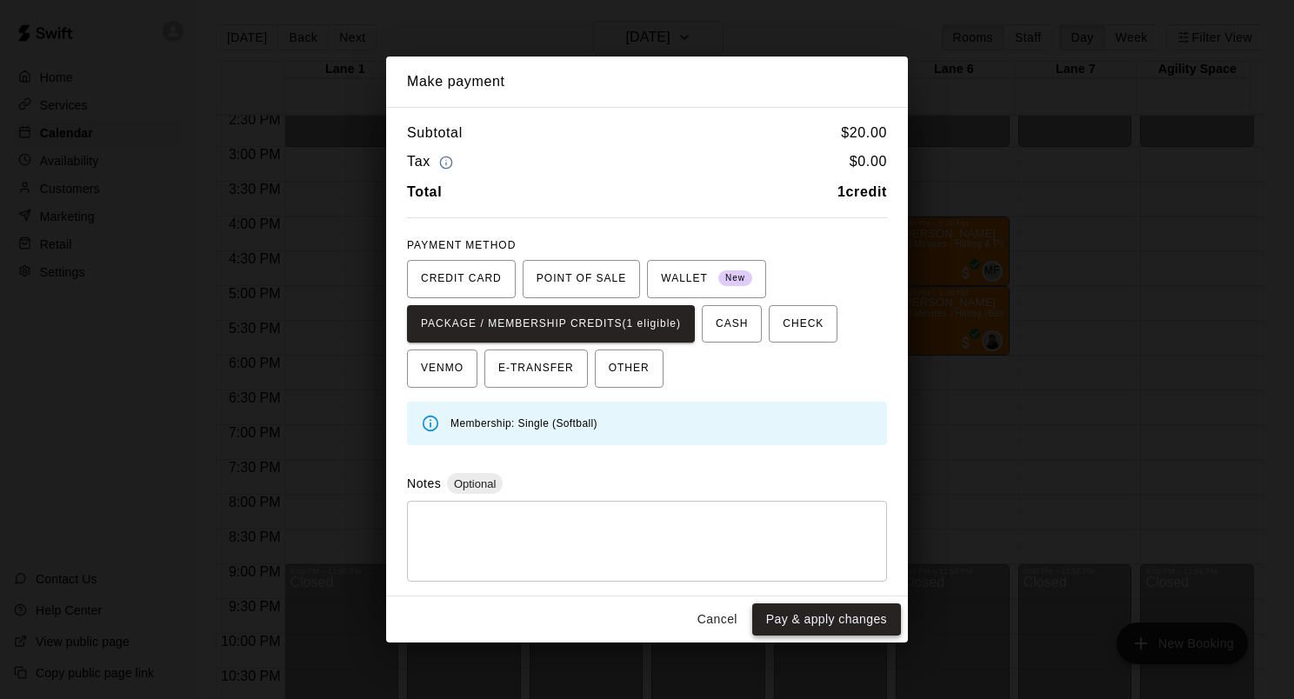
click at [794, 623] on button "Pay & apply changes" at bounding box center [826, 619] width 149 height 32
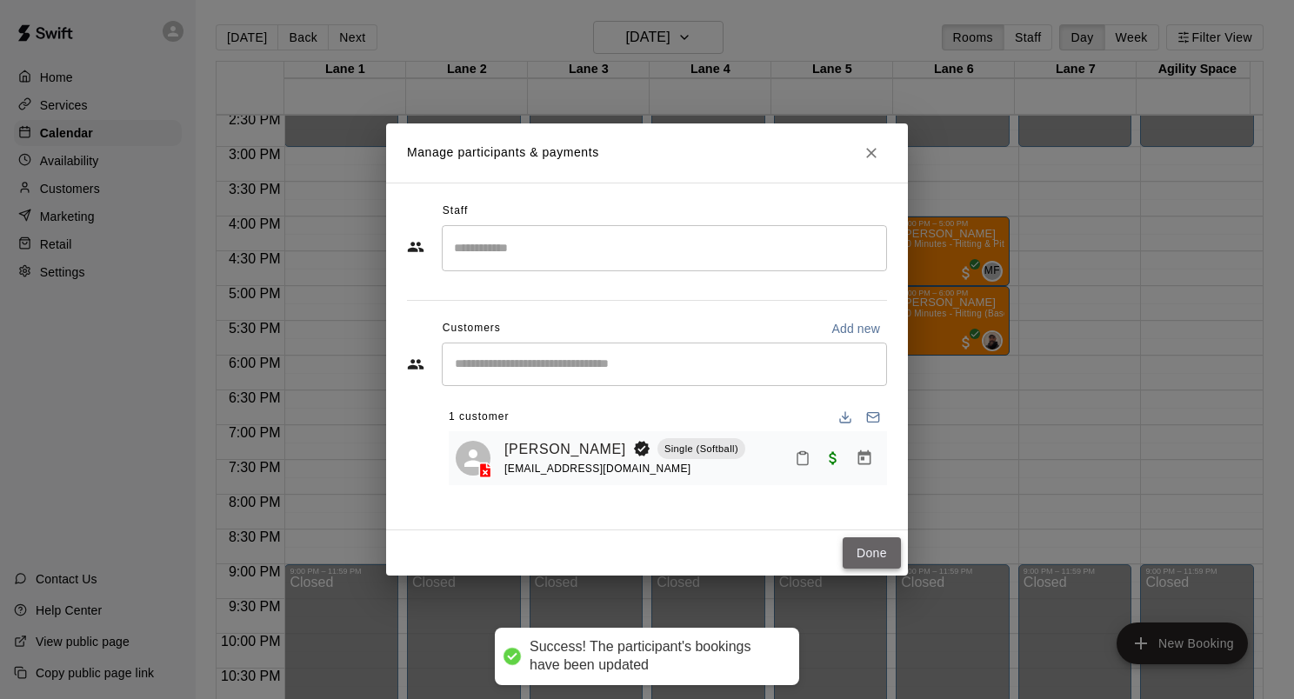
click at [868, 542] on button "Done" at bounding box center [872, 553] width 58 height 32
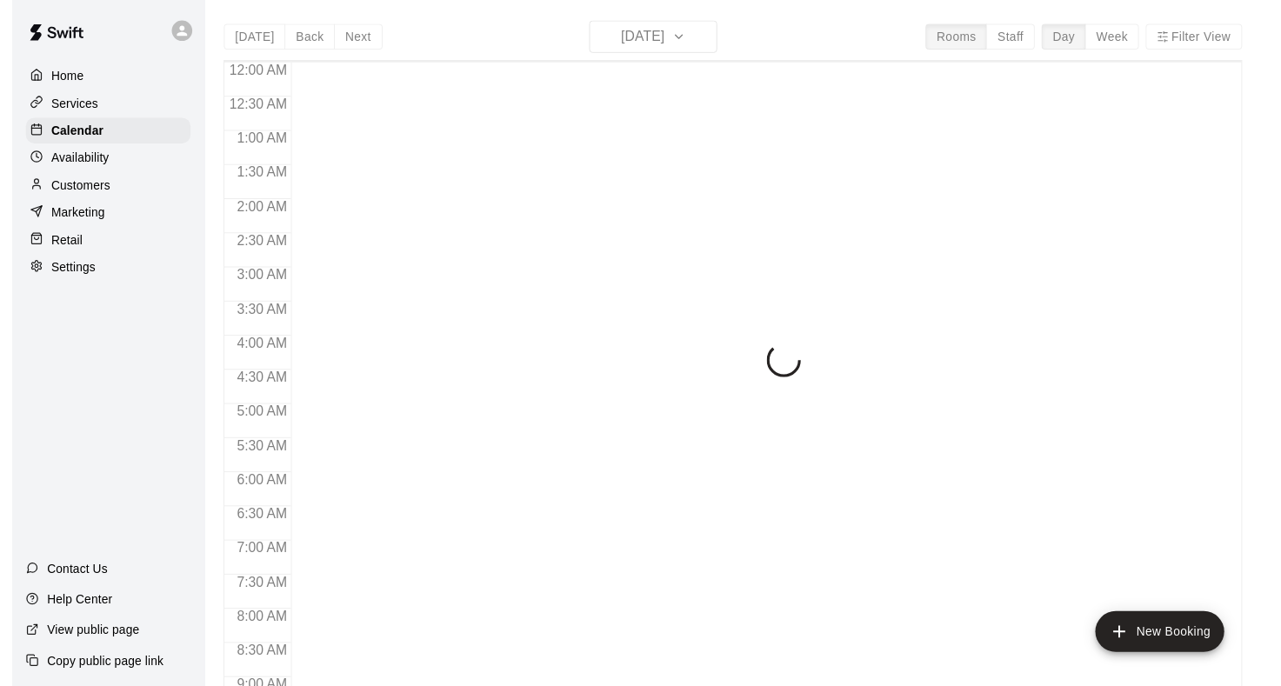
scroll to position [1012, 0]
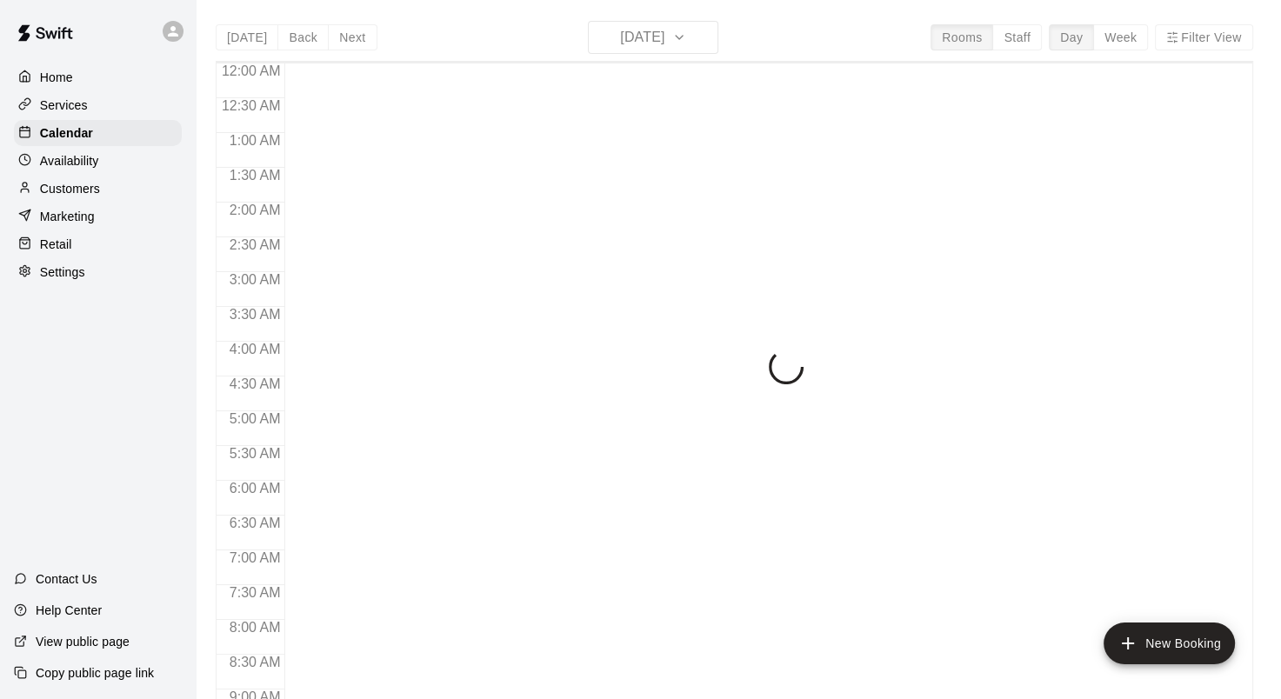
scroll to position [1012, 0]
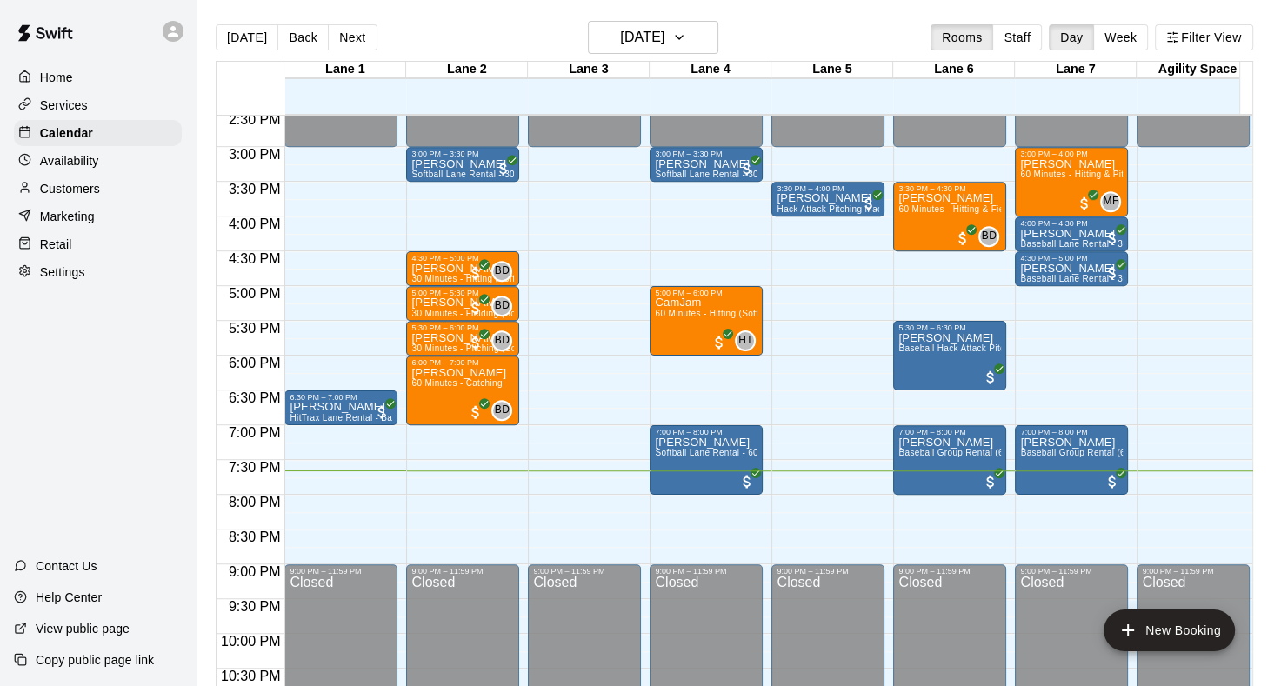
click at [75, 174] on div "Availability" at bounding box center [98, 161] width 168 height 26
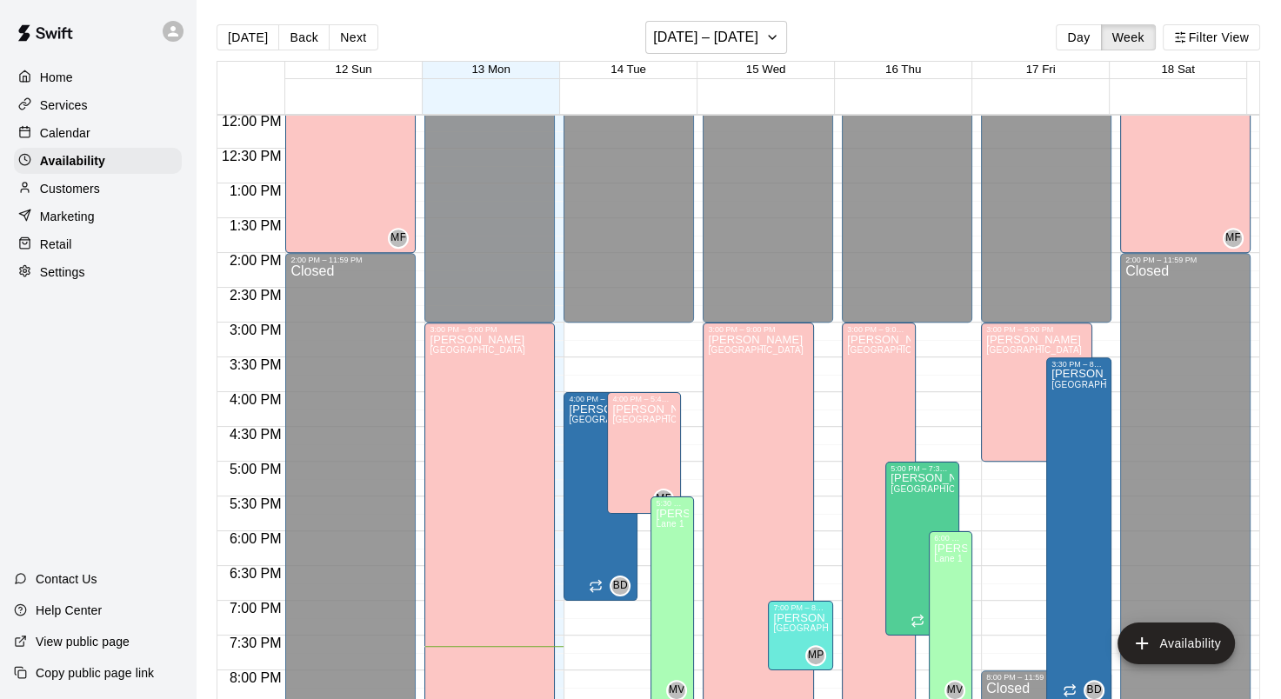
scroll to position [890, 0]
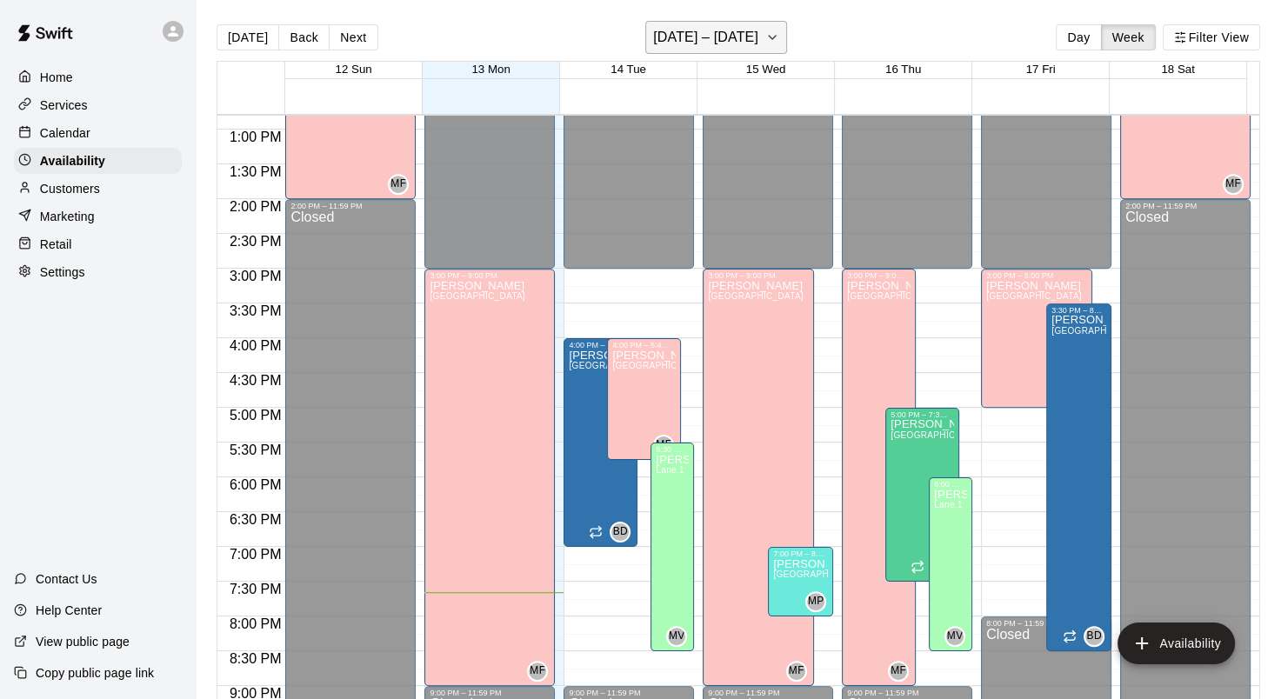
click at [767, 31] on icon "button" at bounding box center [772, 37] width 14 height 21
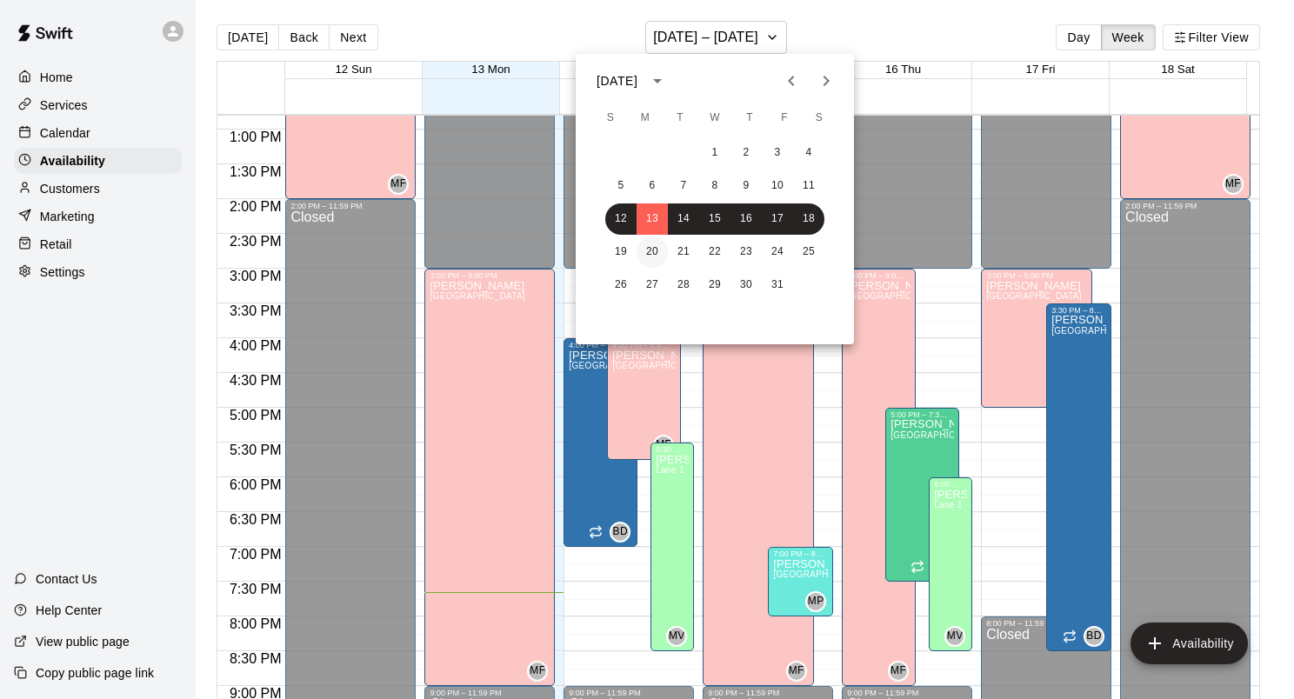
click at [658, 250] on button "20" at bounding box center [652, 252] width 31 height 31
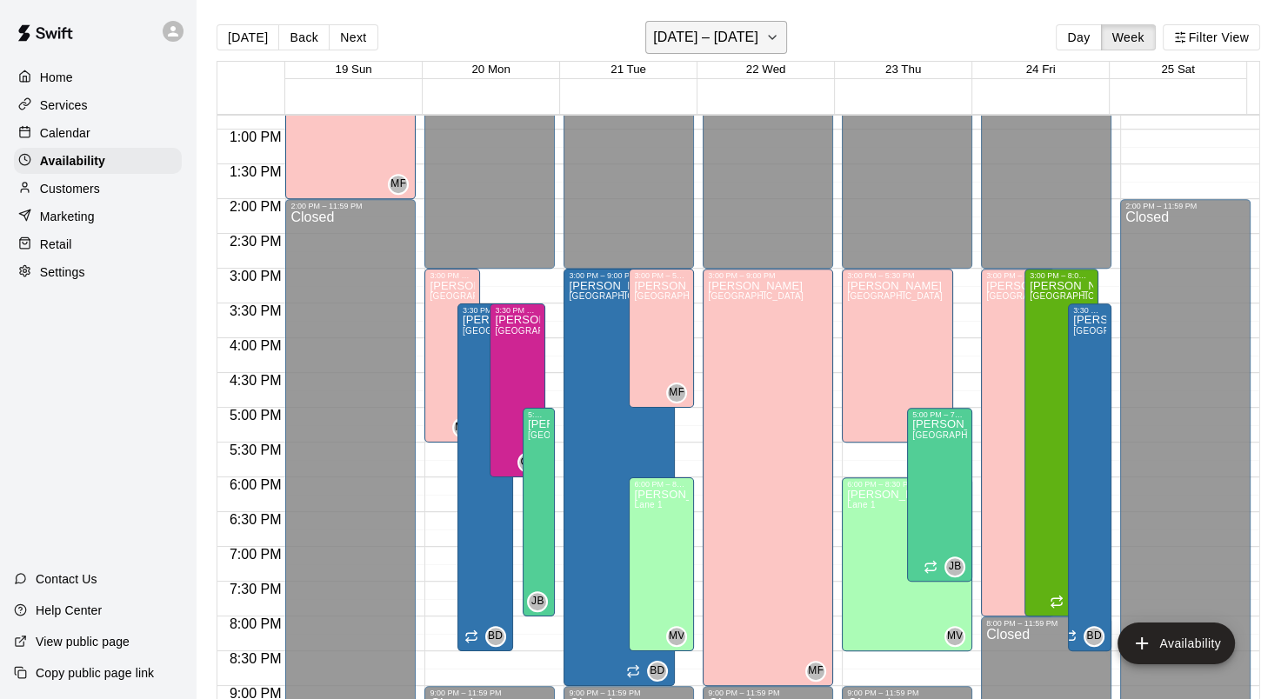
click at [772, 38] on icon "button" at bounding box center [772, 37] width 14 height 21
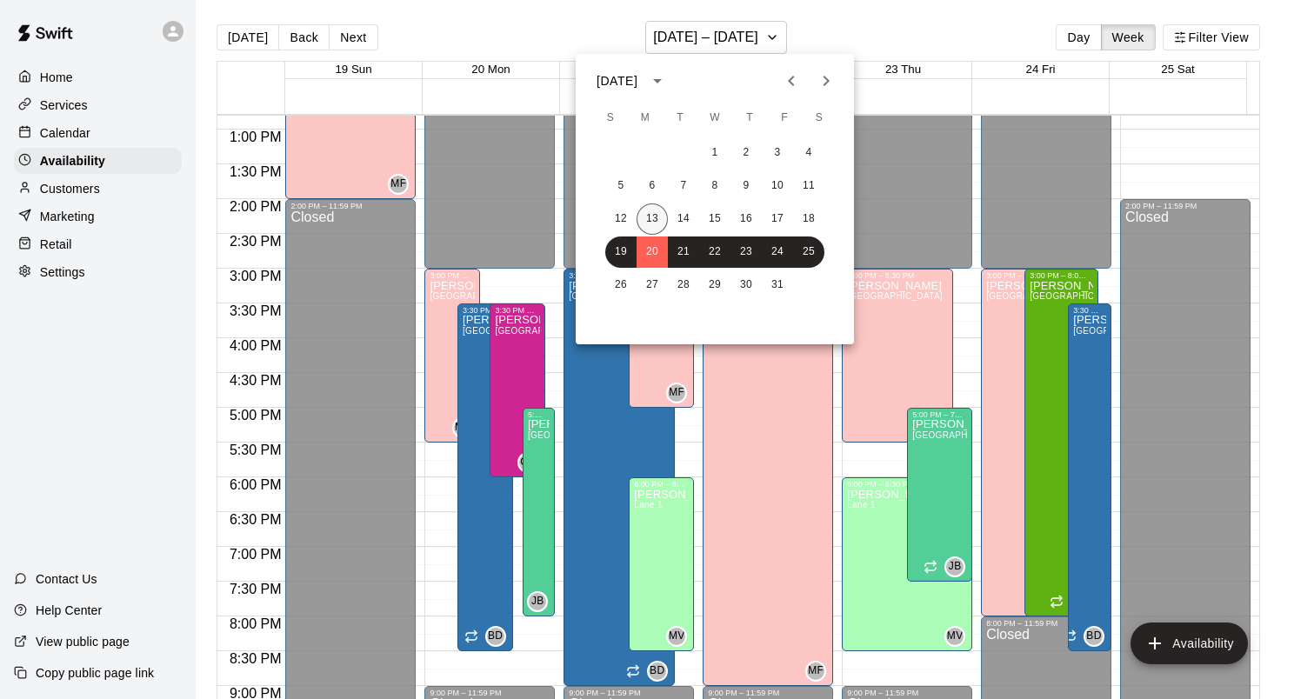
click at [656, 217] on button "13" at bounding box center [652, 218] width 31 height 31
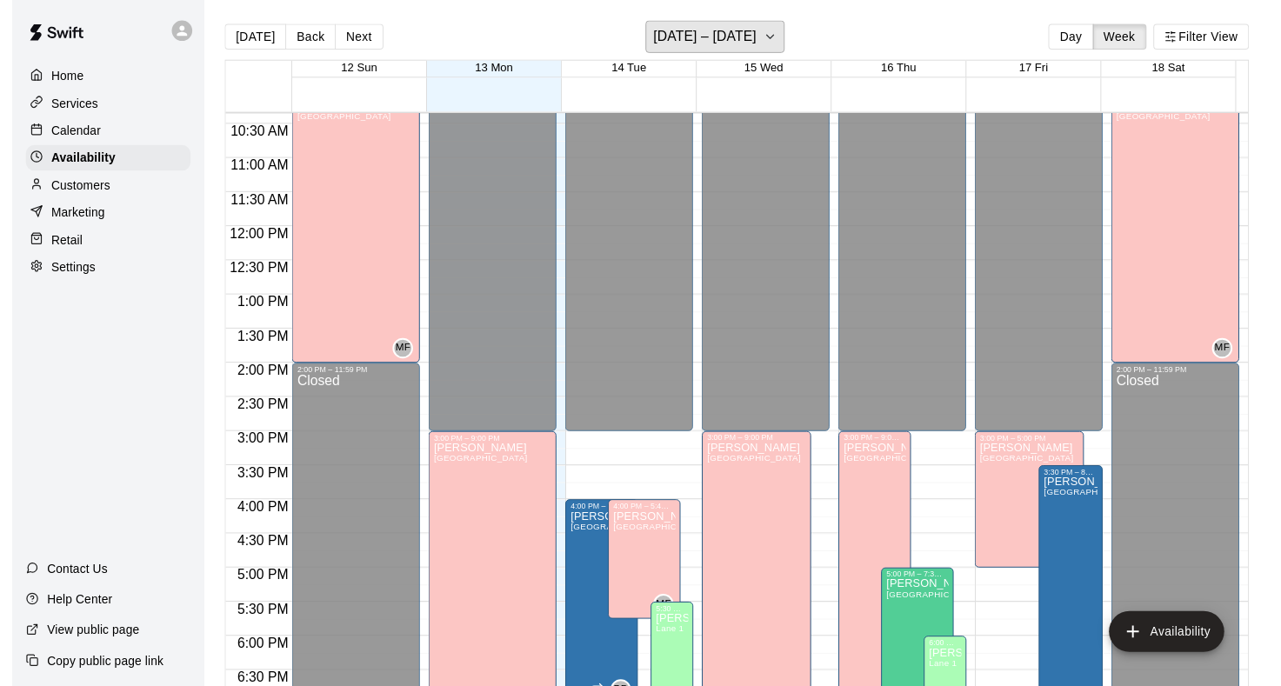
scroll to position [716, 0]
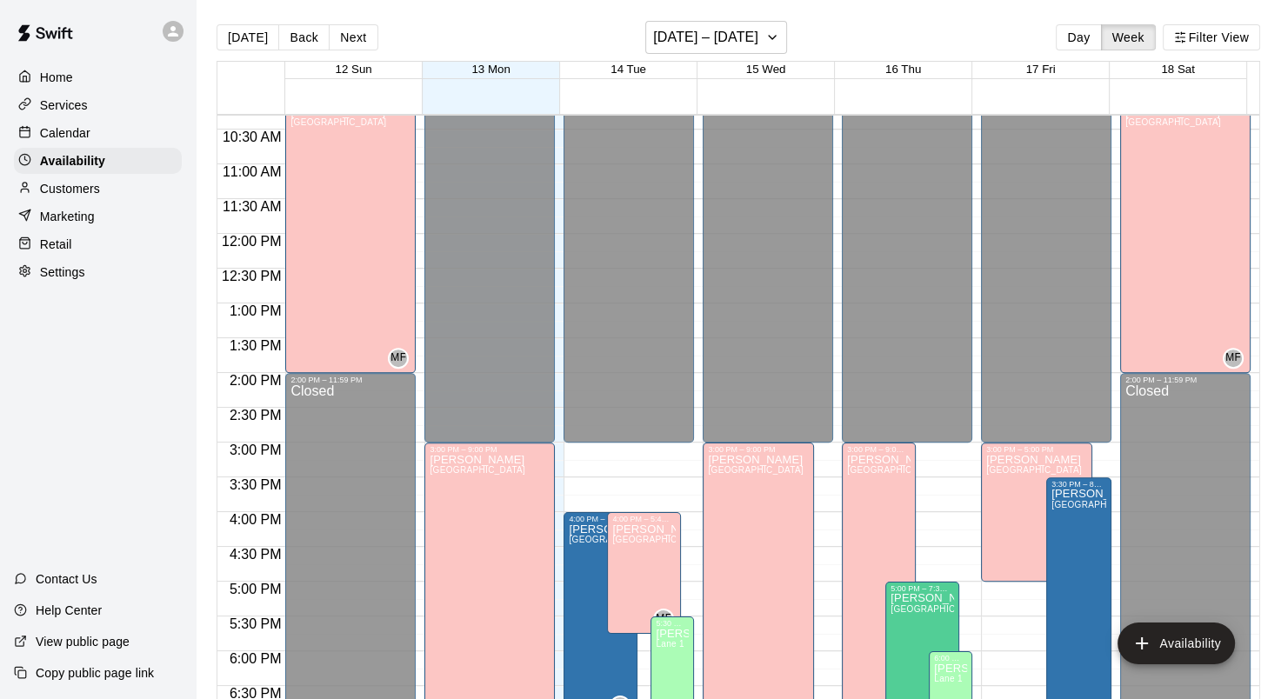
click at [77, 140] on p "Calendar" at bounding box center [65, 132] width 50 height 17
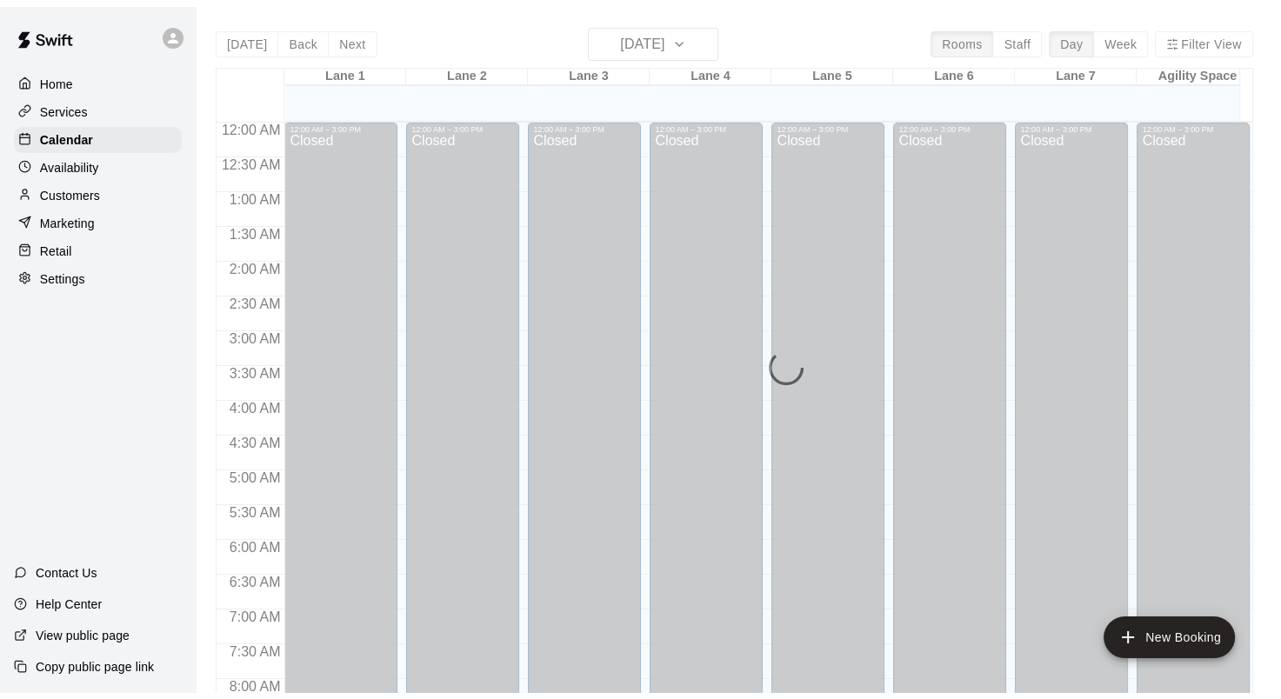
scroll to position [1012, 0]
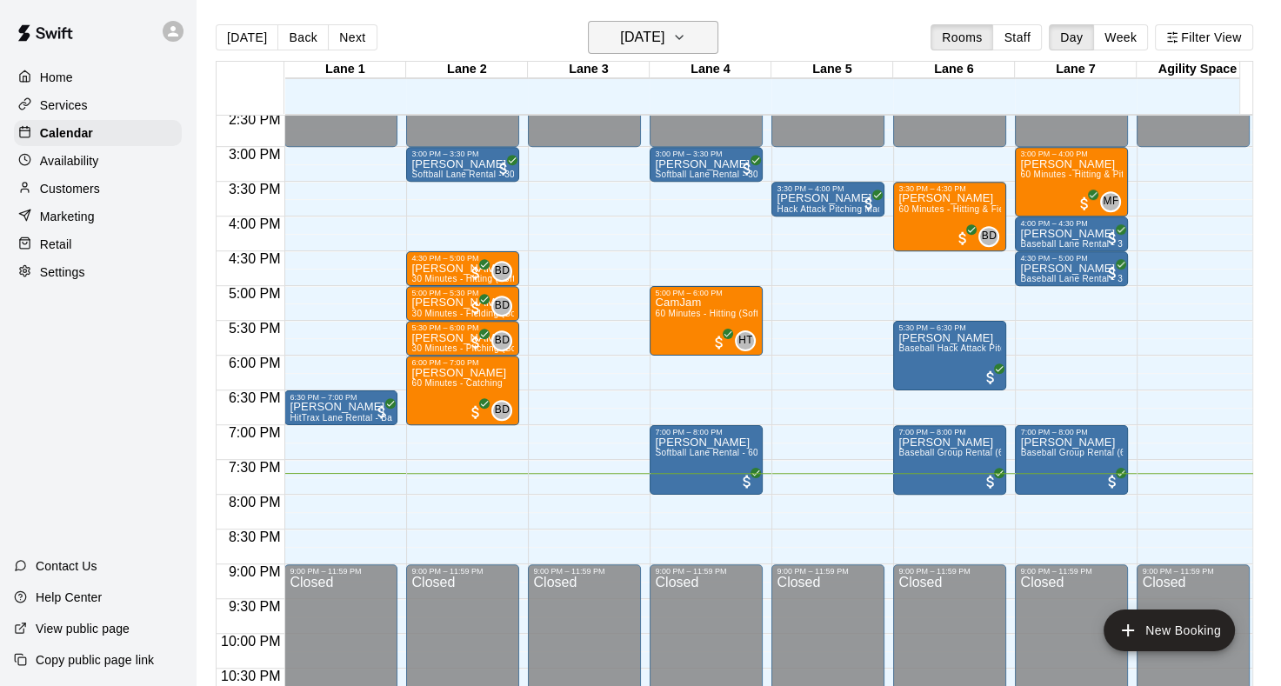
click at [686, 40] on icon "button" at bounding box center [679, 37] width 14 height 21
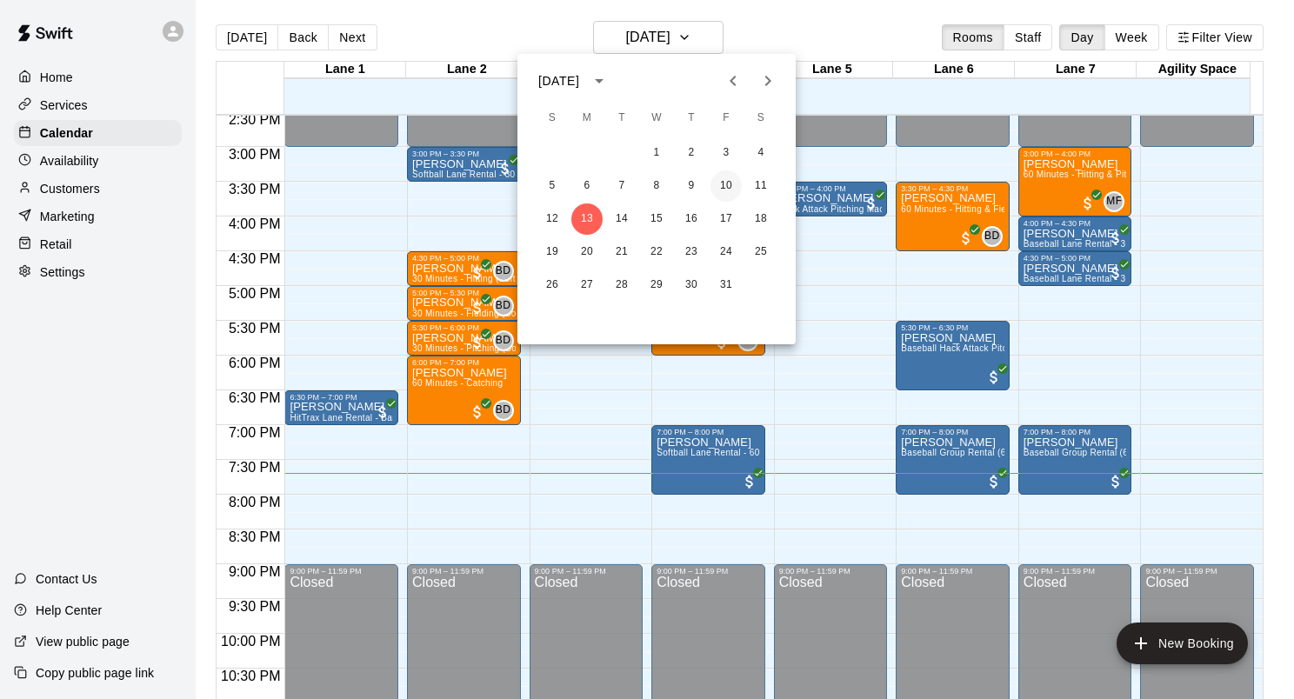
click at [723, 186] on button "10" at bounding box center [725, 185] width 31 height 31
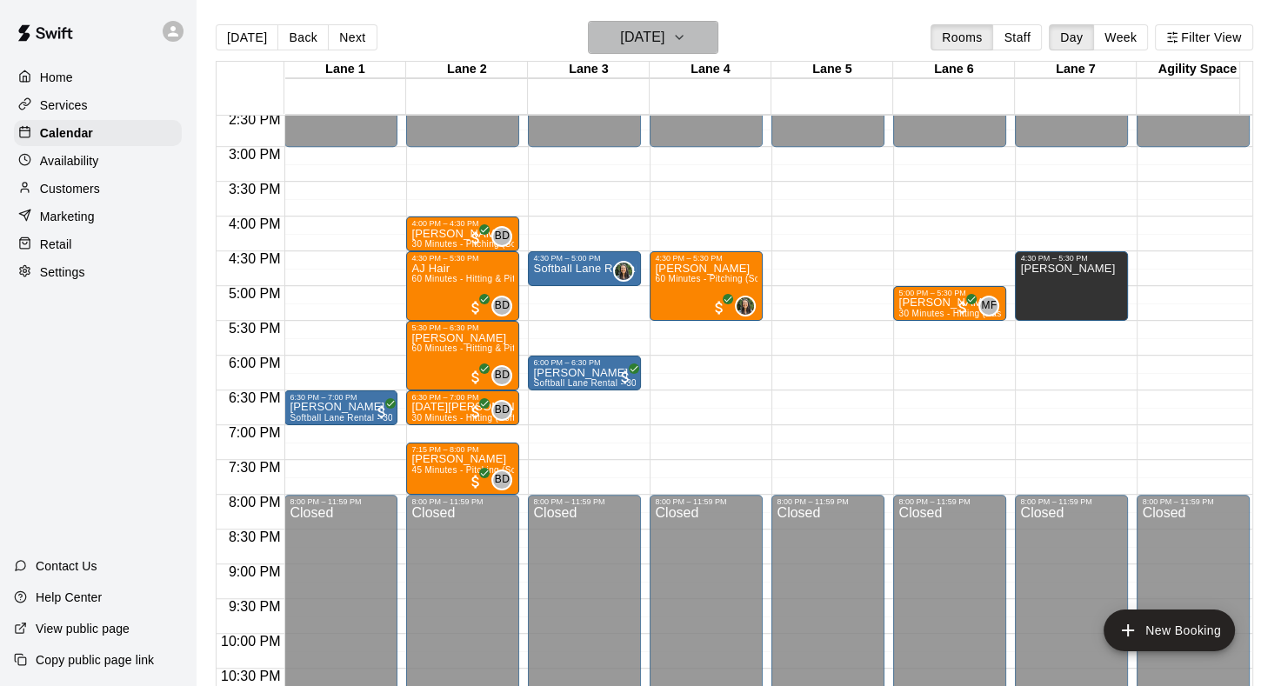
click at [686, 38] on icon "button" at bounding box center [679, 37] width 14 height 21
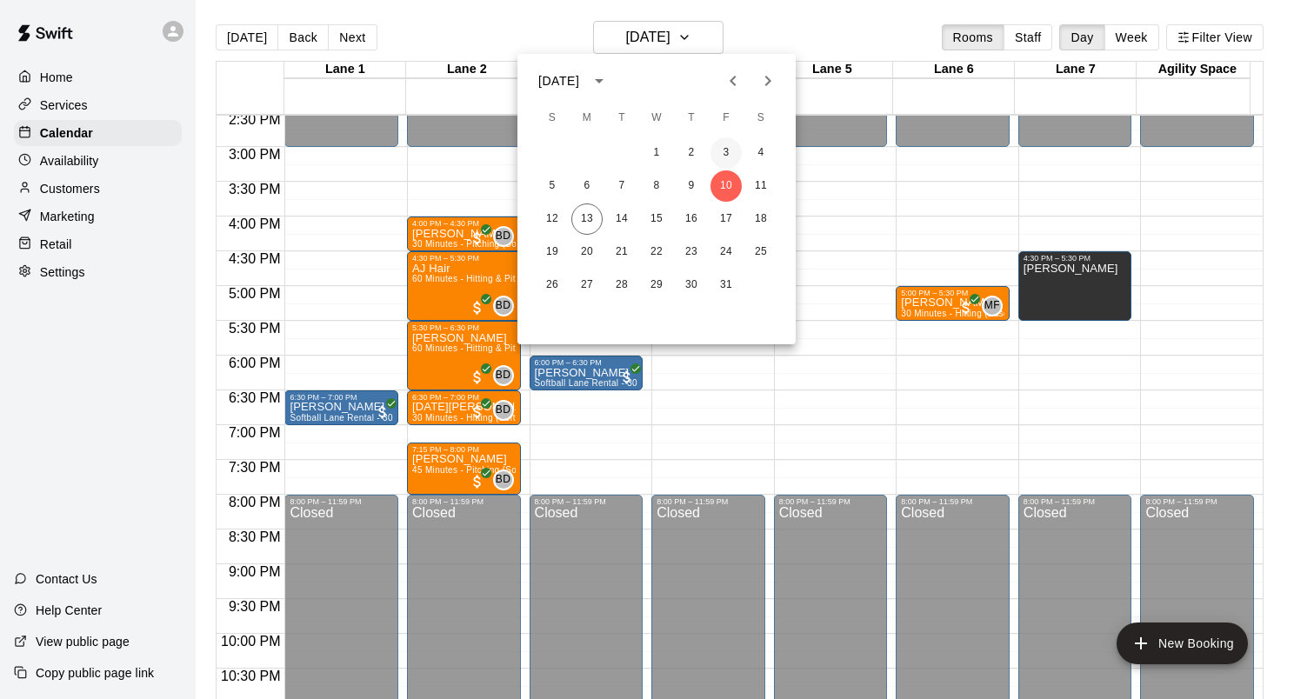
click at [729, 150] on button "3" at bounding box center [725, 152] width 31 height 31
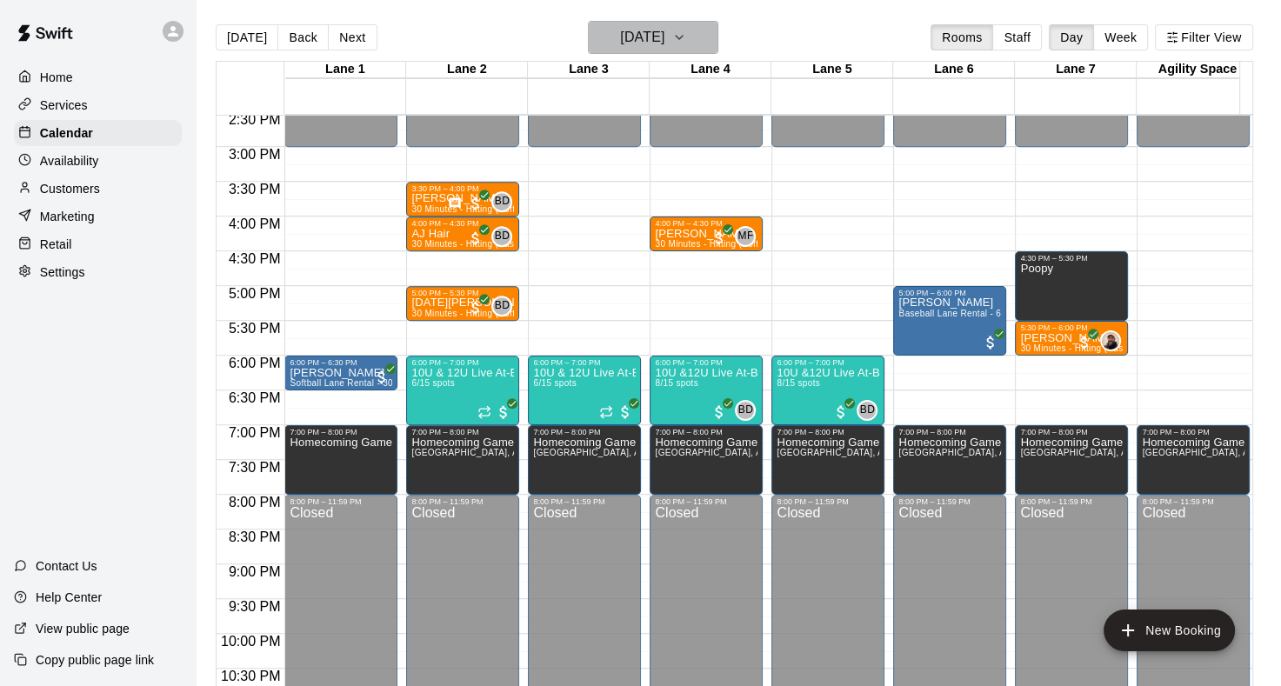
click at [686, 35] on icon "button" at bounding box center [679, 37] width 14 height 21
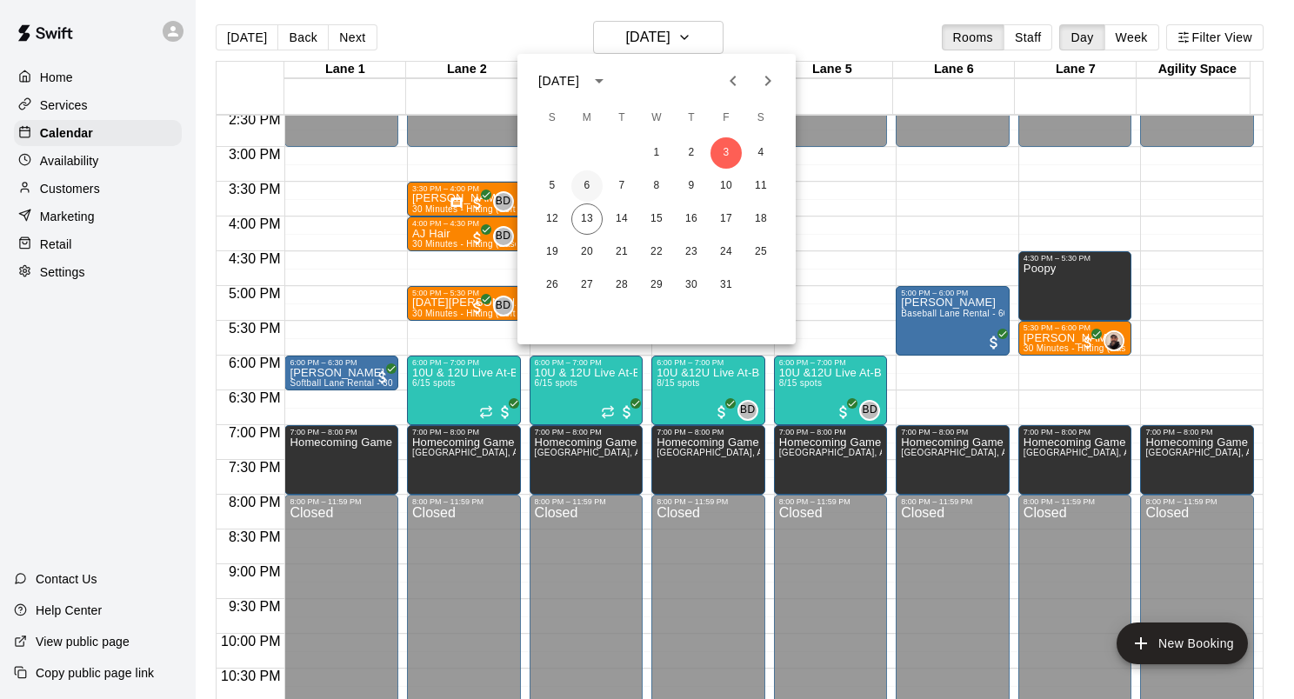
click at [583, 181] on button "6" at bounding box center [586, 185] width 31 height 31
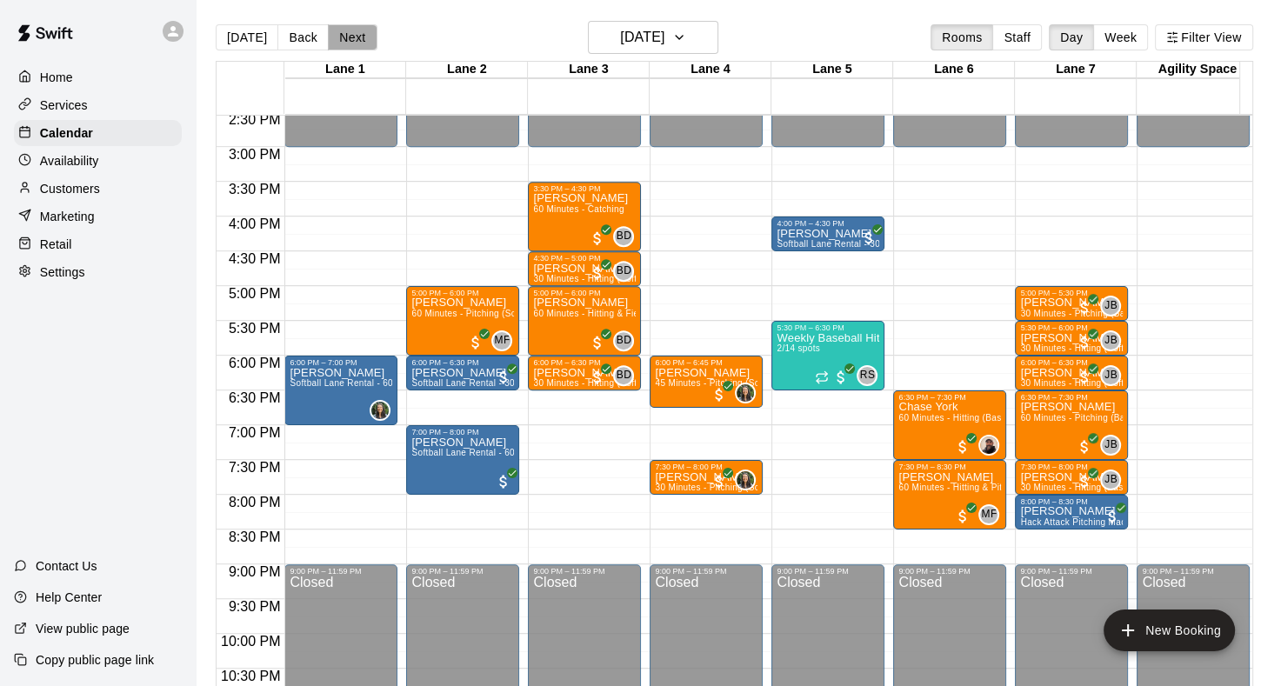
click at [348, 34] on button "Next" at bounding box center [352, 37] width 49 height 26
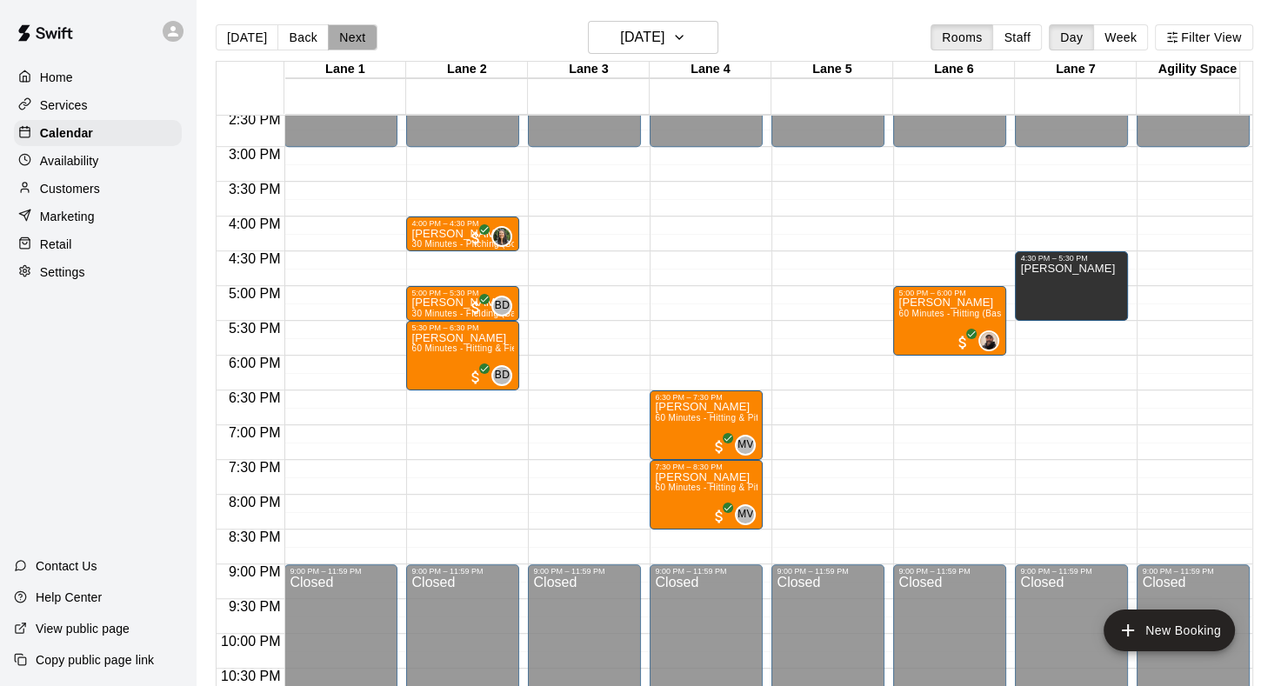
click at [348, 34] on button "Next" at bounding box center [352, 37] width 49 height 26
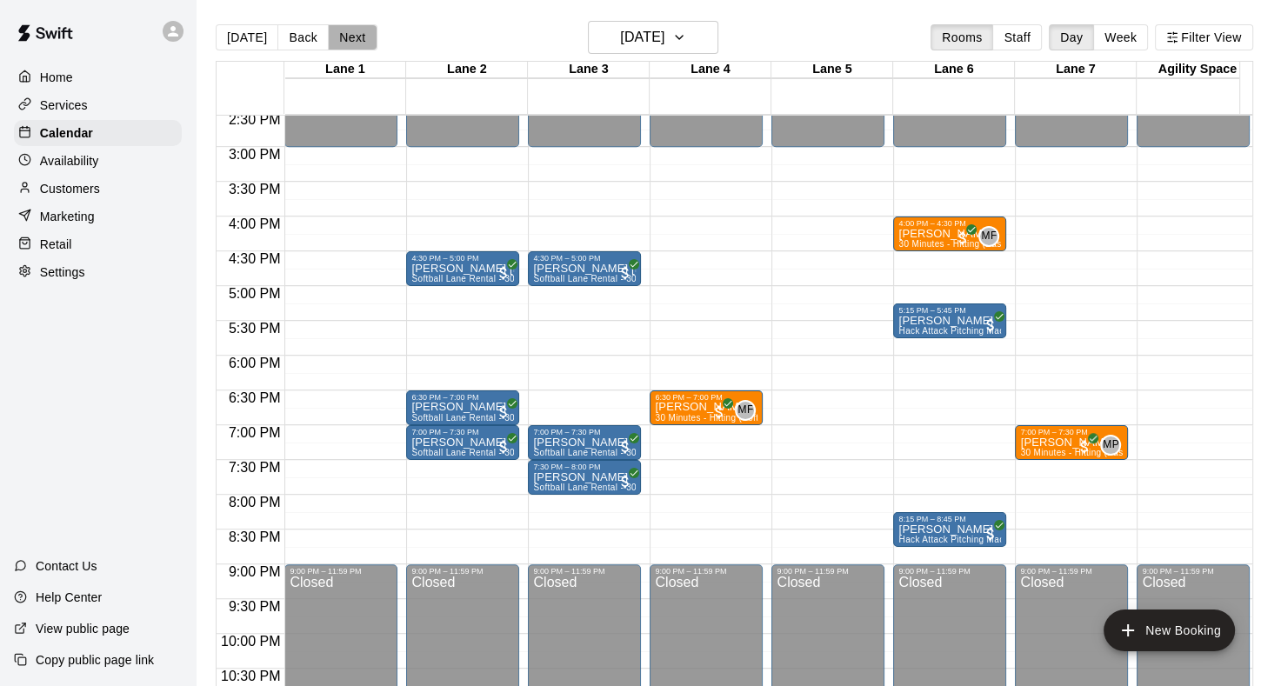
click at [351, 34] on button "Next" at bounding box center [352, 37] width 49 height 26
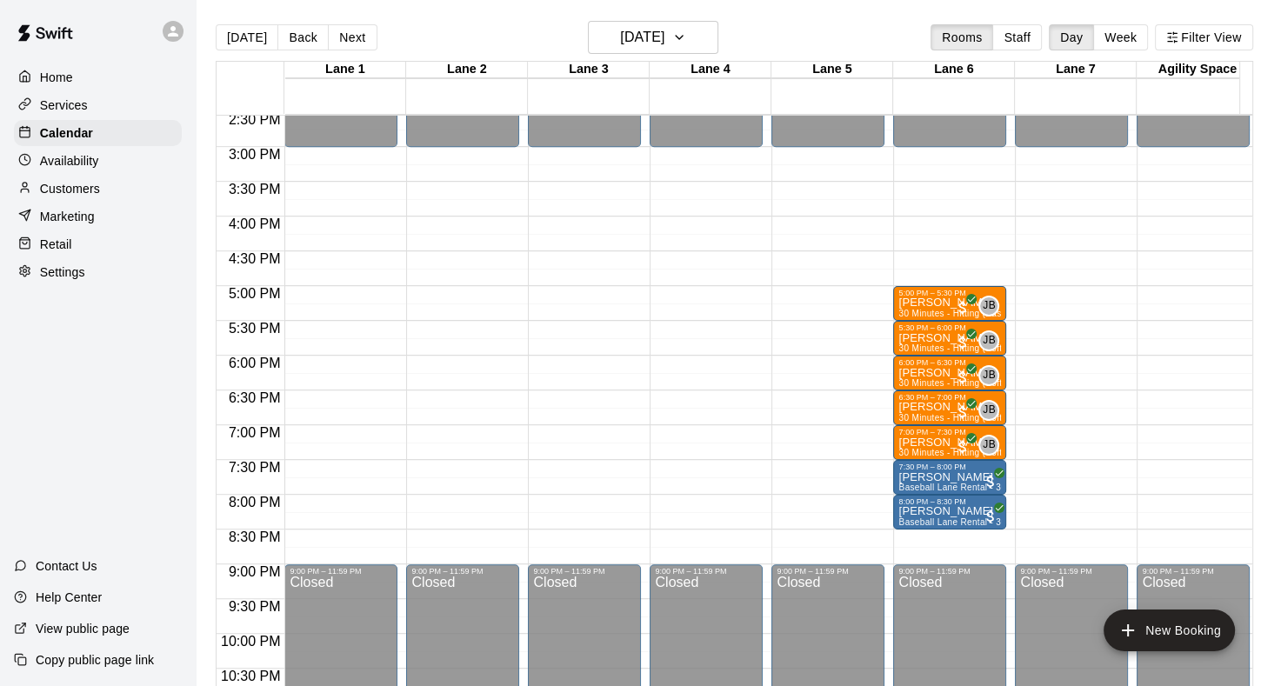
click at [351, 34] on button "Next" at bounding box center [352, 37] width 49 height 26
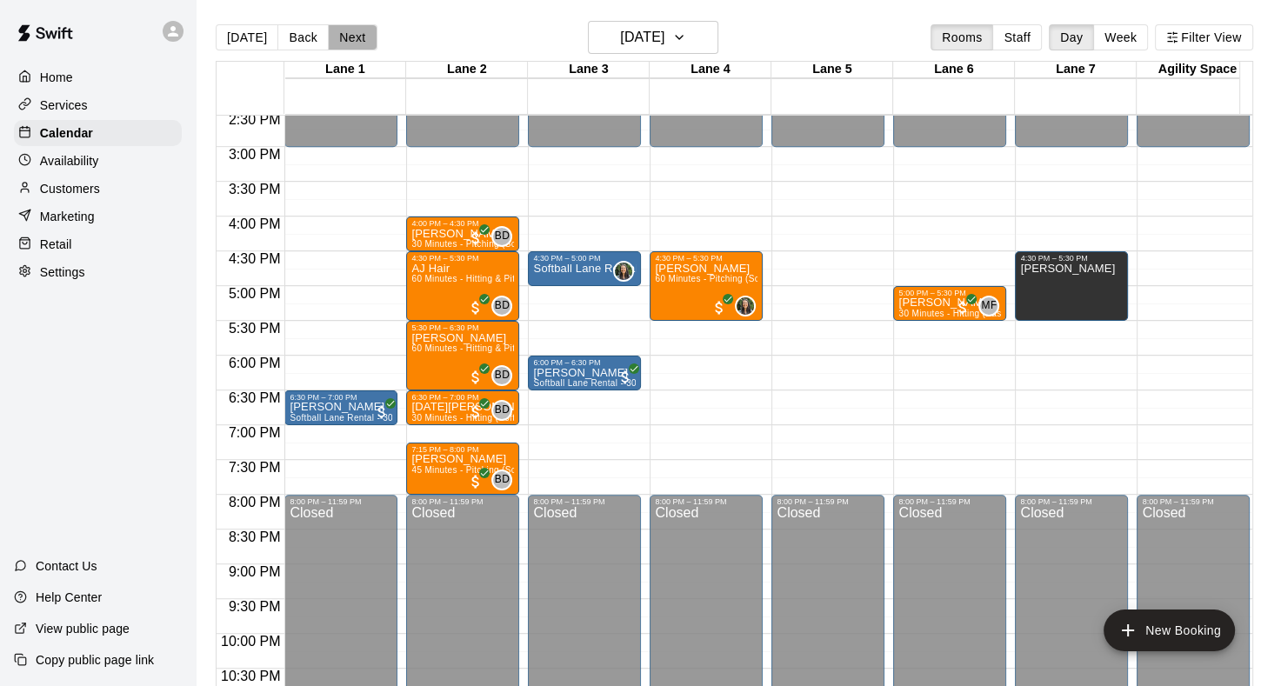
click at [351, 34] on button "Next" at bounding box center [352, 37] width 49 height 26
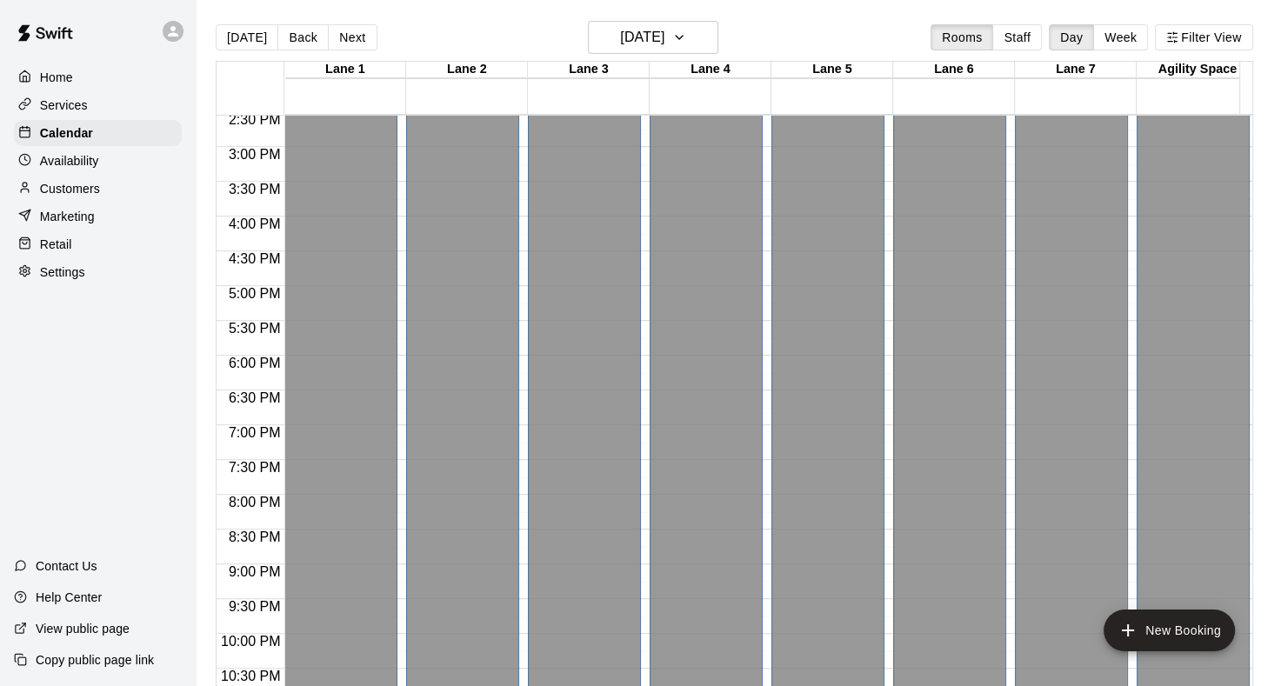
click at [351, 34] on button "Next" at bounding box center [352, 37] width 49 height 26
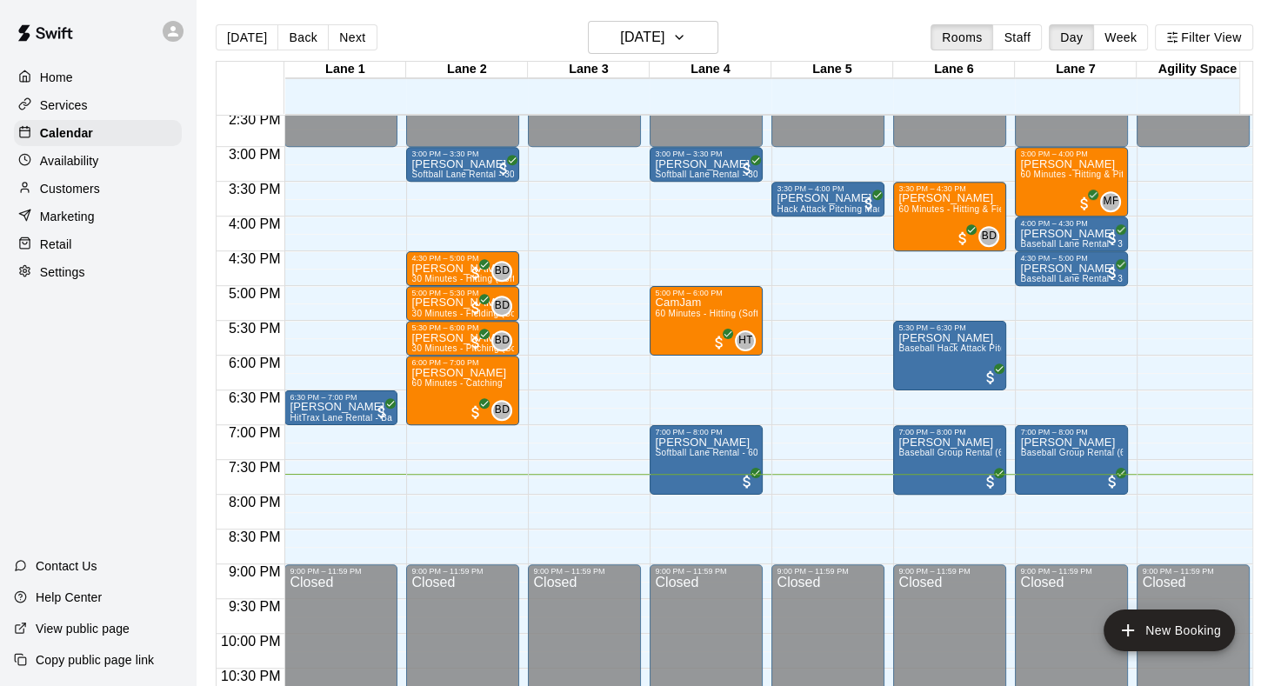
click at [351, 34] on button "Next" at bounding box center [352, 37] width 49 height 26
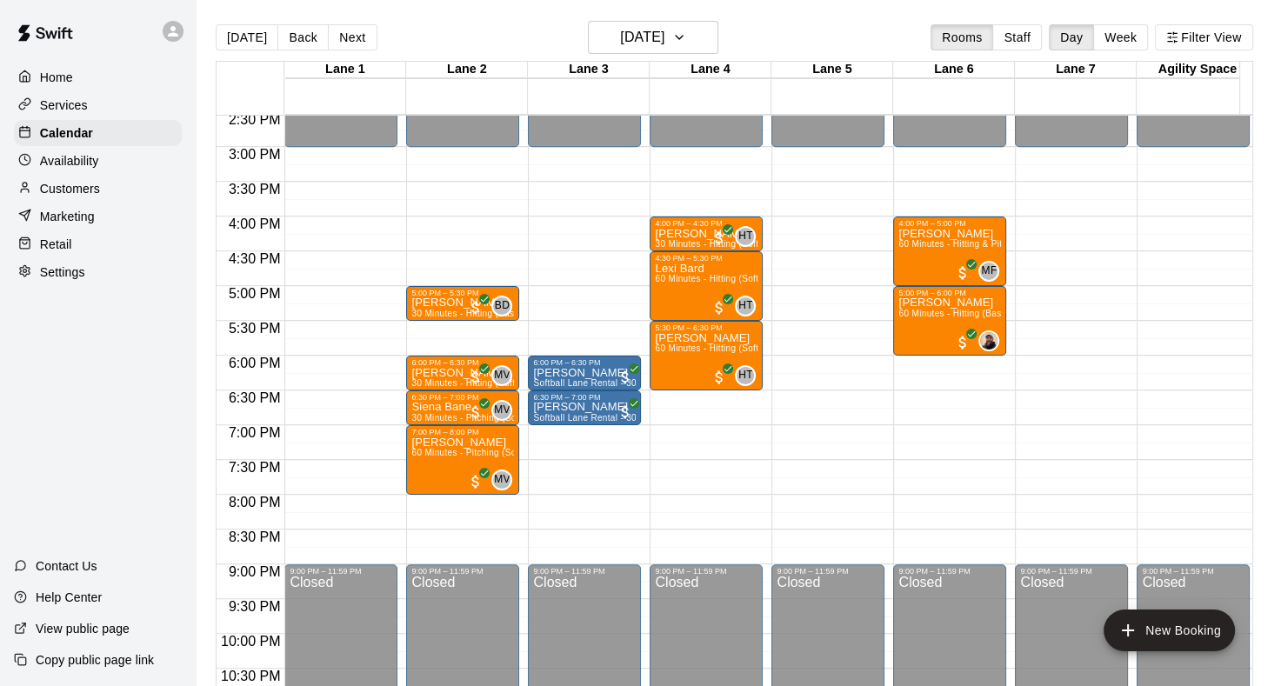
click at [73, 192] on p "Customers" at bounding box center [70, 188] width 60 height 17
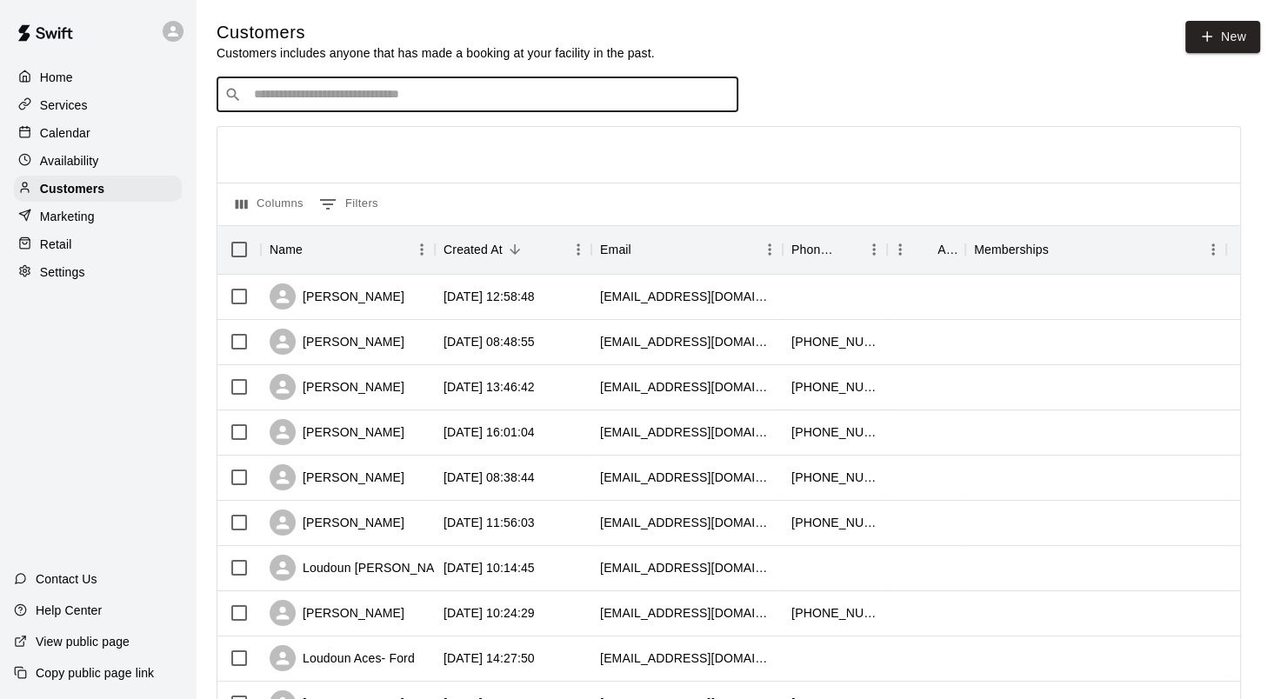
click at [343, 91] on input "Search customers by name or email" at bounding box center [490, 94] width 482 height 17
type input "***"
click at [316, 132] on p "Rohan Rutt" at bounding box center [318, 133] width 106 height 18
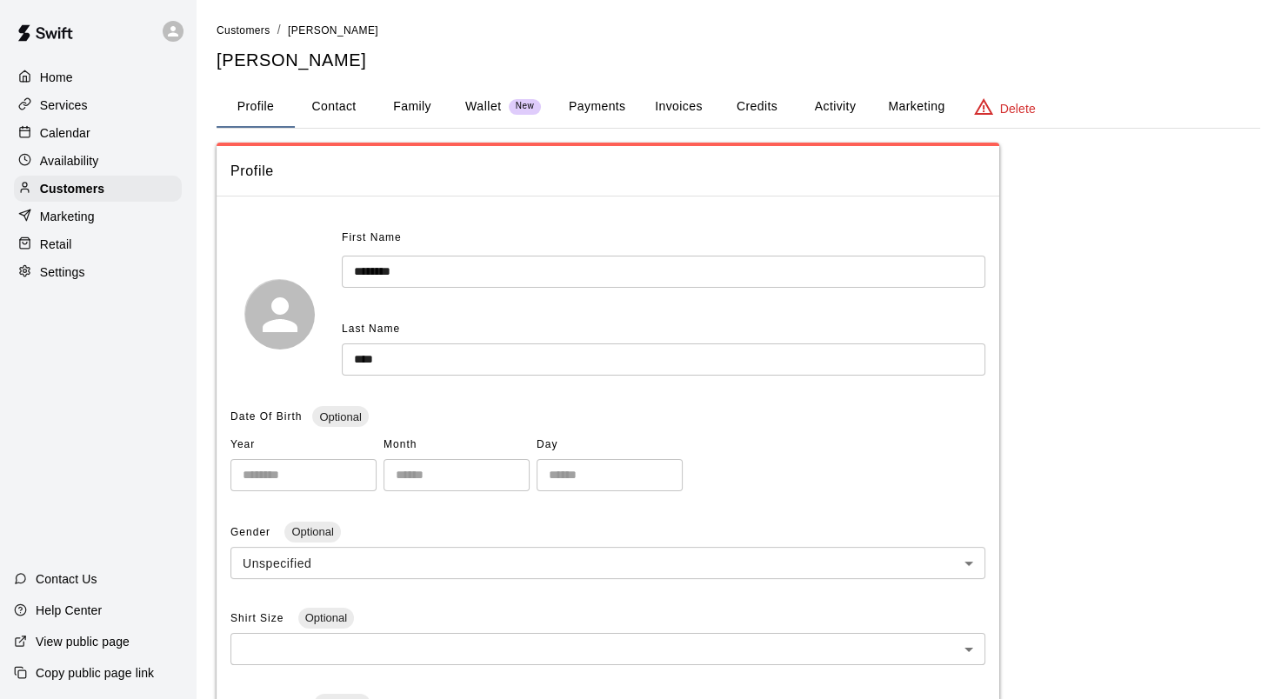
click at [825, 111] on button "Activity" at bounding box center [835, 107] width 78 height 42
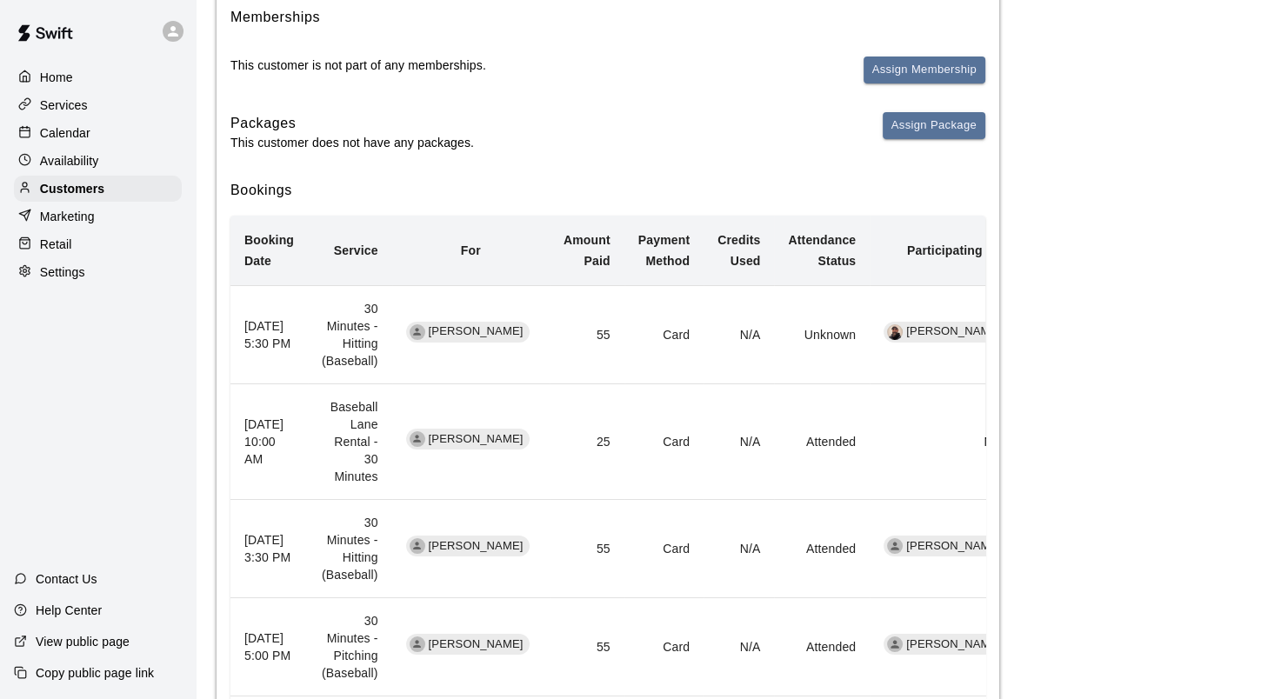
scroll to position [261, 0]
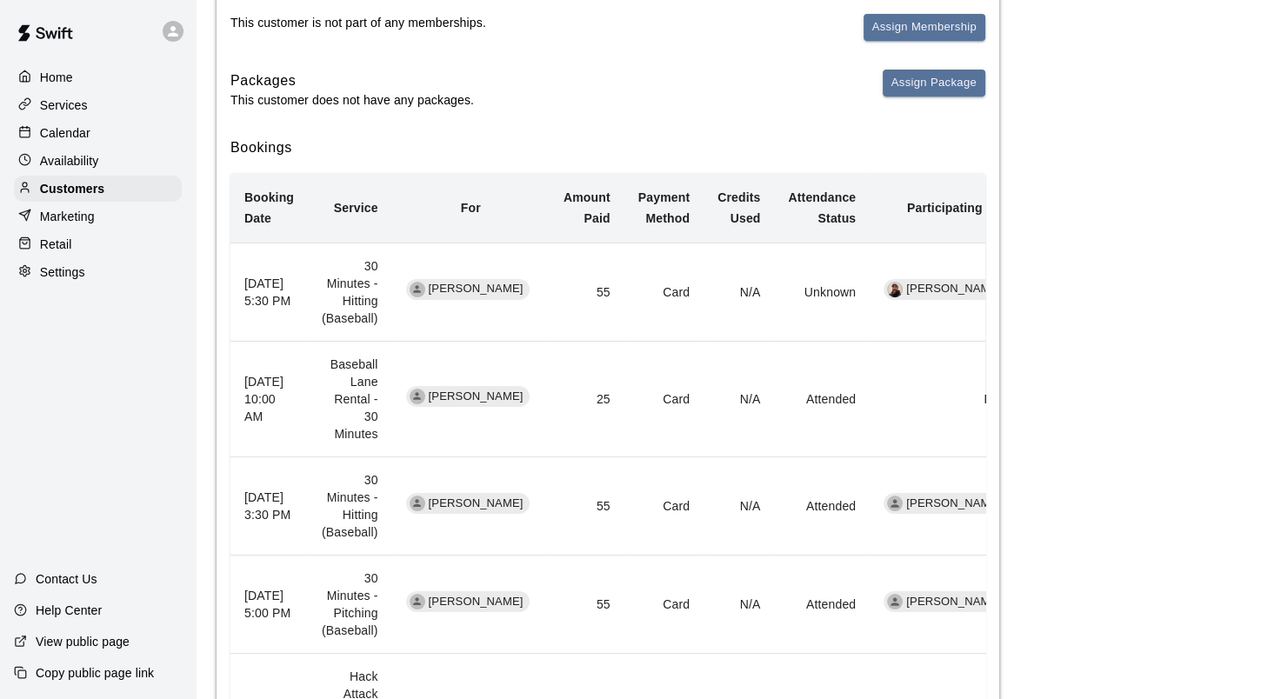
click at [52, 134] on p "Calendar" at bounding box center [65, 132] width 50 height 17
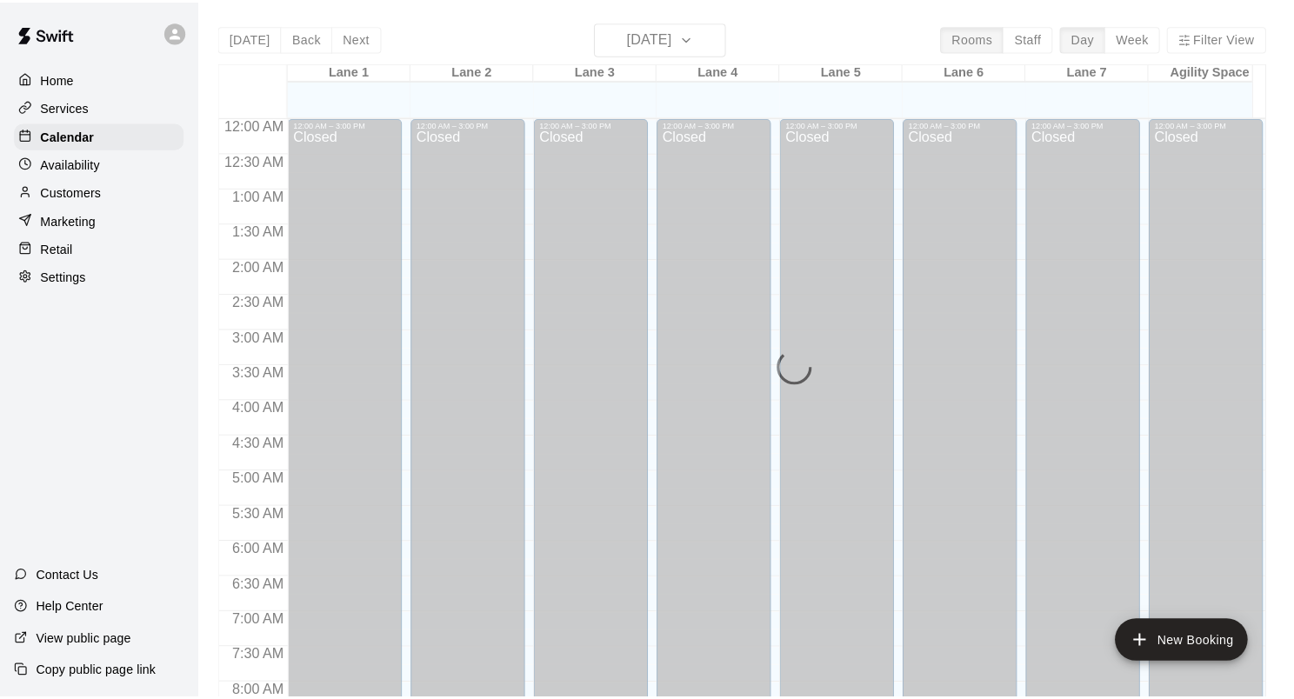
scroll to position [1012, 0]
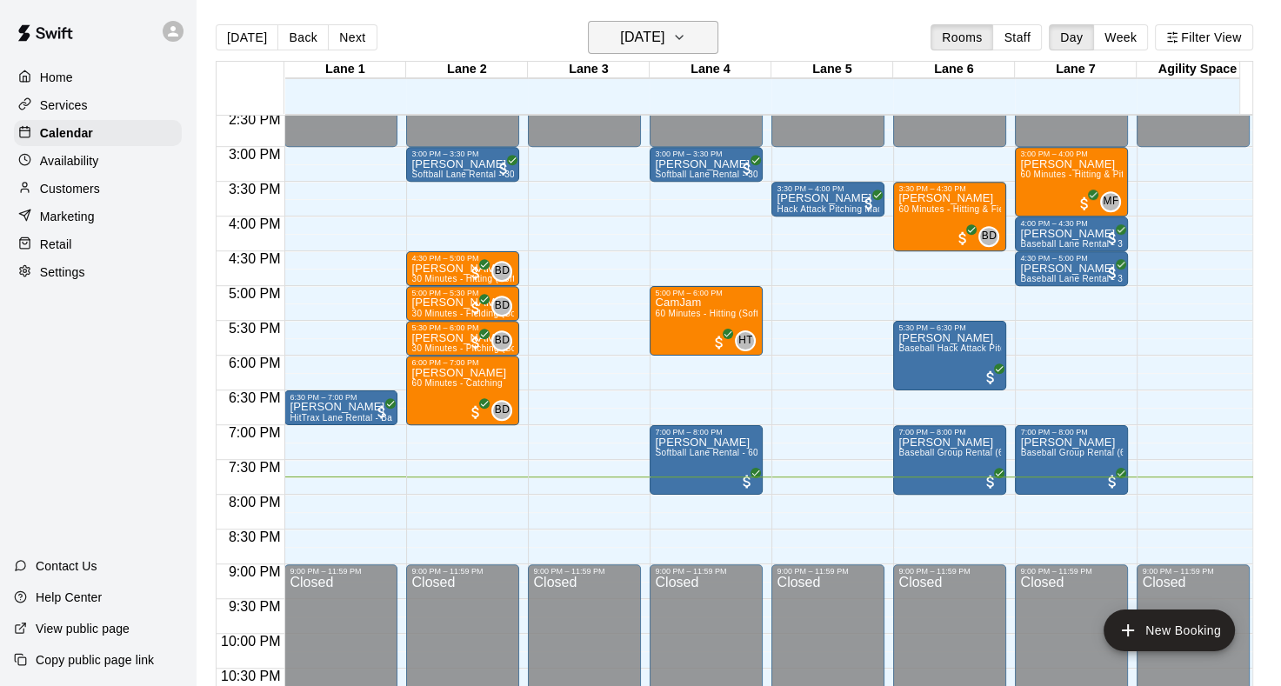
click at [714, 45] on button "[DATE]" at bounding box center [653, 37] width 130 height 33
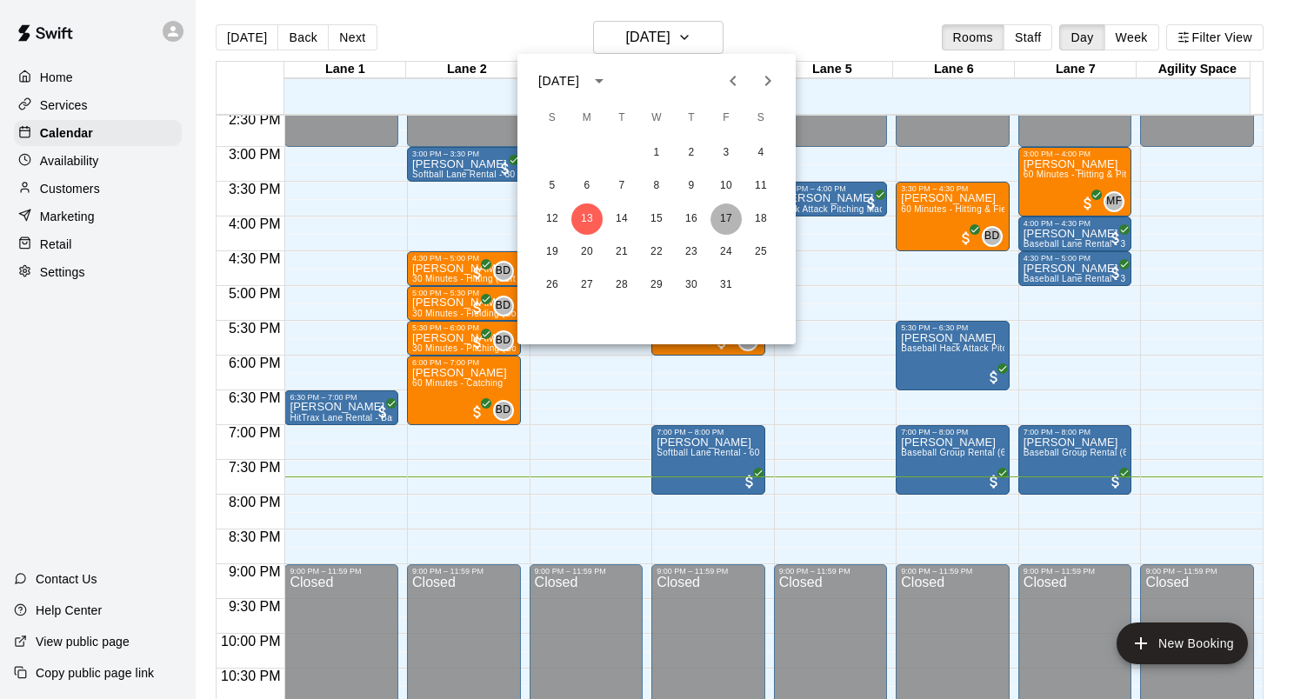
click at [727, 223] on button "17" at bounding box center [725, 218] width 31 height 31
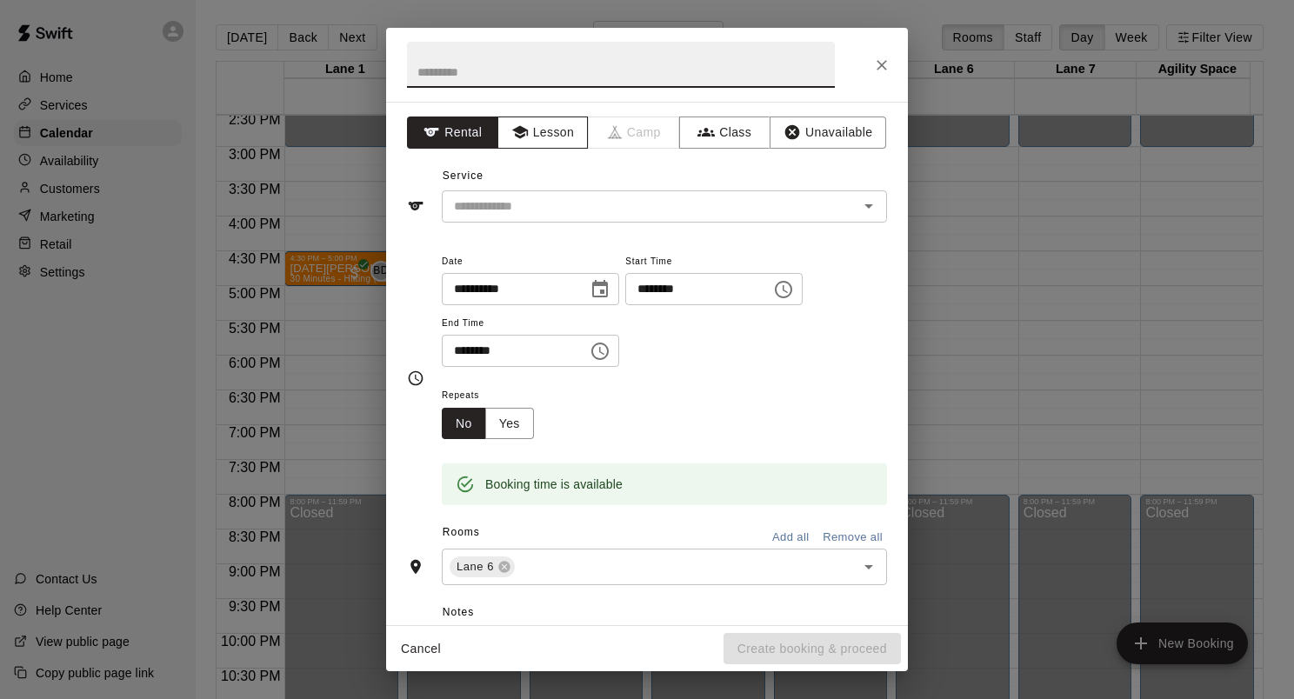
click at [550, 128] on button "Lesson" at bounding box center [542, 133] width 91 height 32
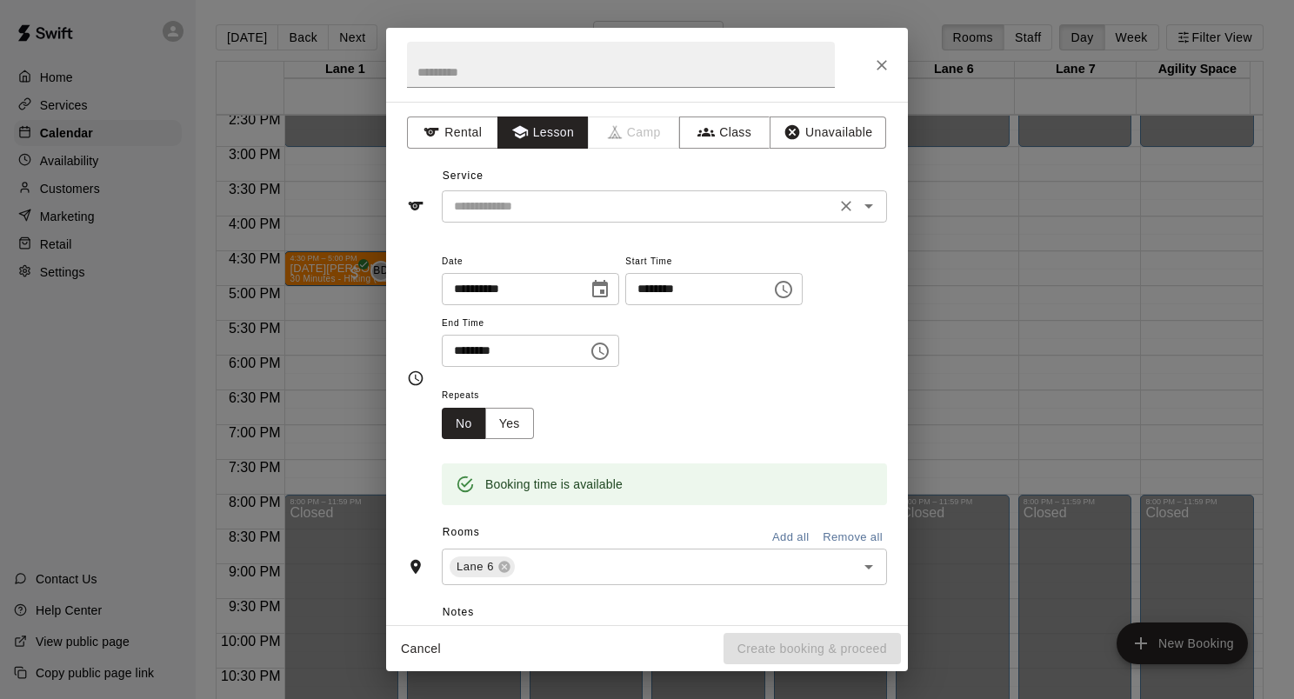
click at [858, 210] on icon "Open" at bounding box center [868, 206] width 21 height 21
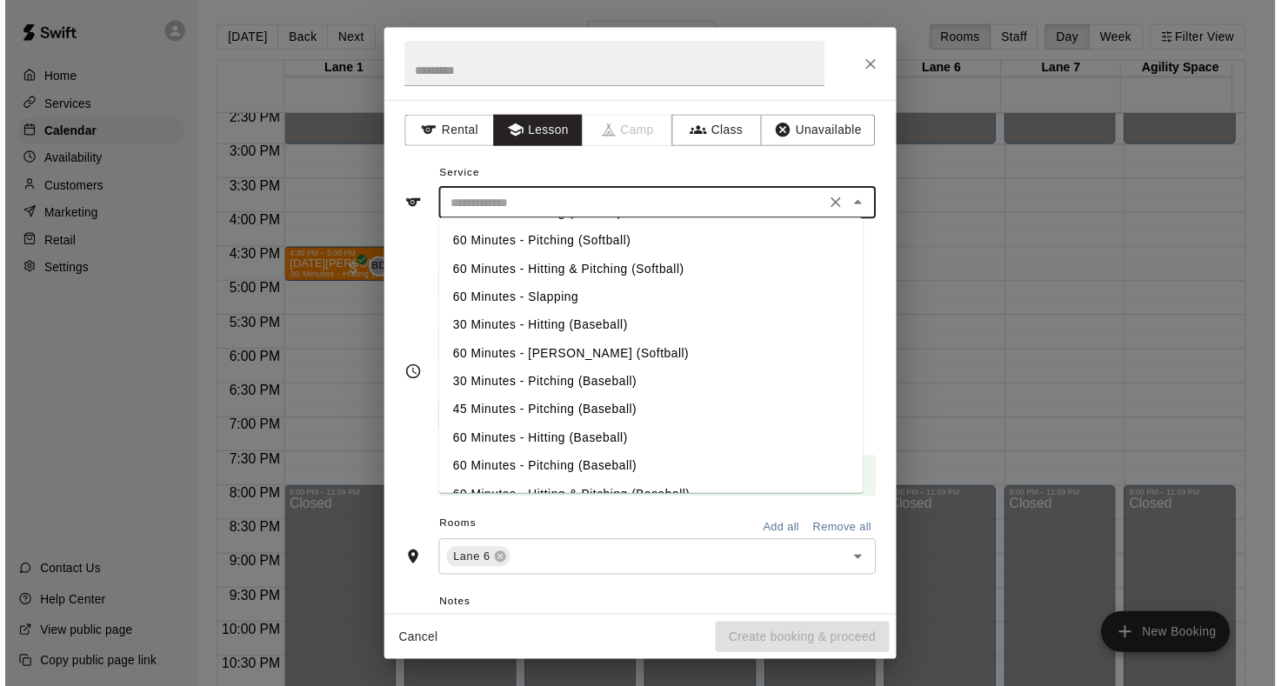
scroll to position [161, 0]
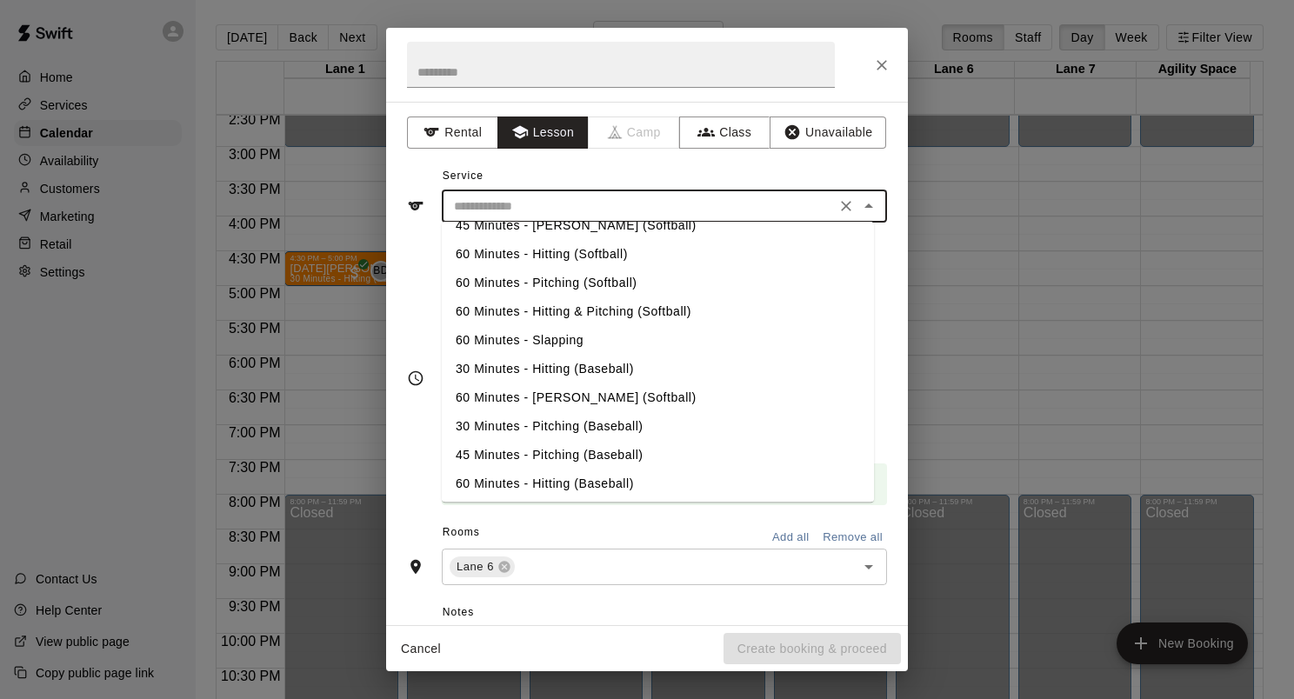
click at [540, 370] on li "30 Minutes - Hitting (Baseball)" at bounding box center [658, 369] width 432 height 29
type input "**********"
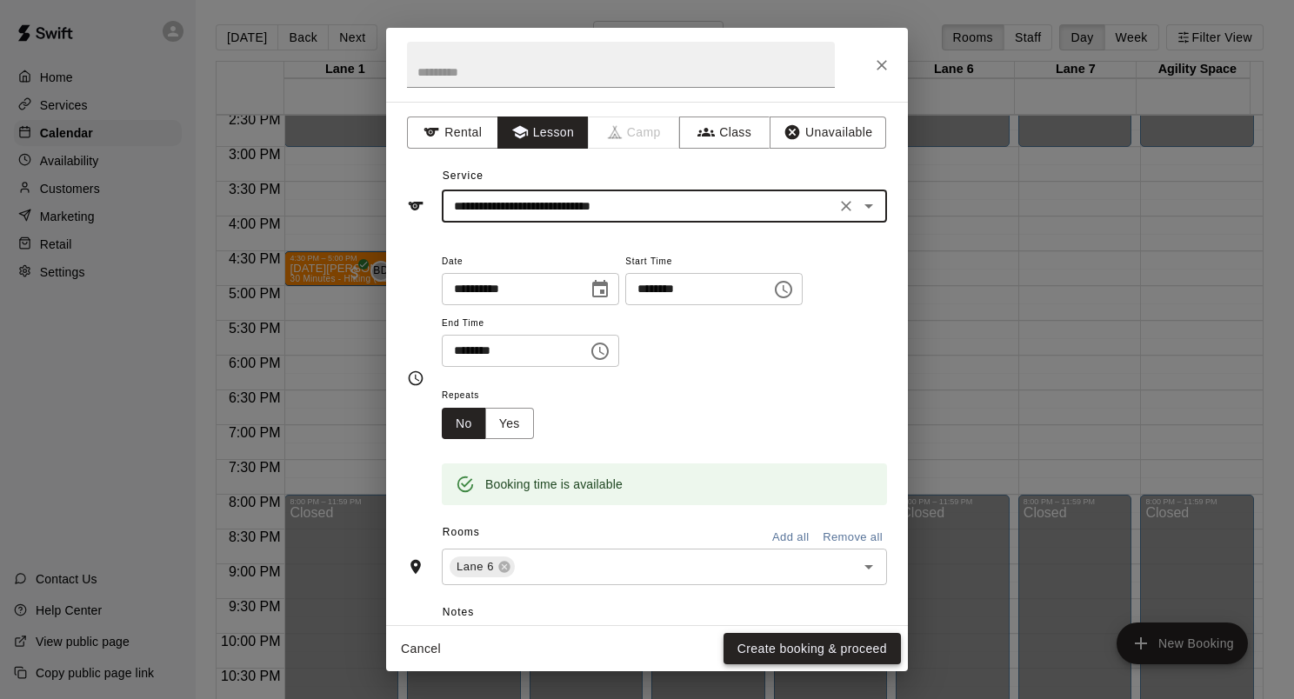
click at [821, 647] on button "Create booking & proceed" at bounding box center [811, 649] width 177 height 32
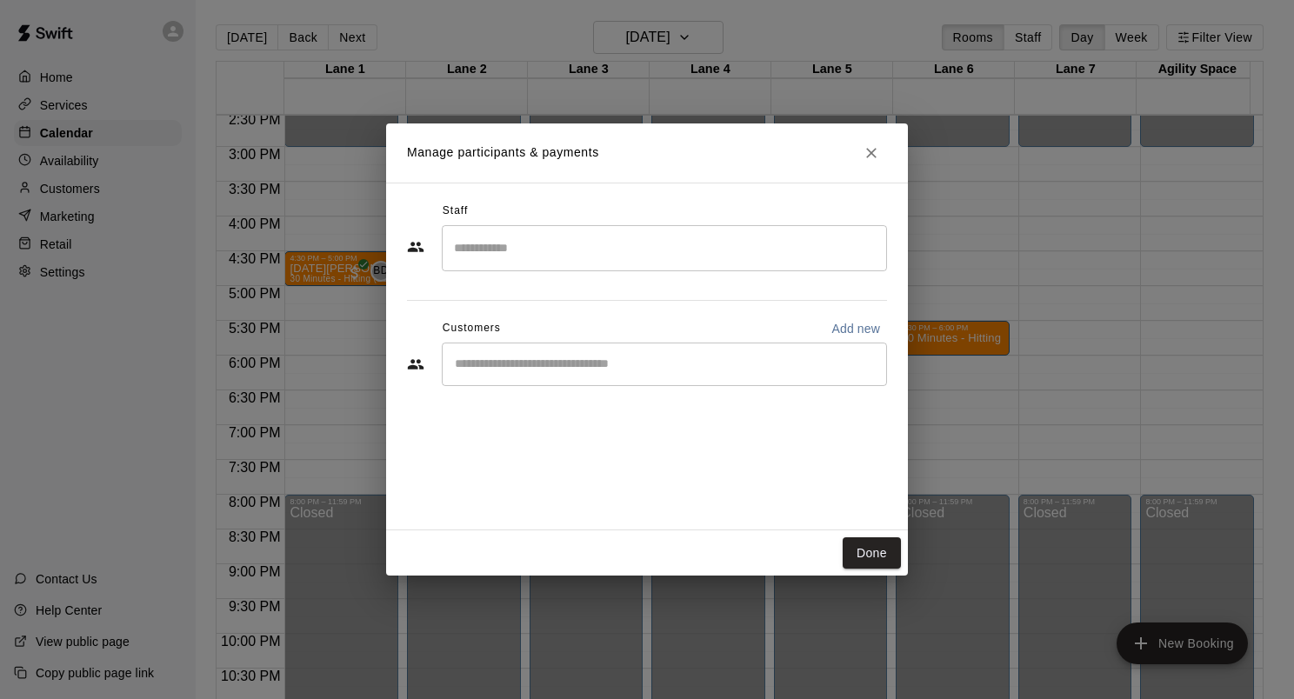
click at [520, 243] on input "Search staff" at bounding box center [665, 248] width 430 height 30
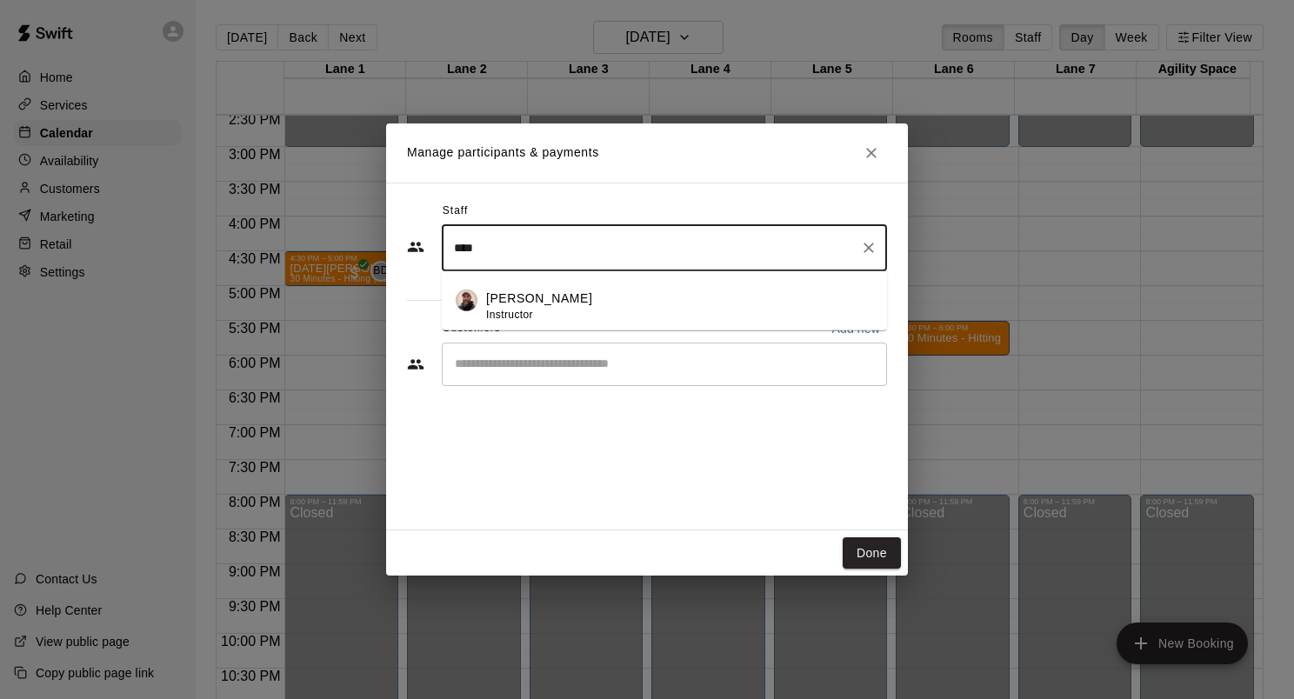
click at [537, 293] on p "Will Smith" at bounding box center [539, 299] width 106 height 18
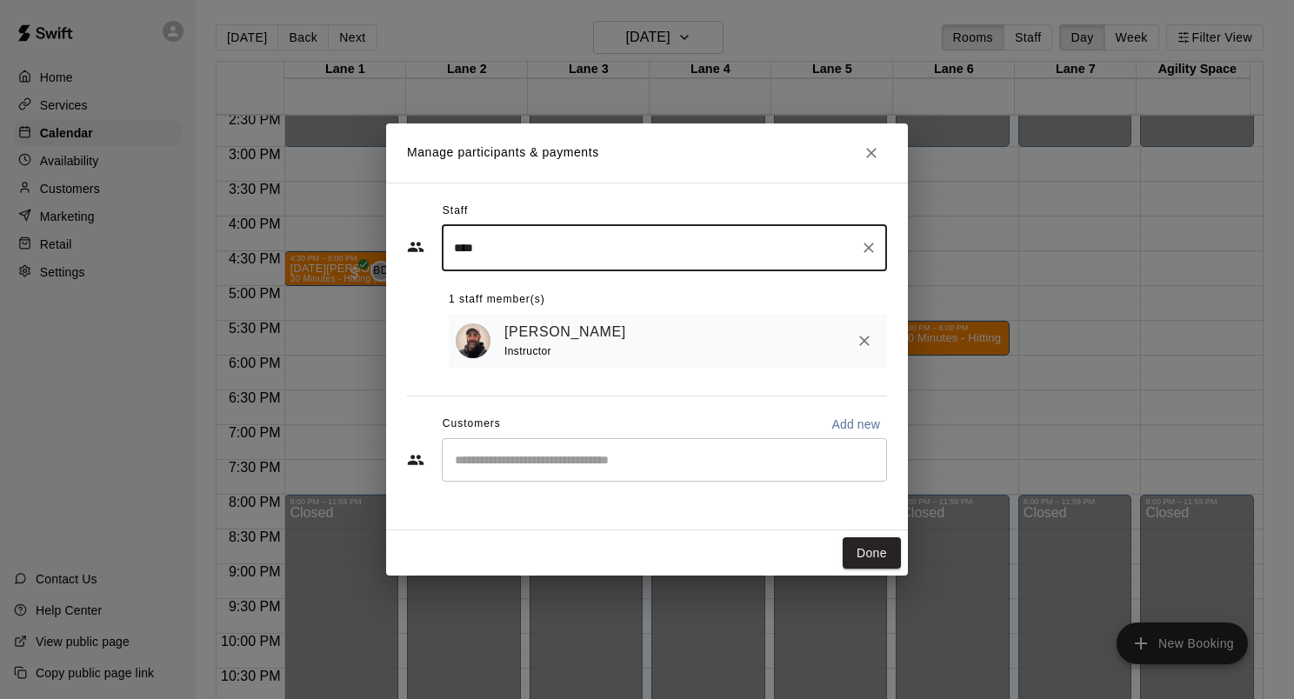
type input "****"
click at [498, 454] on input "Start typing to search customers..." at bounding box center [665, 459] width 430 height 17
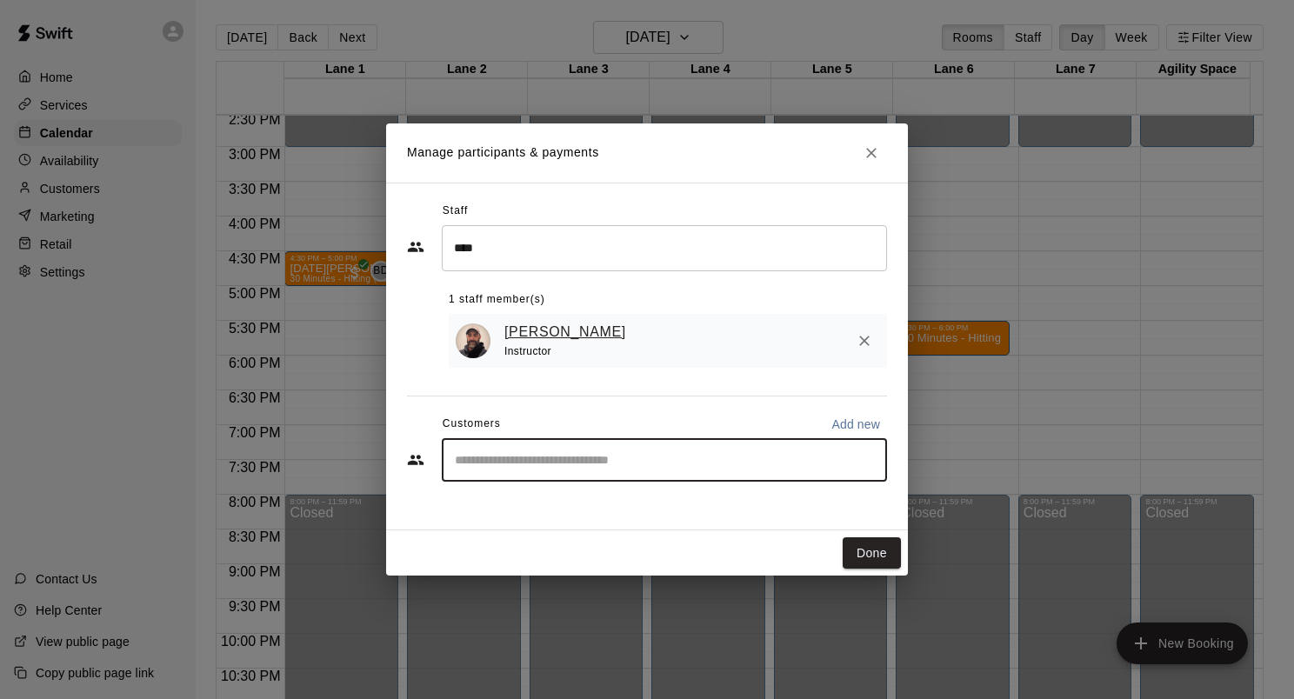
click at [525, 338] on link "Will Smith" at bounding box center [565, 332] width 122 height 23
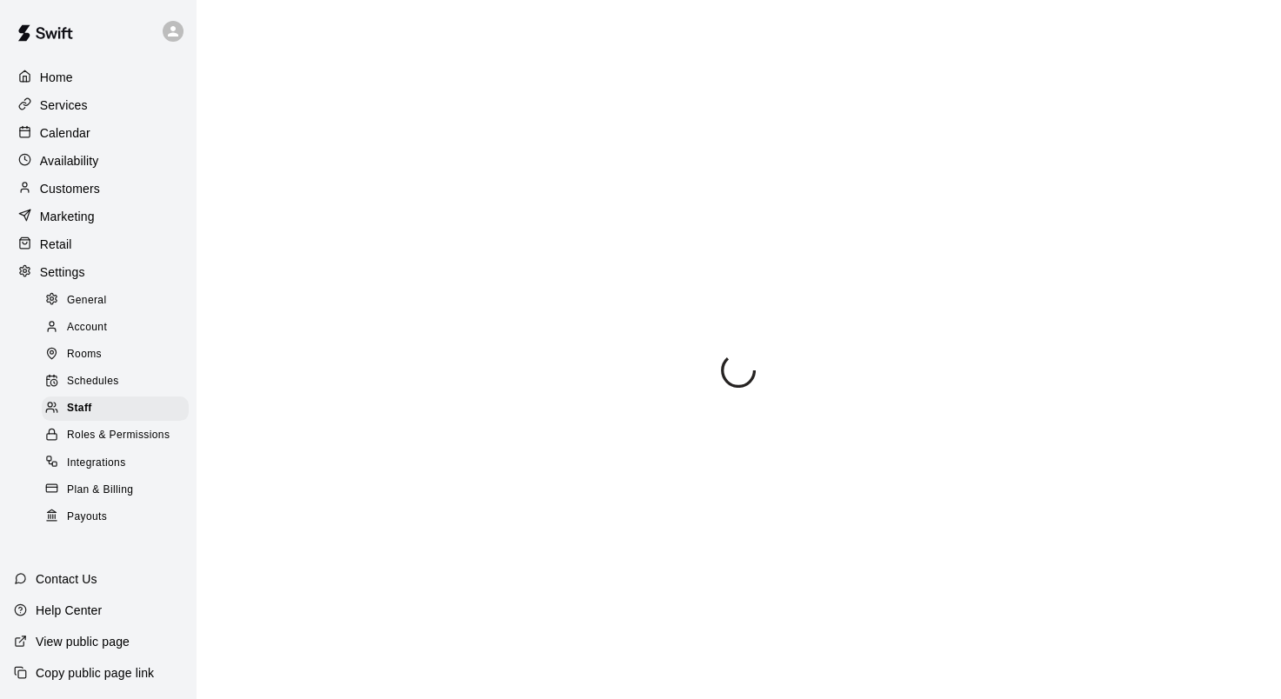
select select "**"
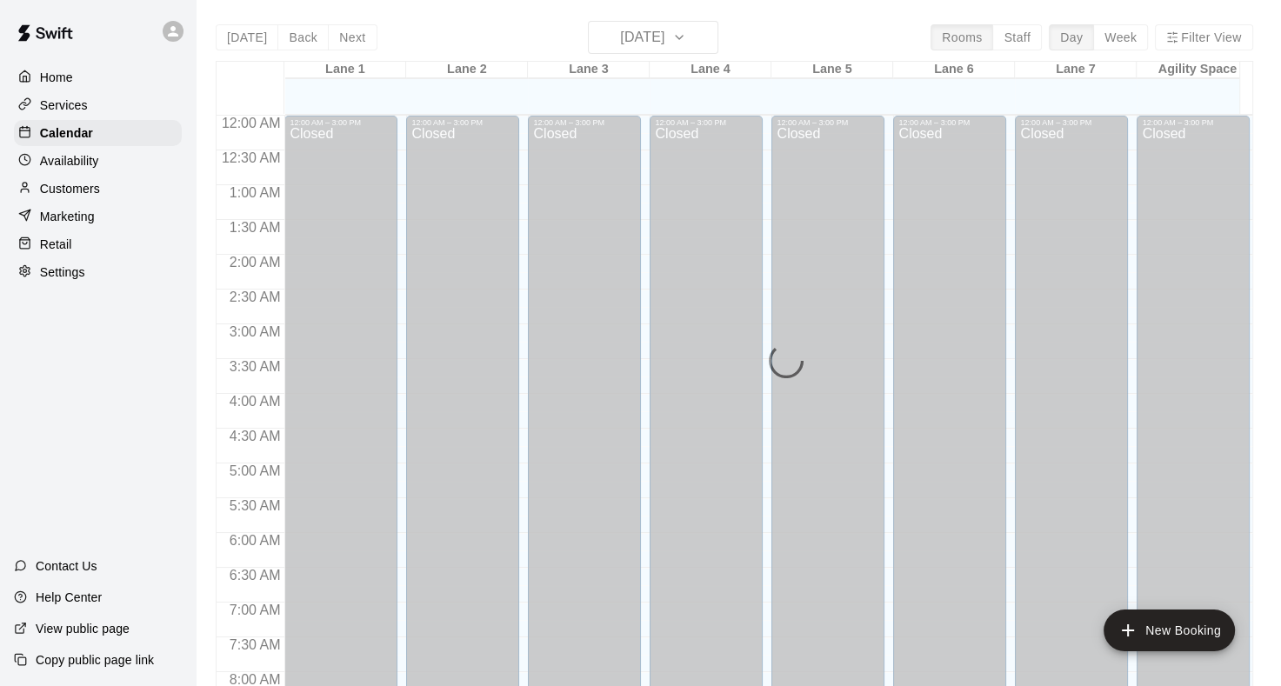
scroll to position [1012, 0]
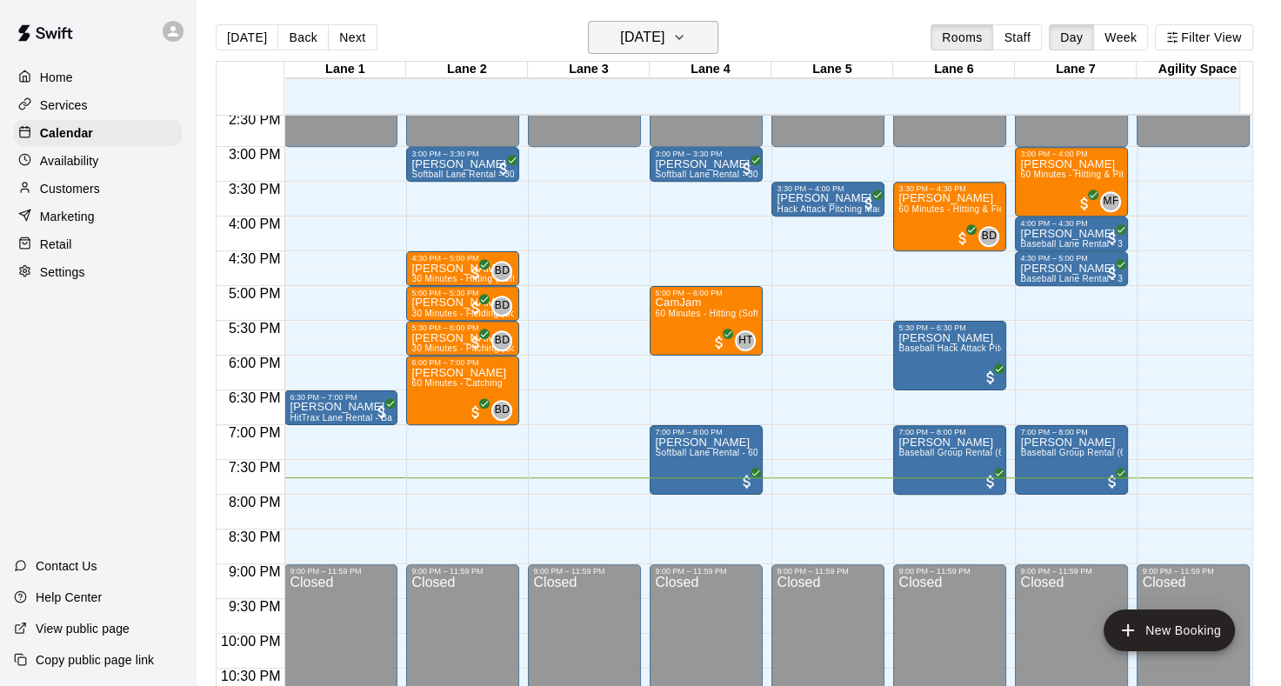
click at [686, 36] on icon "button" at bounding box center [679, 37] width 14 height 21
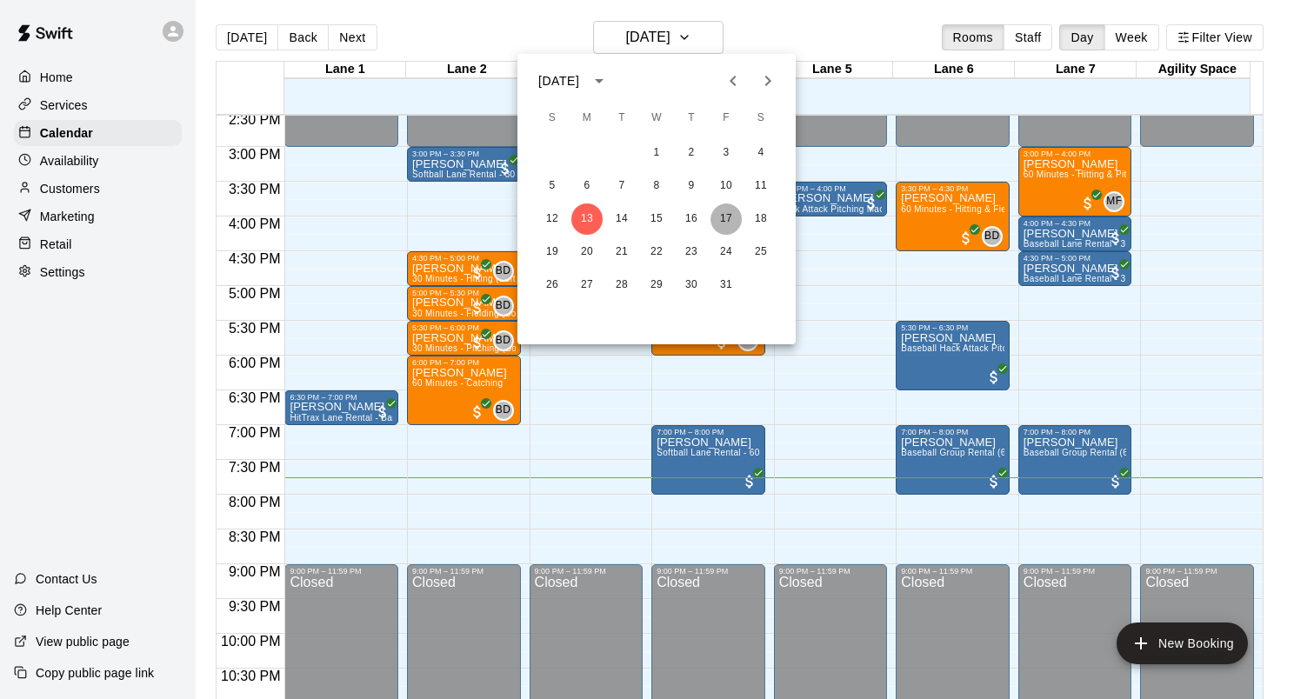
click at [723, 223] on button "17" at bounding box center [725, 218] width 31 height 31
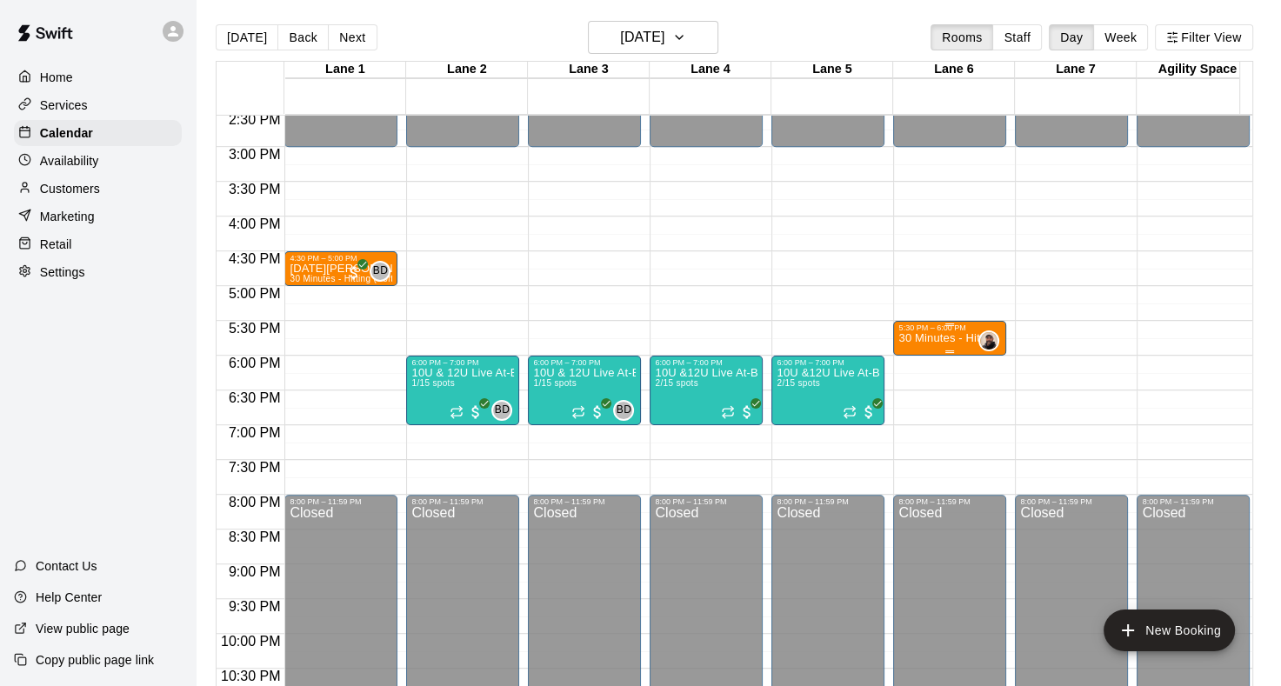
click at [925, 338] on p "30 Minutes - Hitting (Baseball)" at bounding box center [949, 338] width 103 height 0
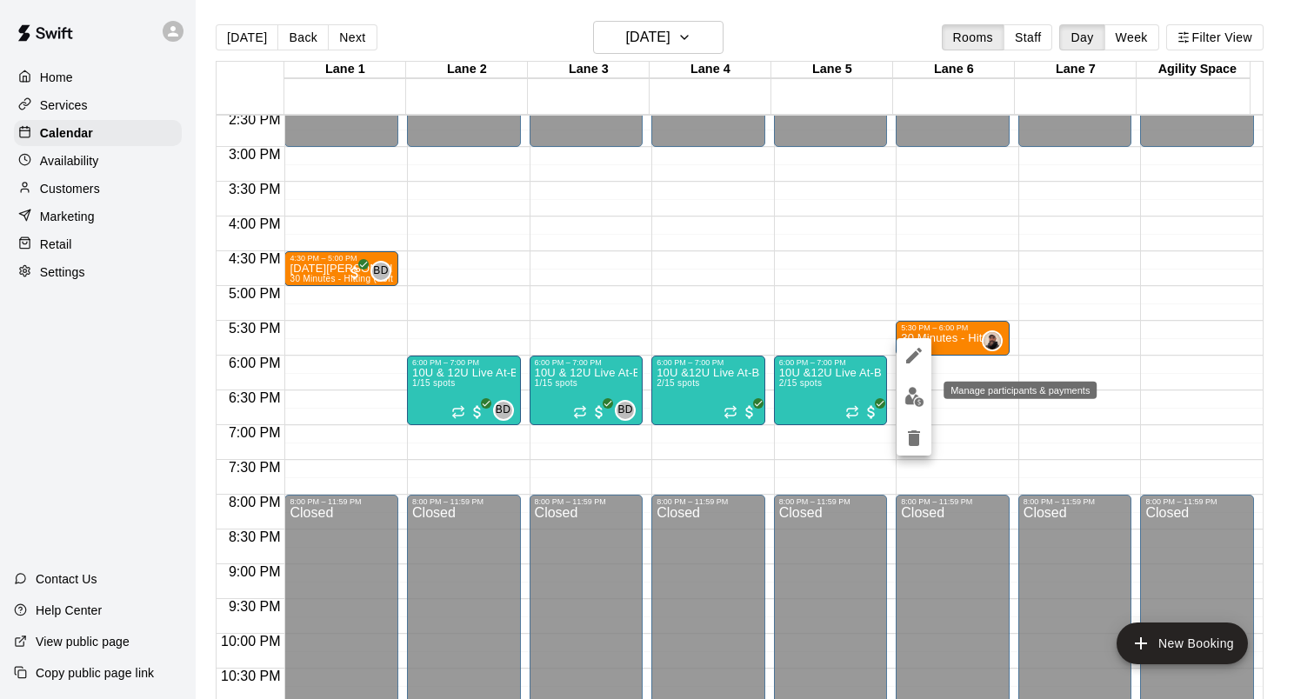
click at [914, 397] on img "edit" at bounding box center [914, 397] width 20 height 20
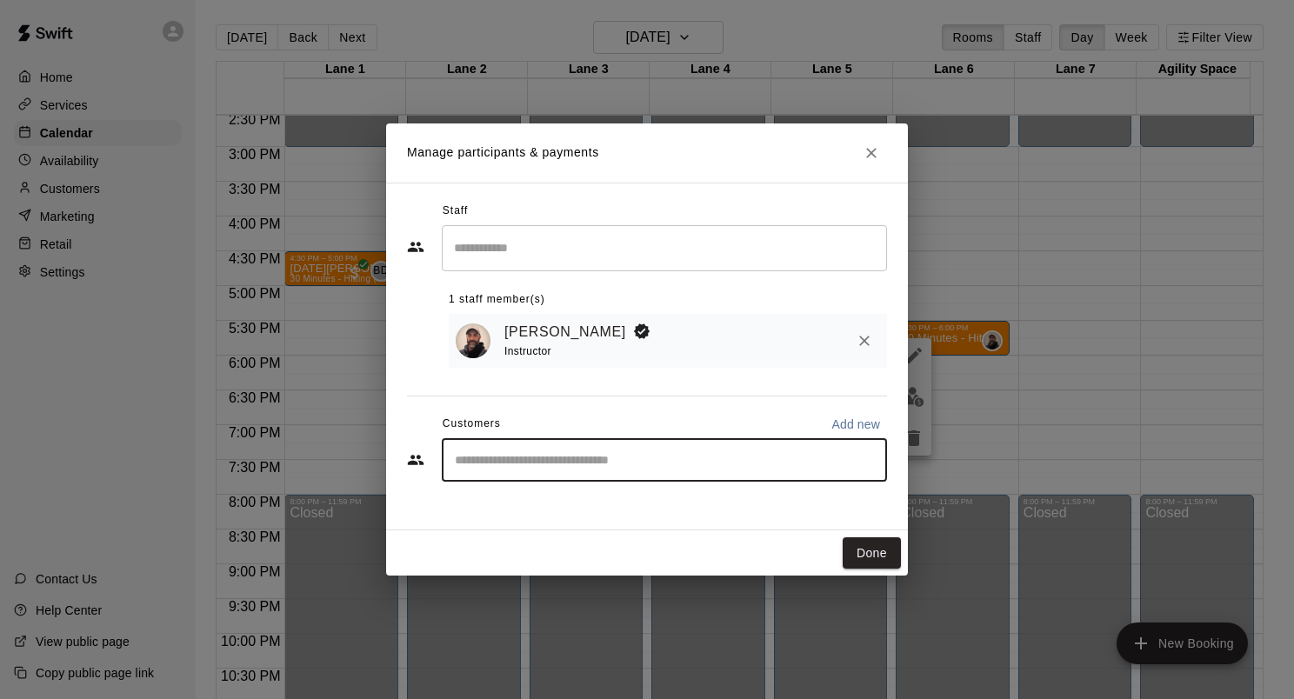
click at [682, 469] on input "Start typing to search customers..." at bounding box center [665, 459] width 430 height 17
type input "****"
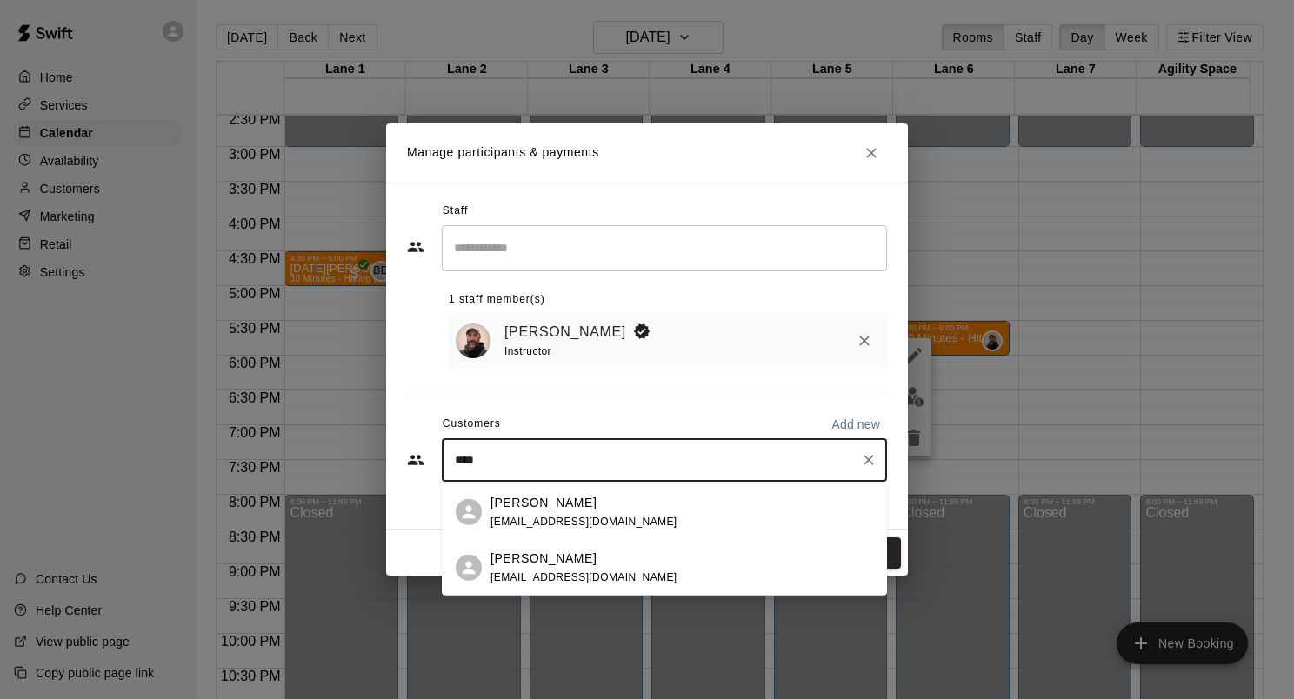
click at [577, 573] on span "jayarutt@gmail.com" at bounding box center [583, 576] width 187 height 12
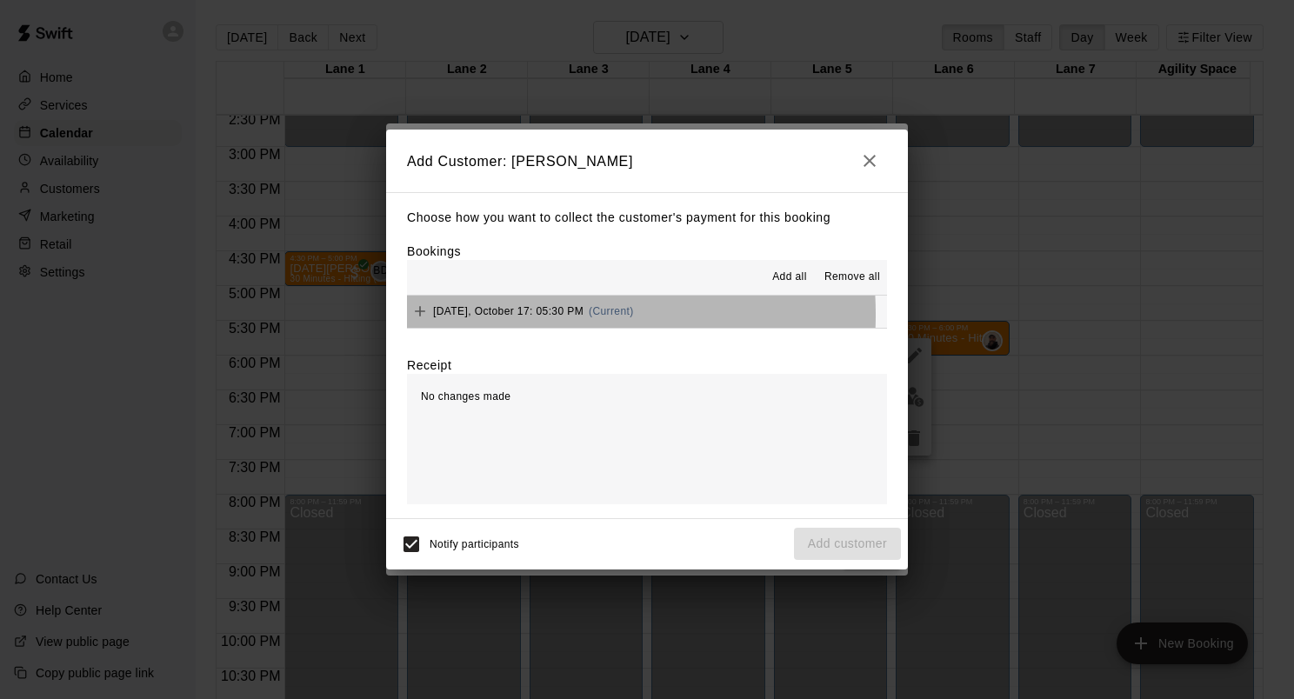
click at [511, 316] on span "Friday, October 17: 05:30 PM" at bounding box center [508, 311] width 150 height 12
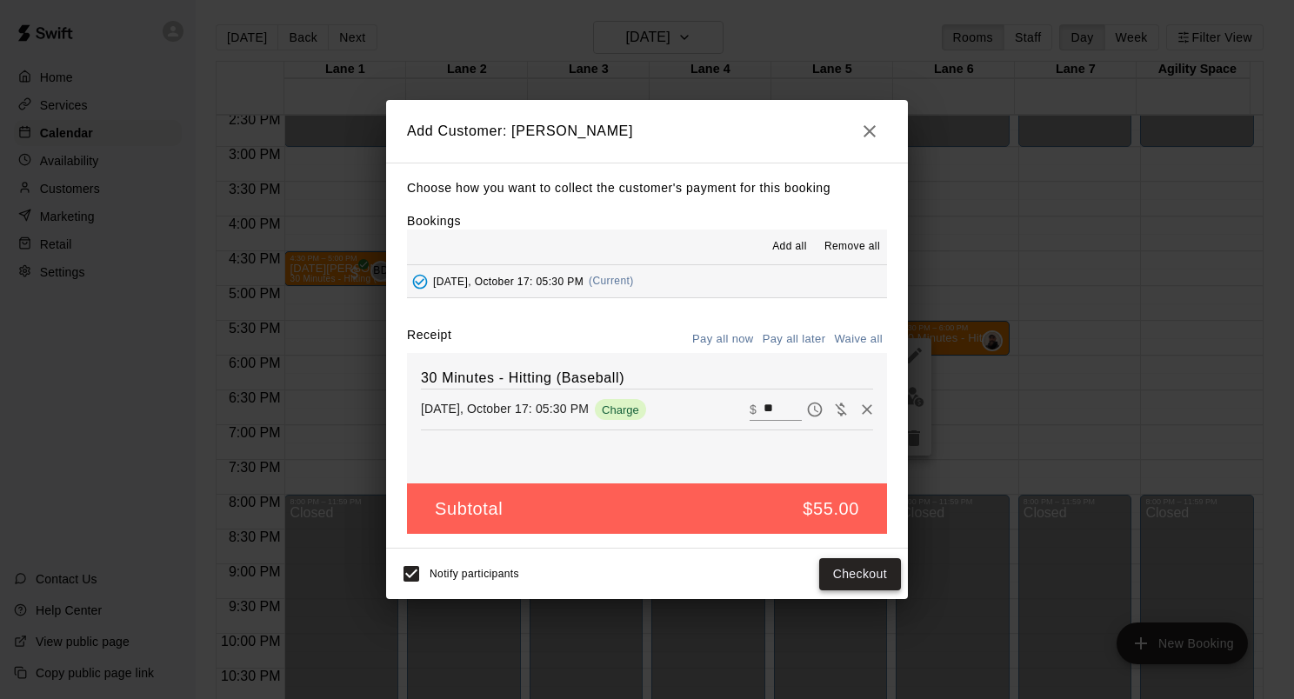
click at [888, 577] on button "Checkout" at bounding box center [860, 574] width 82 height 32
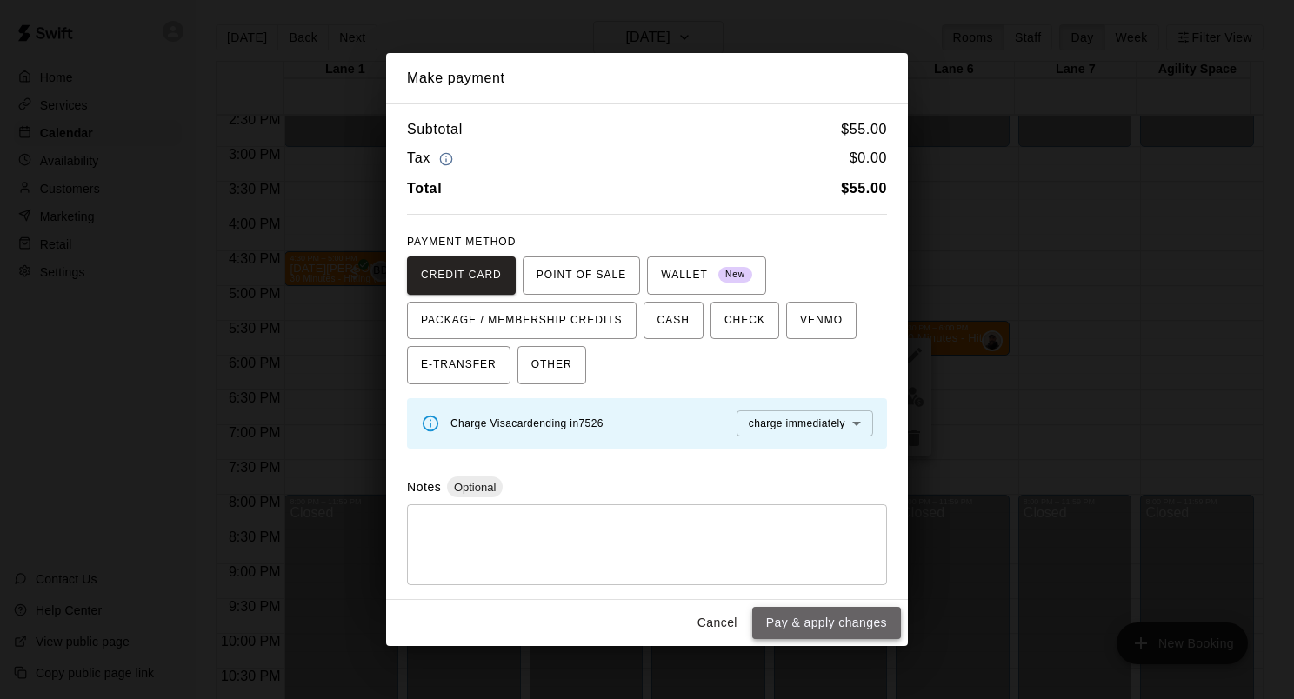
click at [832, 617] on button "Pay & apply changes" at bounding box center [826, 623] width 149 height 32
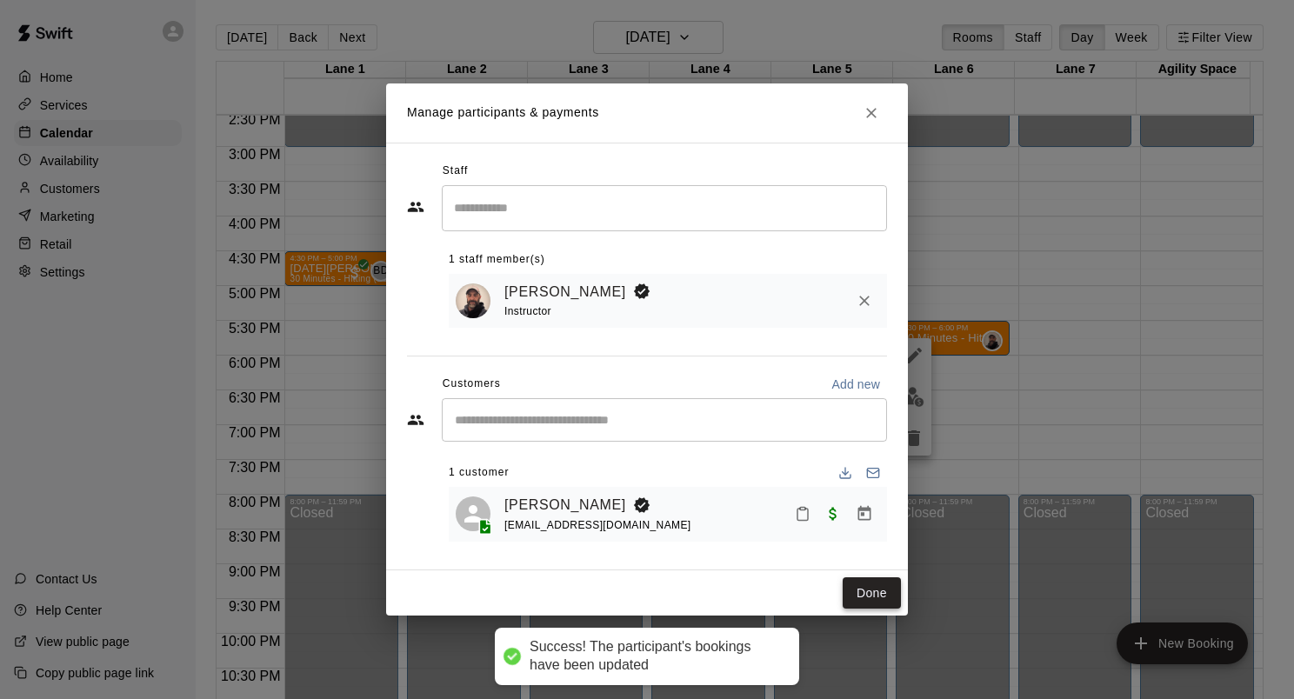
click at [887, 593] on button "Done" at bounding box center [872, 593] width 58 height 32
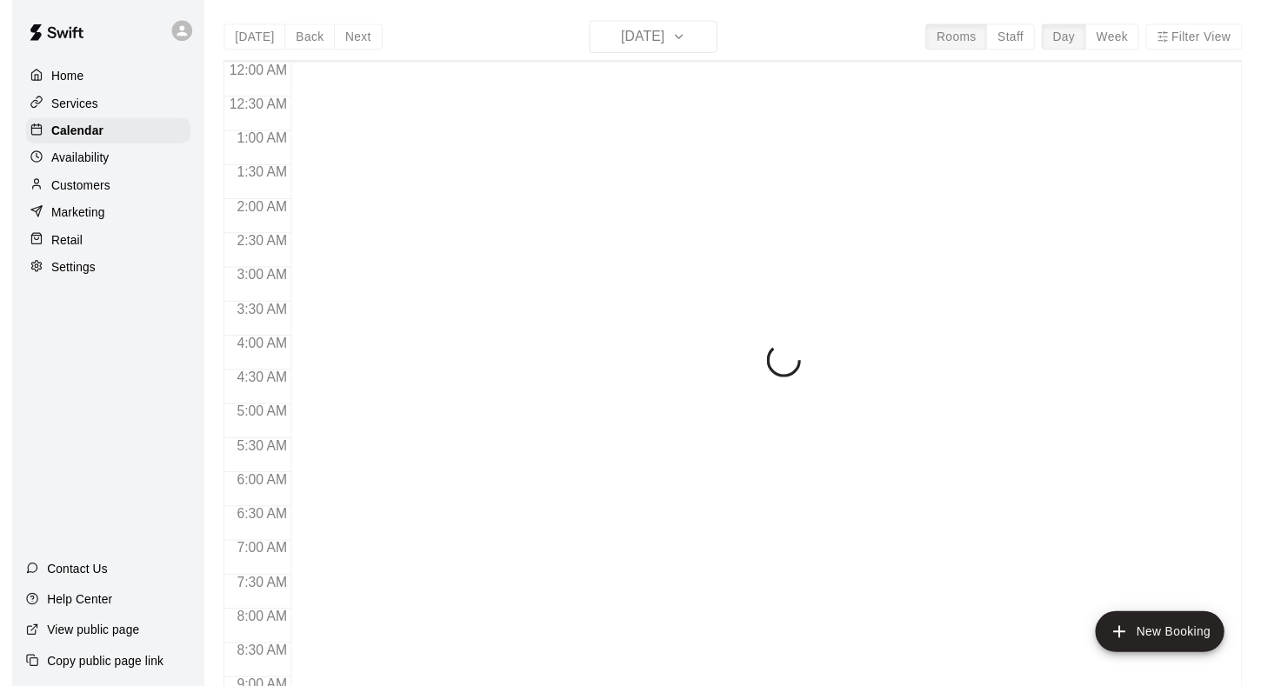
scroll to position [1012, 0]
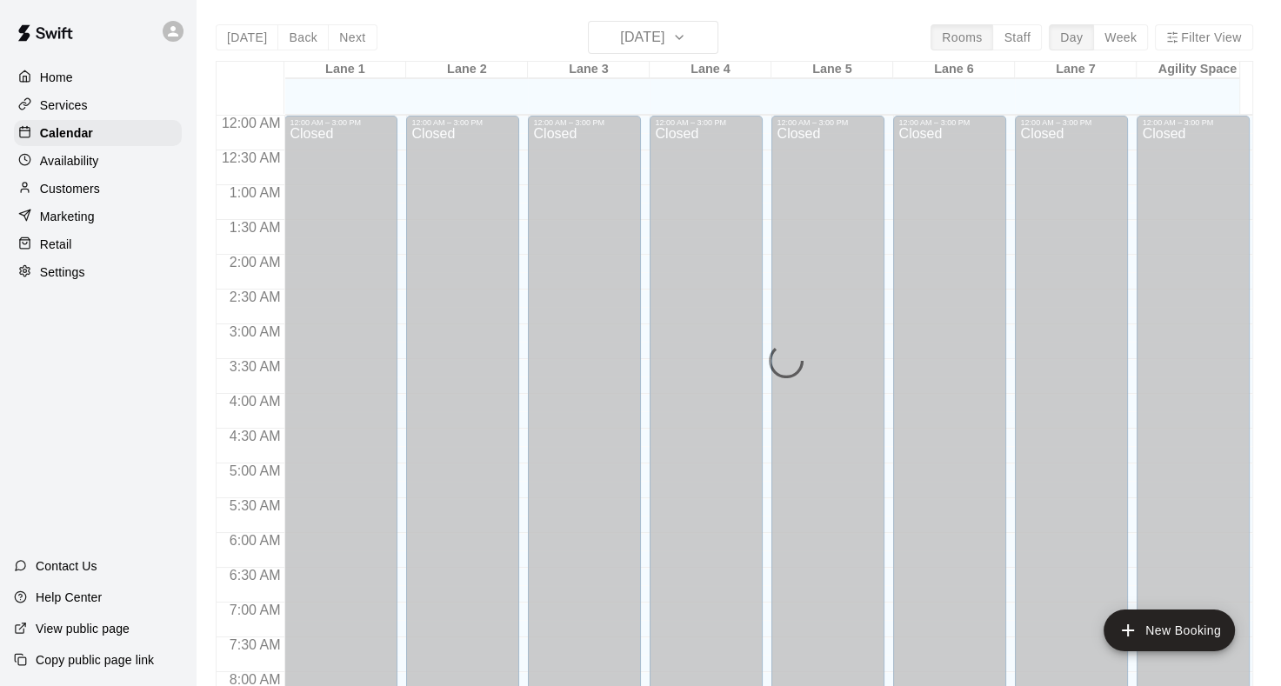
scroll to position [1012, 0]
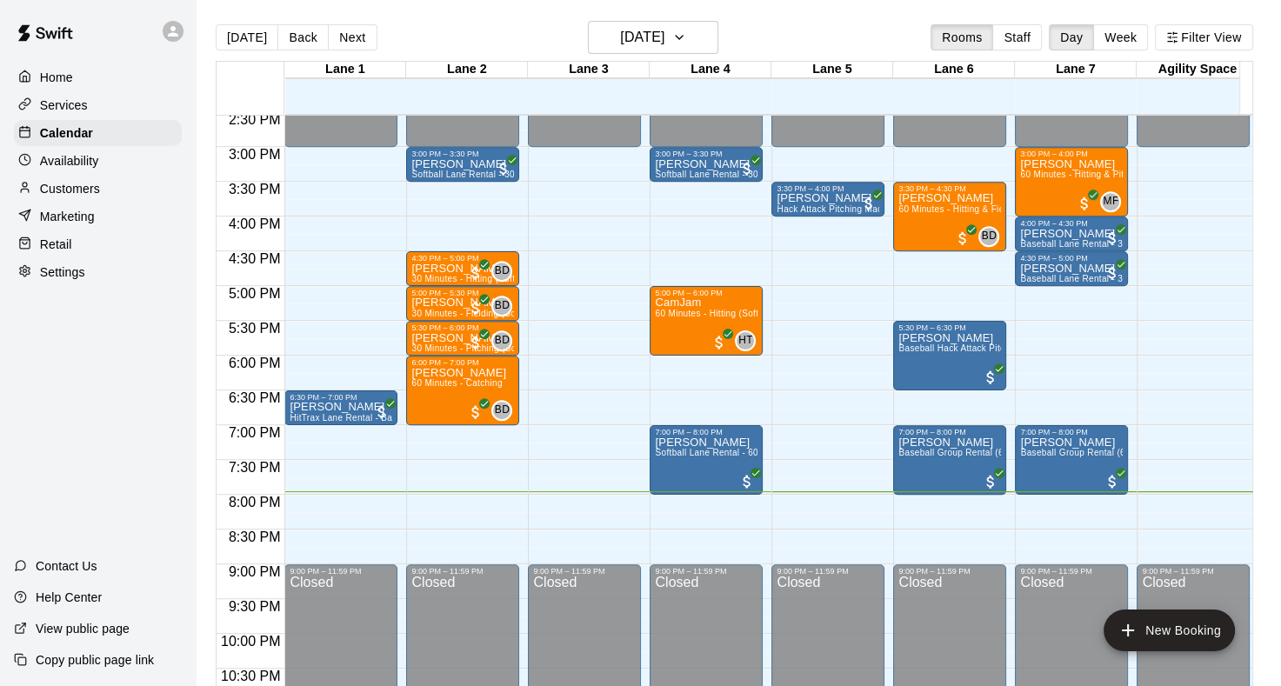
click at [346, 41] on button "Next" at bounding box center [352, 37] width 49 height 26
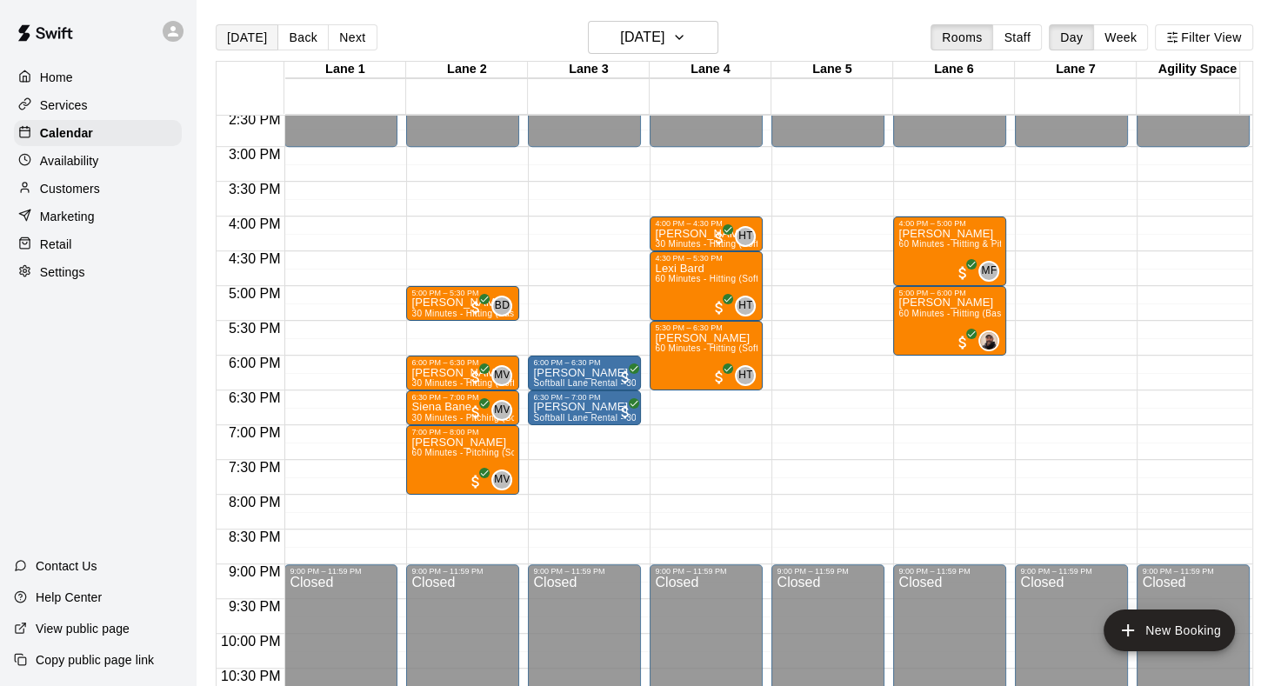
click at [250, 42] on button "[DATE]" at bounding box center [247, 37] width 63 height 26
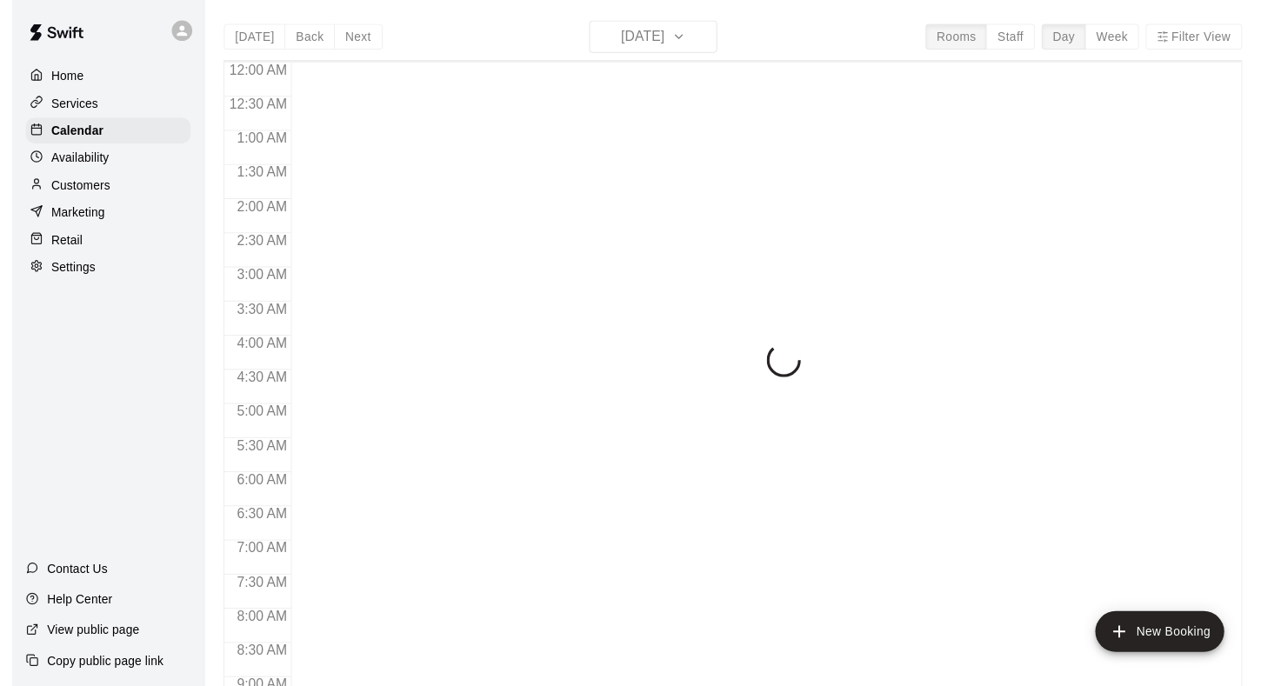
scroll to position [1012, 0]
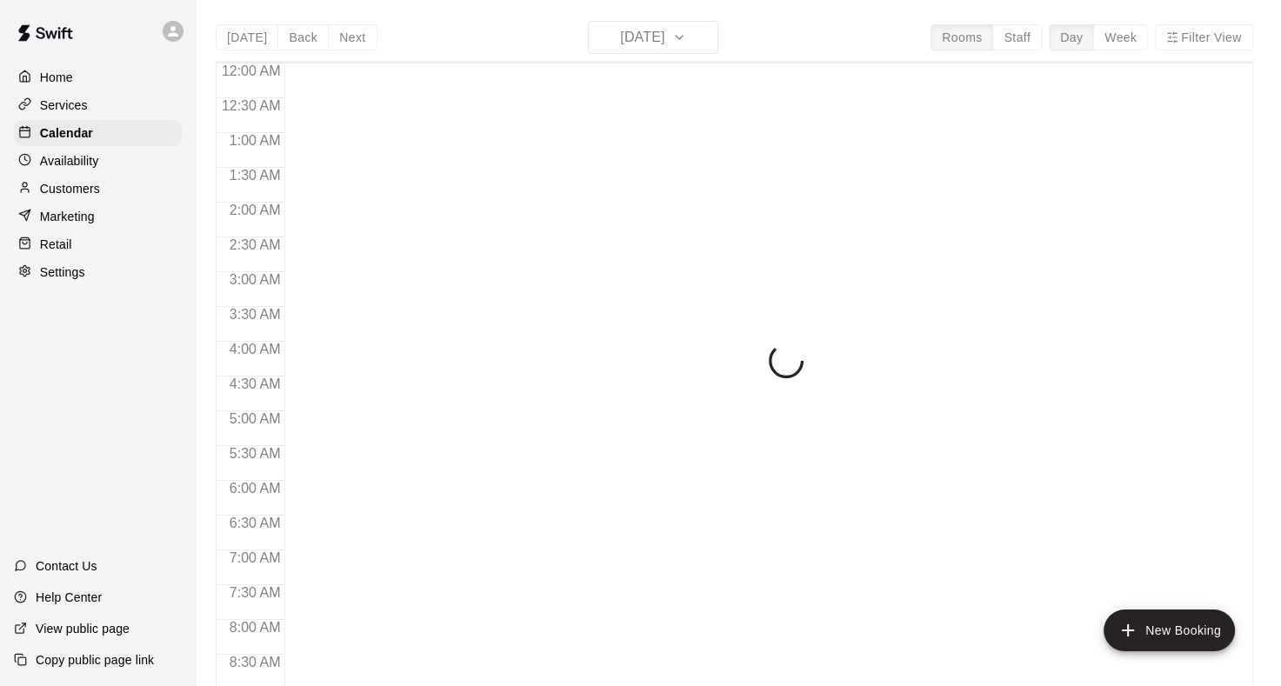
scroll to position [1012, 0]
